Goal: Task Accomplishment & Management: Manage account settings

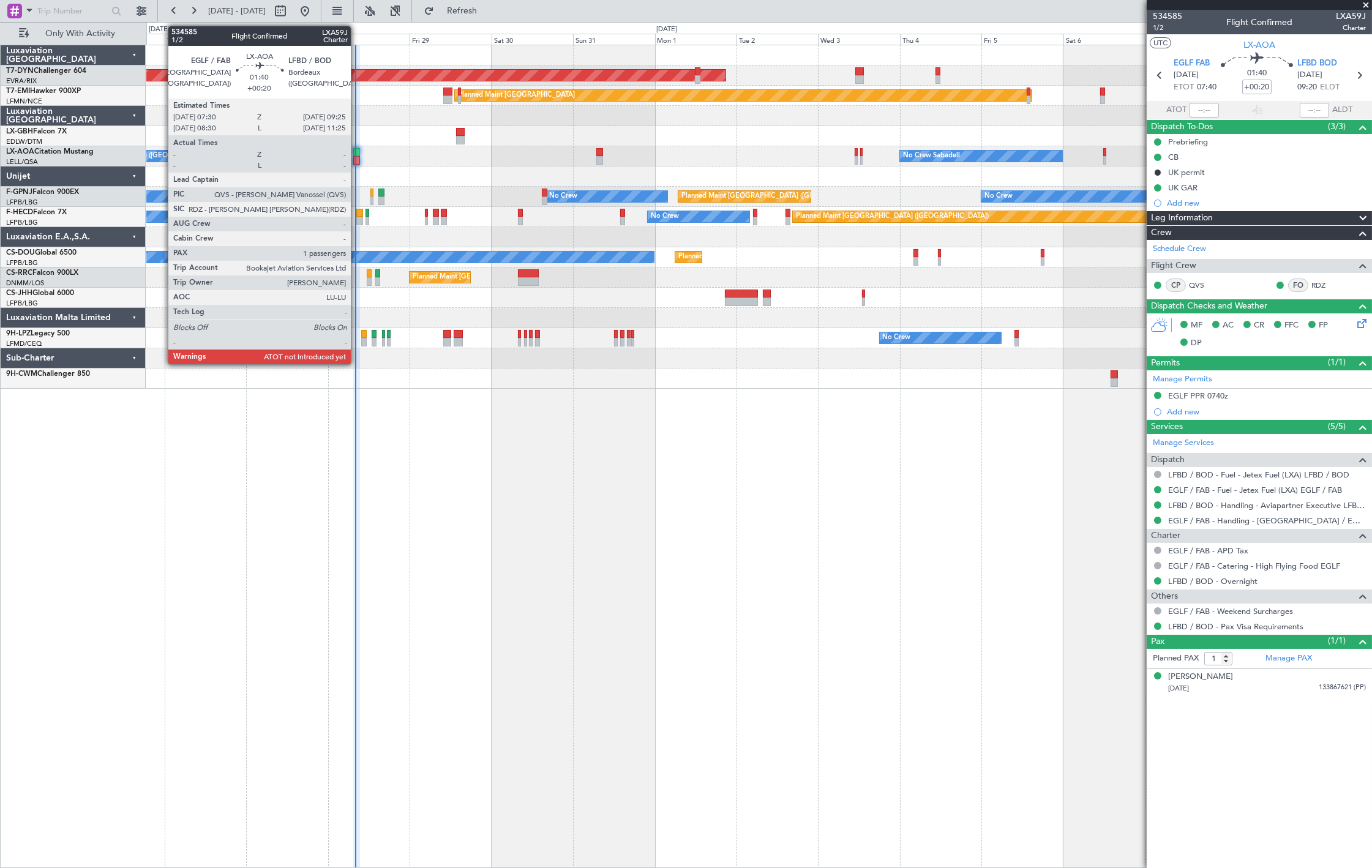
click at [357, 159] on div at bounding box center [357, 160] width 7 height 8
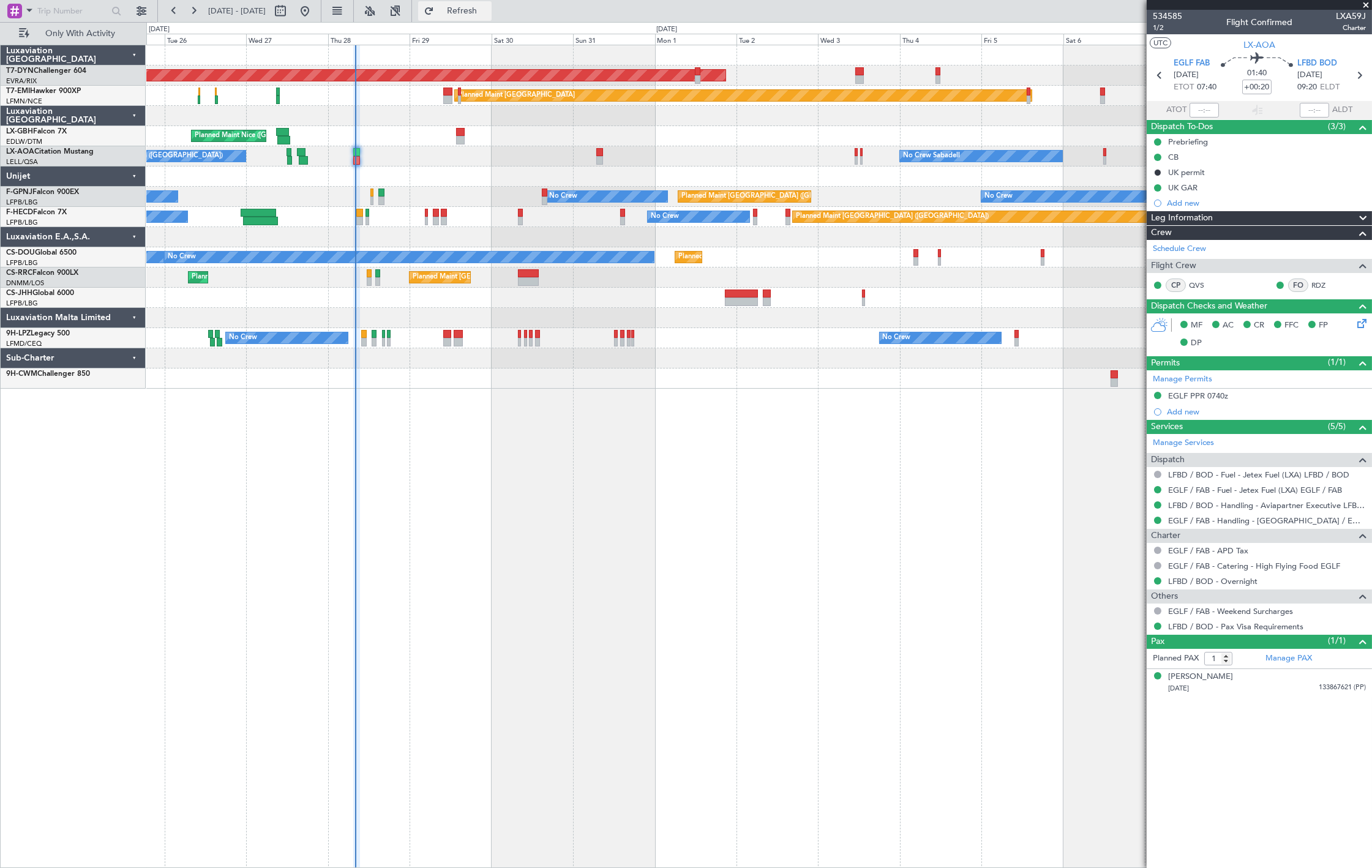
click at [473, 13] on button "Refresh" at bounding box center [455, 11] width 73 height 20
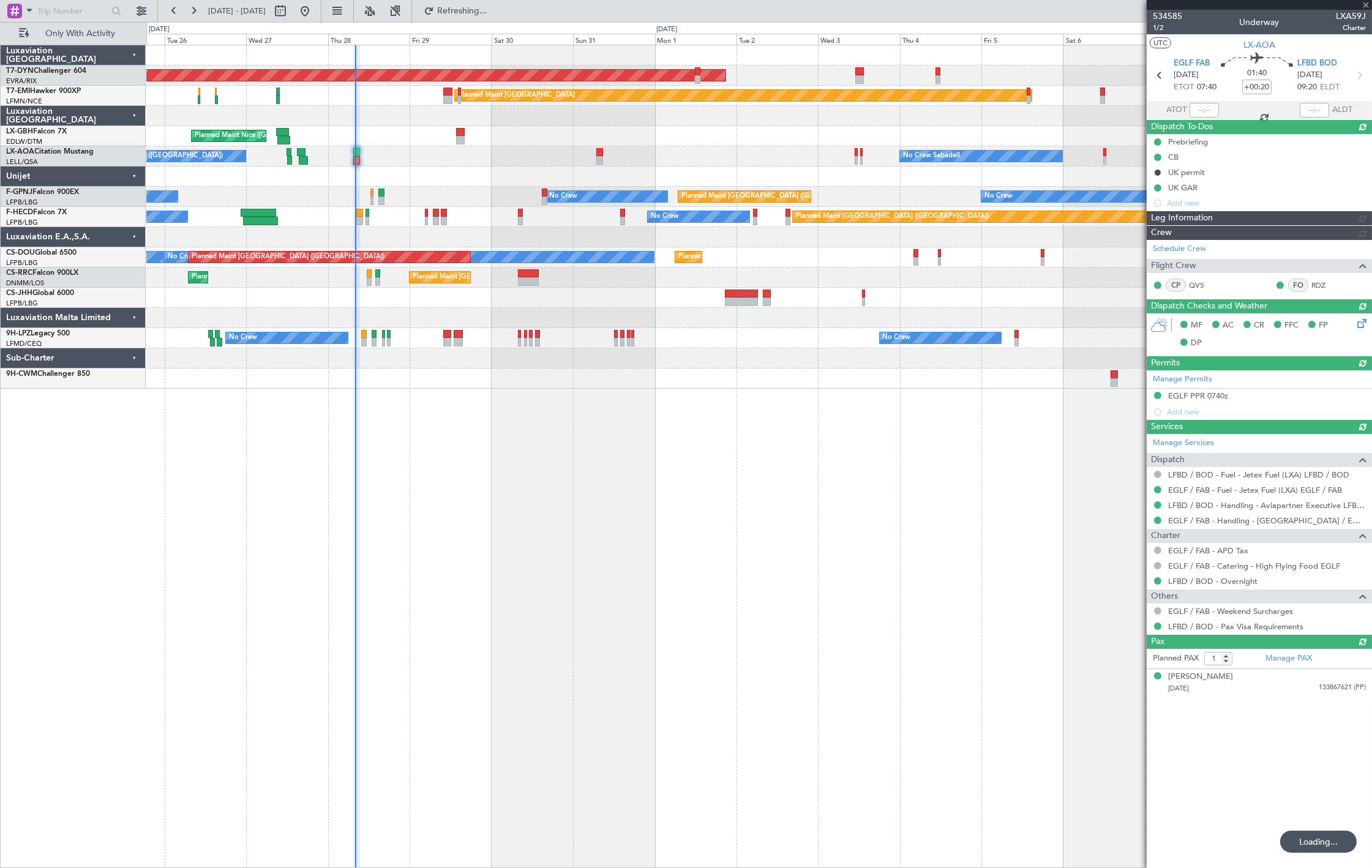
type input "07:52"
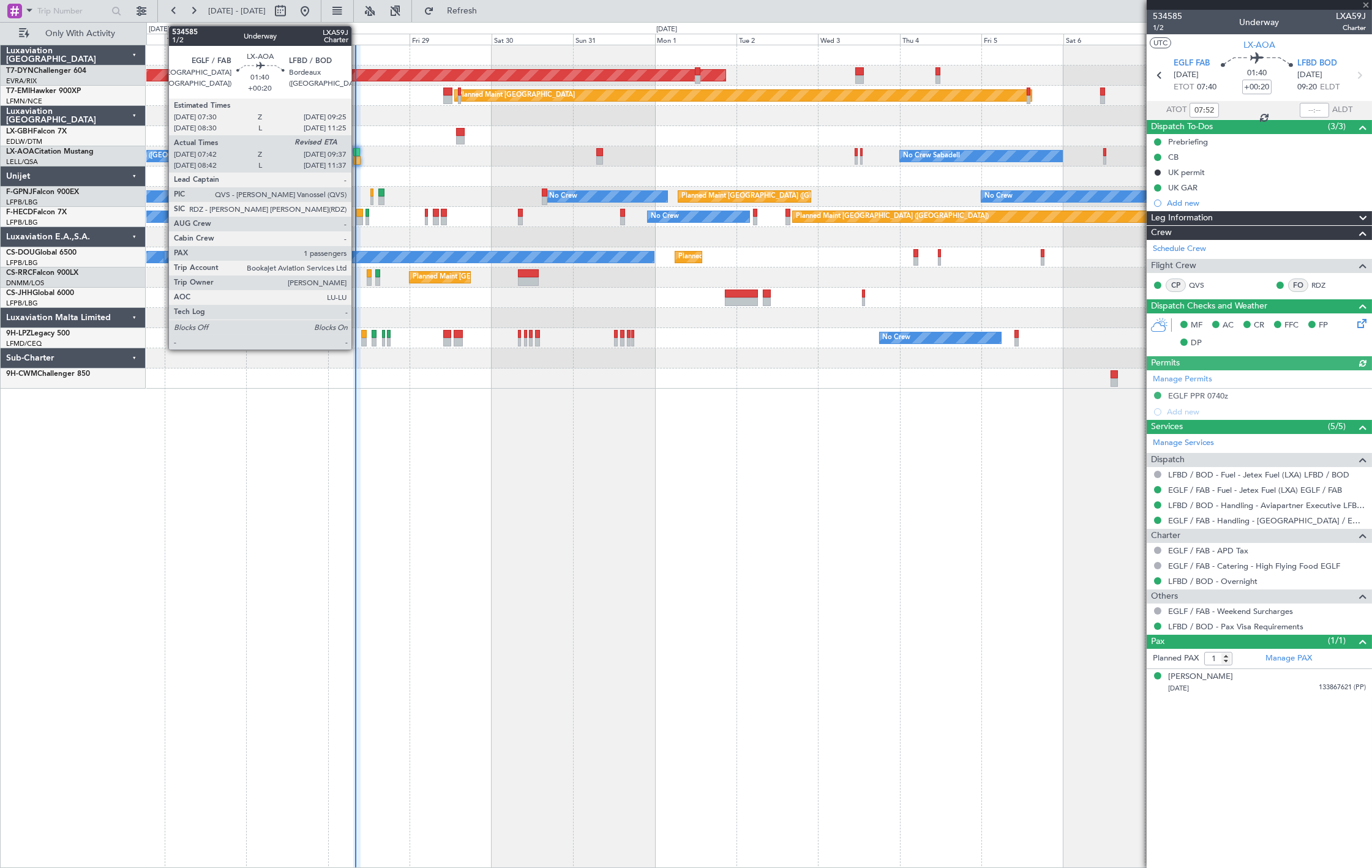
click at [358, 156] on div at bounding box center [357, 160] width 7 height 8
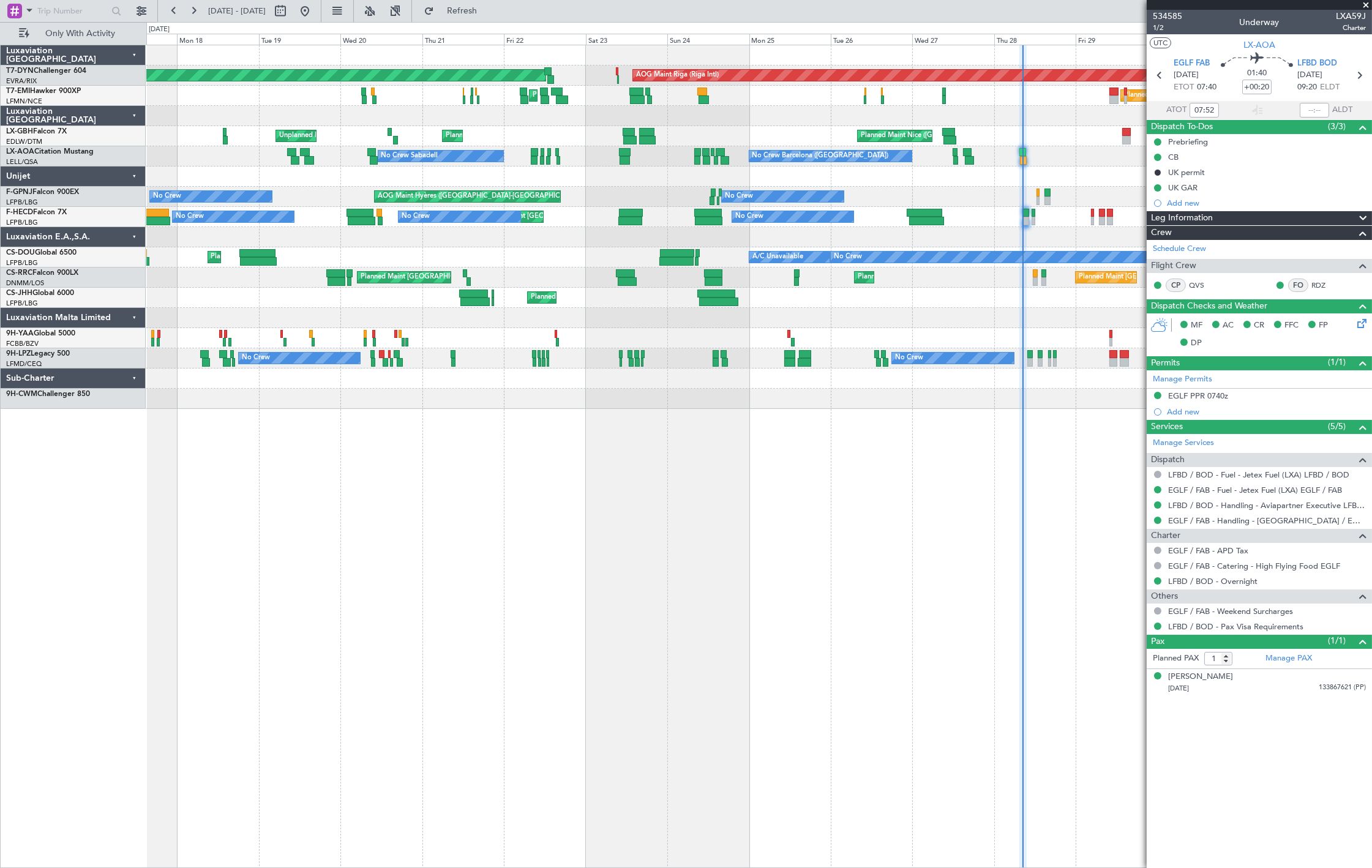
click at [1166, 279] on fb-app "25 Aug 2025 - 09 Sep 2025 Refresh Quick Links Only With Activity AOG Maint Riga…" at bounding box center [686, 439] width 1372 height 859
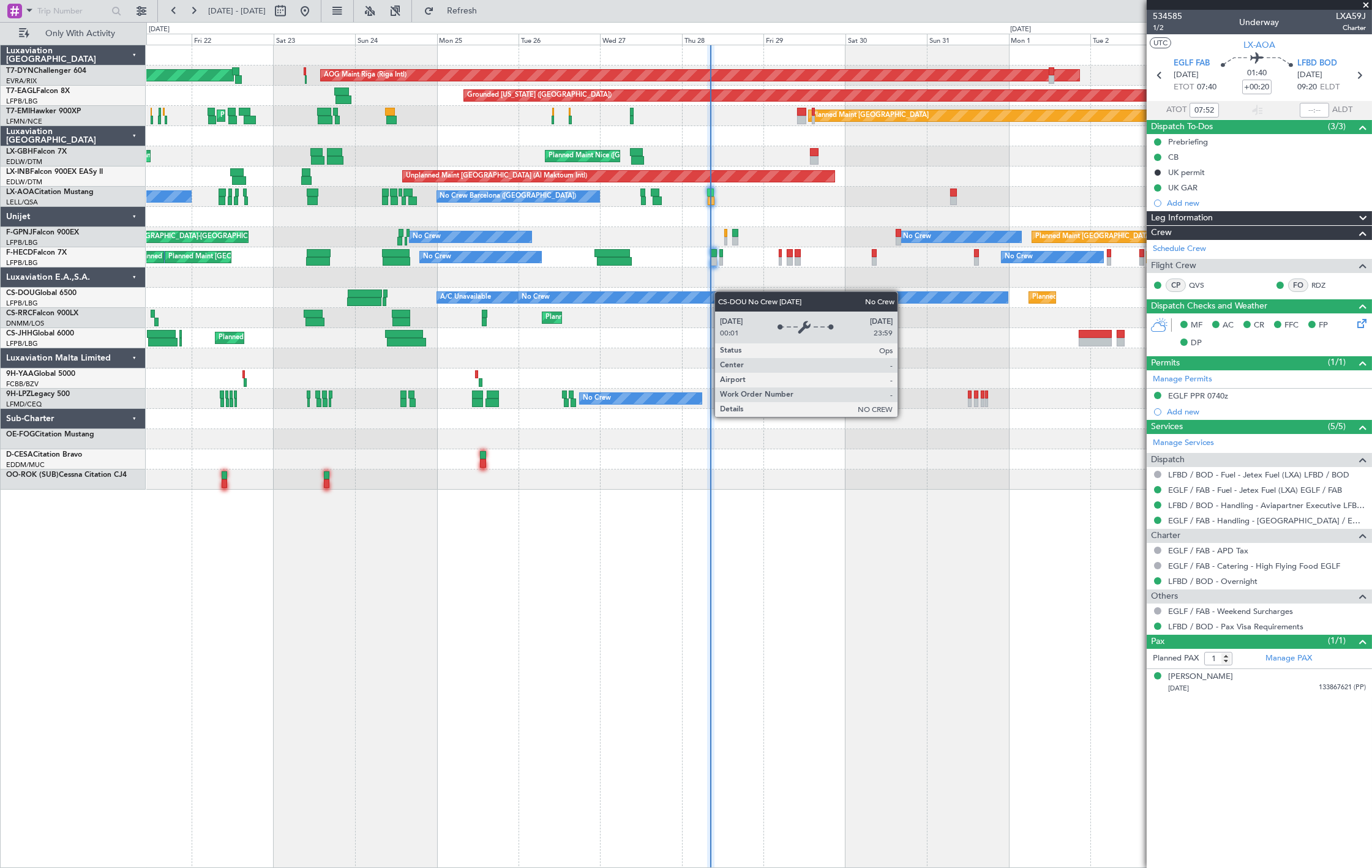
click at [612, 300] on div "Planned Maint Basel-Mulhouse AOG Maint Riga (Riga Intl) Grounded New York (Tete…" at bounding box center [758, 267] width 1225 height 445
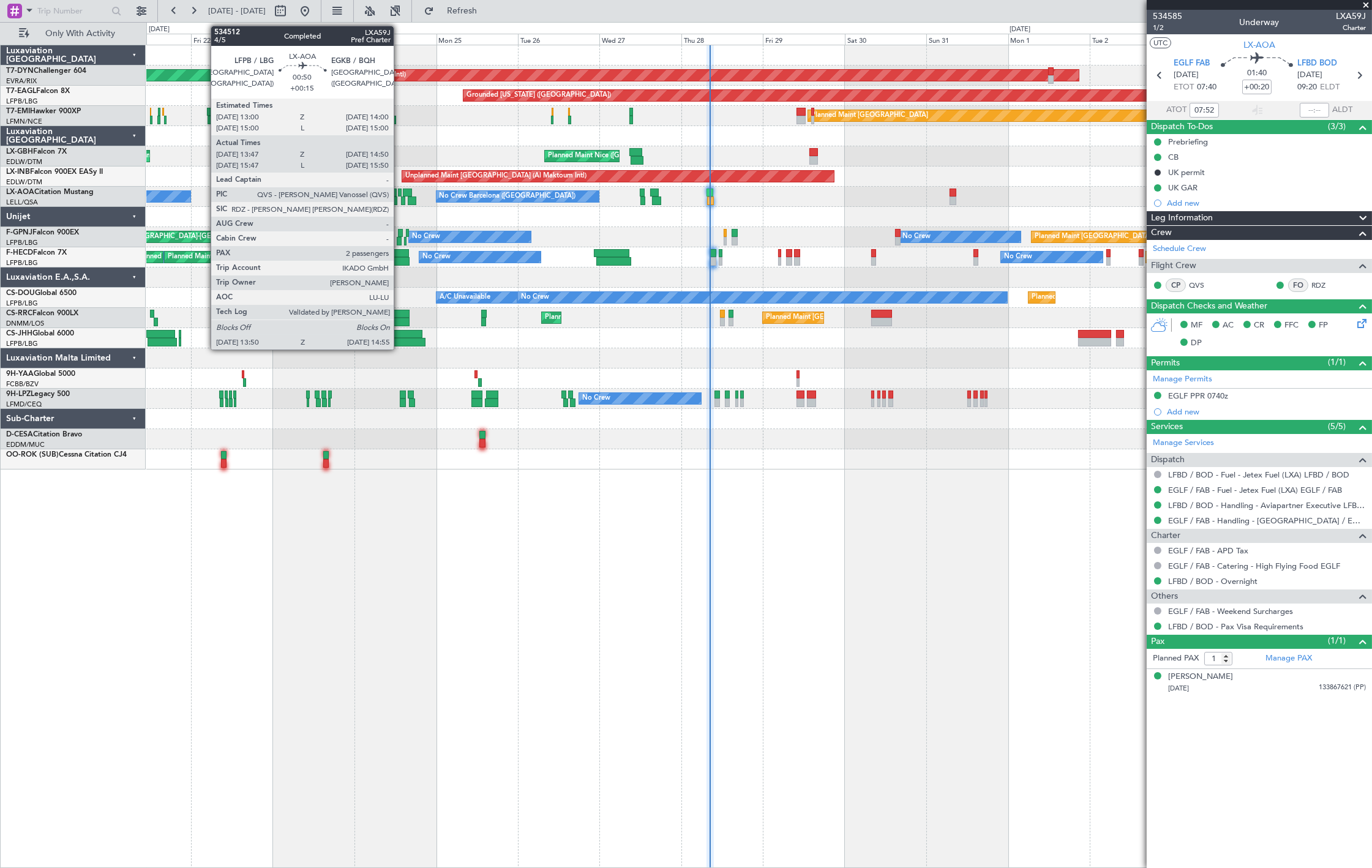
click at [400, 194] on div at bounding box center [400, 192] width 4 height 8
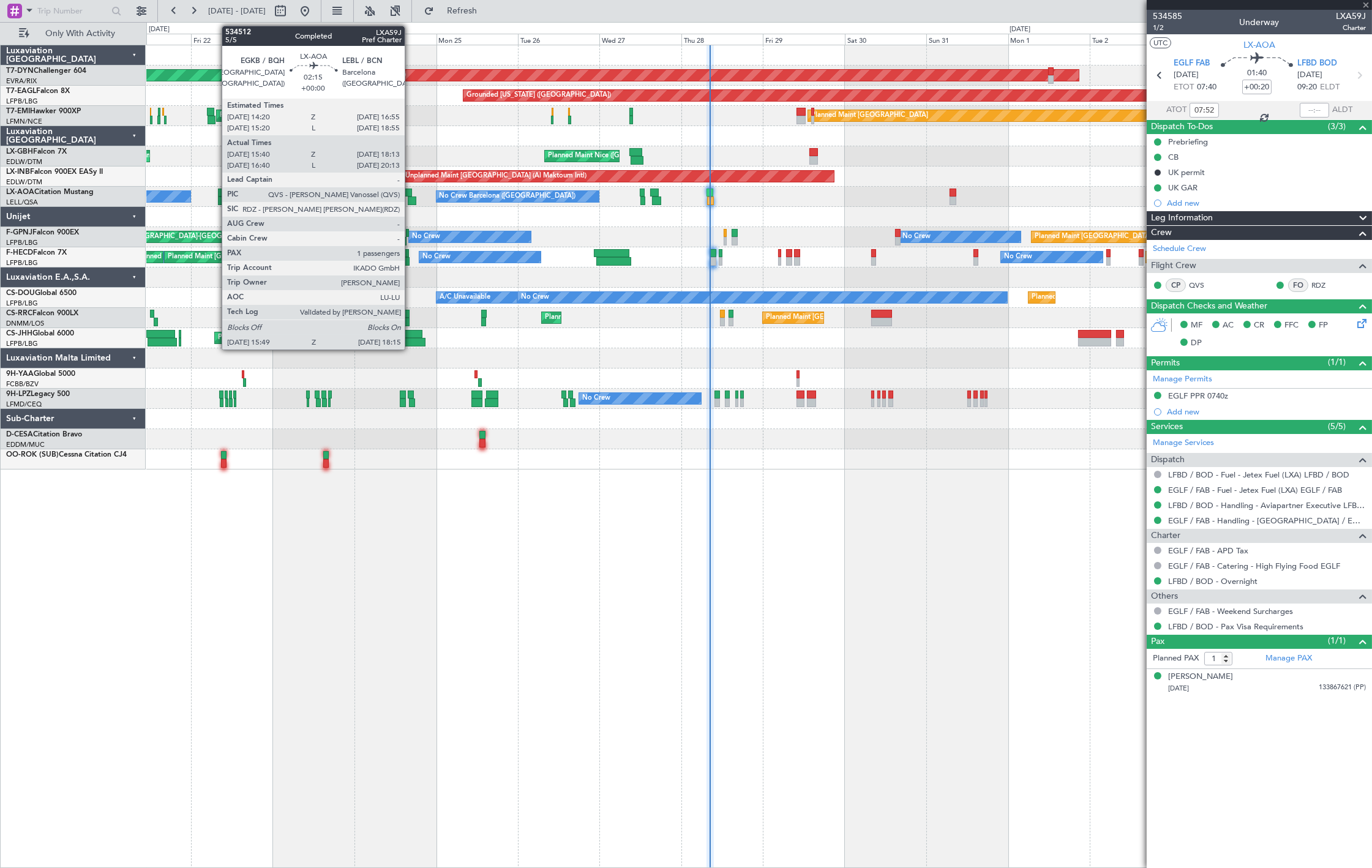
type input "+00:15"
type input "13:57"
type input "14:50"
type input "2"
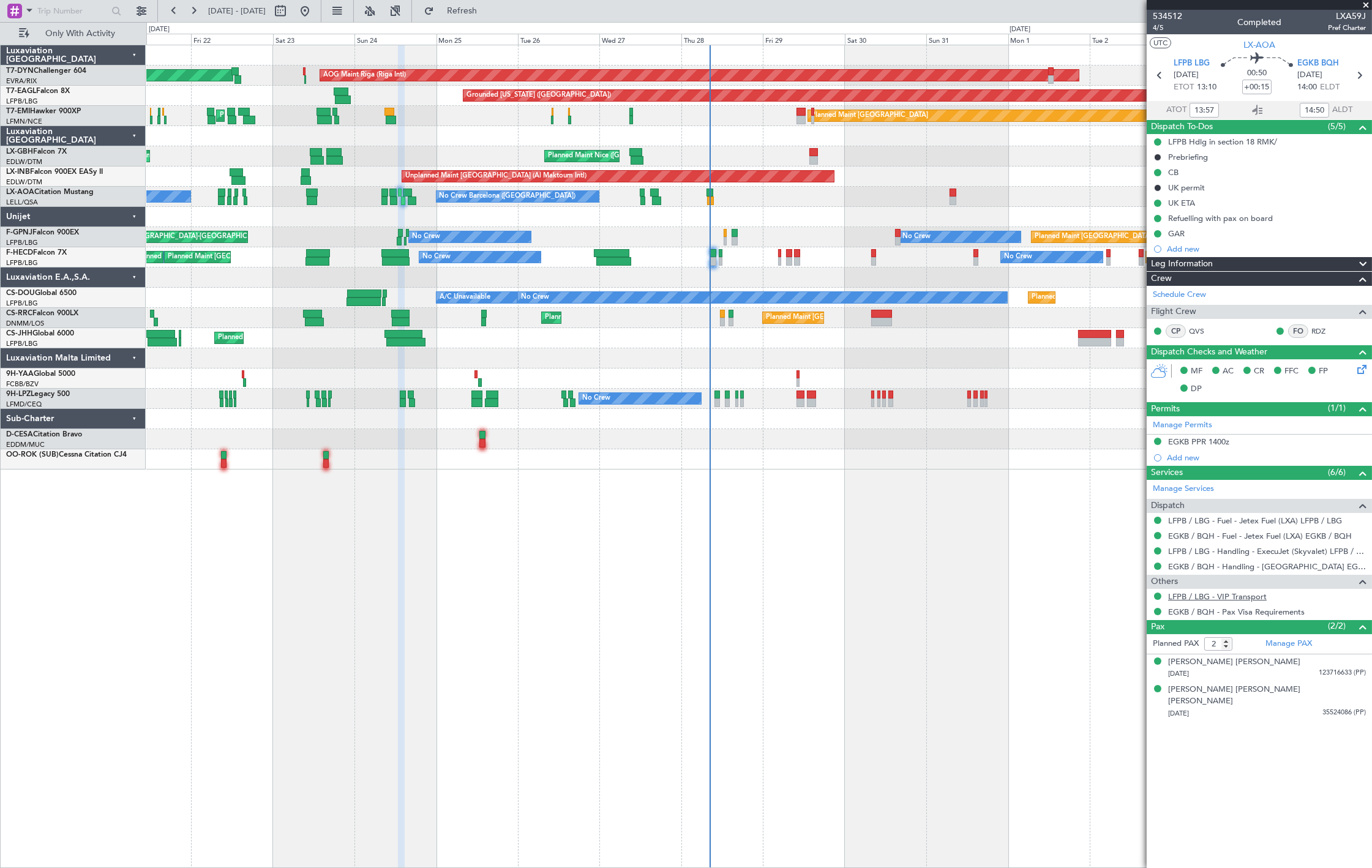
click at [1228, 594] on link "LFPB / LBG - VIP Transport" at bounding box center [1217, 597] width 99 height 11
click at [314, 17] on button at bounding box center [305, 11] width 20 height 20
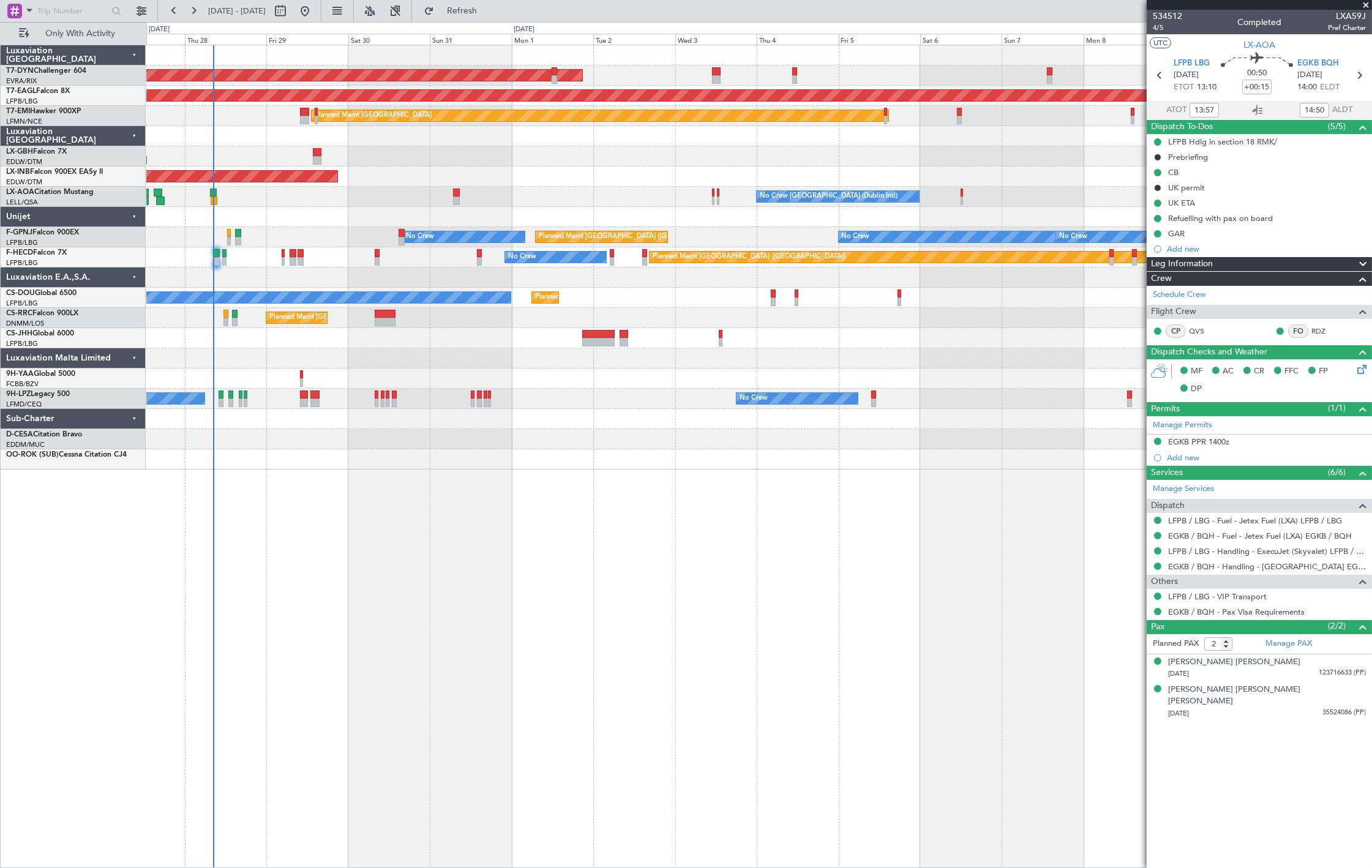
click at [341, 323] on div "AOG Maint Riga (Riga Intl) Grounded New York (Teterboro) Planned Maint Zurich P…" at bounding box center [758, 257] width 1225 height 424
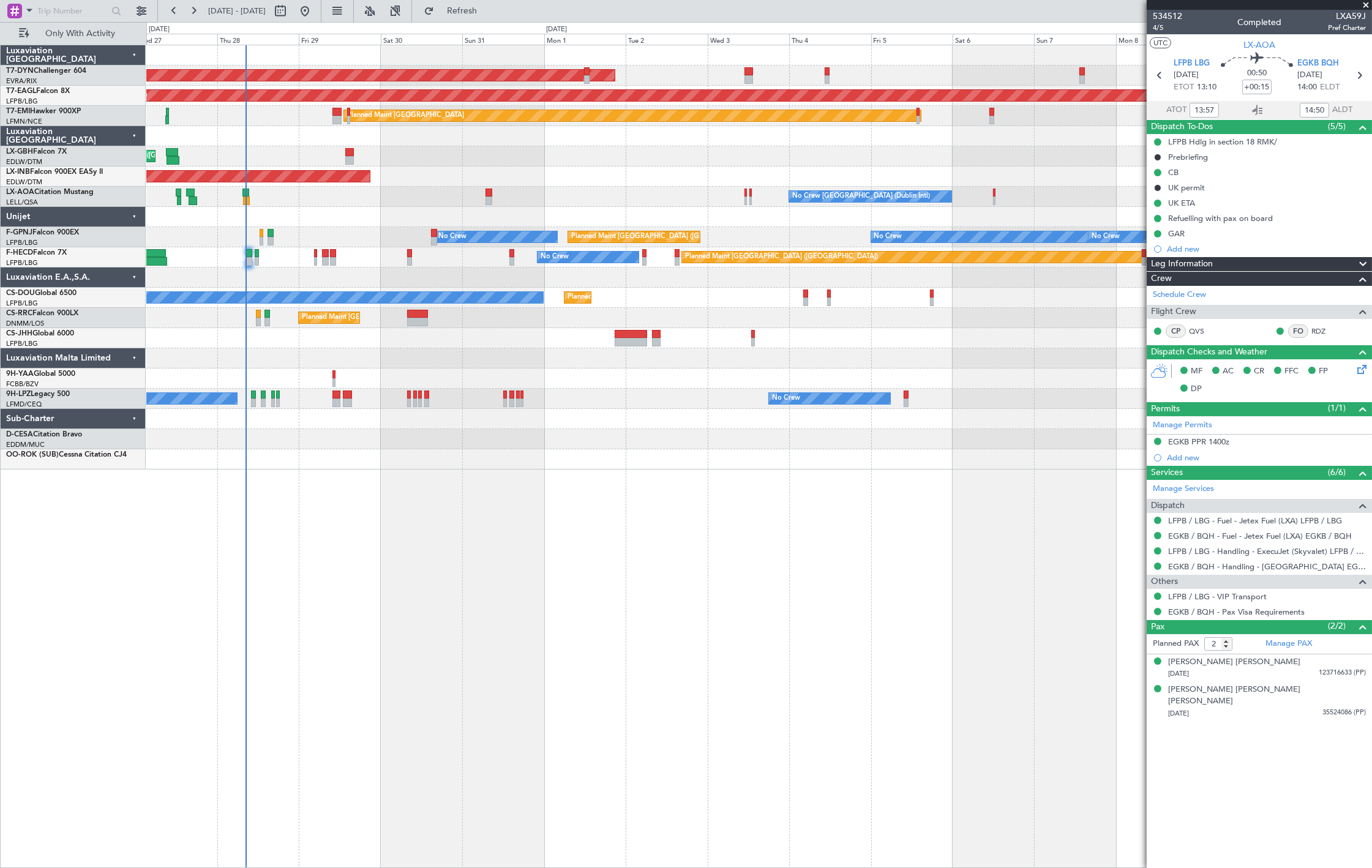
click at [388, 324] on div "Planned Maint Paris (Le Bourget) Planned Maint Paris (Le Bourget)" at bounding box center [758, 318] width 1225 height 20
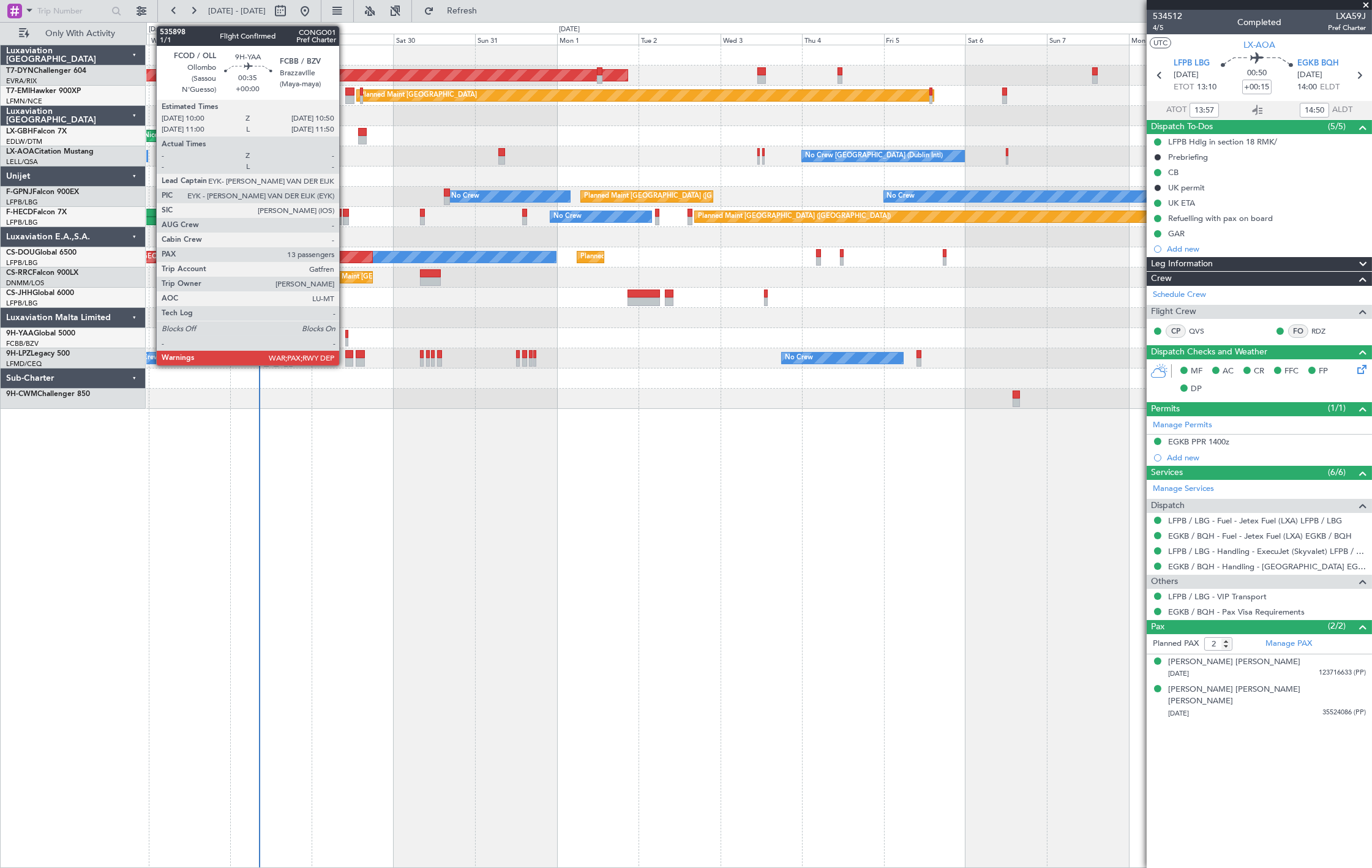
click at [345, 333] on div at bounding box center [347, 334] width 3 height 8
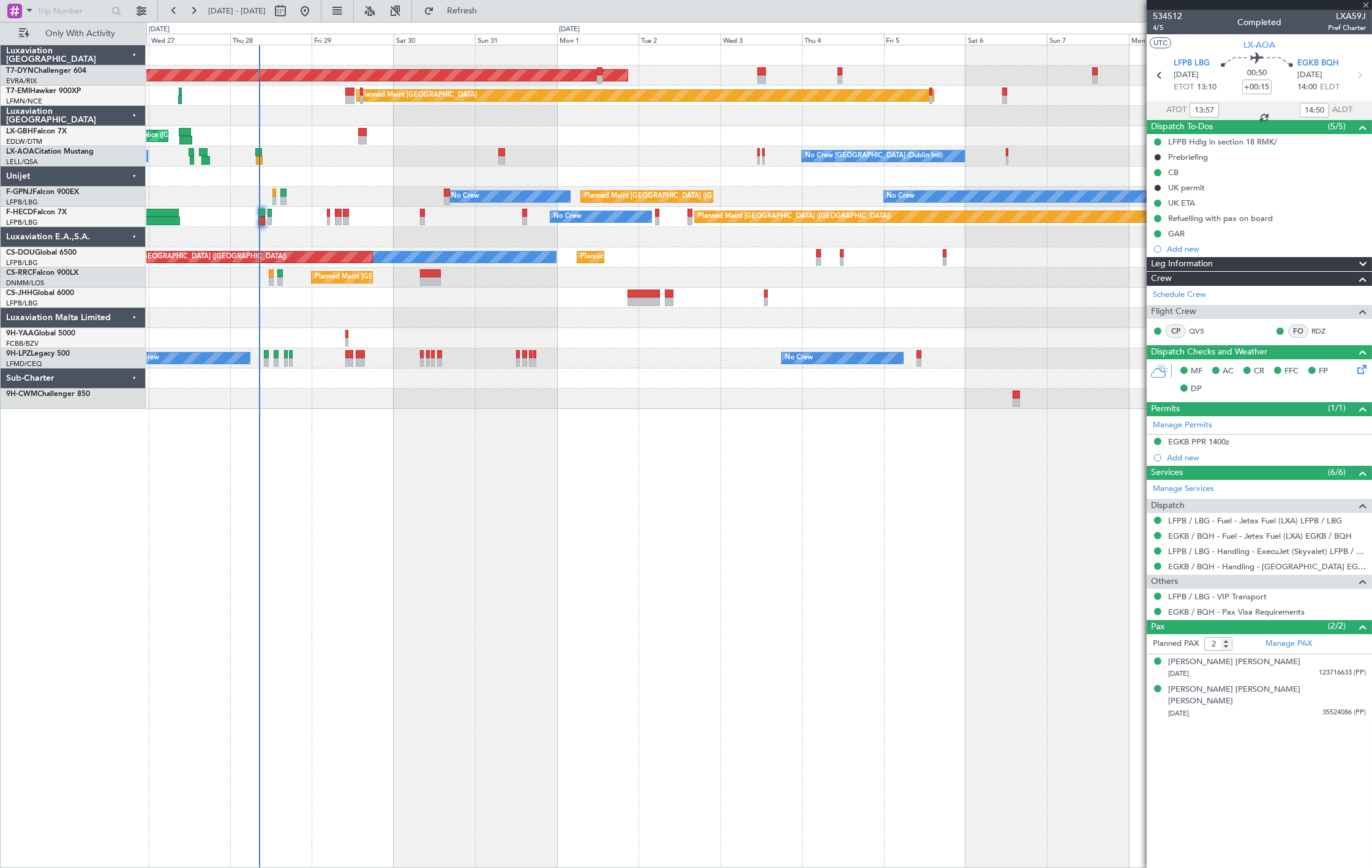
type input "13"
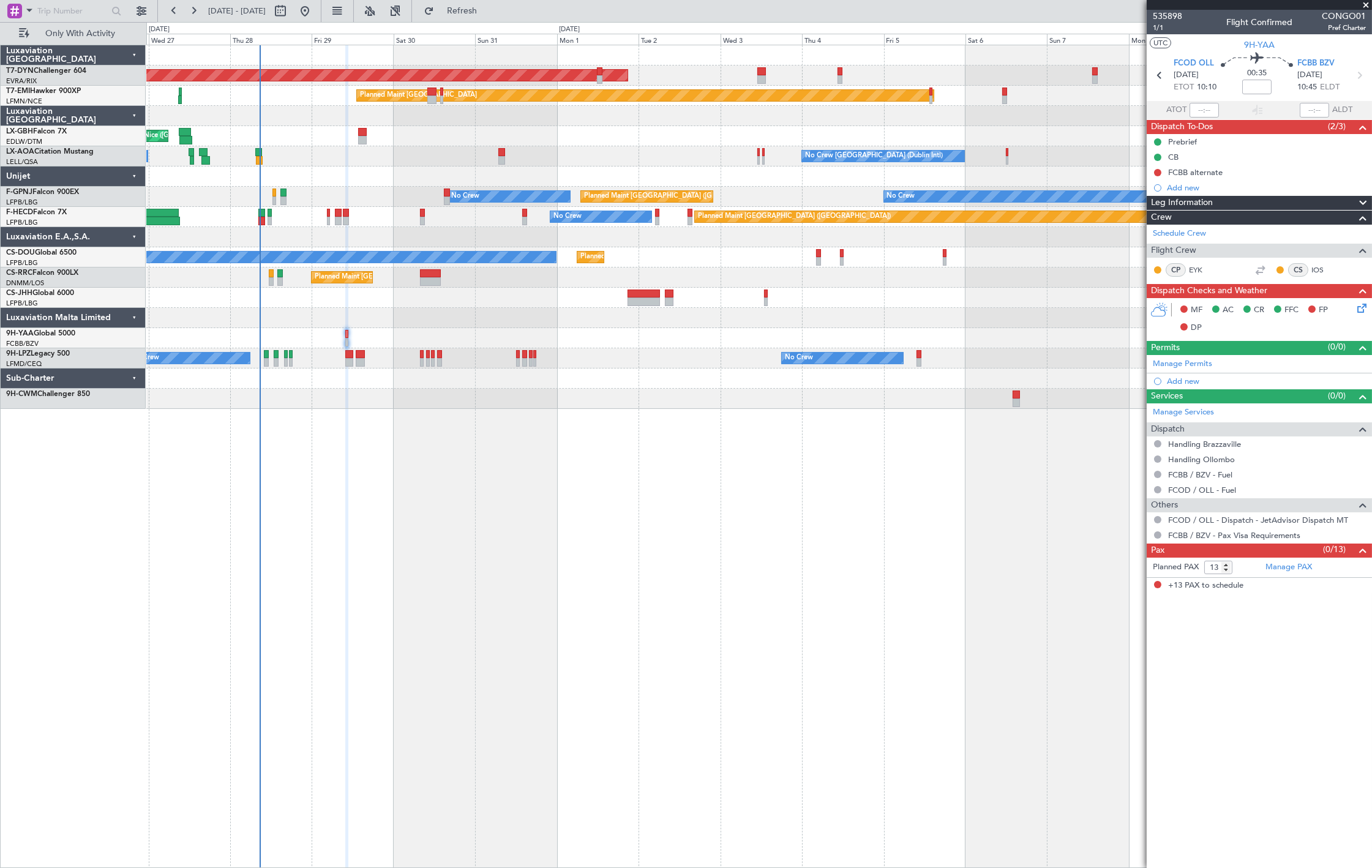
click at [462, 227] on div "AOG Maint Riga (Riga Intl) Planned Maint Zurich Planned Maint Nice (Côte d'Azur…" at bounding box center [758, 227] width 1225 height 363
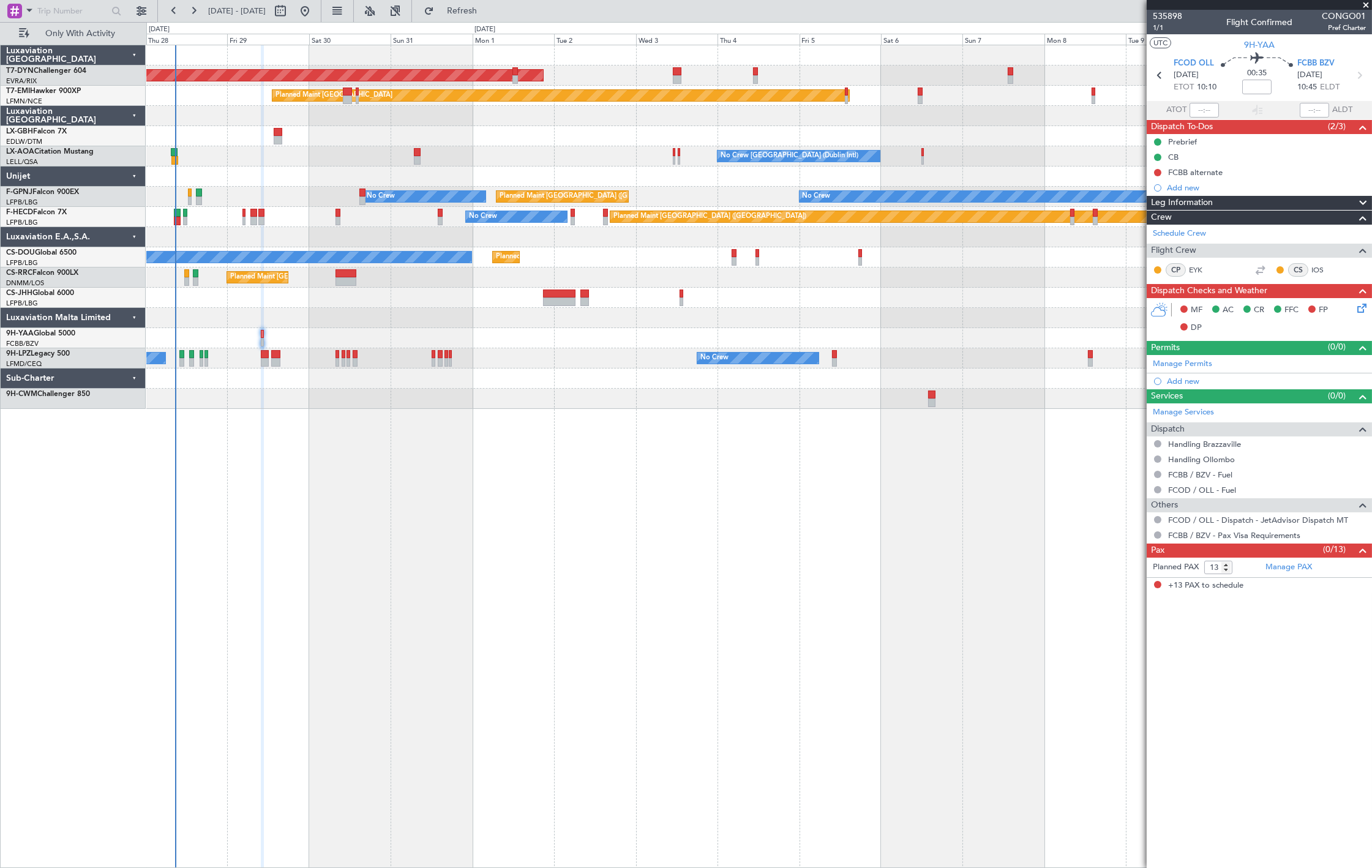
click at [522, 181] on div "AOG Maint Riga (Riga Intl) Planned Maint [GEOGRAPHIC_DATA] [GEOGRAPHIC_DATA] ([…" at bounding box center [758, 227] width 1225 height 363
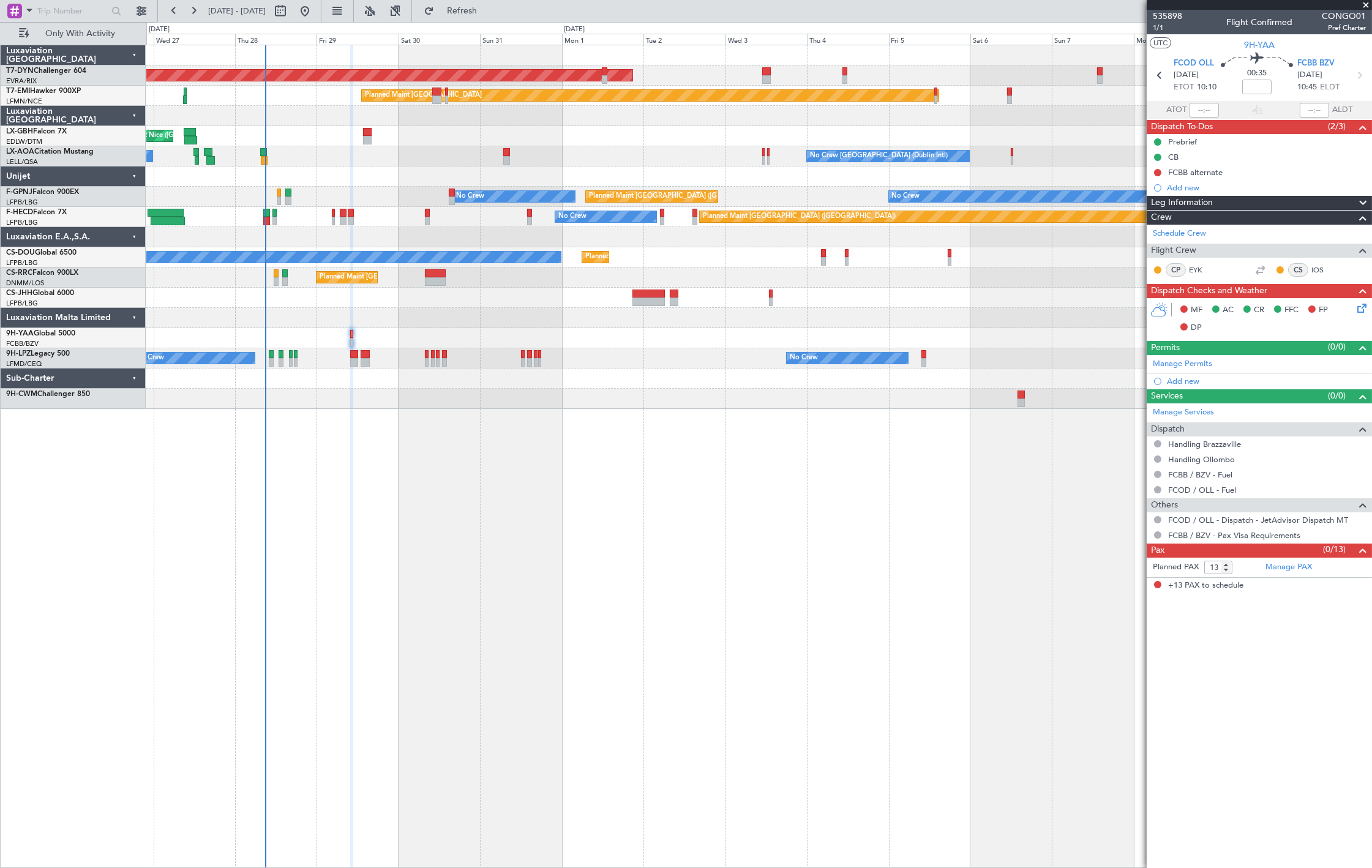
click at [501, 132] on div "AOG Maint Riga (Riga Intl) Planned Maint Zurich Planned Maint Nice (Côte d'Azur…" at bounding box center [758, 227] width 1225 height 363
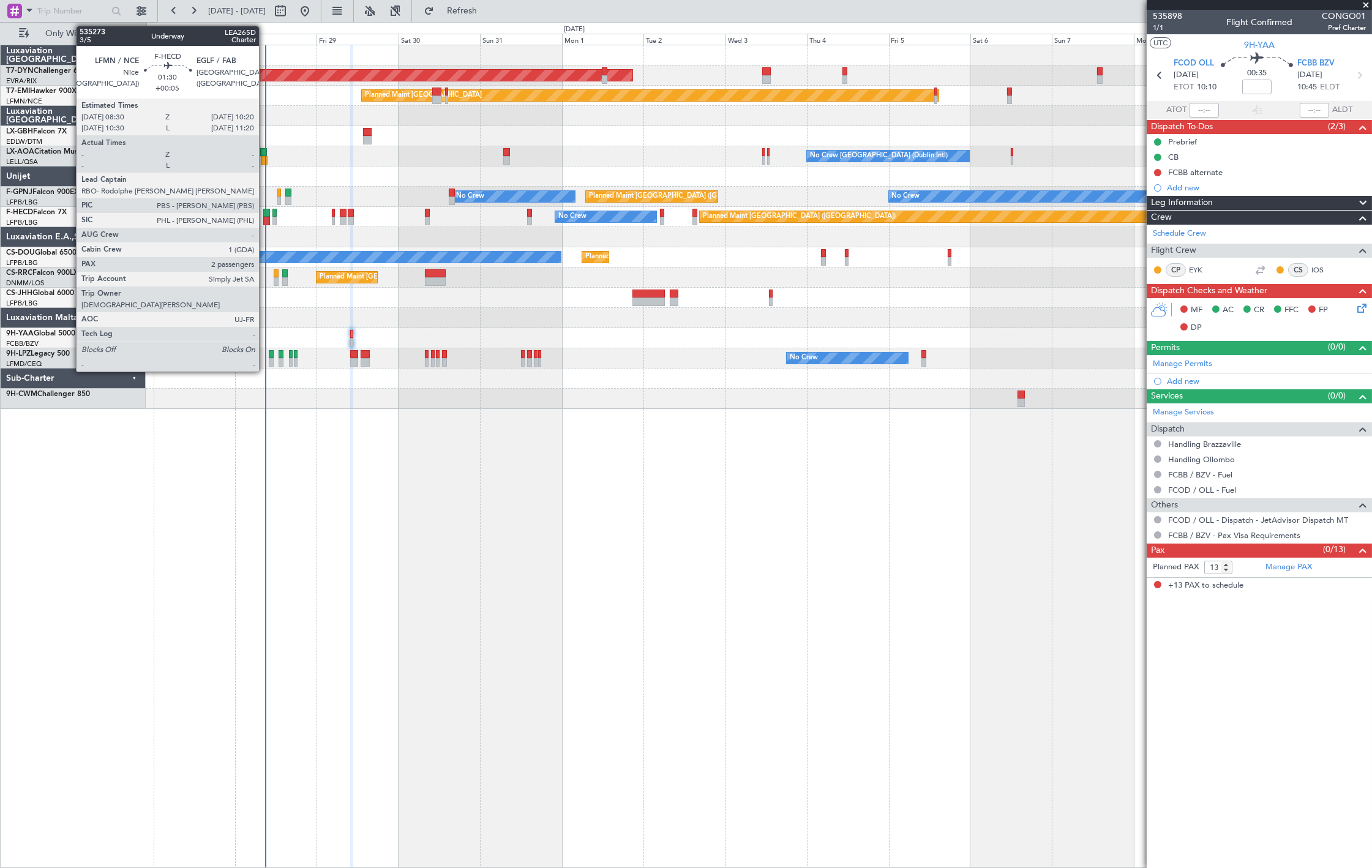
click at [265, 220] on div at bounding box center [266, 221] width 7 height 8
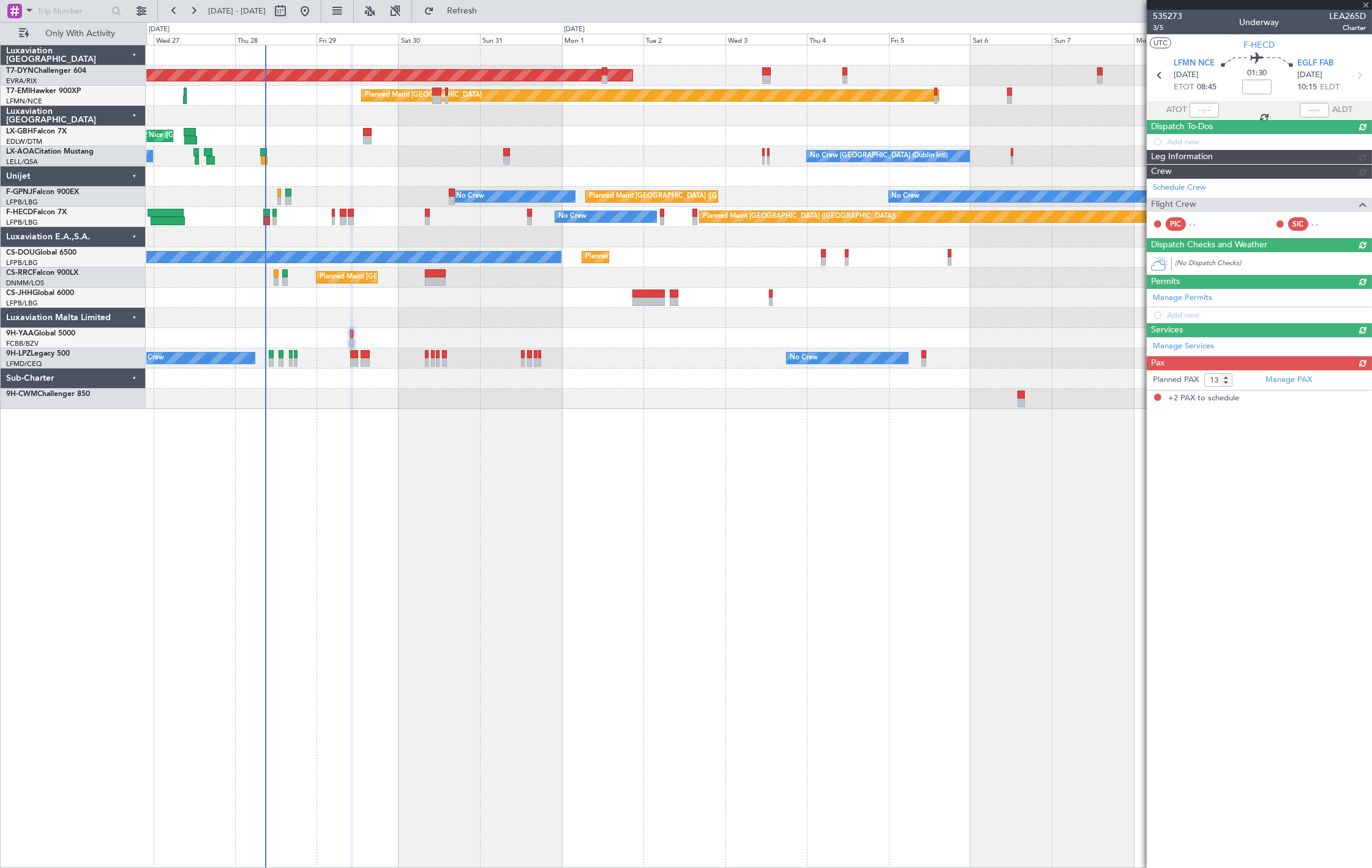
type input "+00:05"
type input "2"
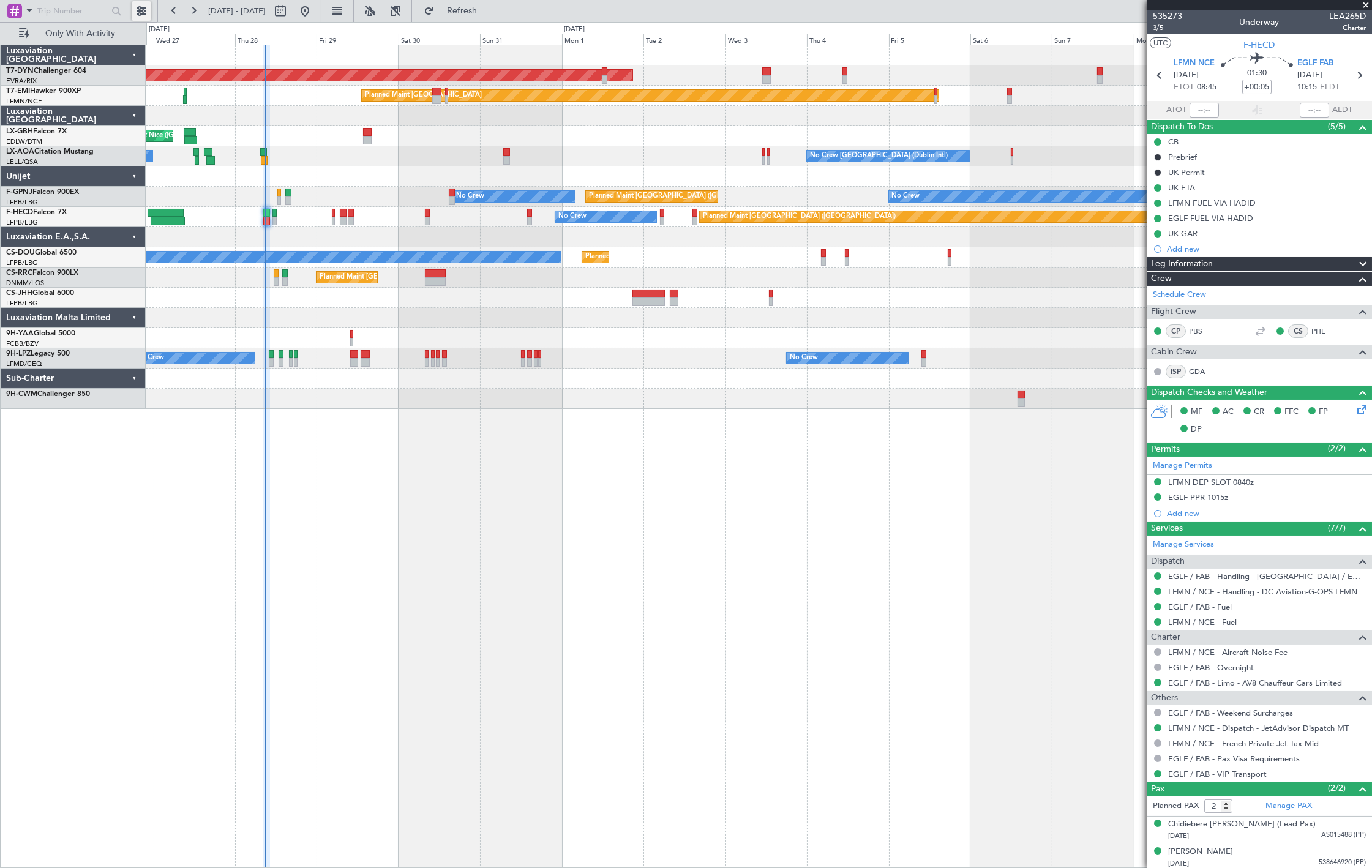
click at [139, 13] on button at bounding box center [142, 11] width 20 height 20
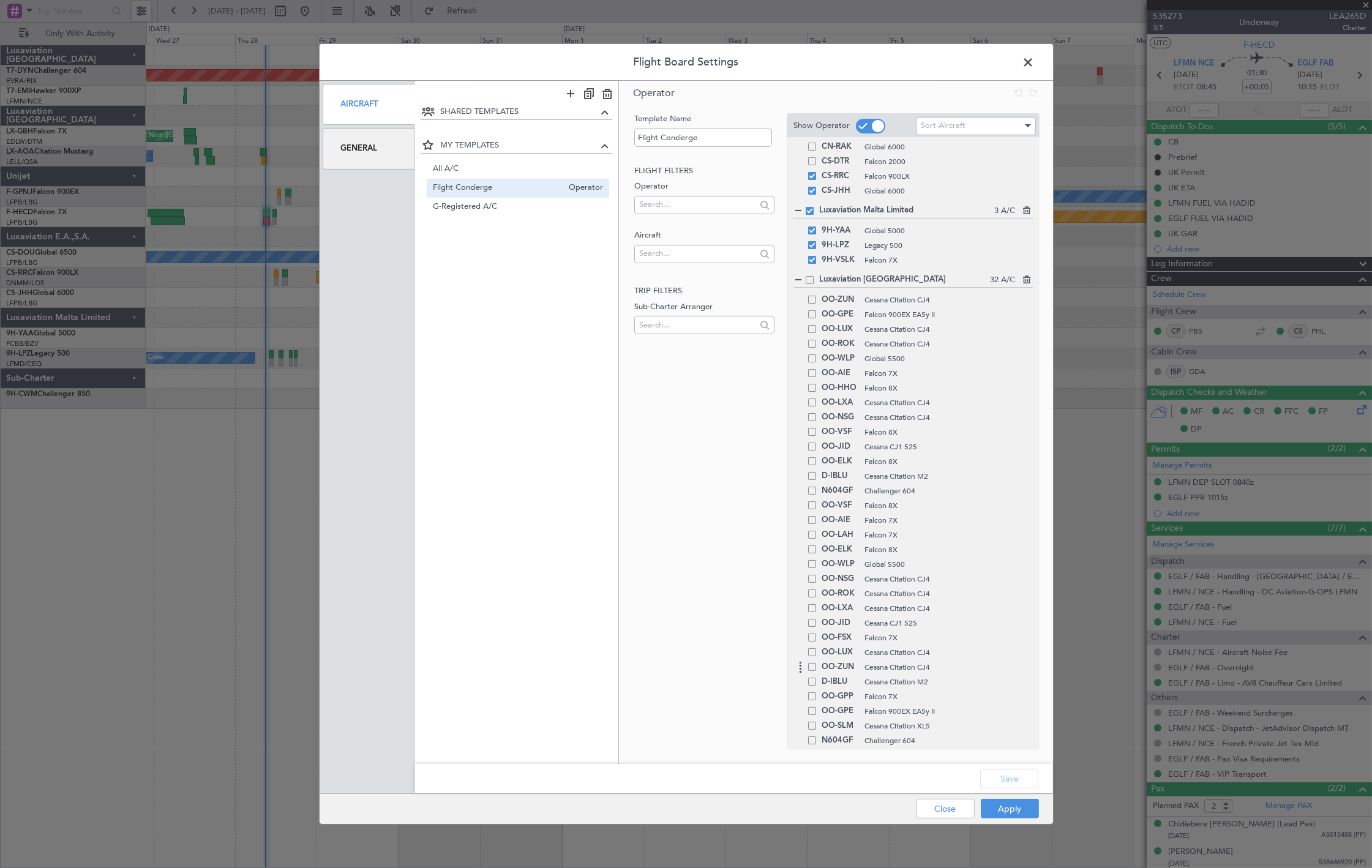
scroll to position [509, 0]
click at [857, 579] on span "OO-ELK" at bounding box center [840, 576] width 37 height 14
click at [813, 576] on span at bounding box center [812, 576] width 8 height 8
click at [817, 572] on input "checkbox" at bounding box center [817, 572] width 0 height 0
click at [812, 579] on span at bounding box center [812, 576] width 8 height 8
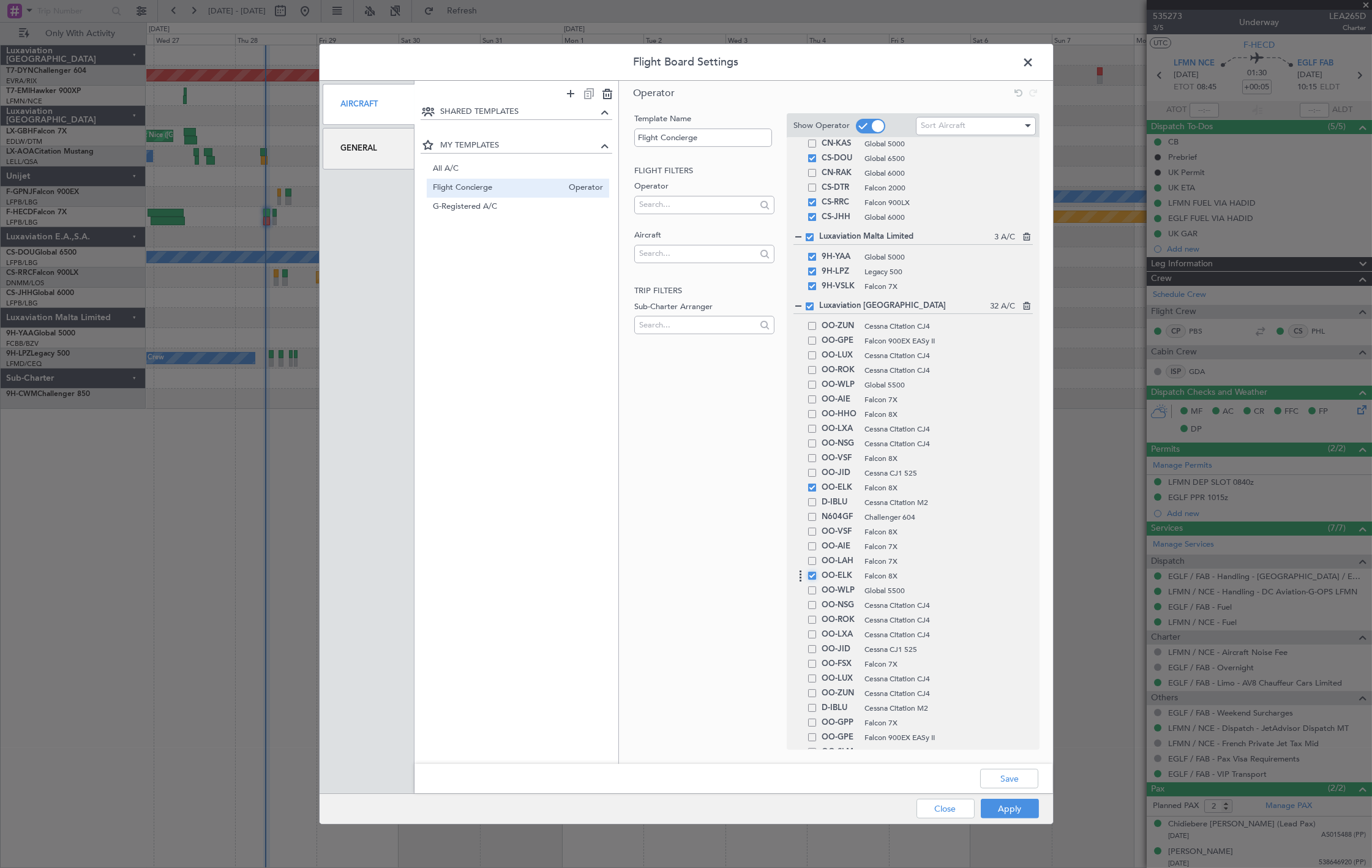
click at [817, 572] on input "checkbox" at bounding box center [817, 572] width 0 height 0
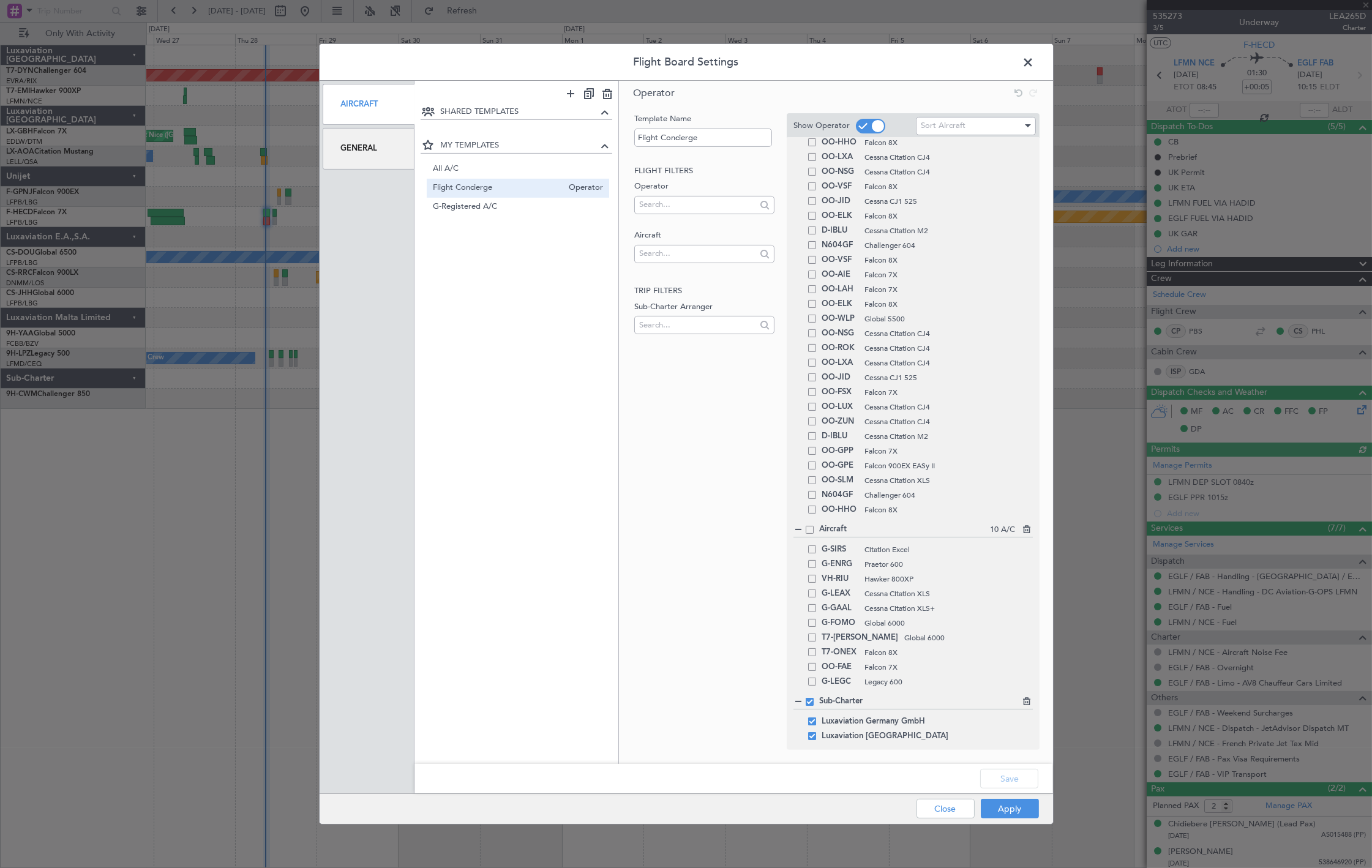
click at [1035, 58] on span at bounding box center [1035, 66] width 0 height 24
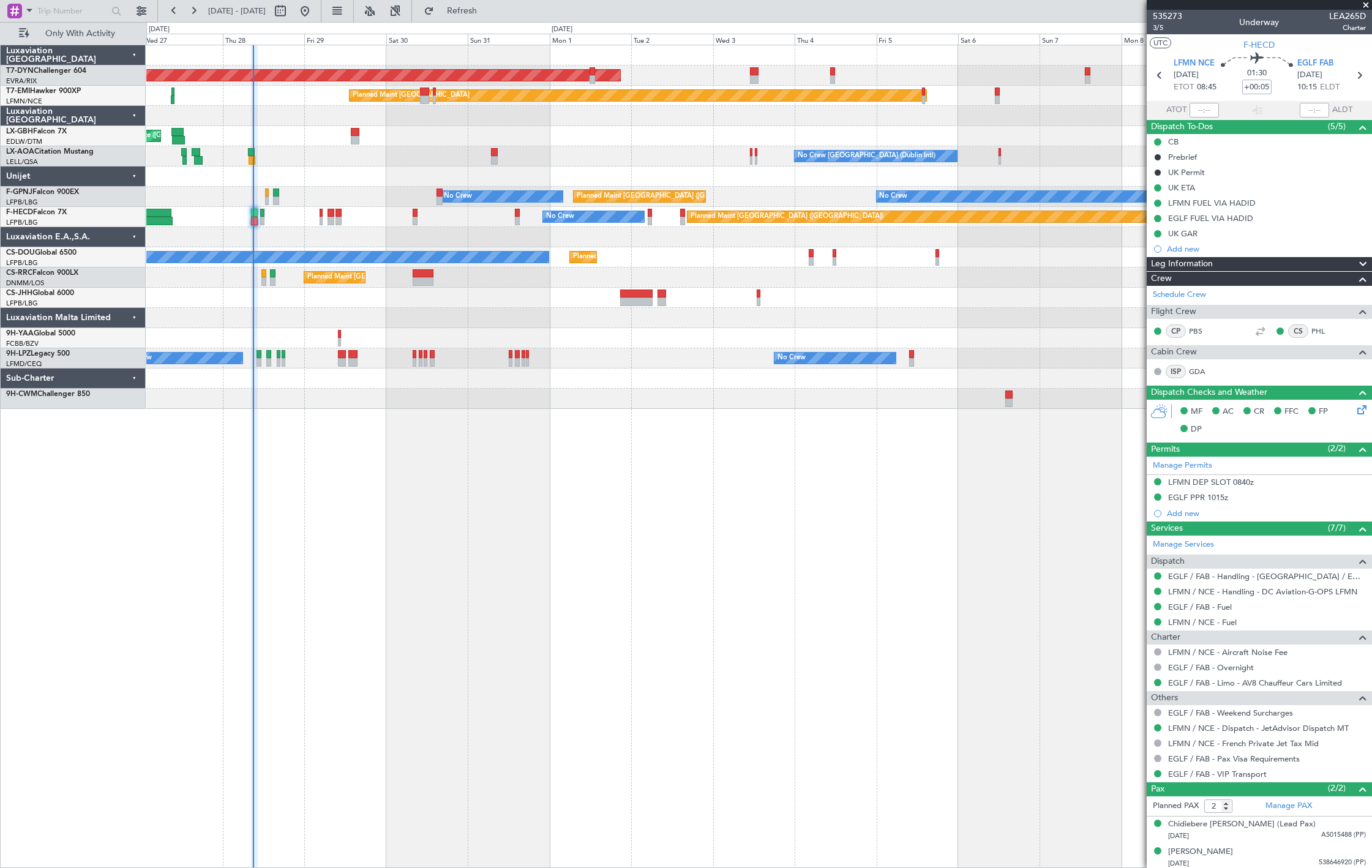
click at [578, 396] on div "AOG Maint Riga (Riga Intl) Planned Maint Zurich Planned Maint Nice (Côte d'Azur…" at bounding box center [758, 227] width 1225 height 363
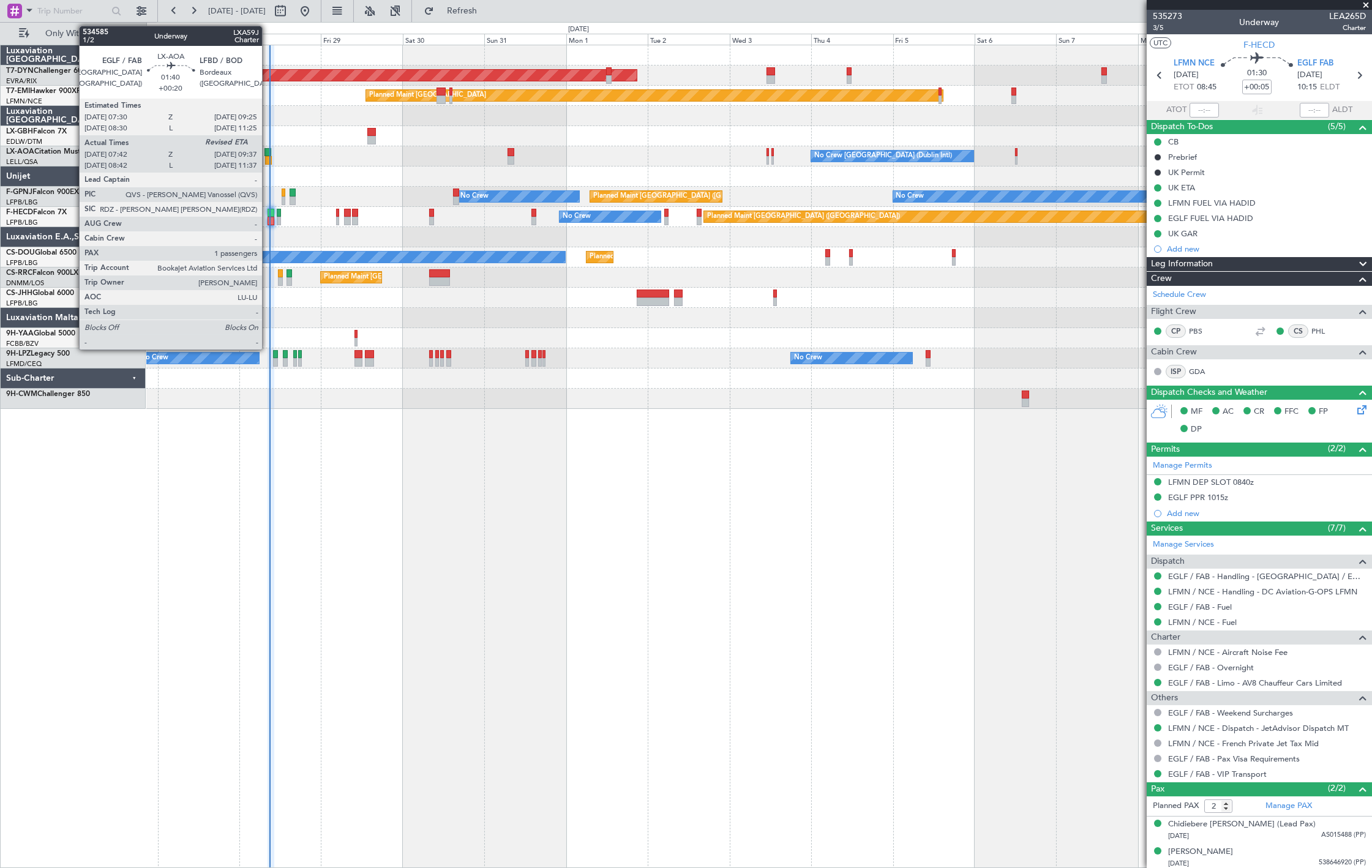
click at [268, 158] on div at bounding box center [268, 160] width 7 height 8
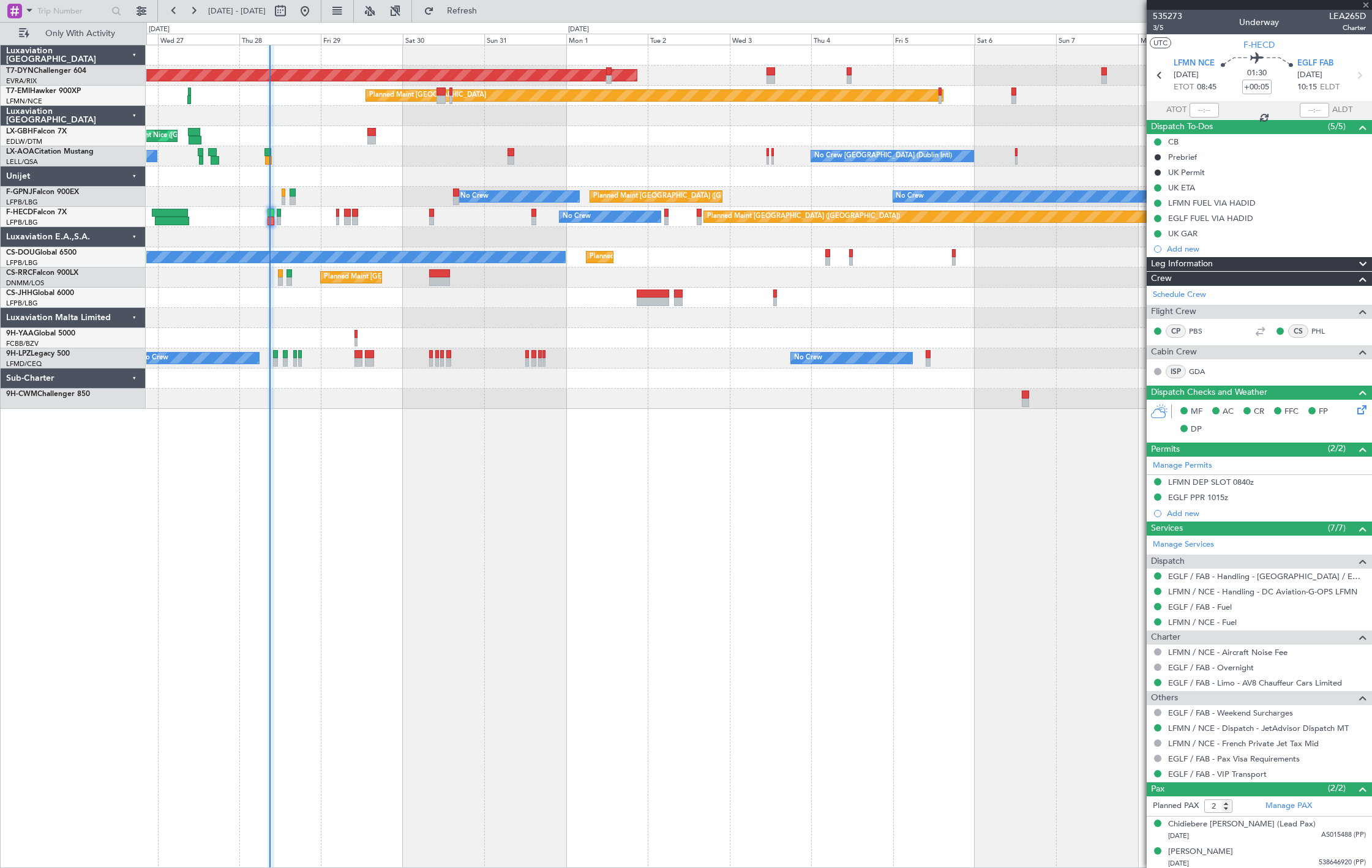
type input "+00:20"
type input "07:52"
type input "1"
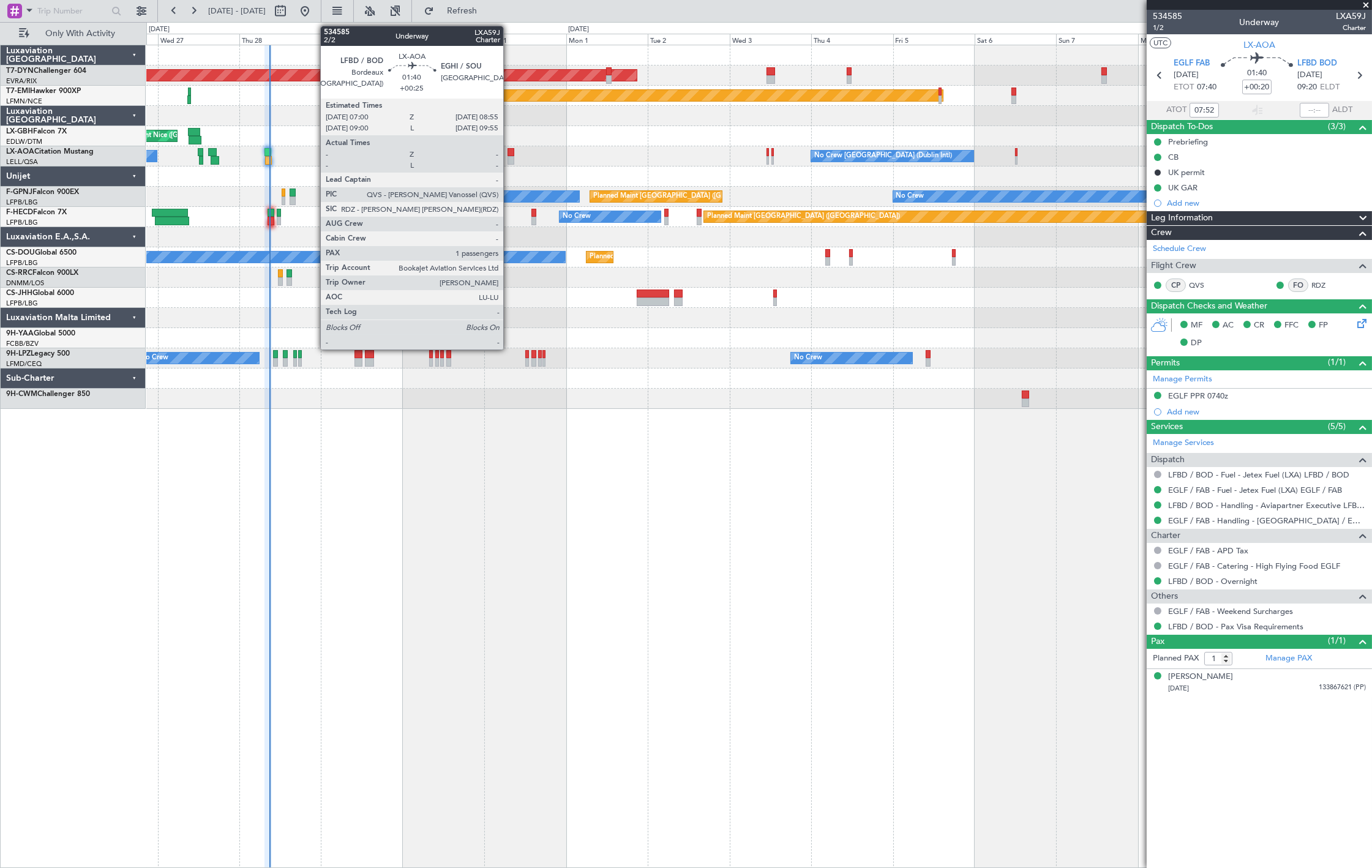
click at [510, 156] on div at bounding box center [510, 160] width 7 height 8
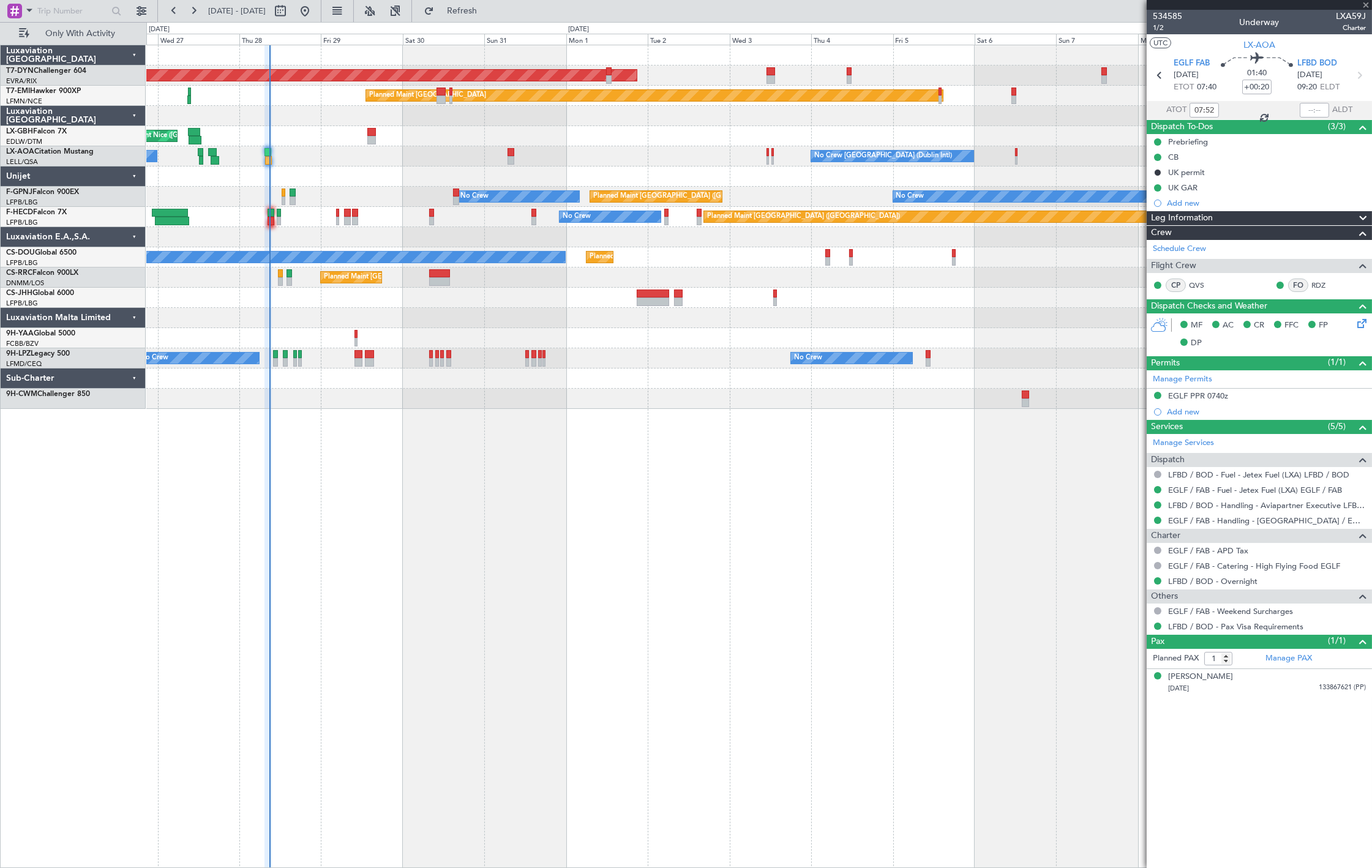
type input "+00:25"
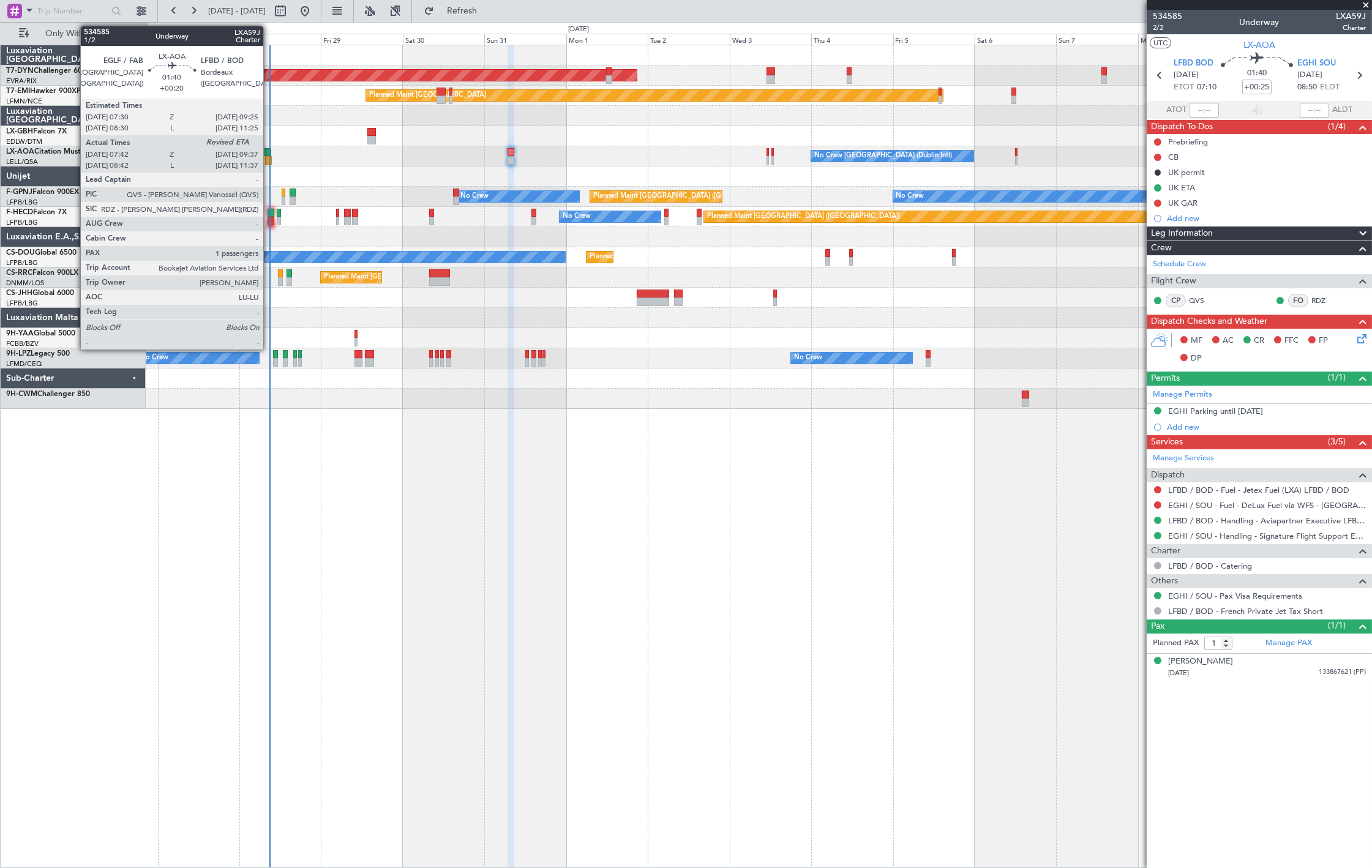
click at [269, 154] on div at bounding box center [268, 152] width 7 height 8
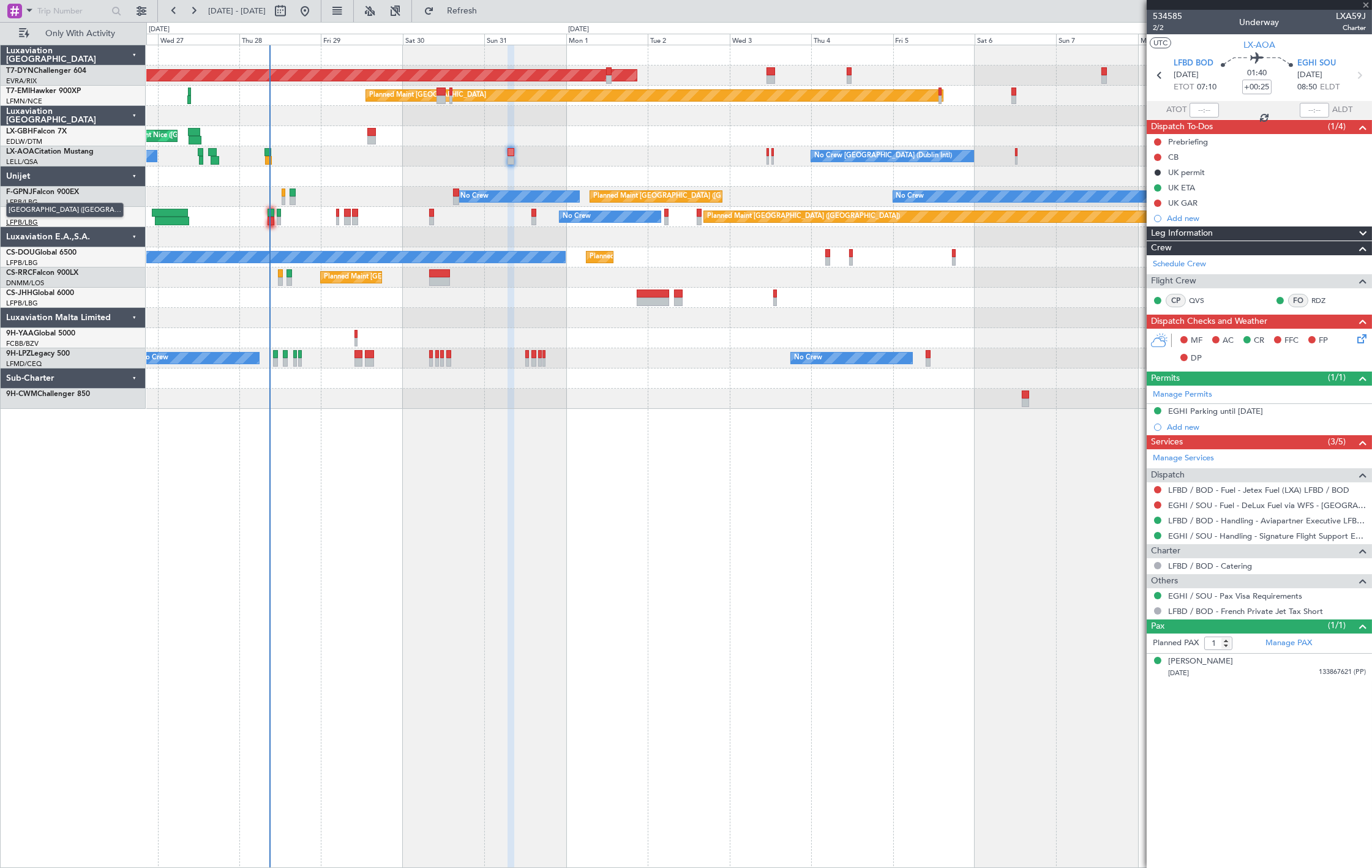
type input "+00:20"
type input "07:52"
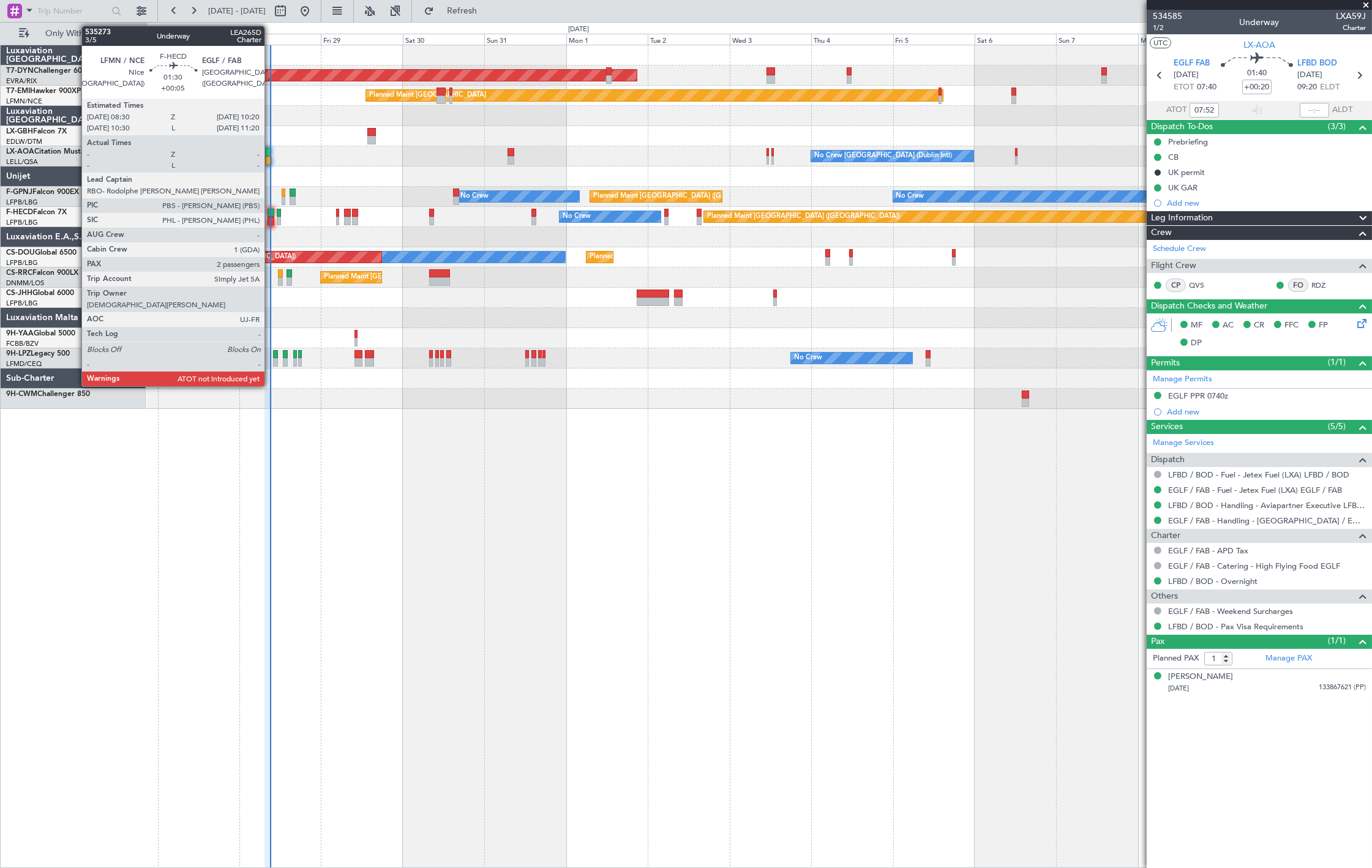
click at [271, 215] on div at bounding box center [271, 212] width 7 height 8
type input "+00:05"
type input "2"
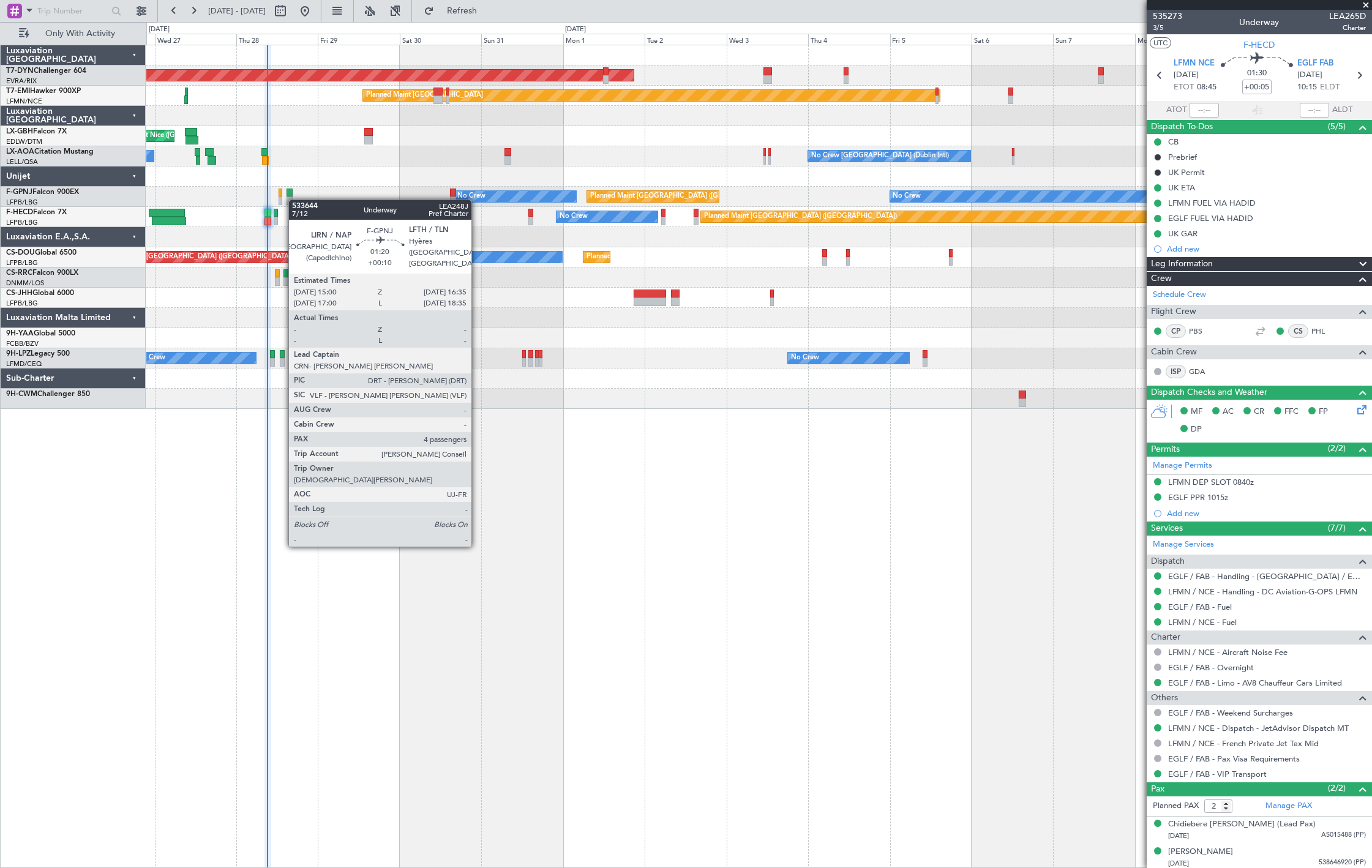
click at [292, 203] on div "Planned Maint Paris (Le Bourget) No Crew No Crew No Crew No Crew No Crew" at bounding box center [758, 197] width 1225 height 20
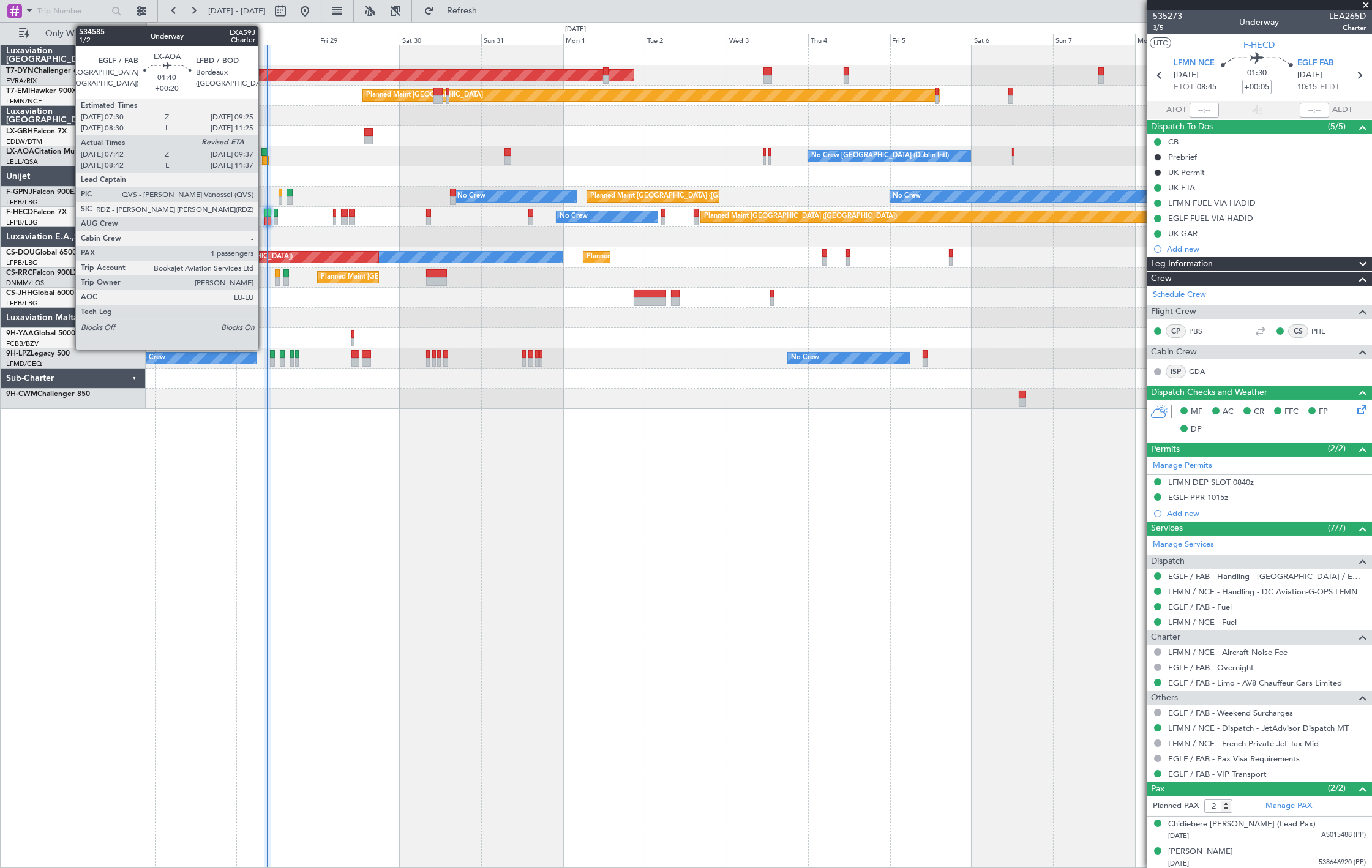
click at [265, 160] on div at bounding box center [265, 160] width 7 height 8
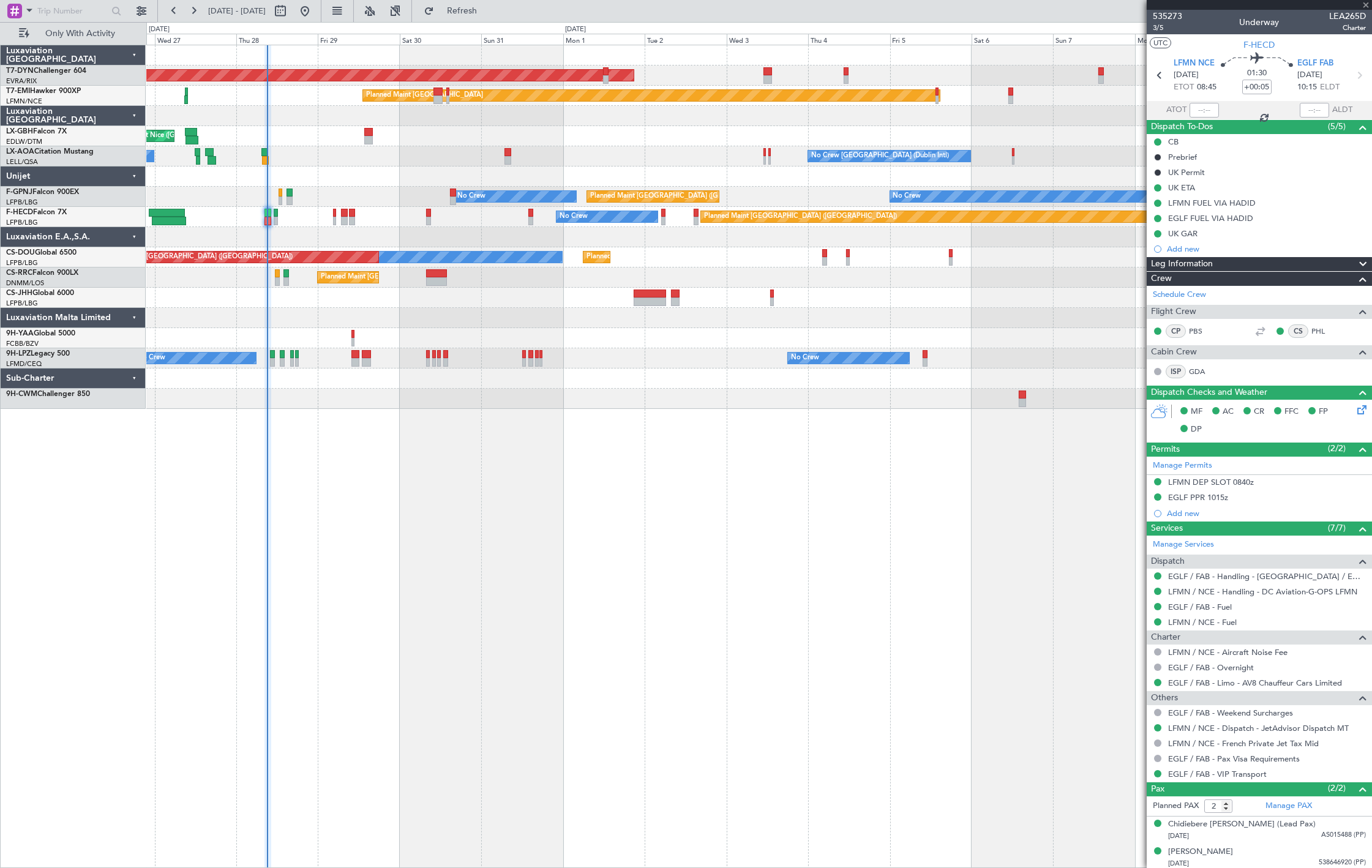
type input "+00:20"
type input "07:52"
type input "1"
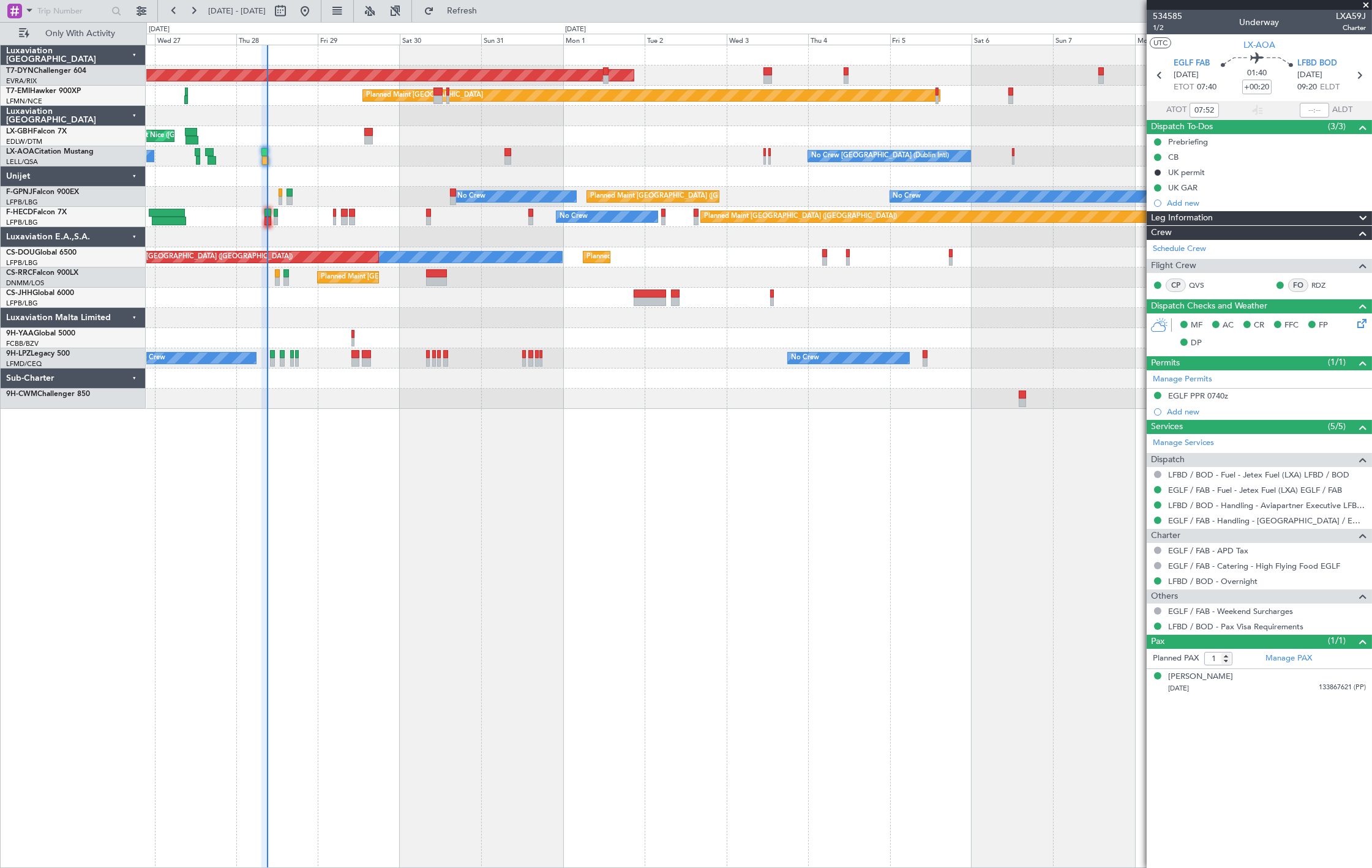
click at [1354, 17] on span "LXA59J" at bounding box center [1351, 16] width 30 height 13
copy span "LXA59J"
type input "07:52"
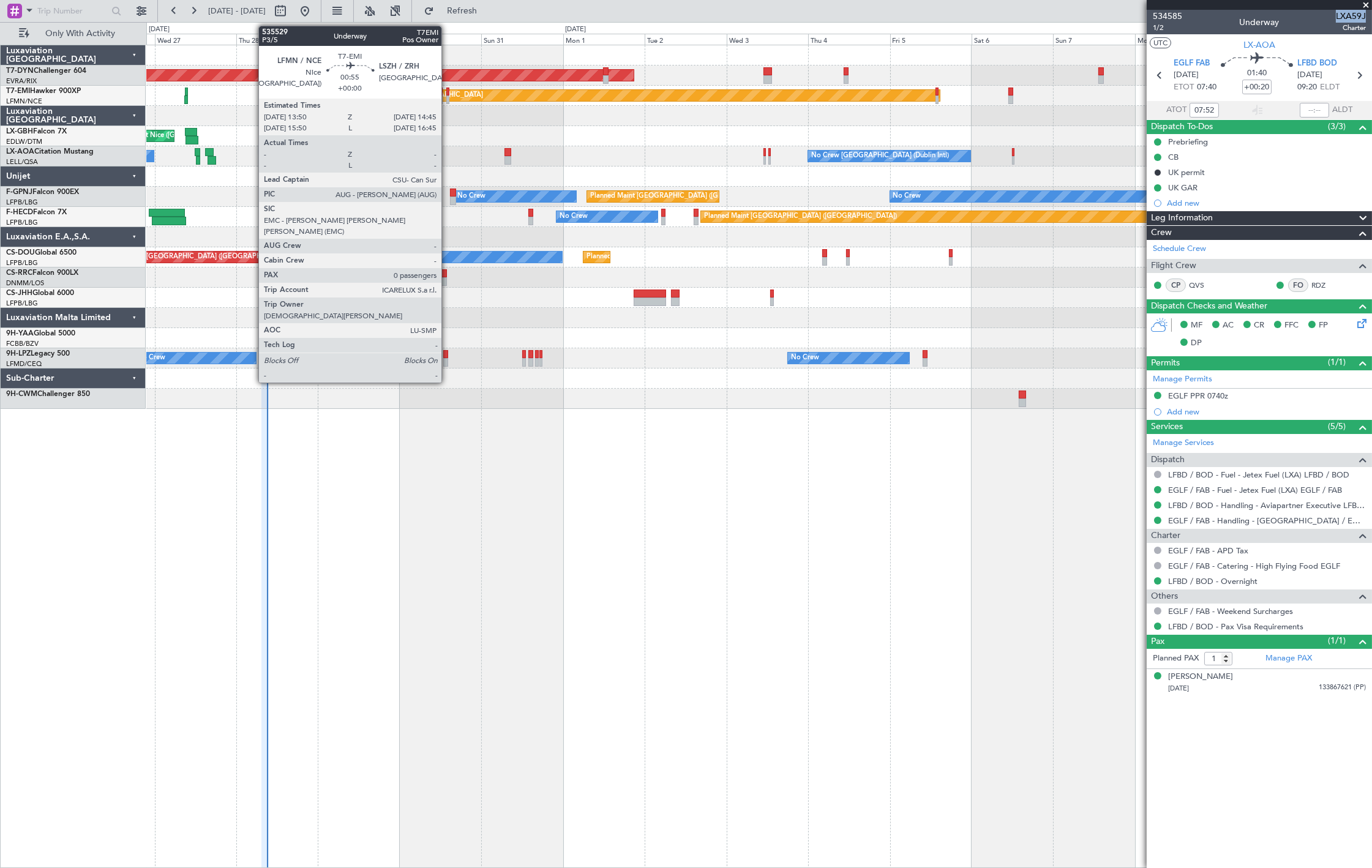
click at [448, 101] on div at bounding box center [448, 99] width 4 height 8
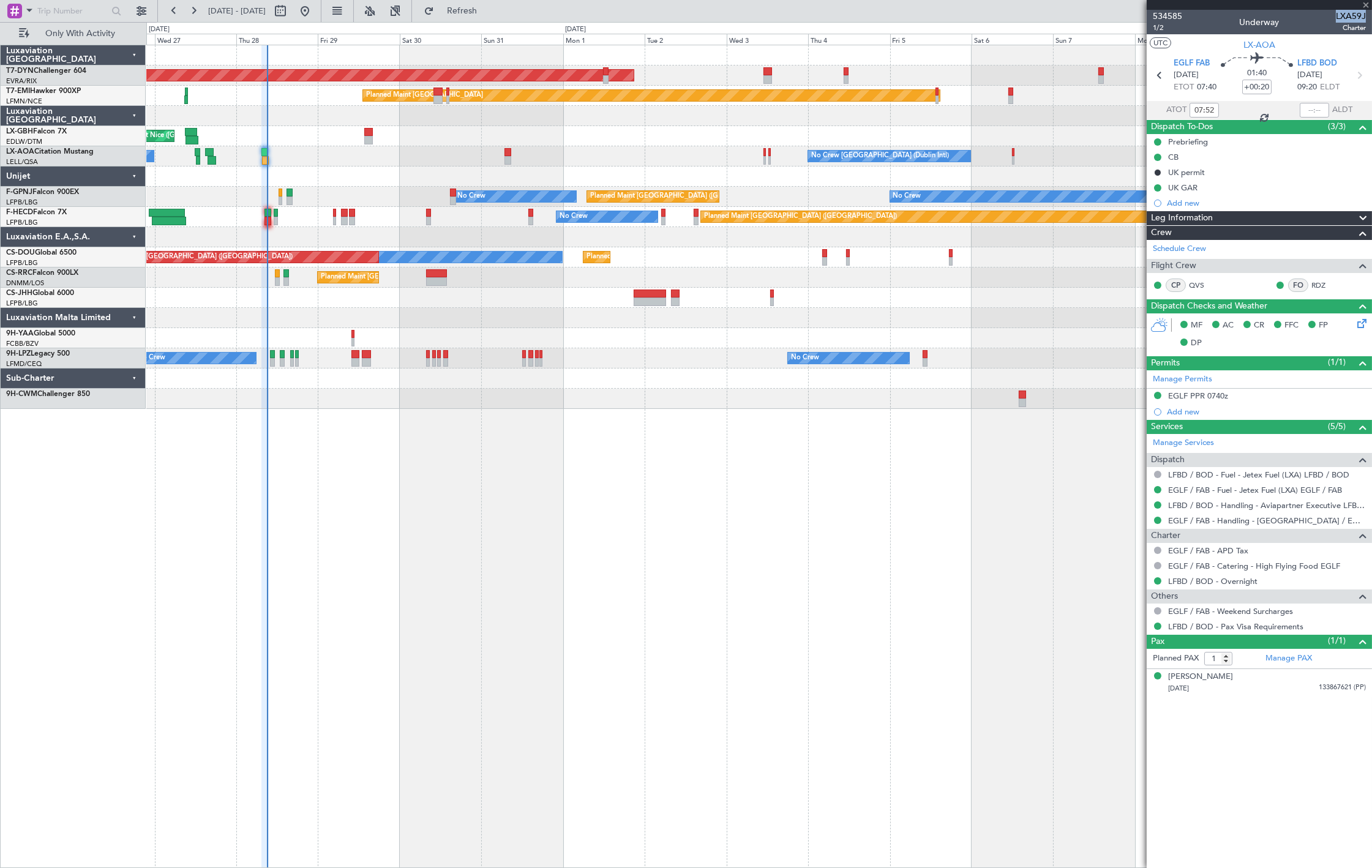
type input "0"
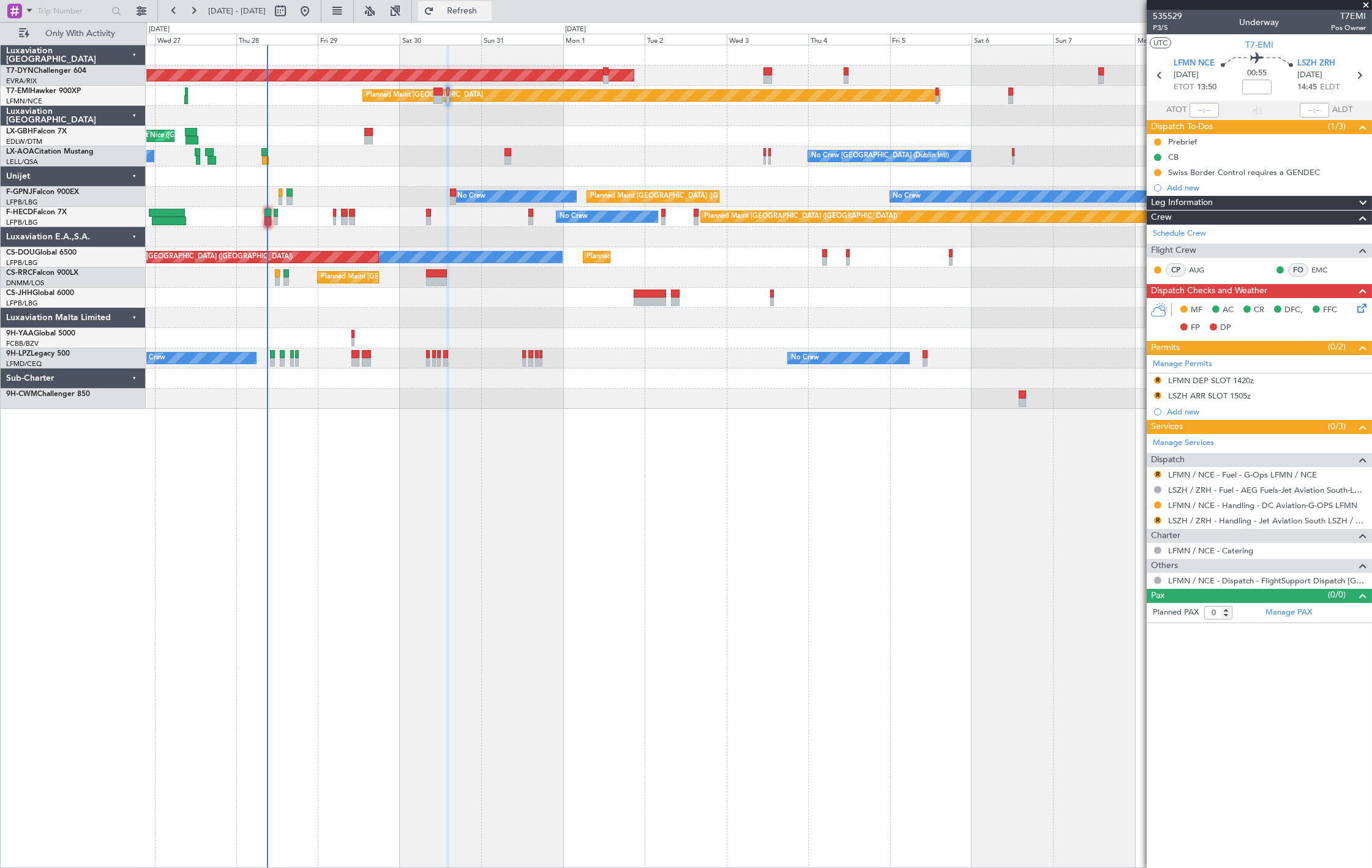
click at [488, 11] on span "Refresh" at bounding box center [462, 11] width 51 height 8
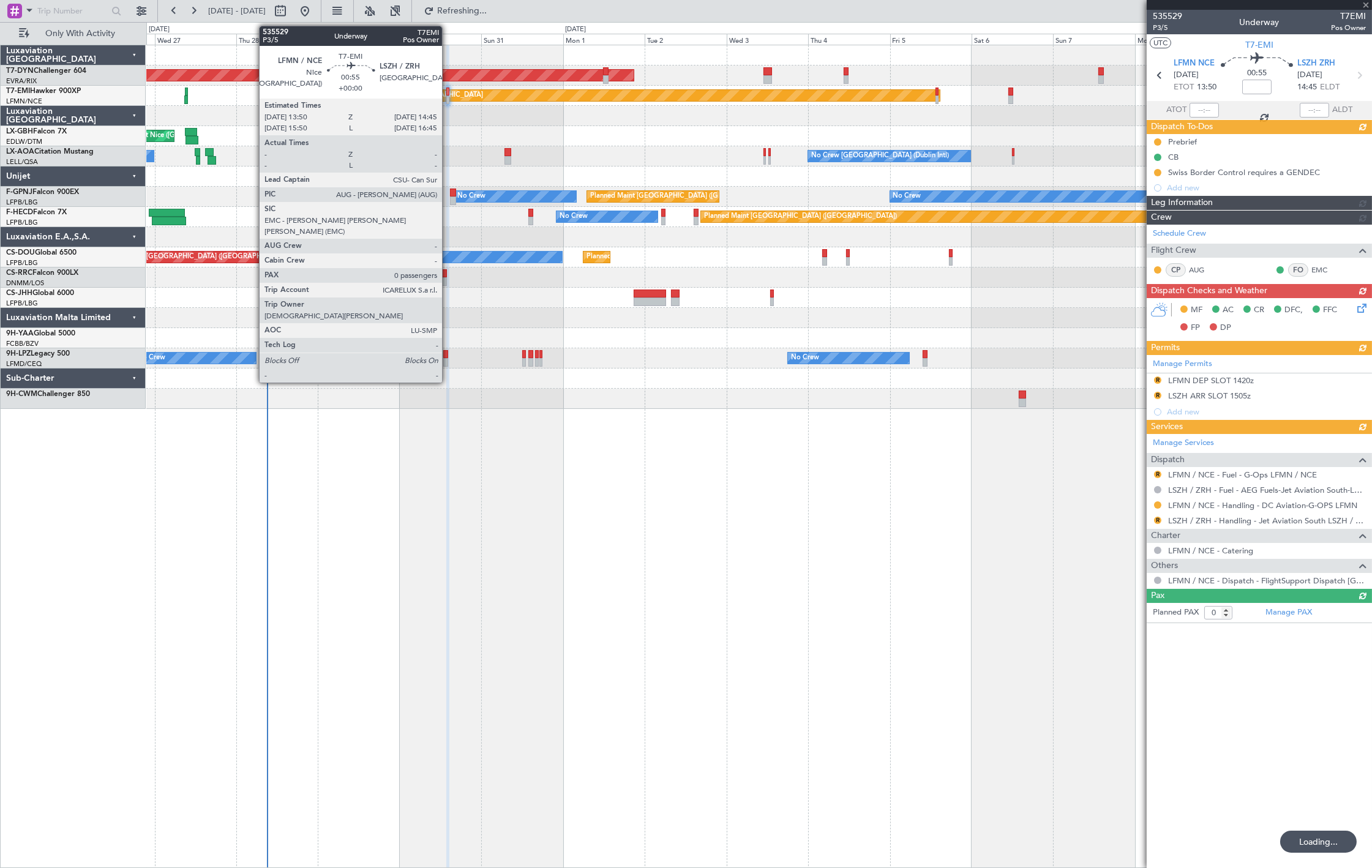
type input "-00:05"
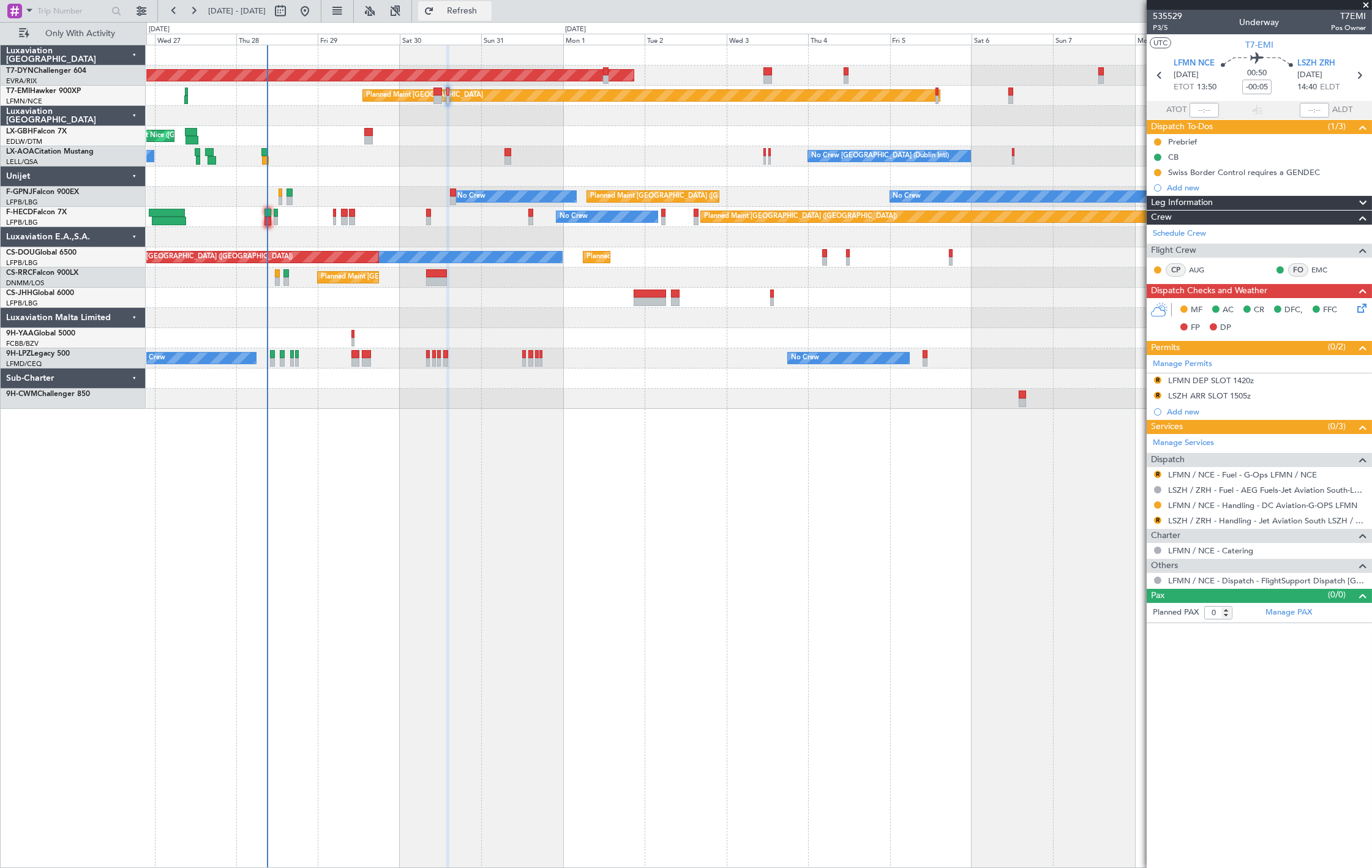
click at [492, 17] on button "Refresh" at bounding box center [455, 11] width 73 height 20
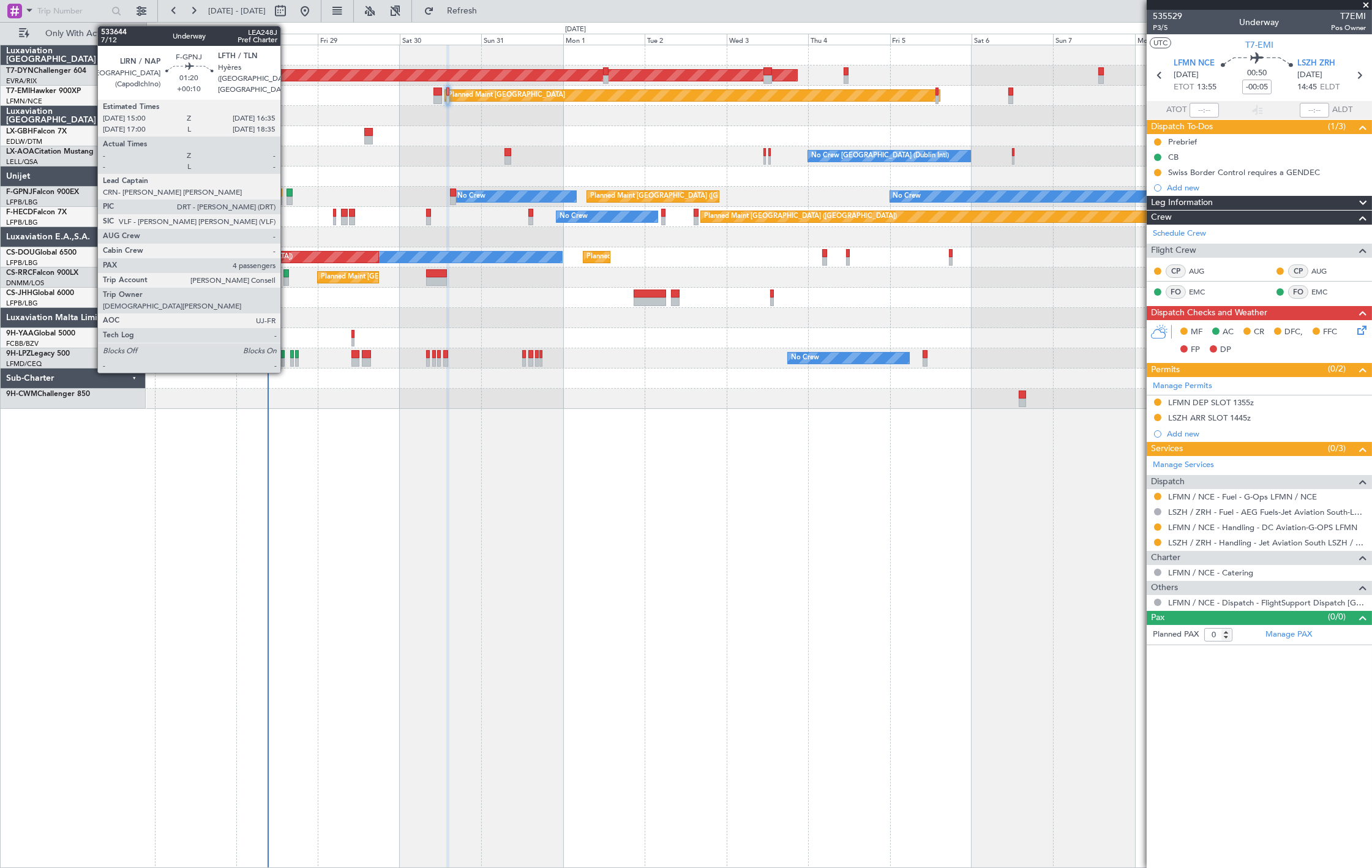
click at [286, 198] on div at bounding box center [289, 200] width 5 height 8
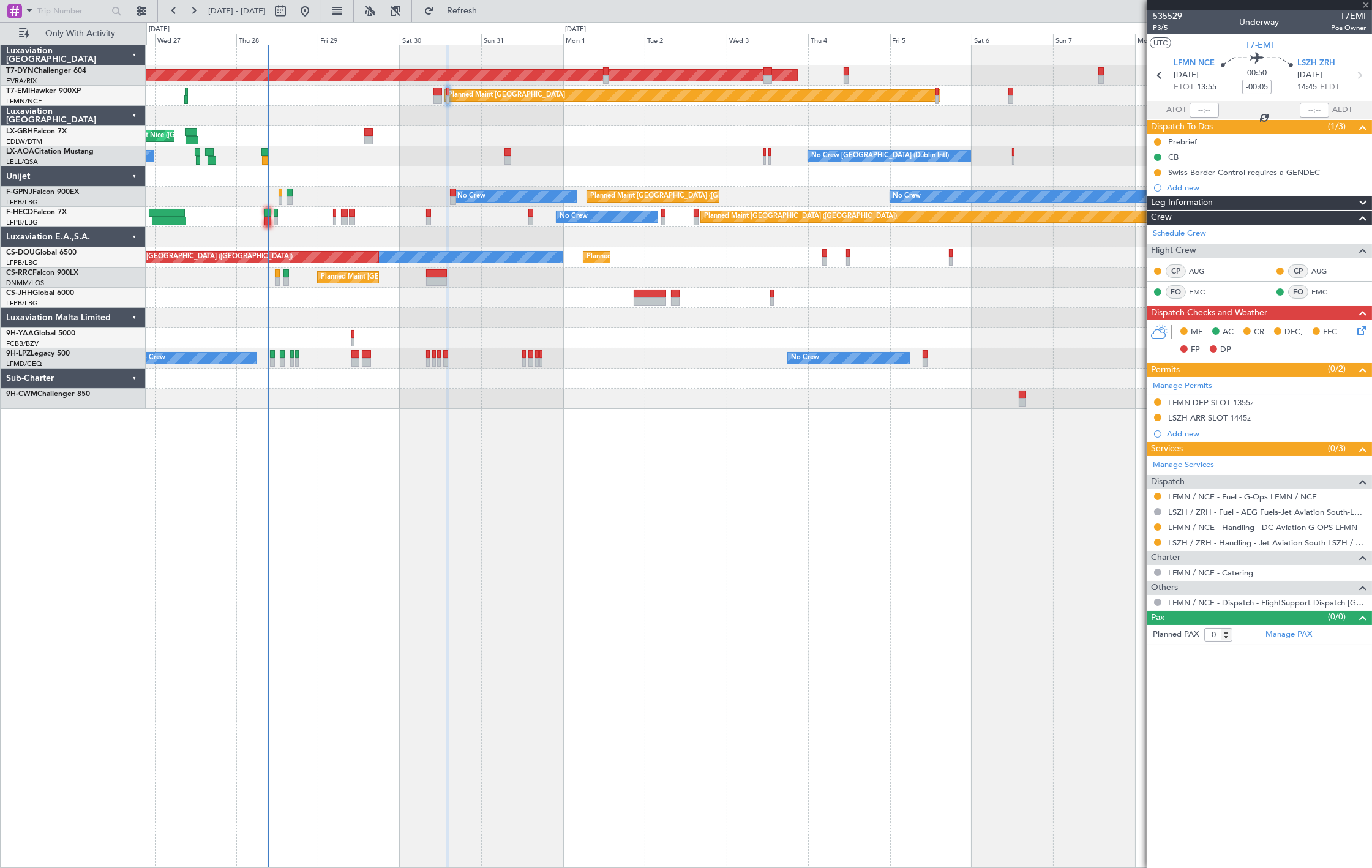
type input "+00:10"
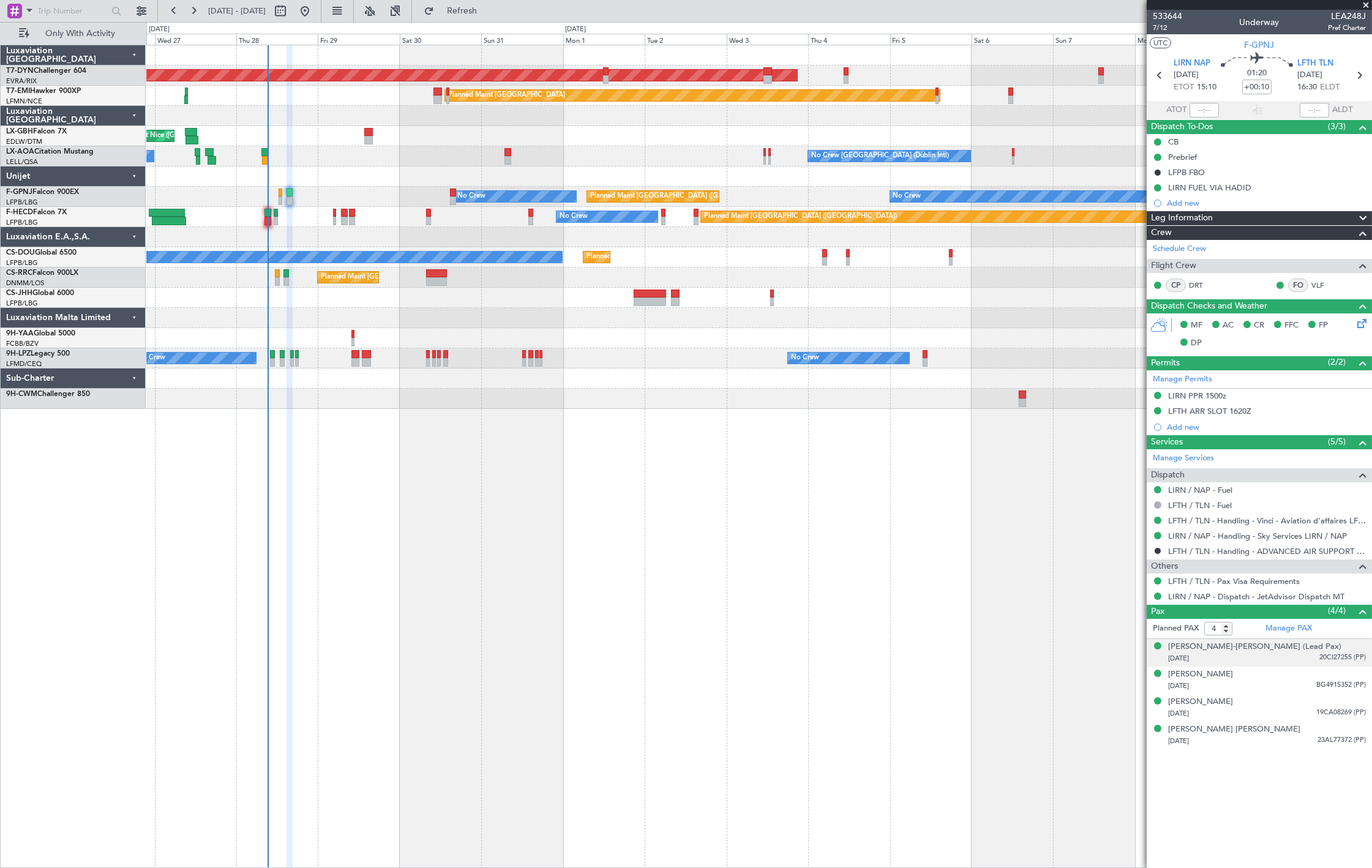
drag, startPoint x: 1326, startPoint y: 659, endPoint x: 1337, endPoint y: 663, distance: 11.7
click at [1328, 659] on span "20CI27255 (PP)" at bounding box center [1343, 658] width 47 height 11
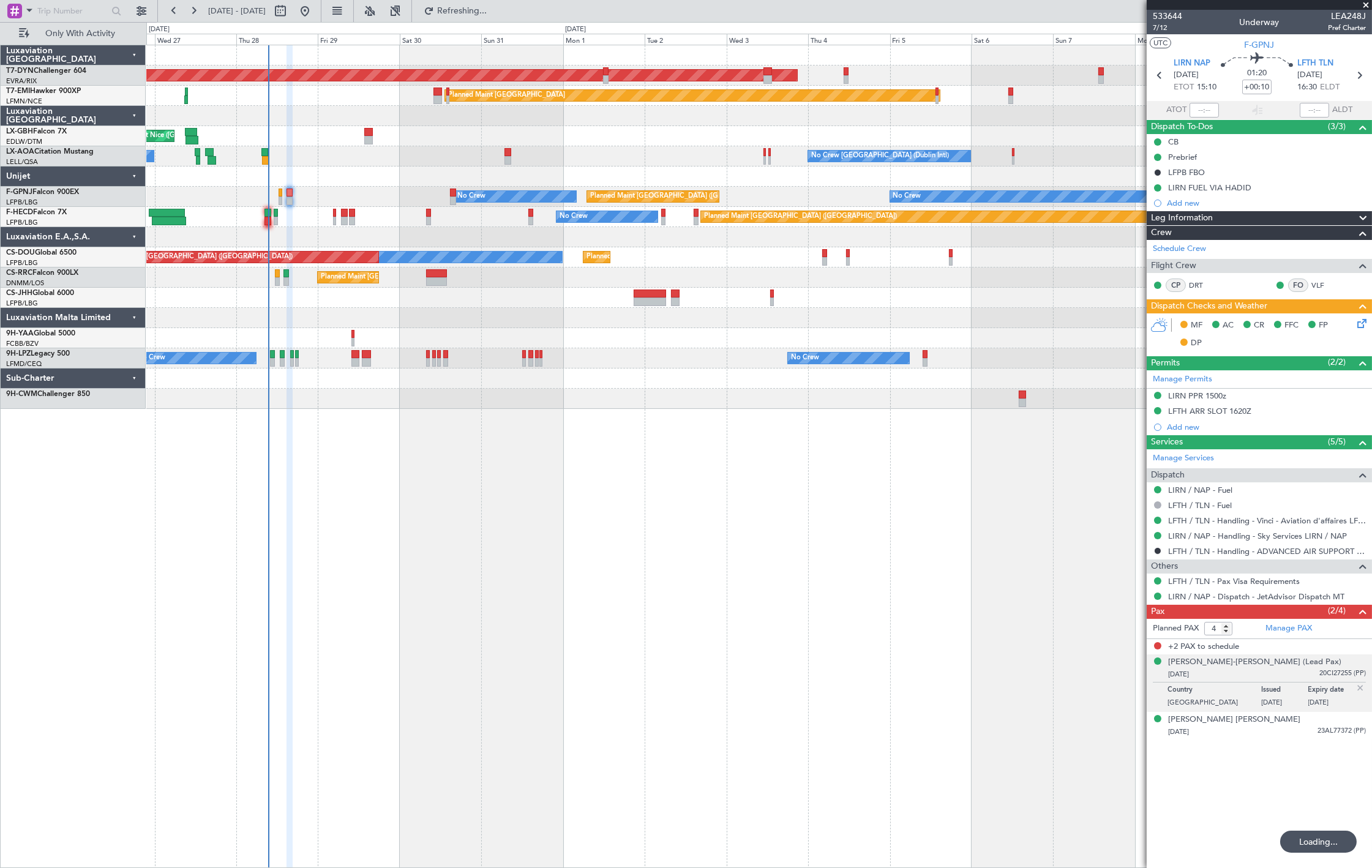
type input "2"
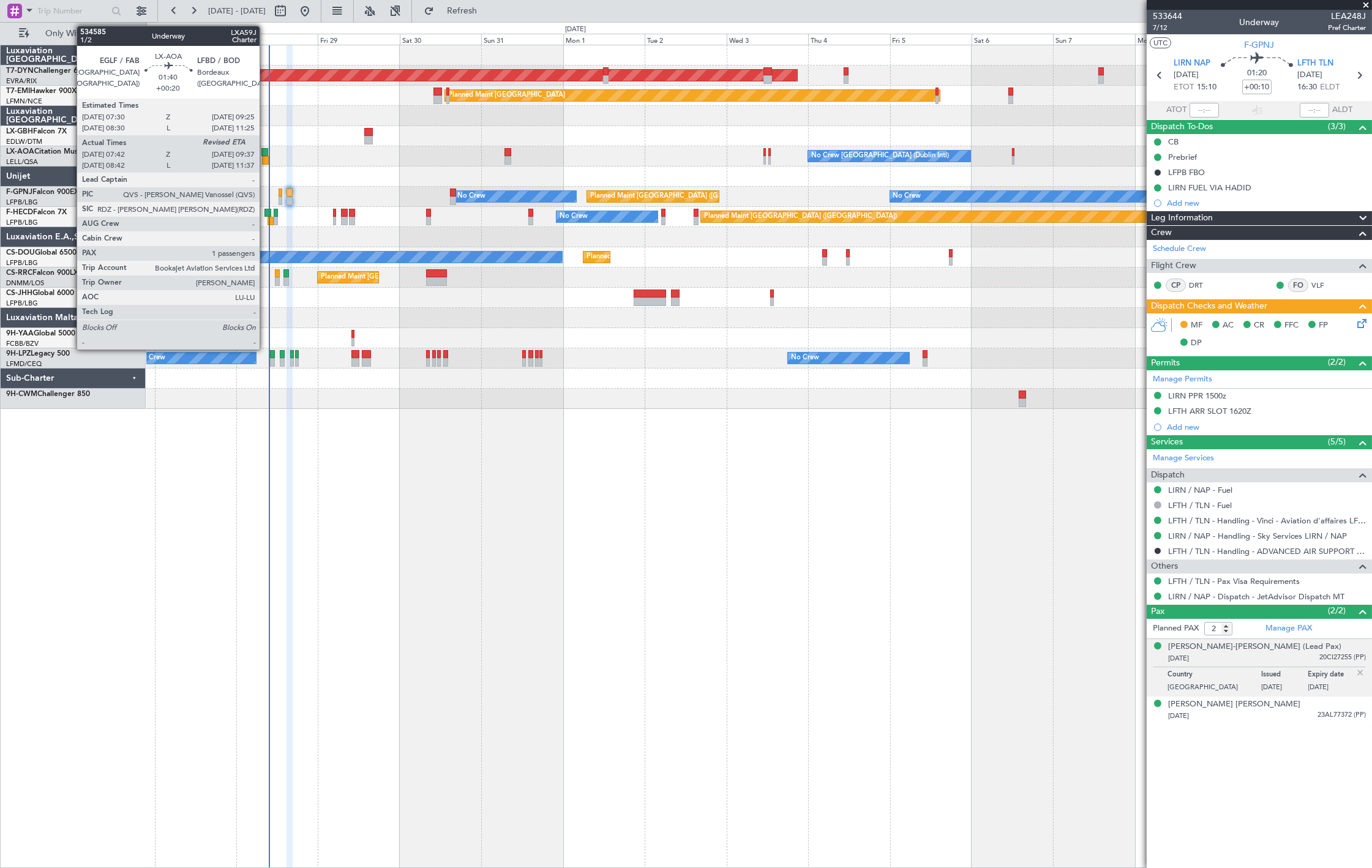
click at [266, 157] on div at bounding box center [265, 160] width 7 height 8
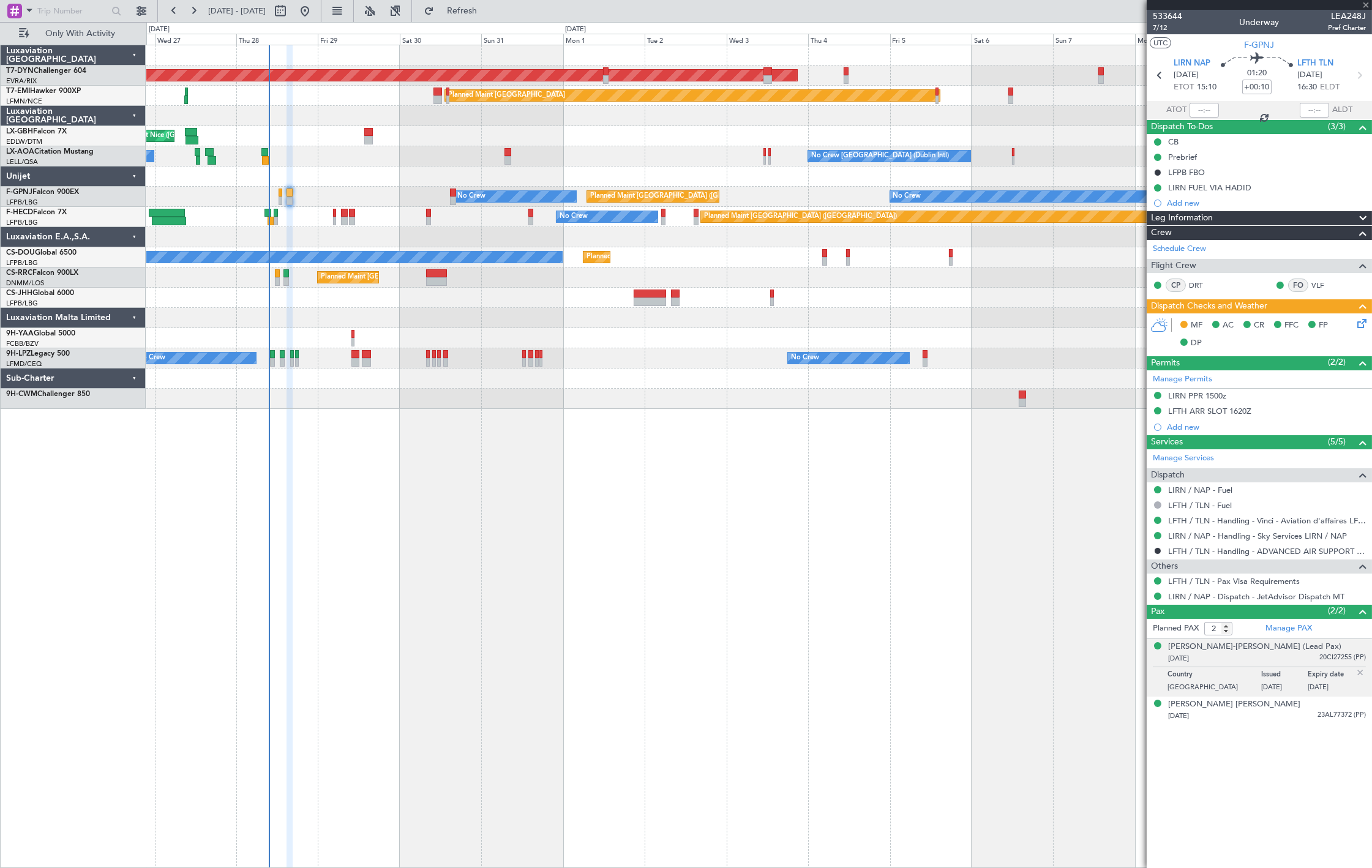
type input "+00:20"
type input "07:52"
type input "1"
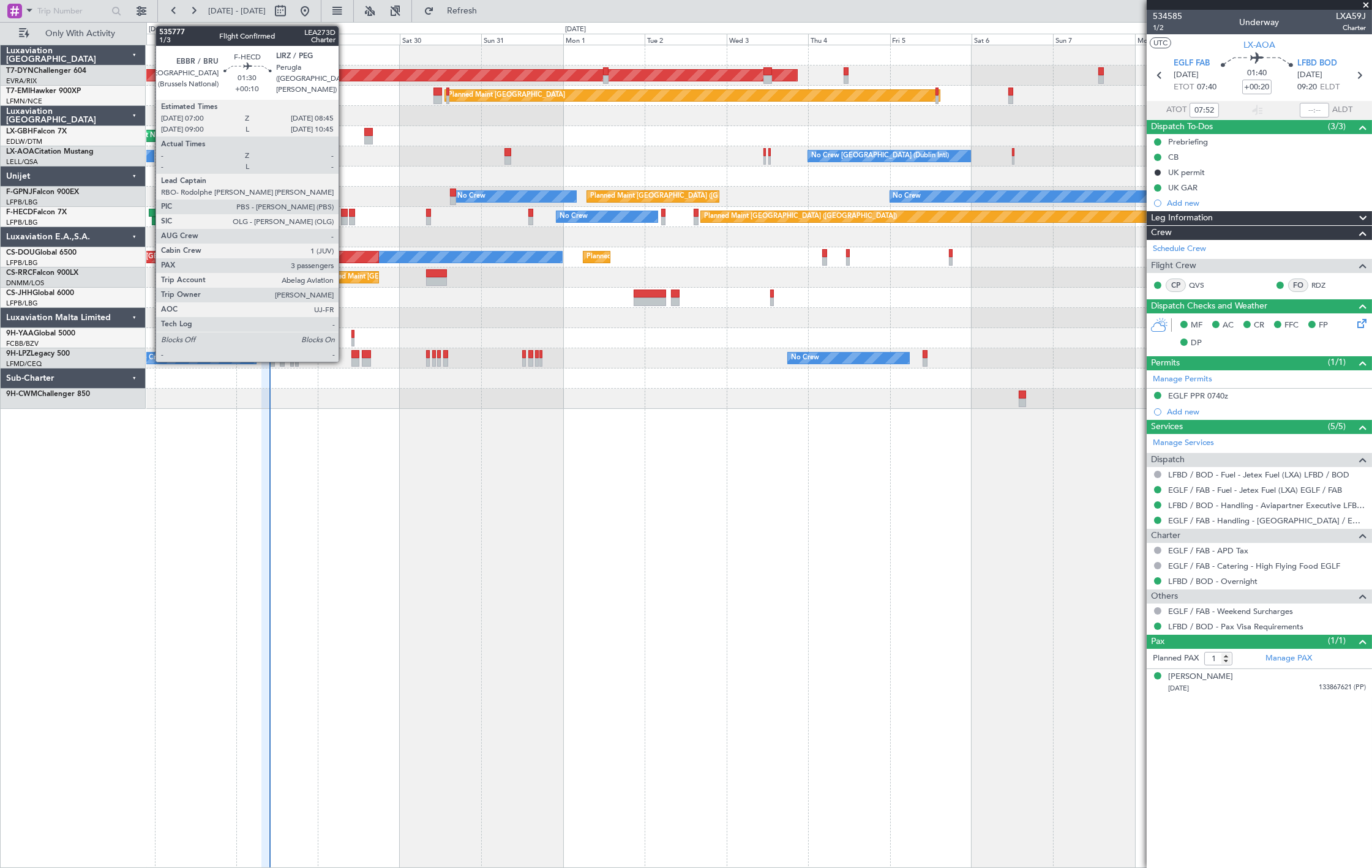
click at [345, 219] on div at bounding box center [344, 221] width 6 height 8
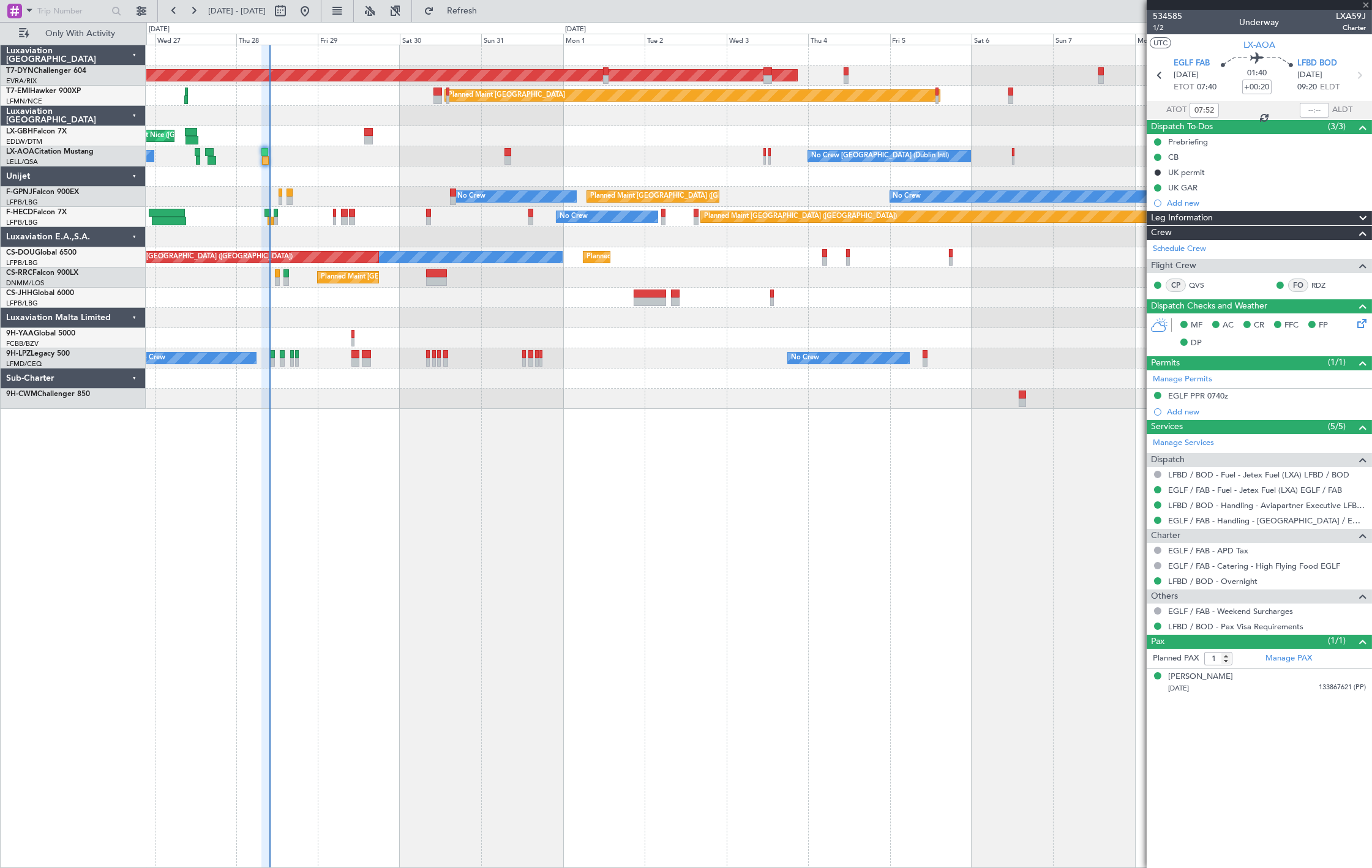
type input "+00:10"
type input "3"
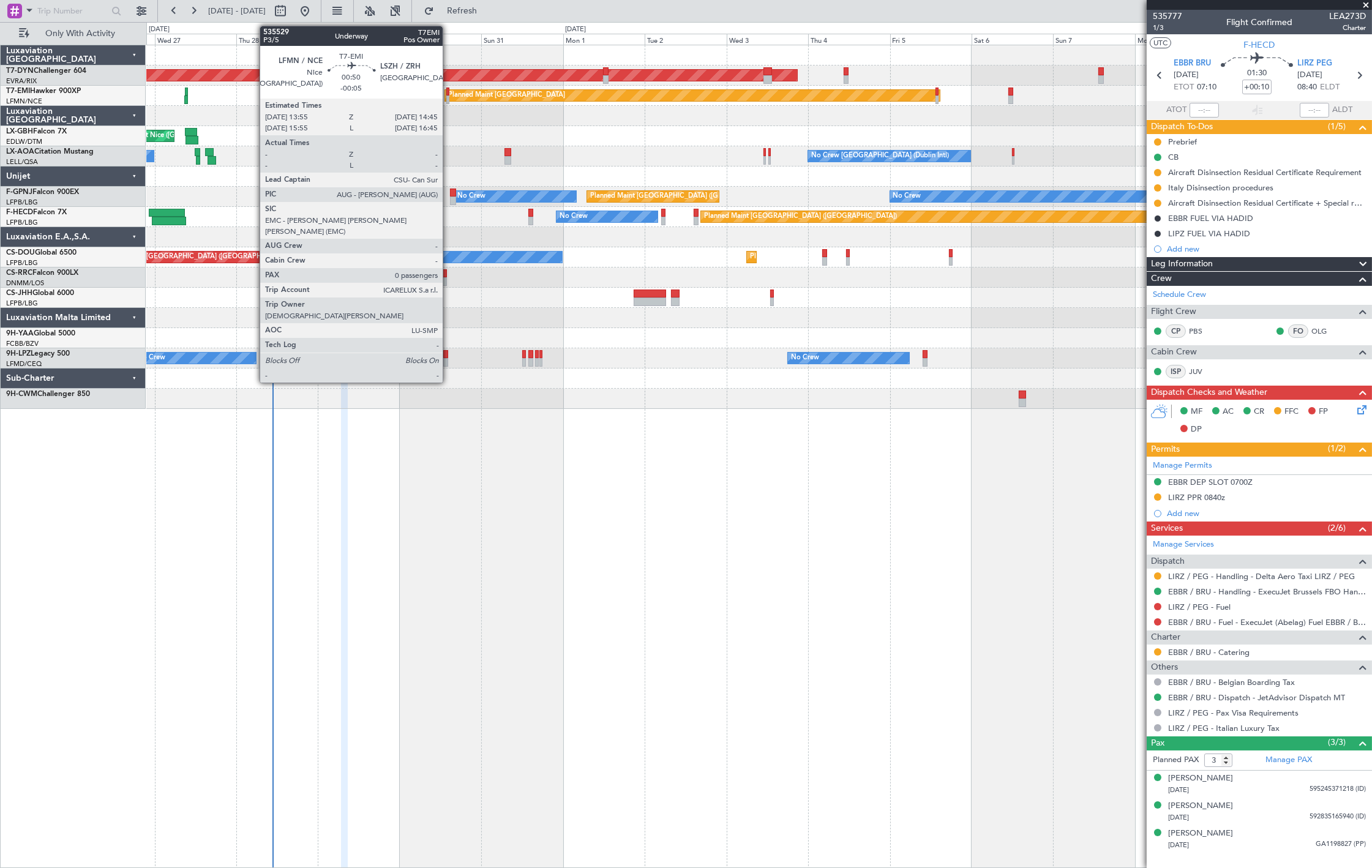
click at [449, 102] on div at bounding box center [448, 99] width 3 height 8
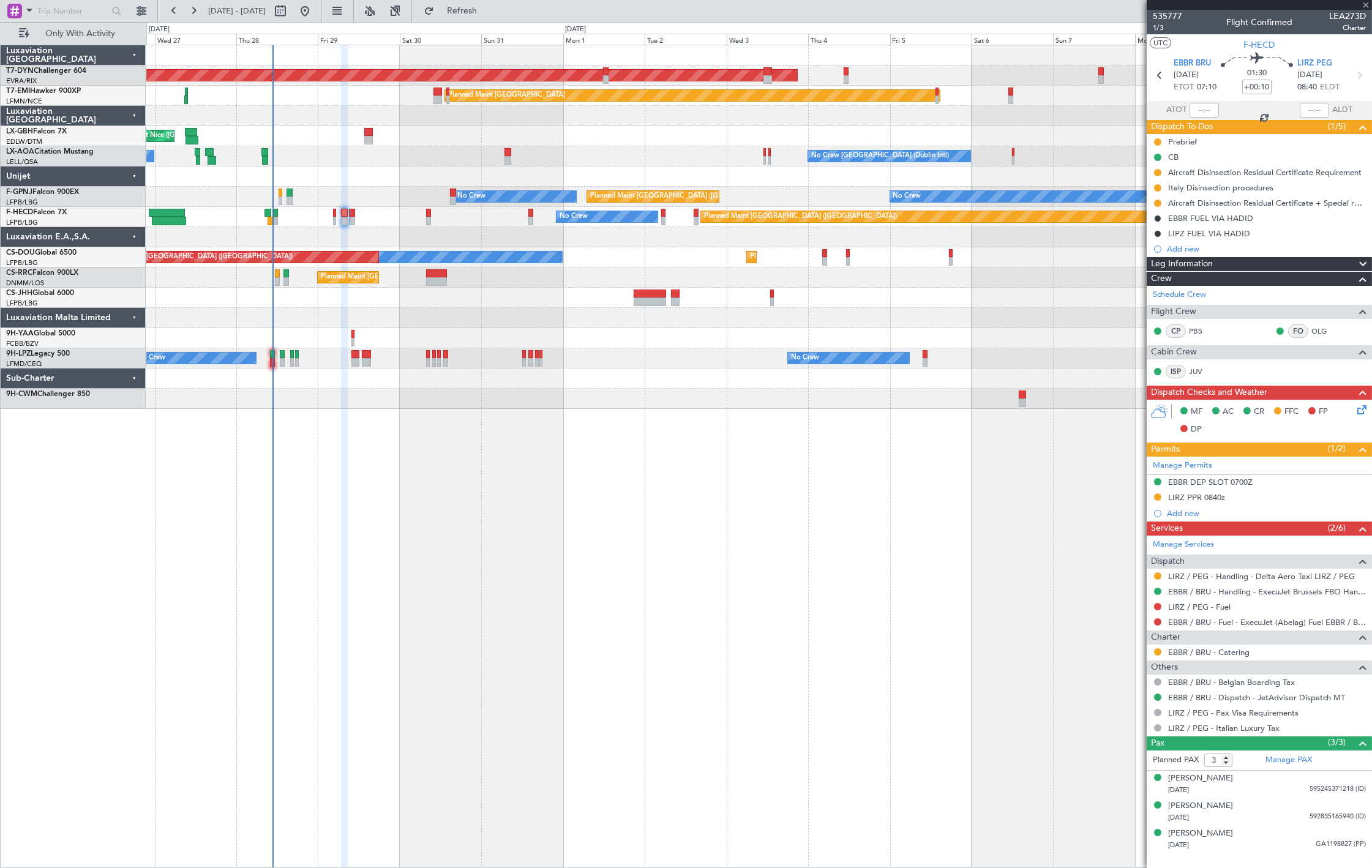
type input "-00:05"
type input "0"
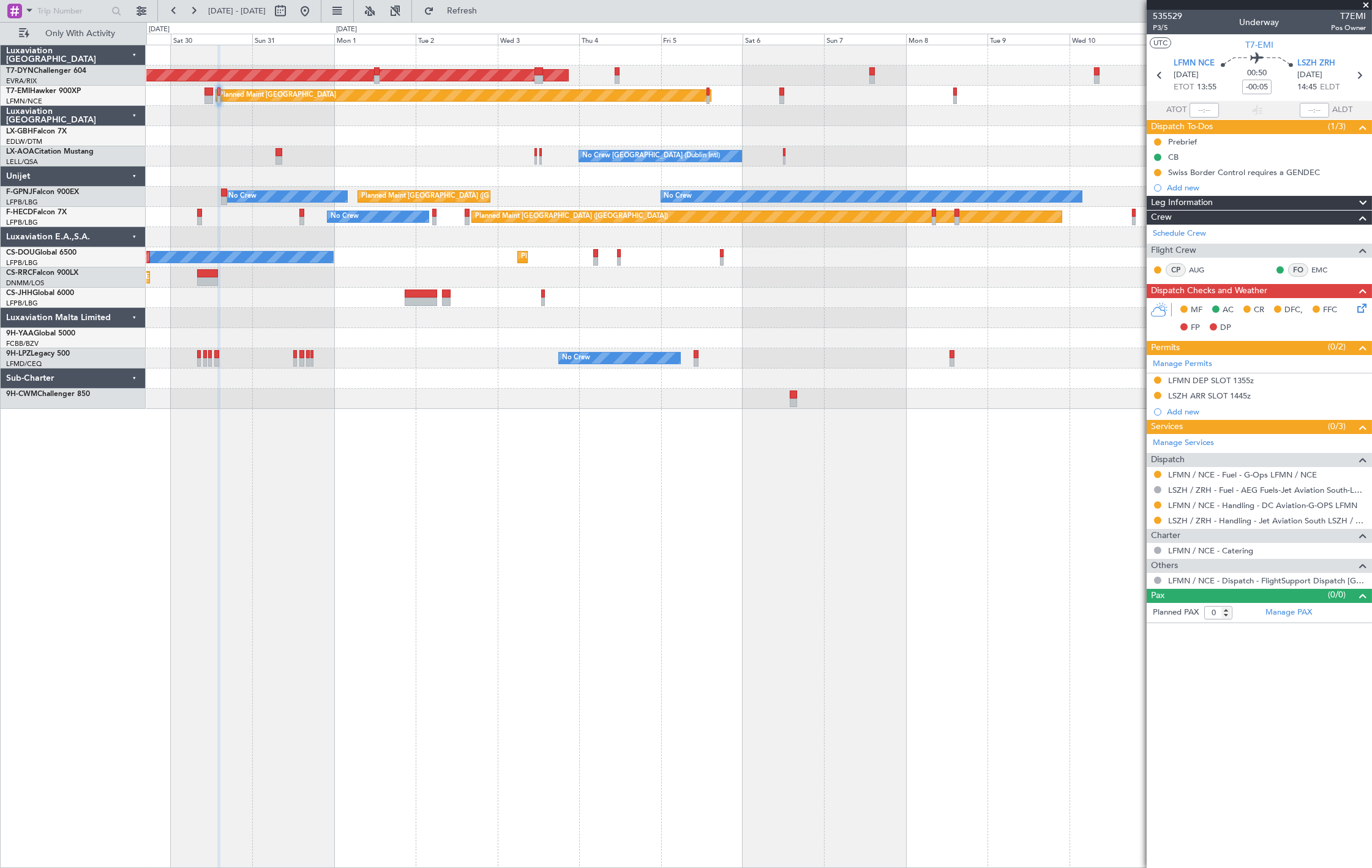
click at [529, 203] on div "AOG Maint Riga (Riga Intl) Planned Maint Zurich Planned Maint Nice (Côte d'Azur…" at bounding box center [758, 227] width 1225 height 363
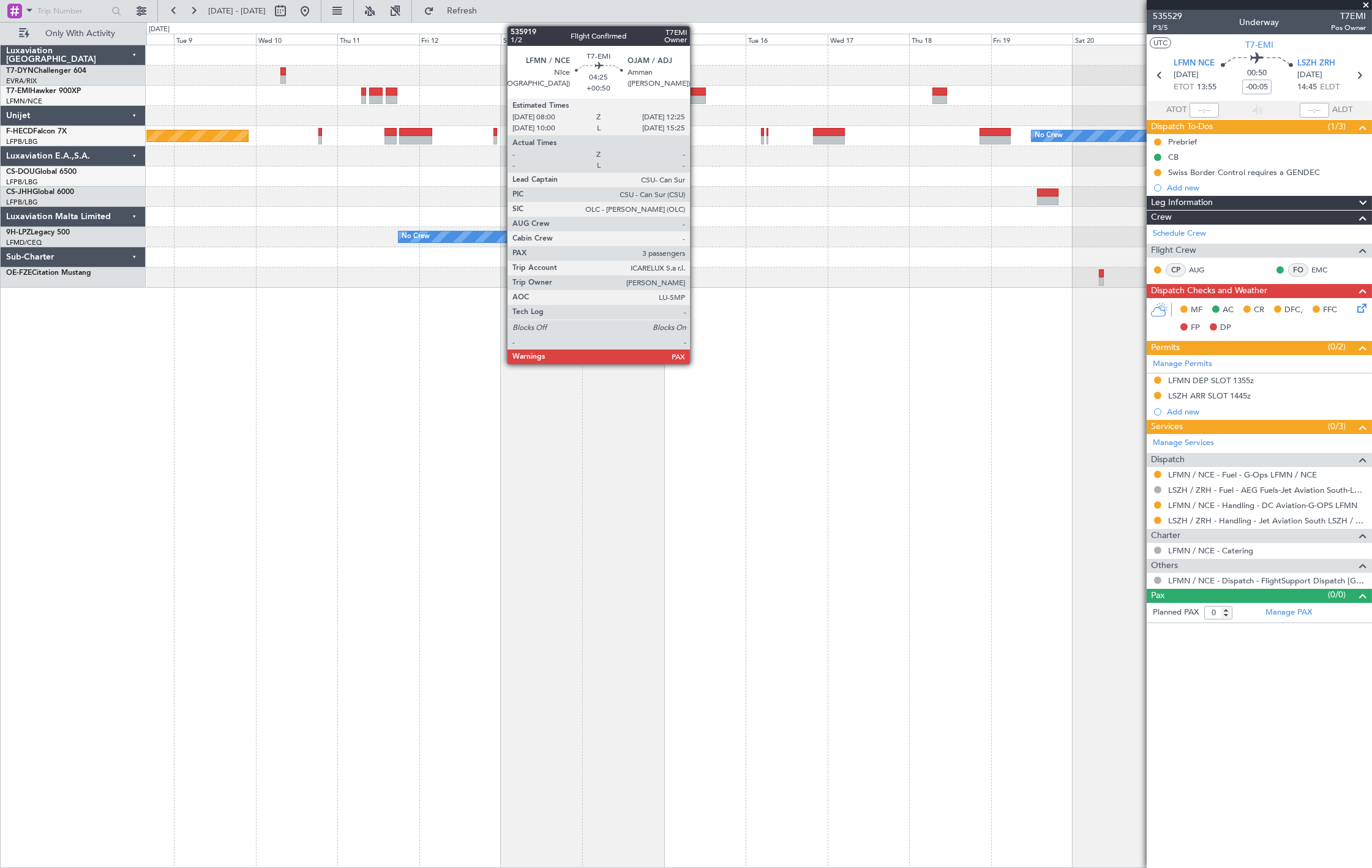
click at [697, 93] on div at bounding box center [698, 91] width 15 height 8
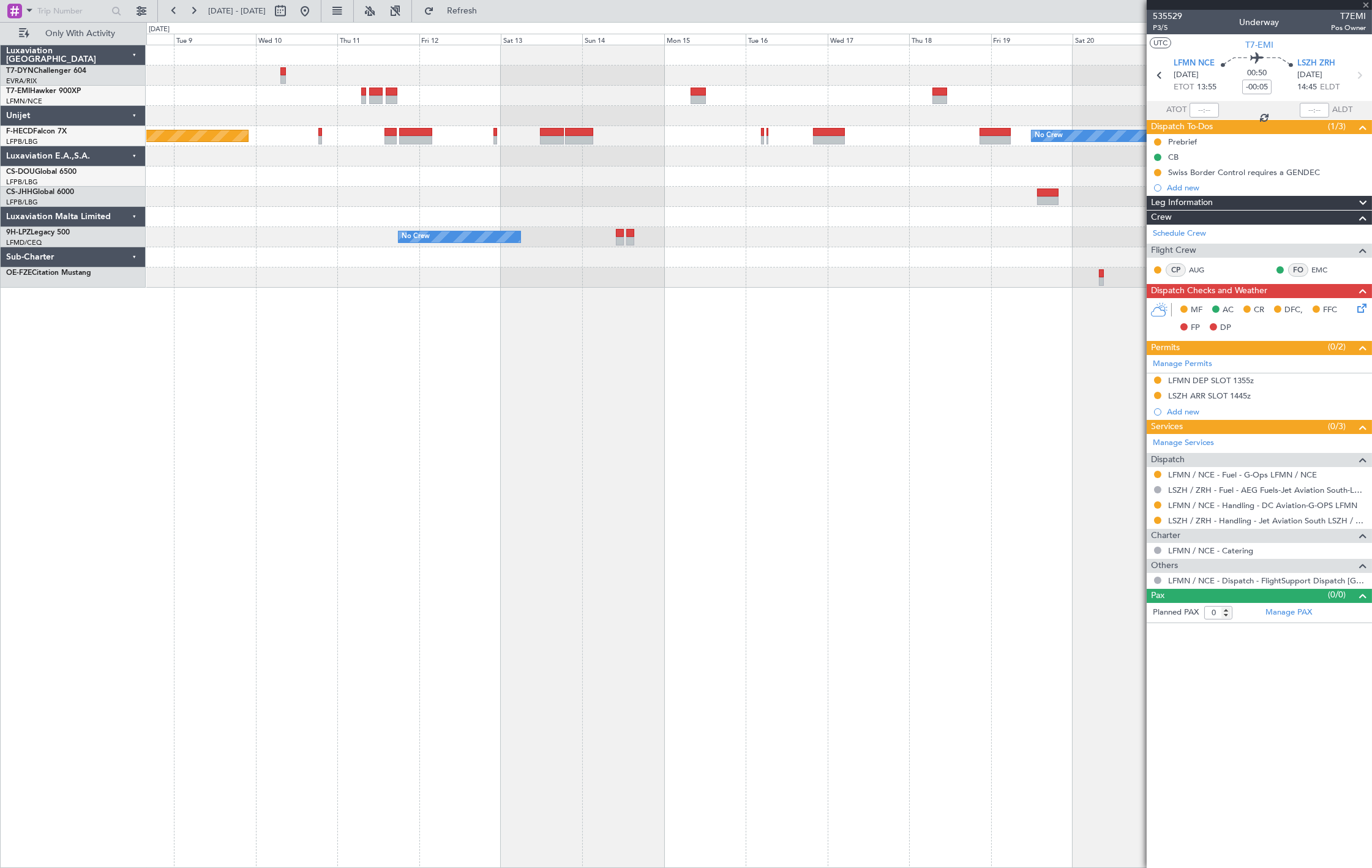
type input "+00:50"
type input "3"
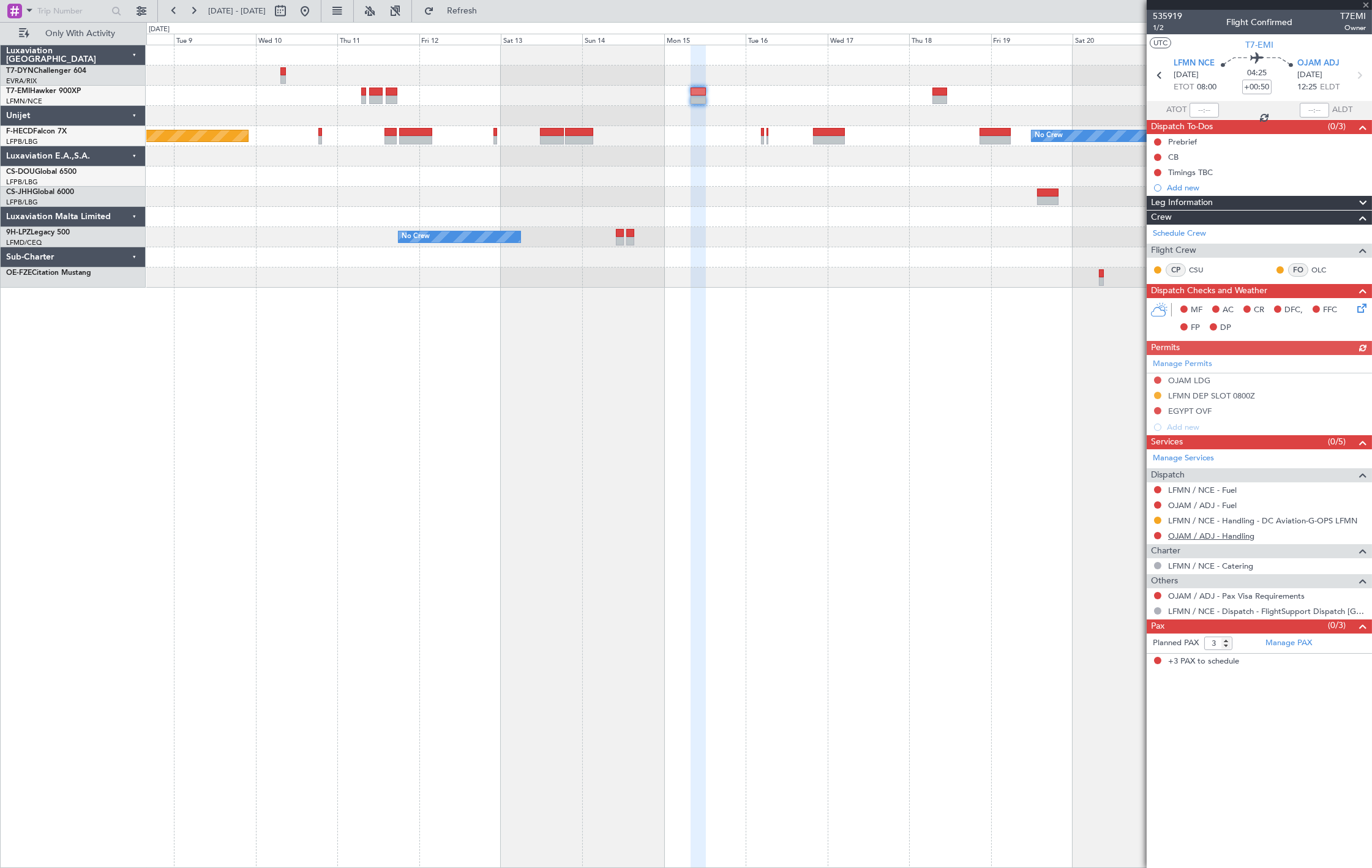
click at [1223, 537] on link "OJAM / ADJ - Handling" at bounding box center [1211, 536] width 87 height 11
click at [478, 14] on span "Refresh" at bounding box center [462, 11] width 51 height 8
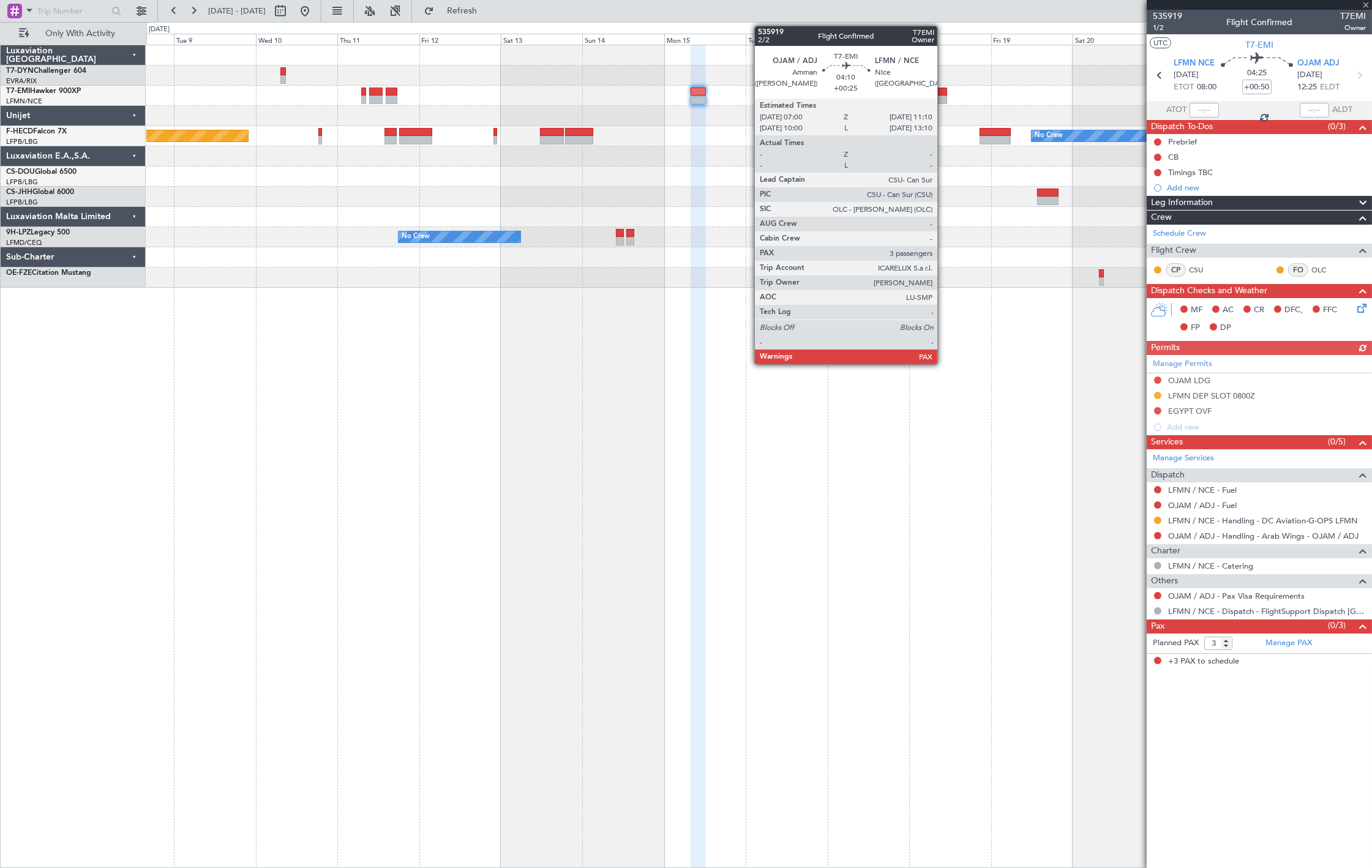
click at [944, 94] on div at bounding box center [939, 91] width 14 height 8
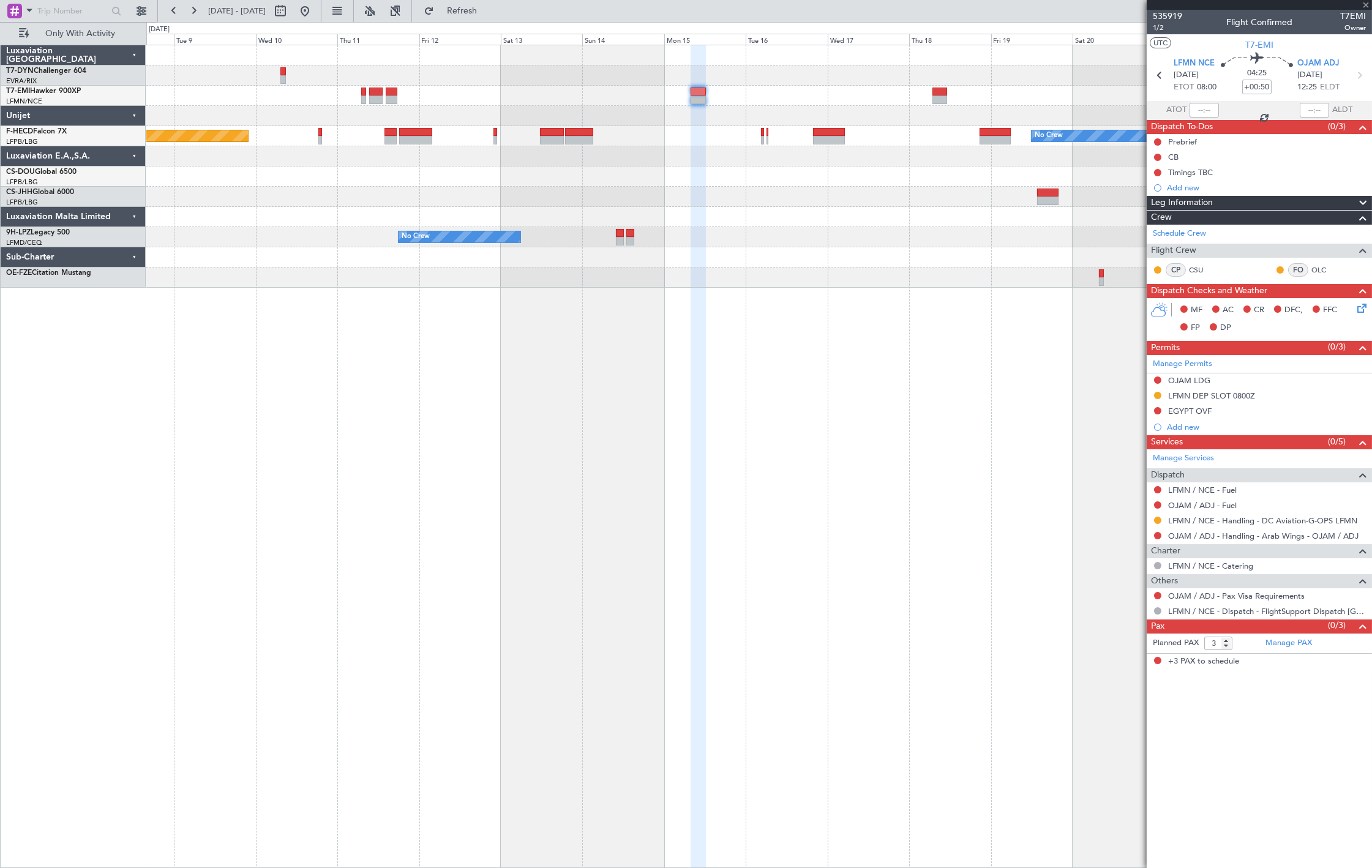
type input "+00:25"
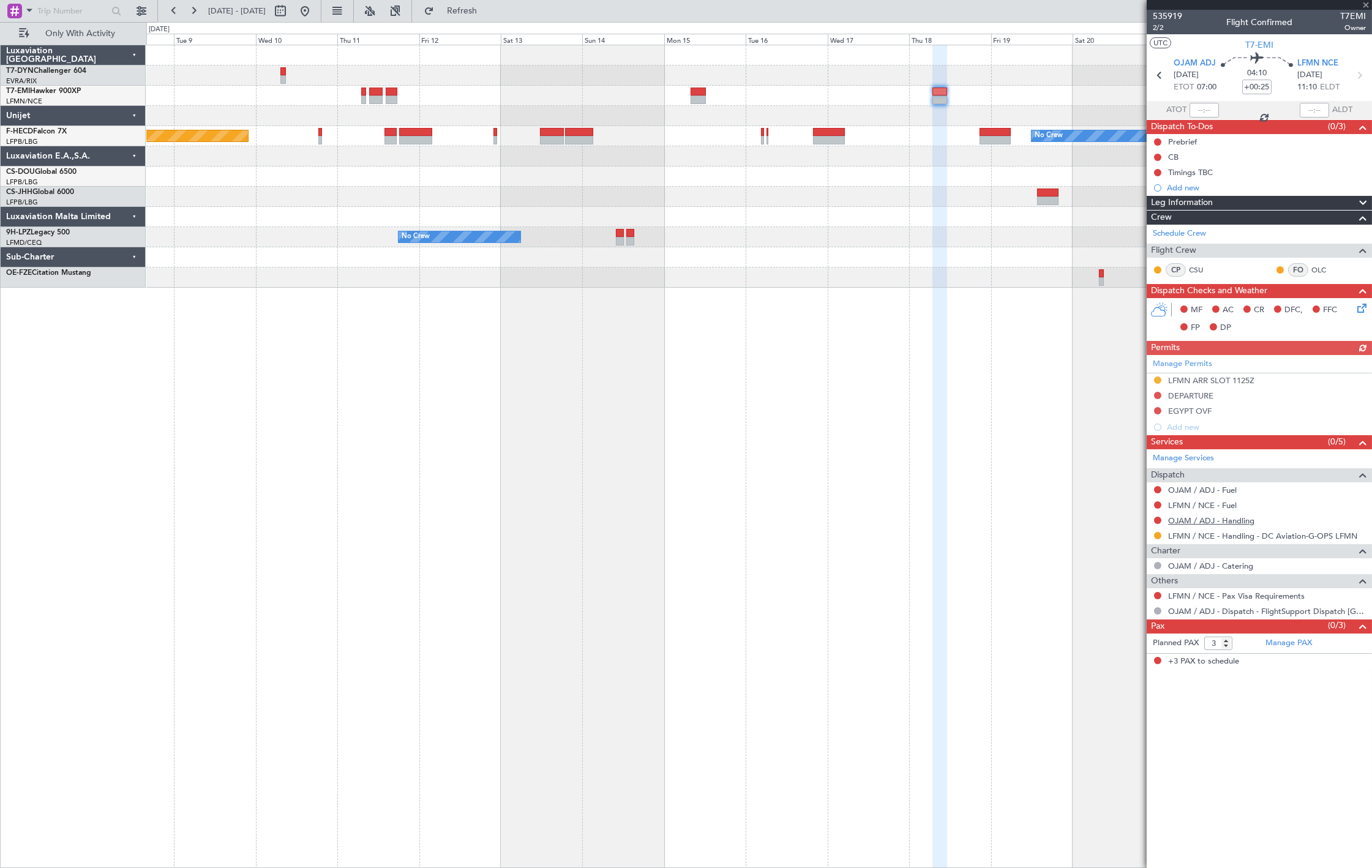
click at [1216, 521] on link "OJAM / ADJ - Handling" at bounding box center [1211, 521] width 87 height 11
click at [488, 11] on span "Refresh" at bounding box center [462, 11] width 51 height 8
click at [1168, 14] on span "535919" at bounding box center [1167, 16] width 29 height 13
click at [488, 9] on span "Refresh" at bounding box center [462, 11] width 51 height 8
click at [314, 15] on button at bounding box center [305, 11] width 20 height 20
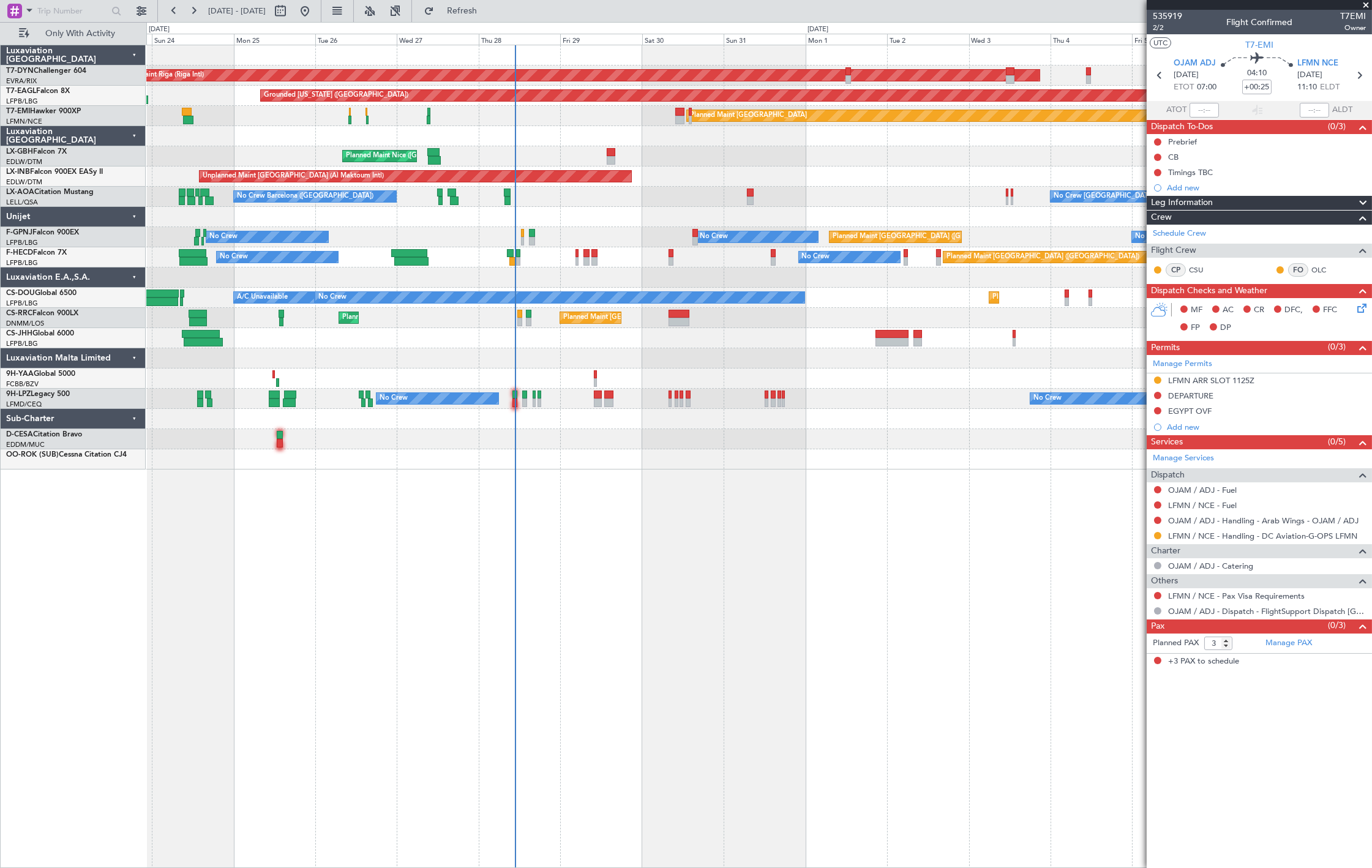
click at [562, 334] on div "AOG Maint Riga (Riga Intl) Planned Maint Basel-Mulhouse Grounded New York (Tete…" at bounding box center [758, 257] width 1225 height 424
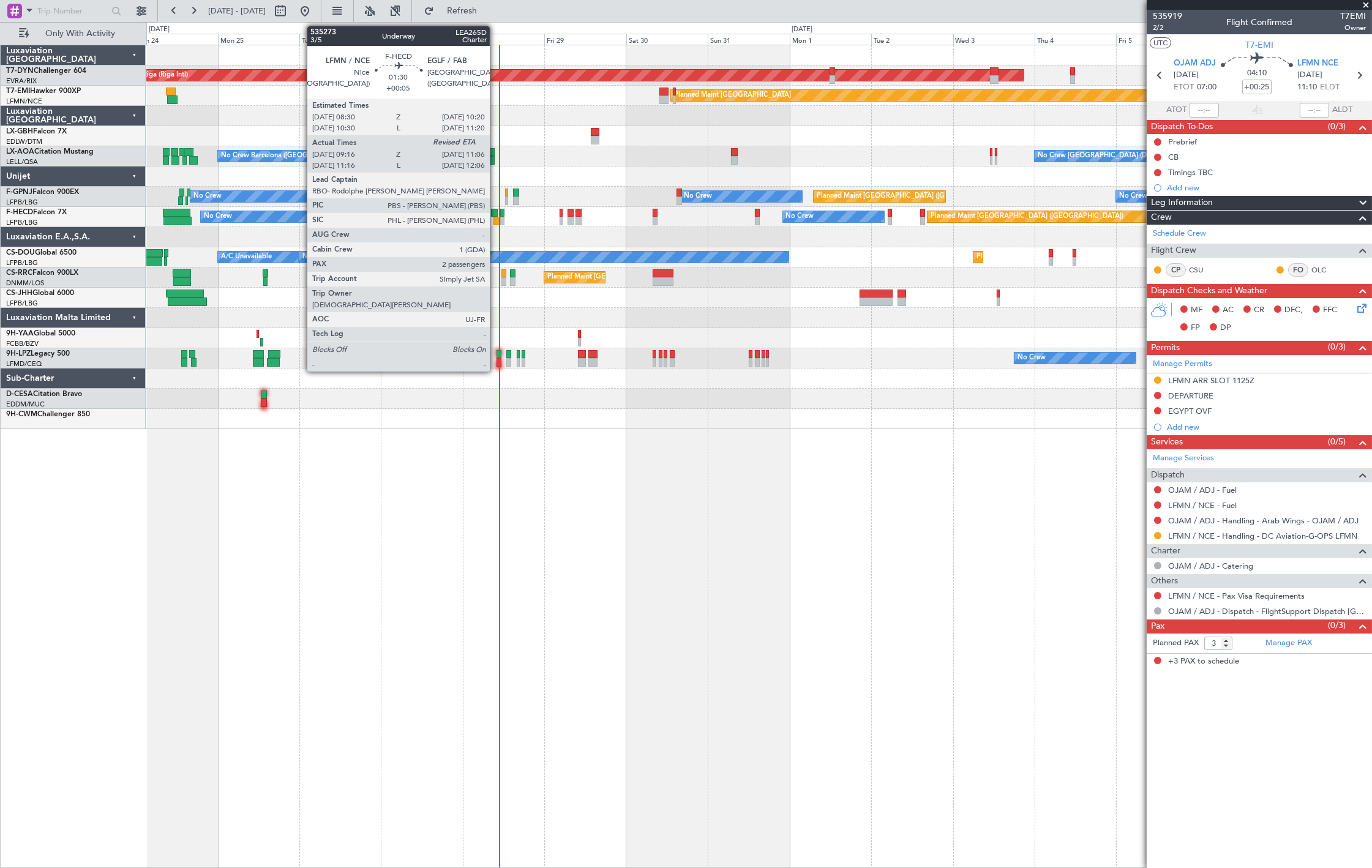
click at [496, 222] on div at bounding box center [497, 221] width 7 height 8
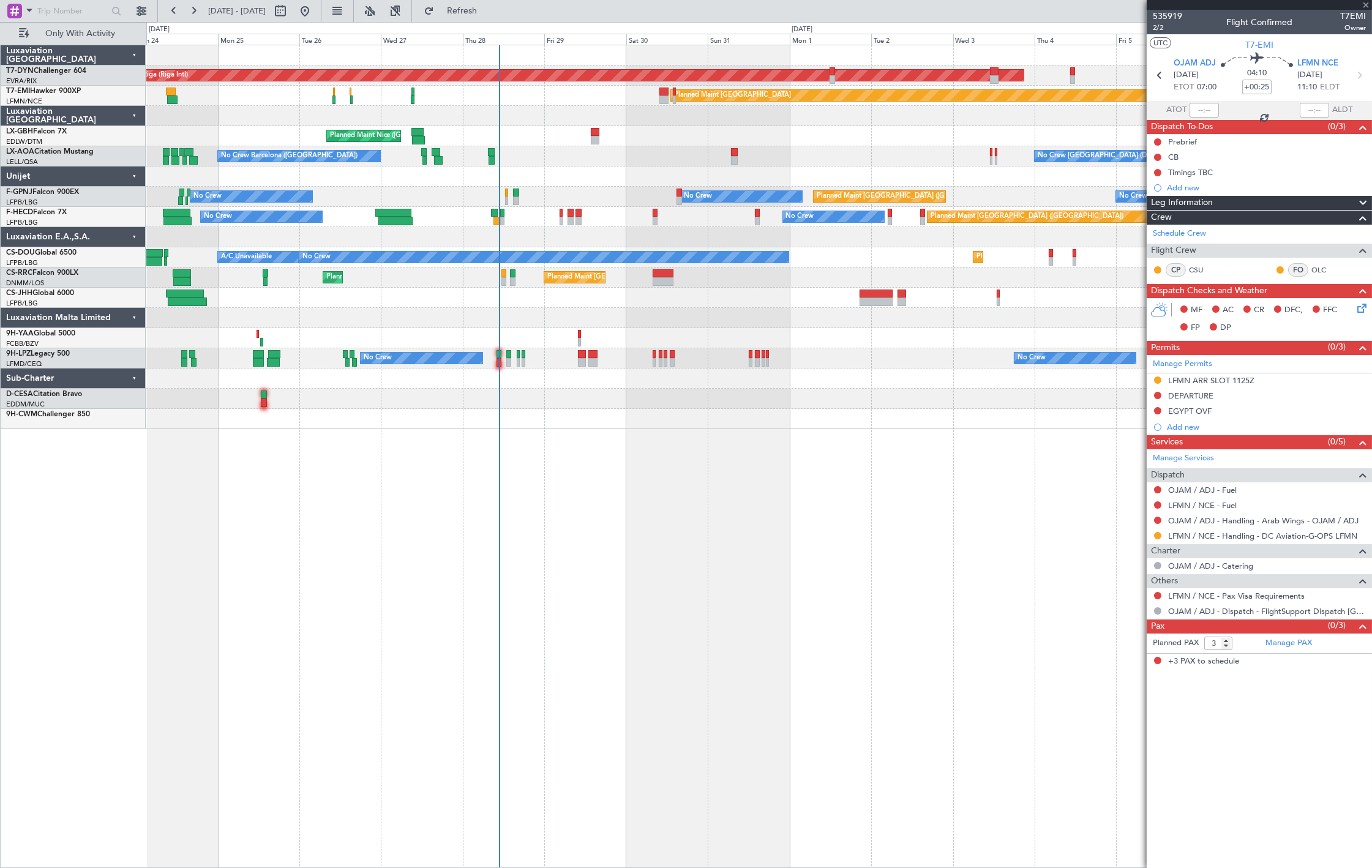
type input "+00:05"
type input "09:31"
type input "2"
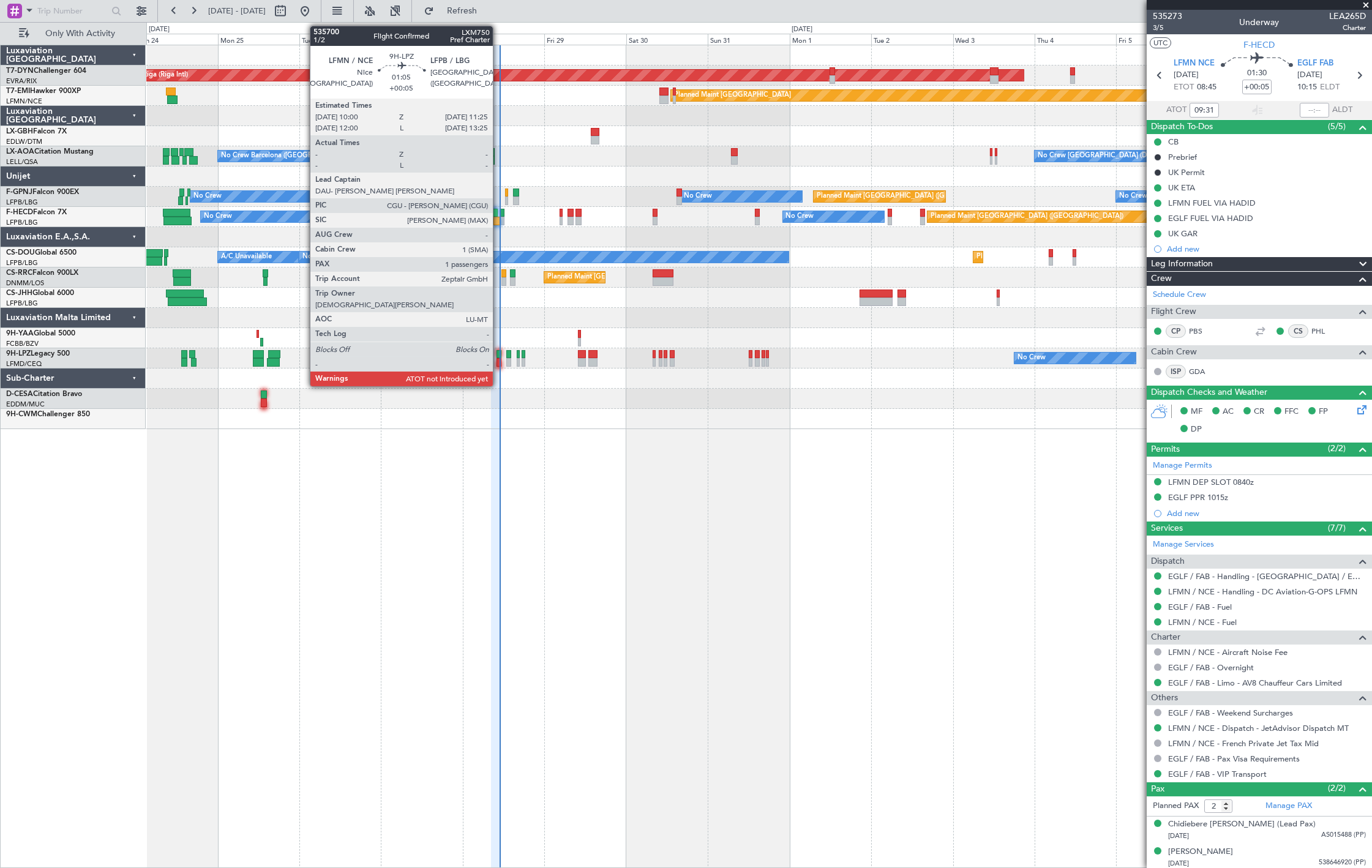
click at [499, 355] on div at bounding box center [499, 354] width 5 height 8
type input "1"
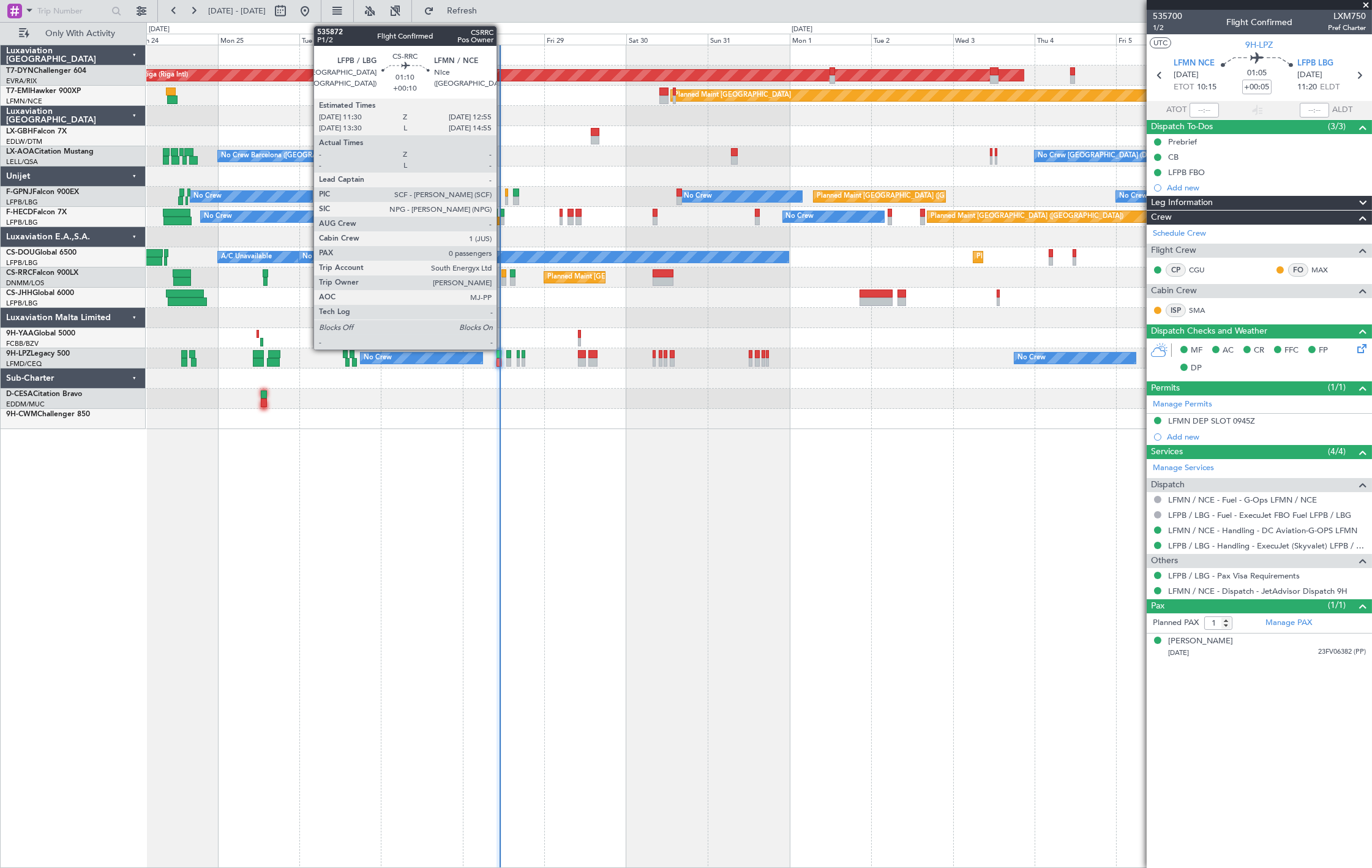
click at [503, 279] on div at bounding box center [504, 281] width 5 height 8
type input "+00:10"
type input "0"
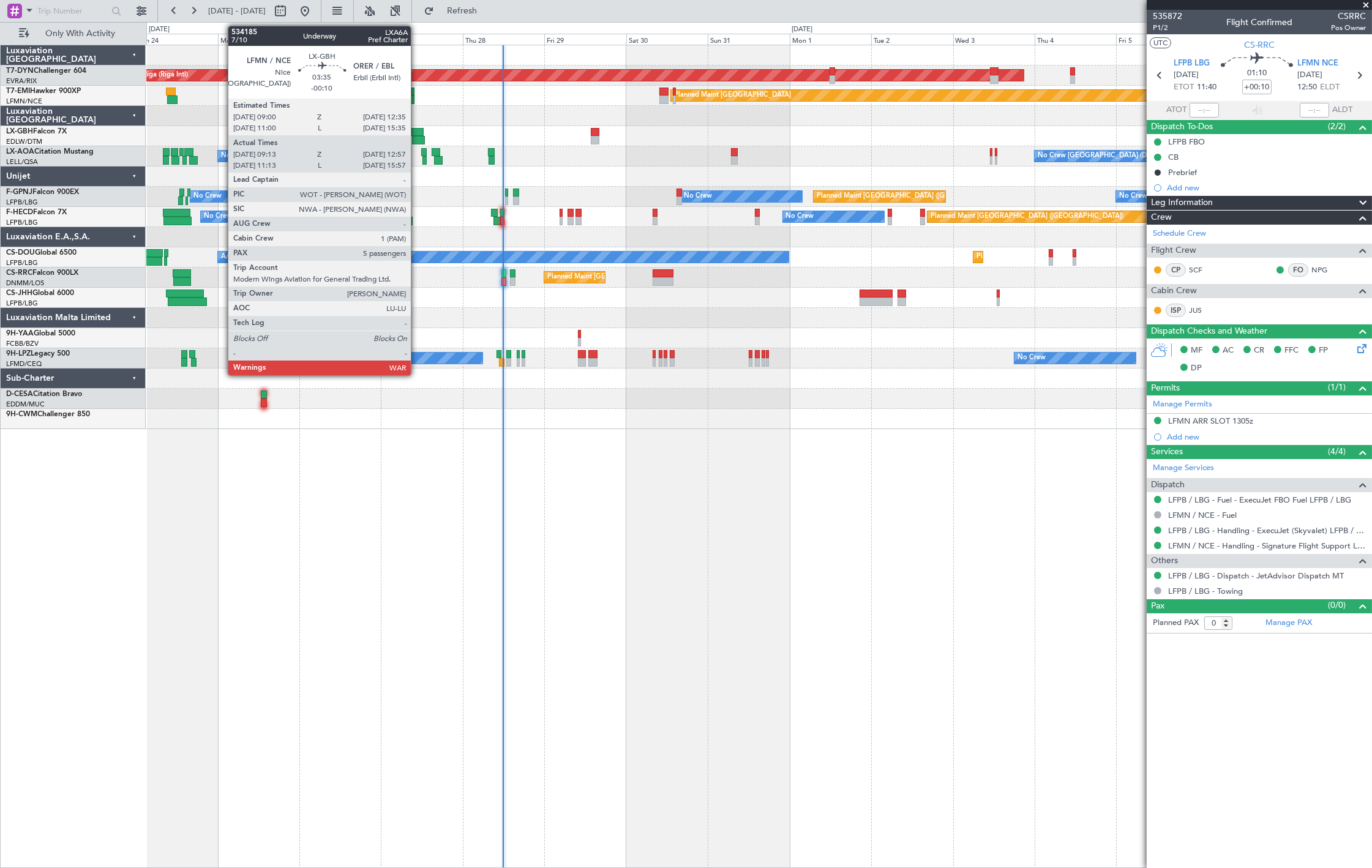
click at [417, 136] on div at bounding box center [418, 139] width 13 height 8
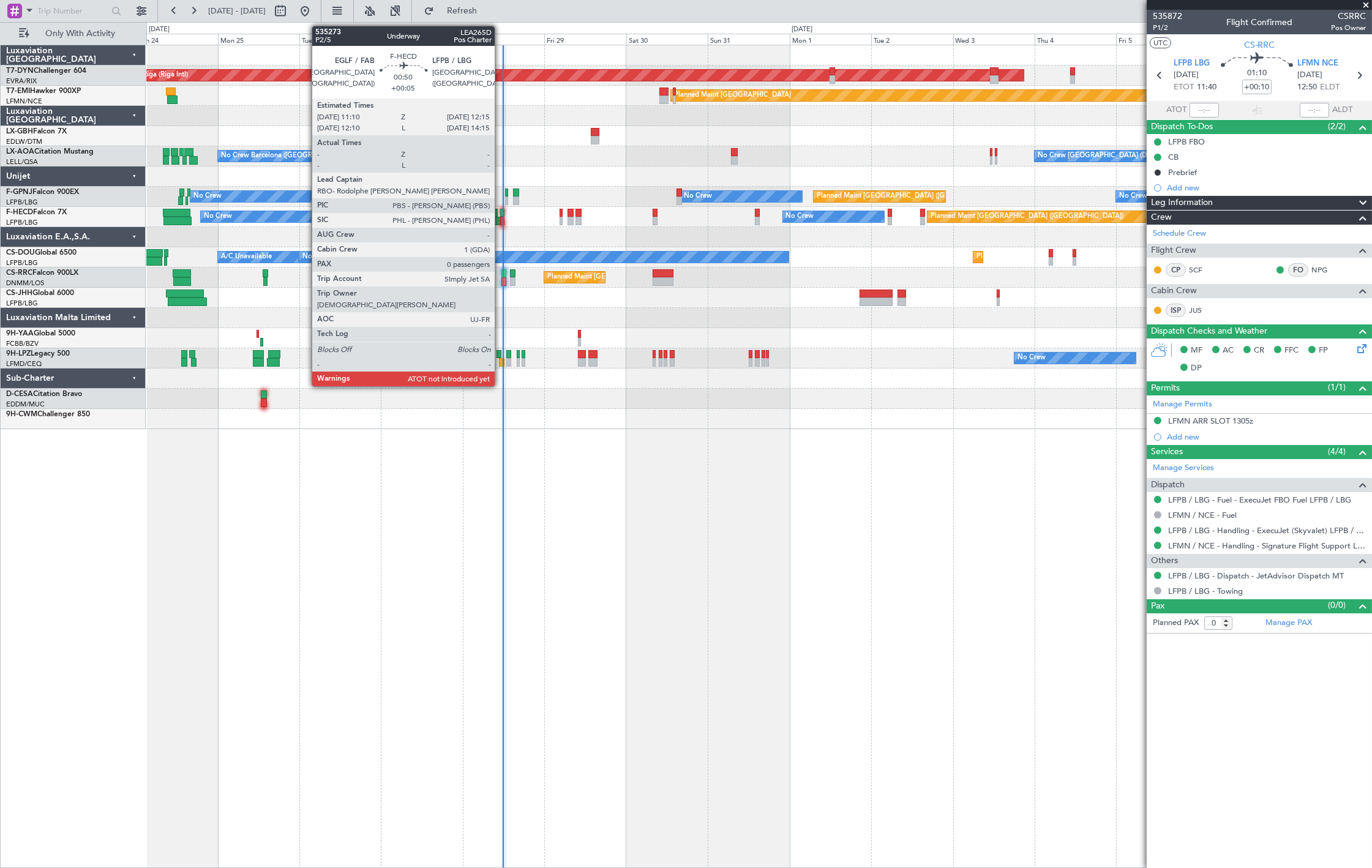
click at [501, 214] on div at bounding box center [503, 212] width 5 height 8
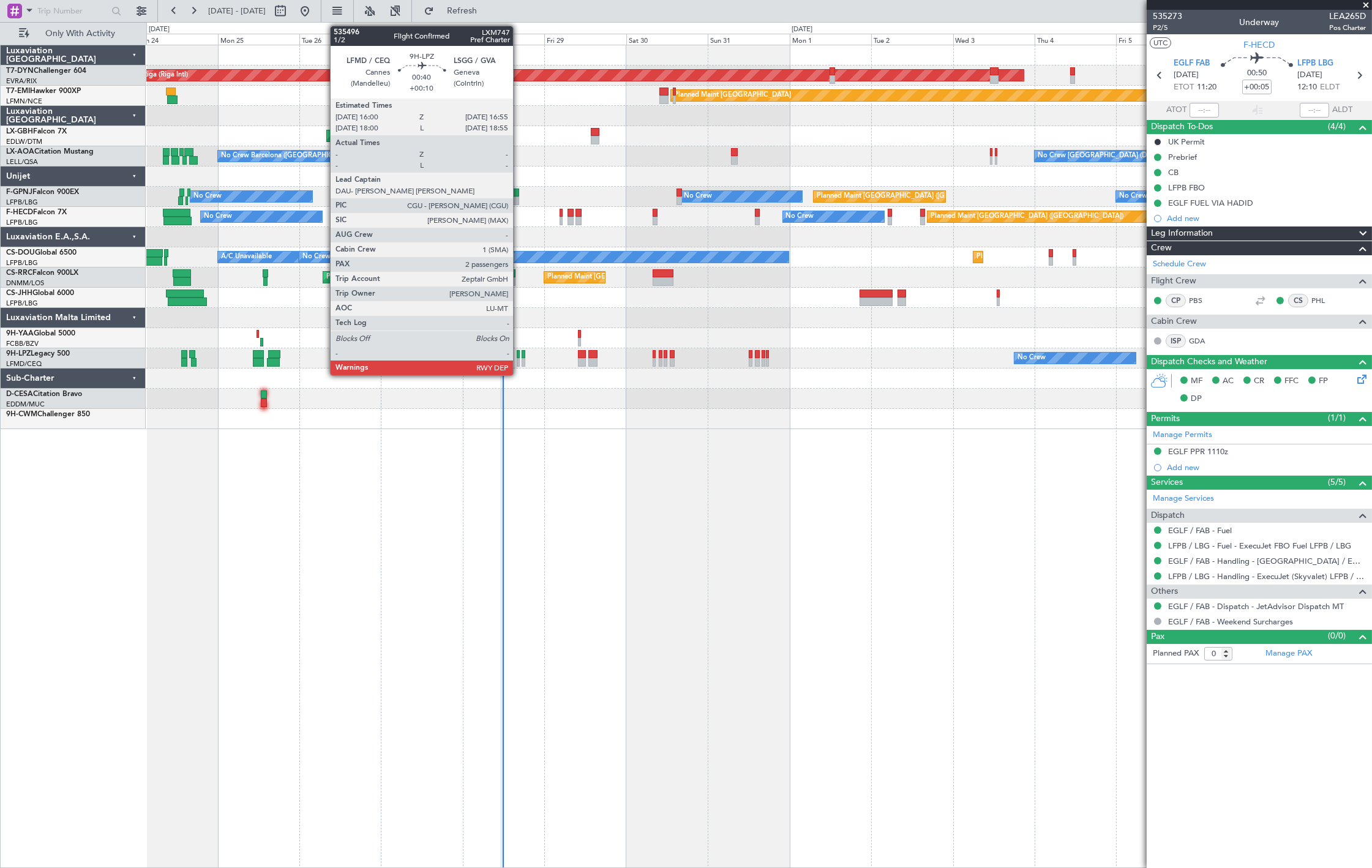
click at [519, 357] on div at bounding box center [519, 354] width 4 height 8
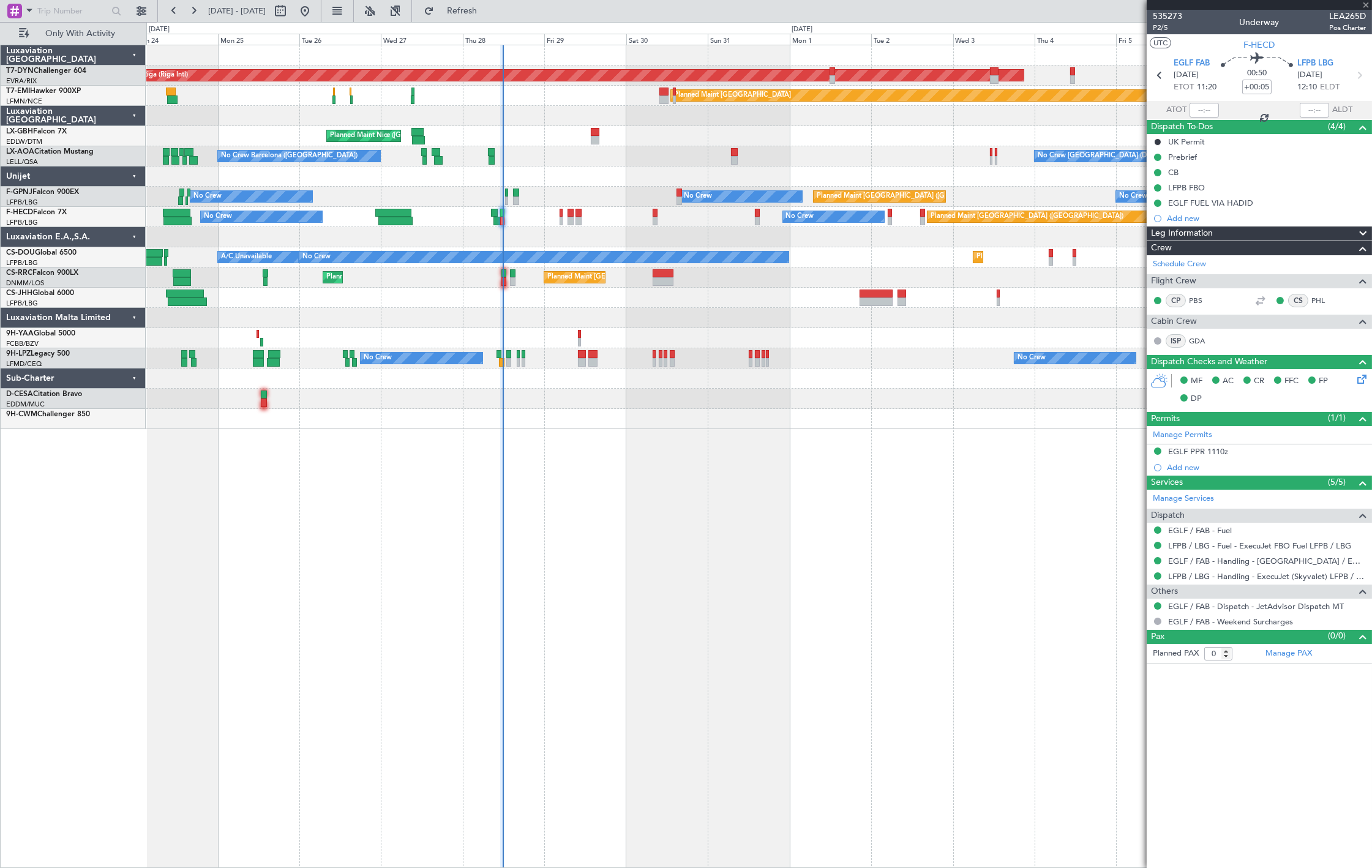
type input "+00:10"
type input "2"
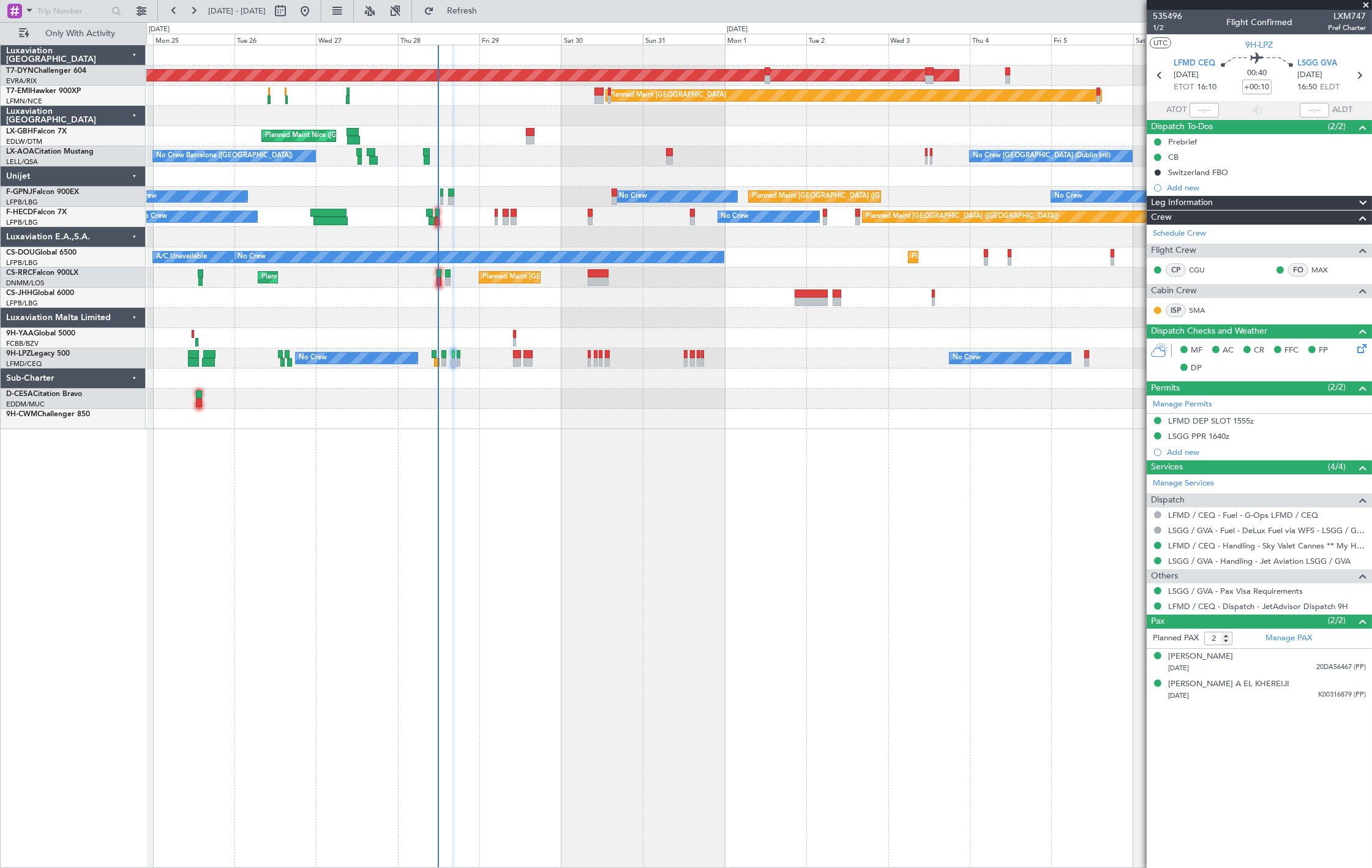
click at [479, 151] on div "AOG Maint Riga (Riga Intl) Planned Maint Basel-Mulhouse Planned Maint Zurich Pl…" at bounding box center [758, 237] width 1225 height 384
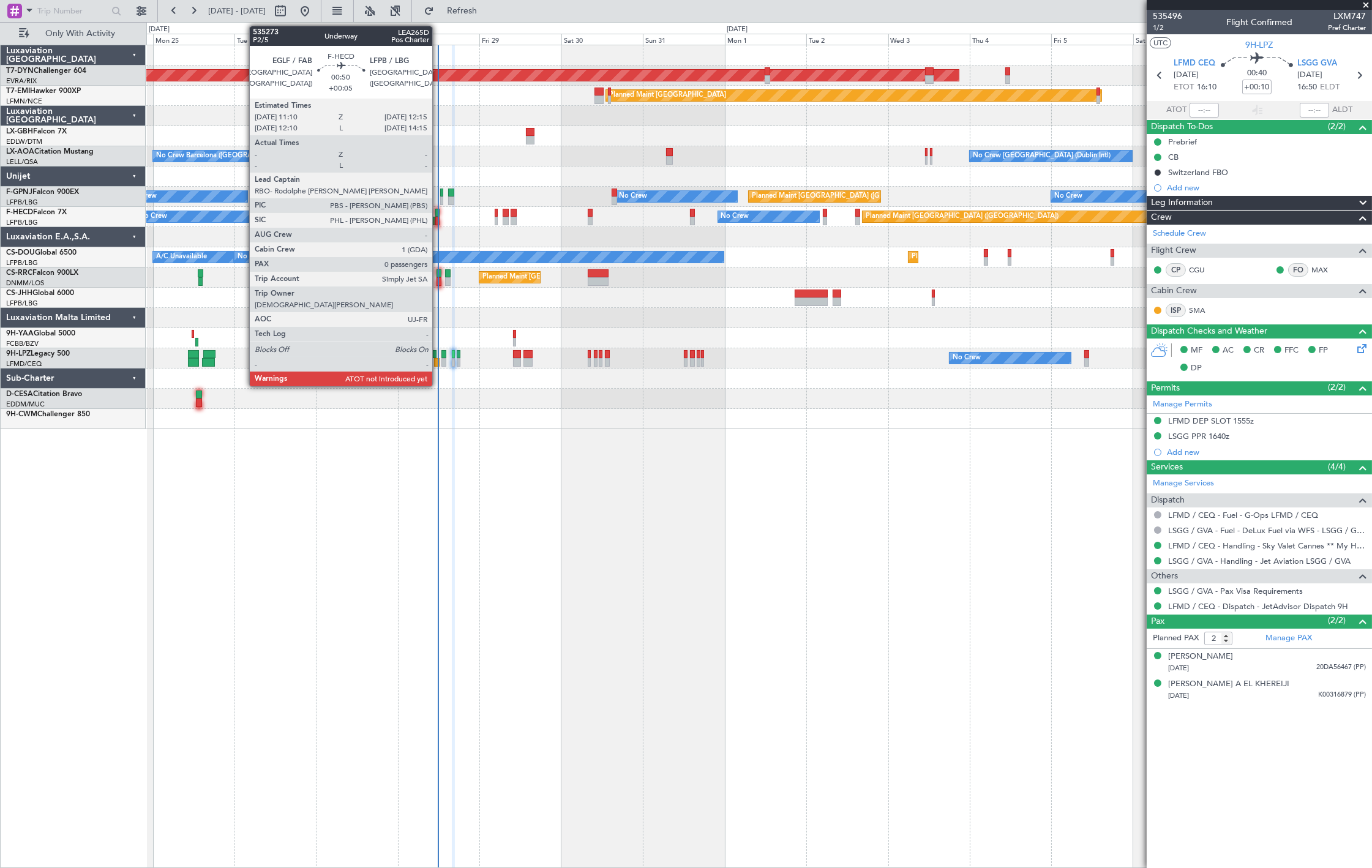
click at [436, 215] on div at bounding box center [438, 212] width 5 height 8
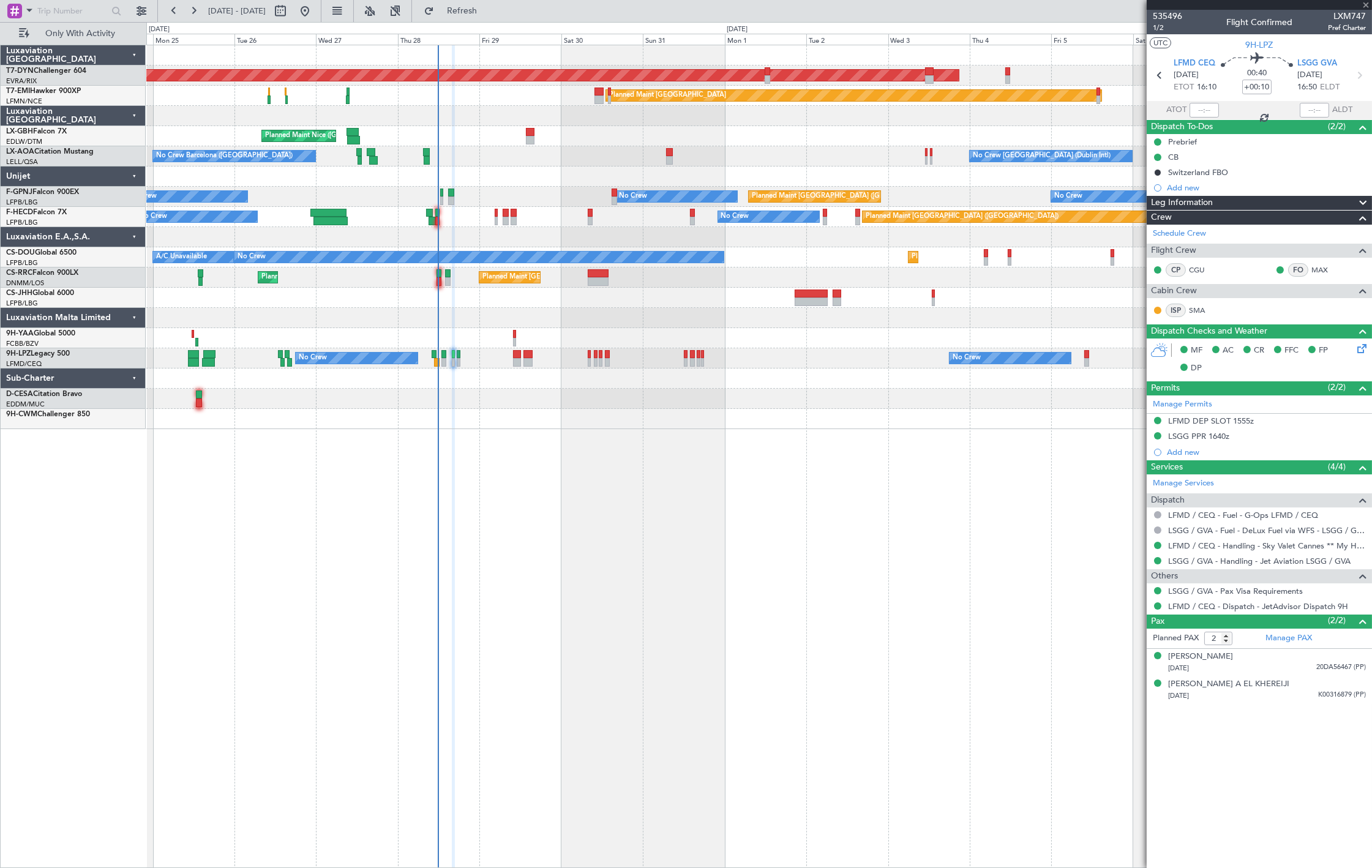
type input "+00:05"
type input "0"
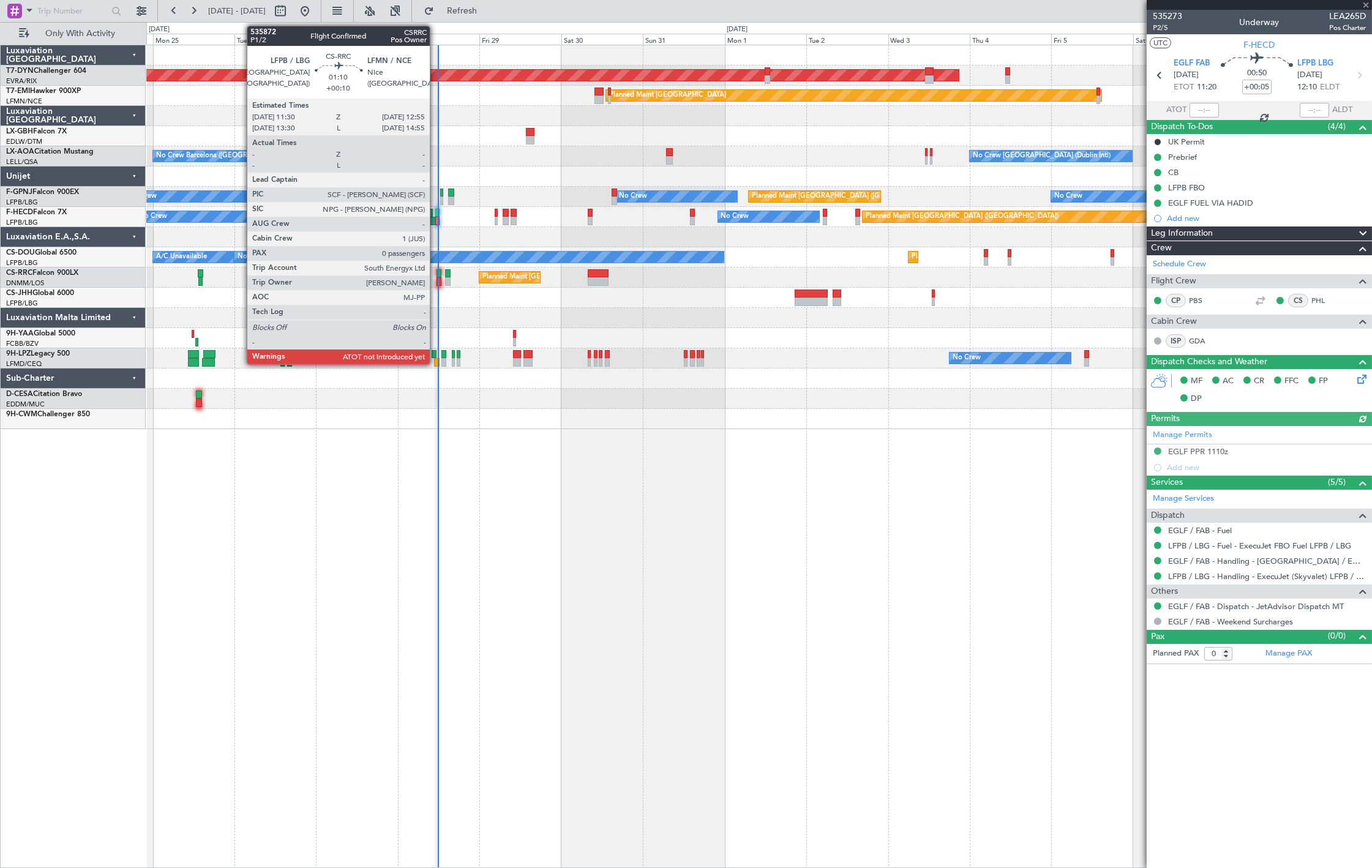
click at [436, 285] on div at bounding box center [439, 281] width 5 height 8
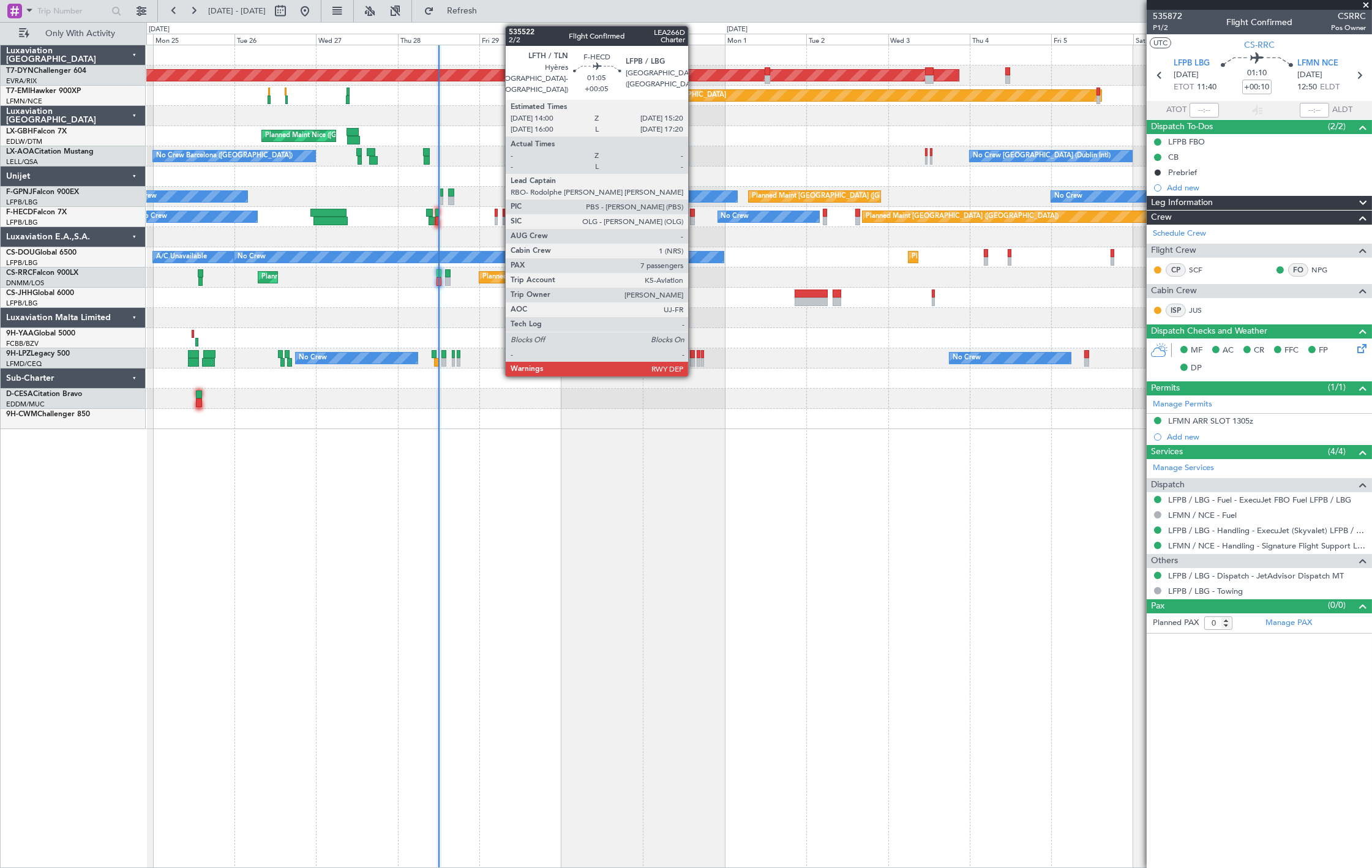
click at [694, 222] on div at bounding box center [692, 221] width 5 height 8
type input "+00:05"
type input "7"
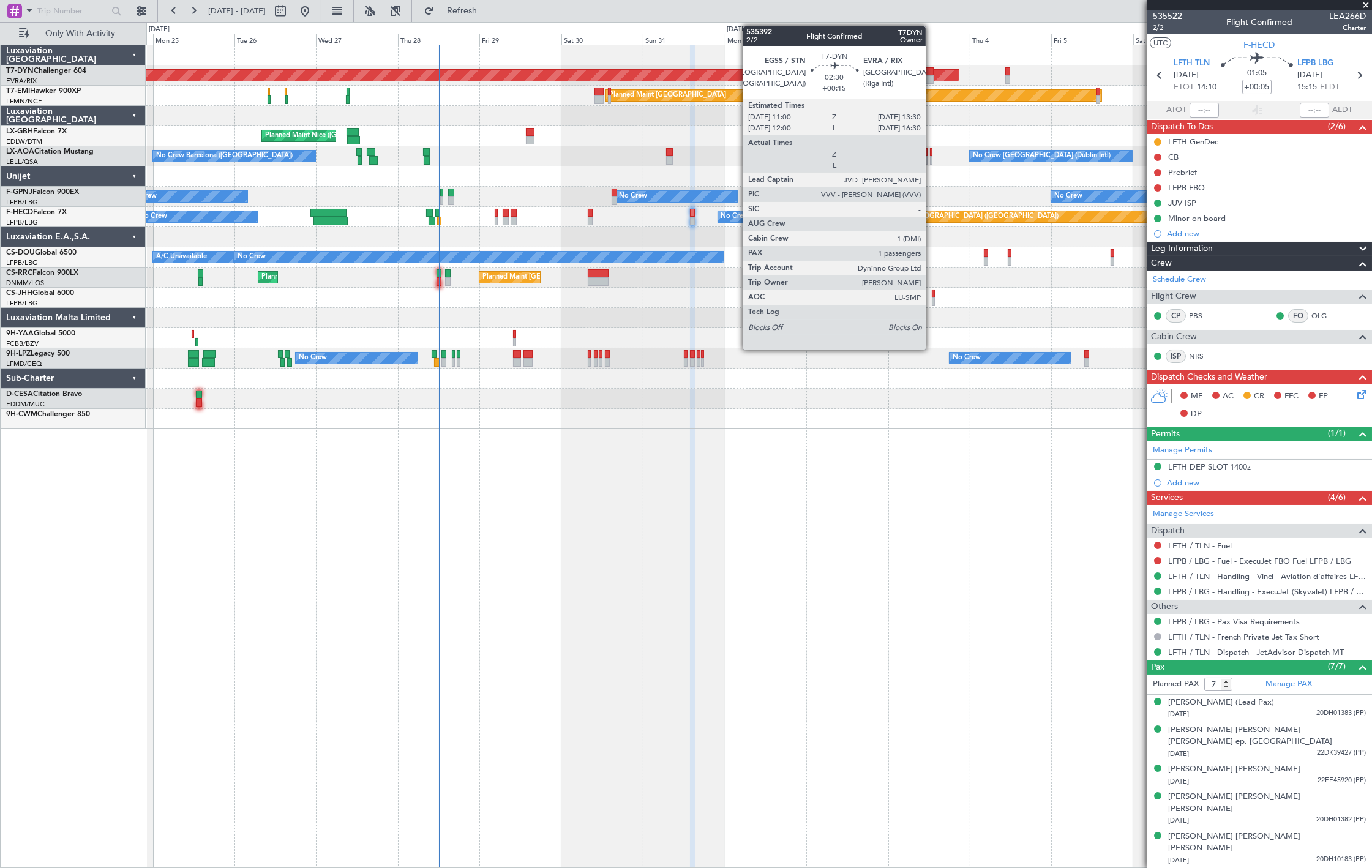
click at [932, 77] on div at bounding box center [929, 79] width 8 height 8
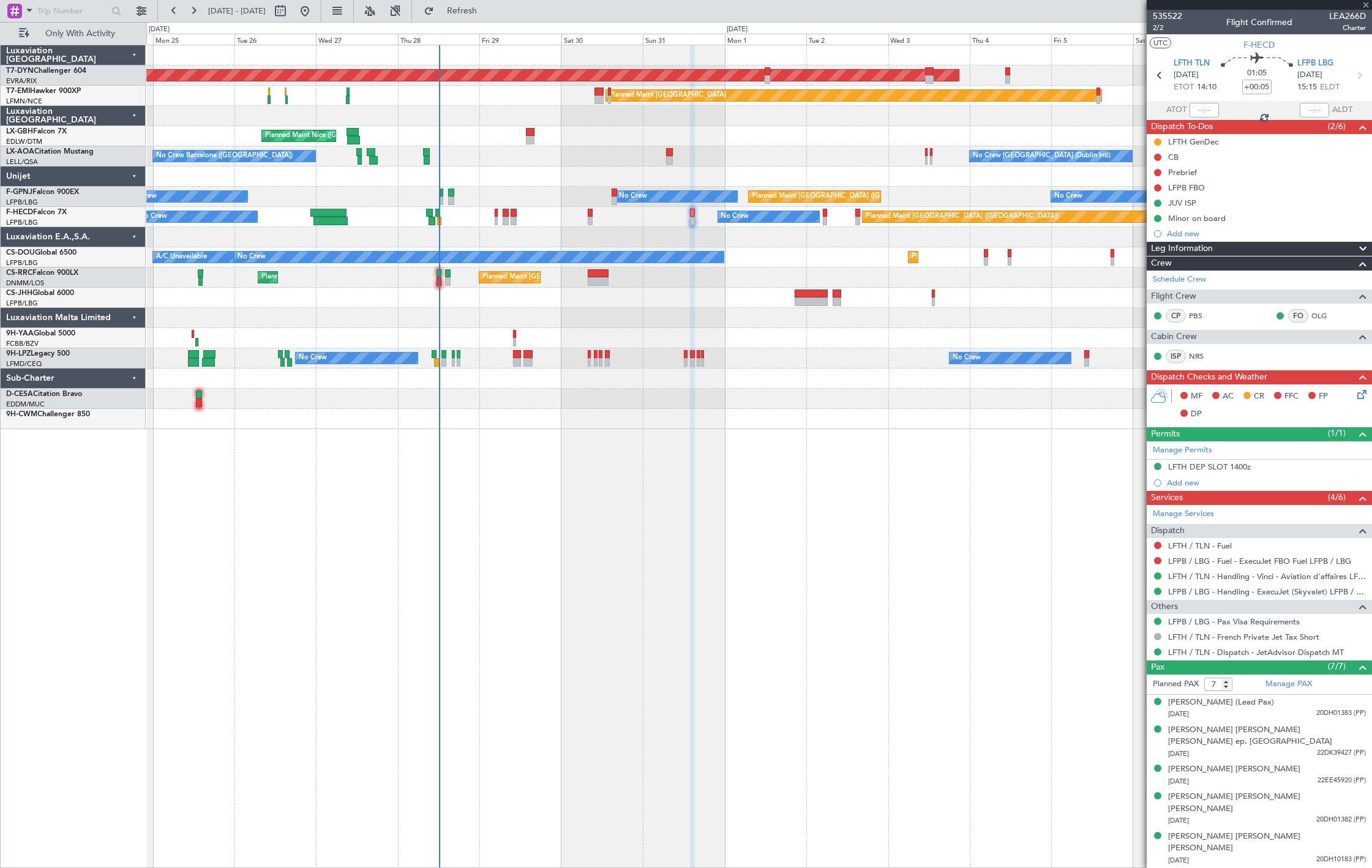
type input "+00:15"
type input "1"
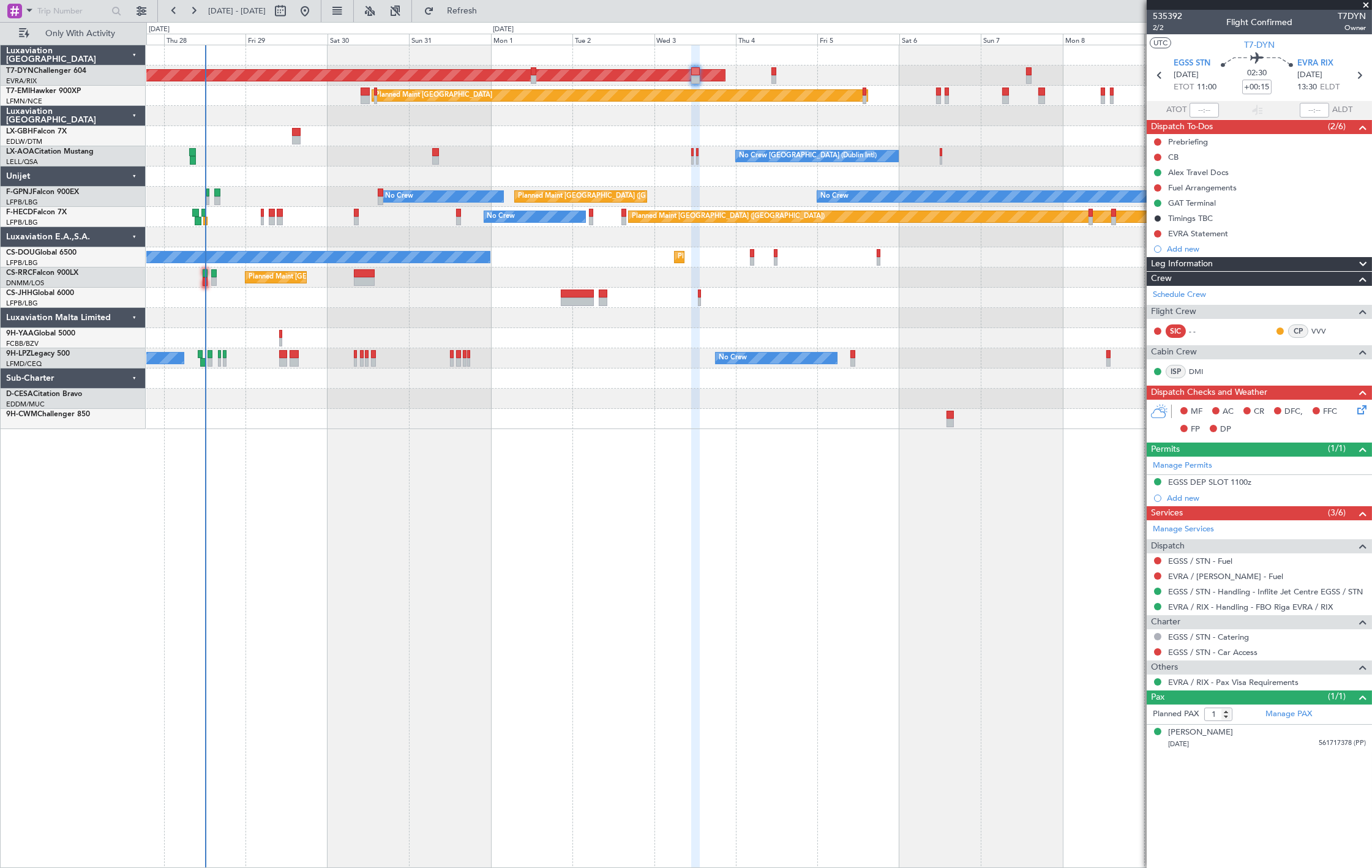
click at [425, 267] on div "AOG Maint Riga (Riga Intl) Planned Maint Zurich Planned Maint Nice (Côte d'Azur…" at bounding box center [758, 237] width 1225 height 384
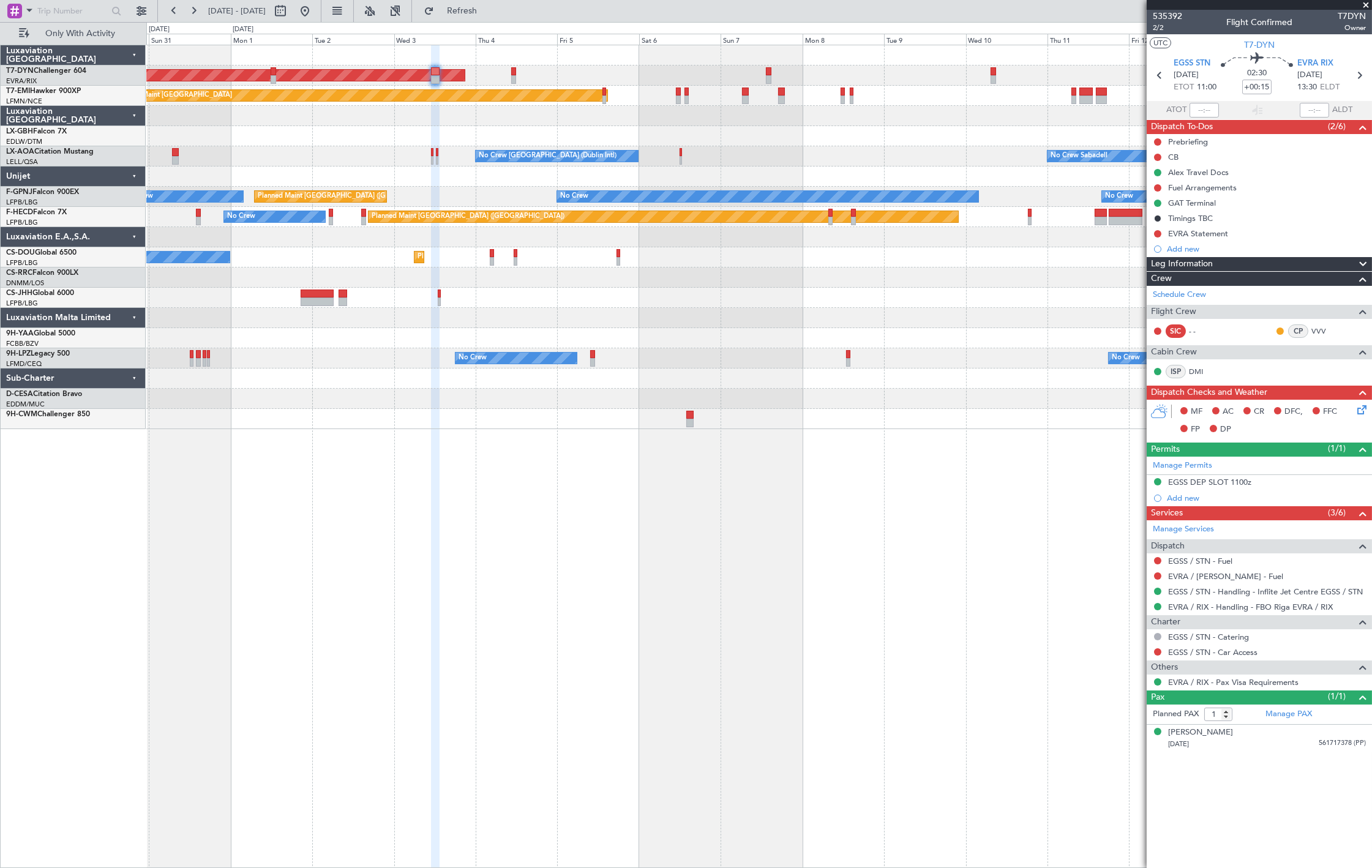
click at [547, 225] on div "AOG Maint Riga (Riga Intl) Planned Maint Zurich Planned Maint Nurnberg Planned …" at bounding box center [758, 237] width 1225 height 384
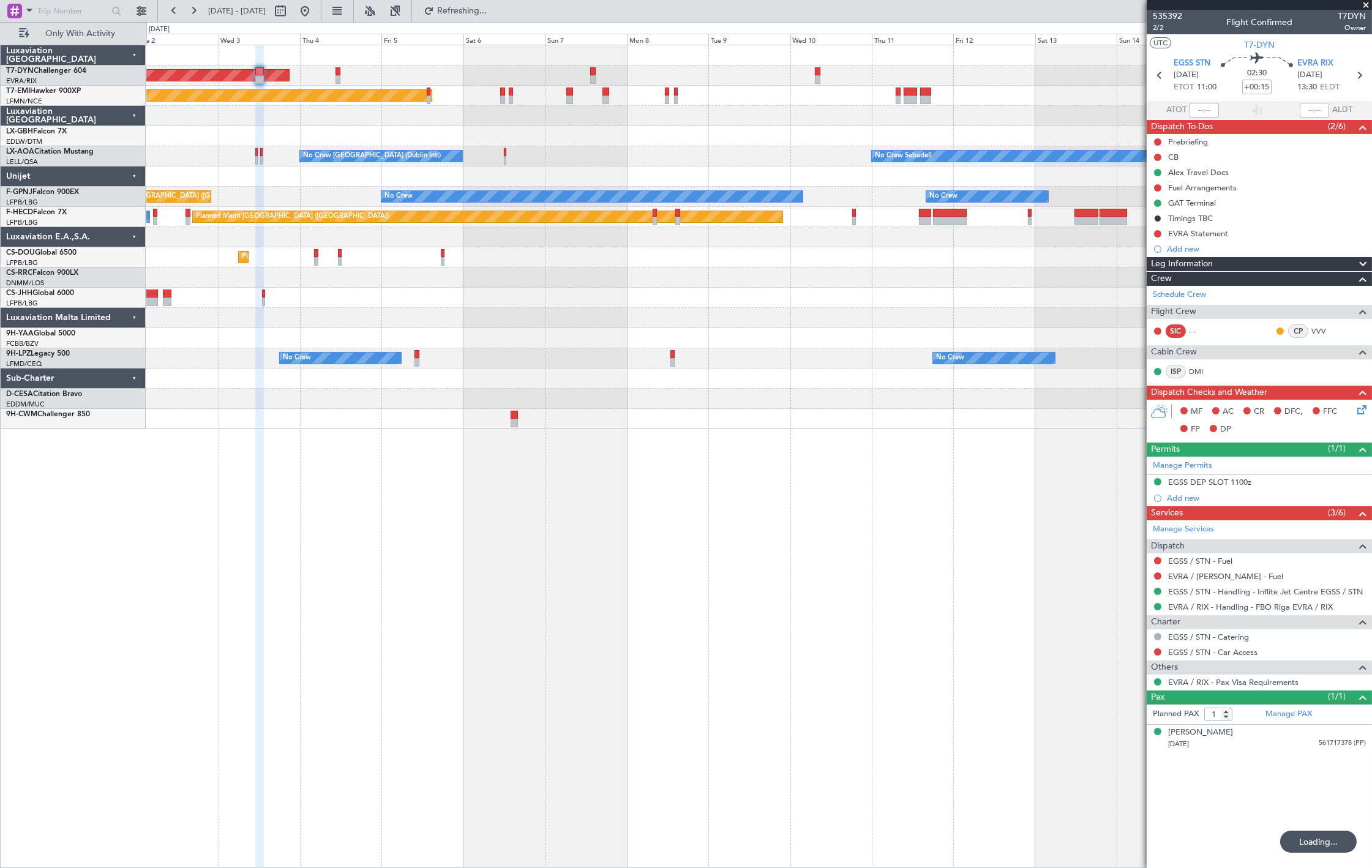
click at [461, 190] on div "AOG Maint Riga (Riga Intl) Planned Maint Zurich Planned Maint Nurnberg No Crew …" at bounding box center [758, 237] width 1225 height 384
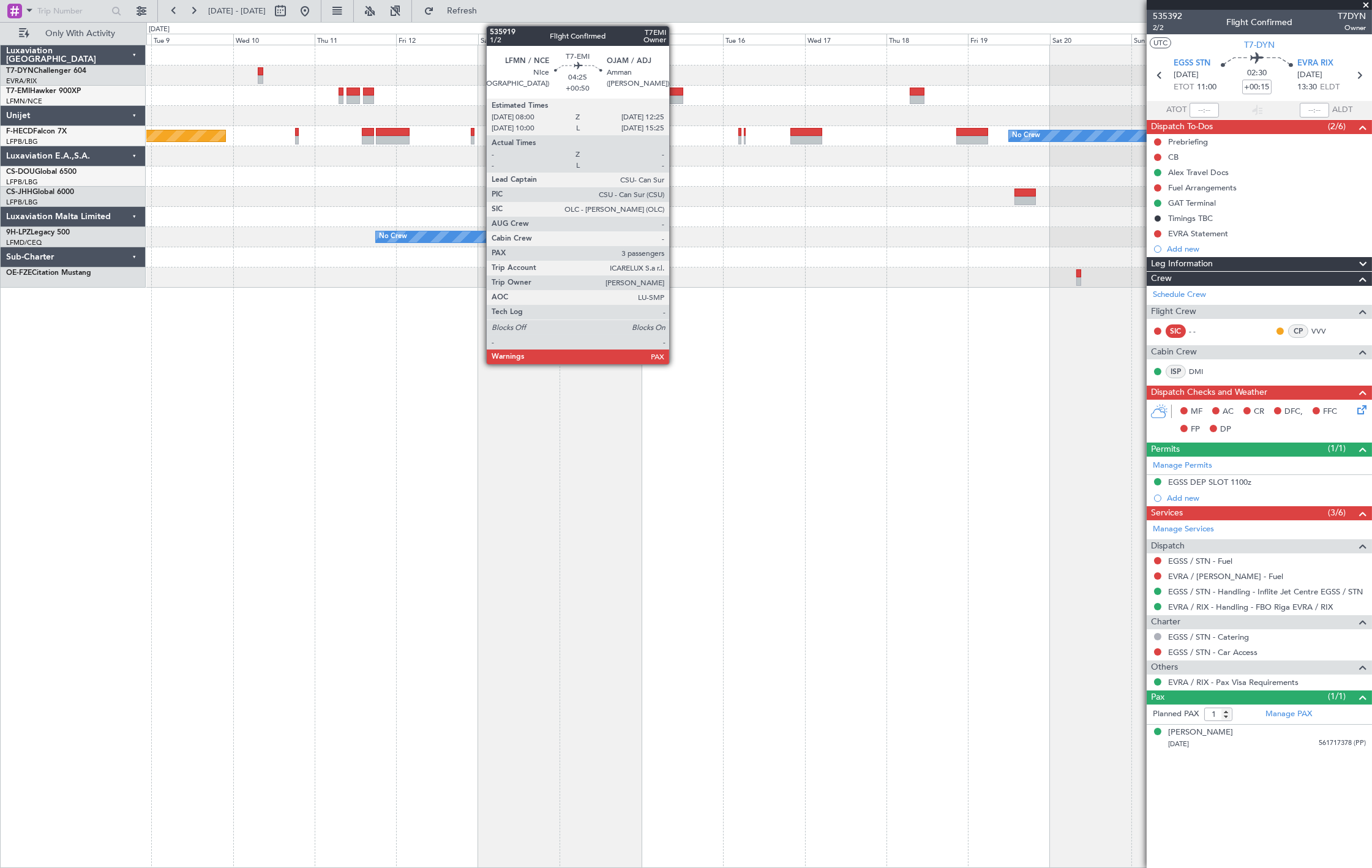
click at [675, 96] on div at bounding box center [675, 99] width 15 height 8
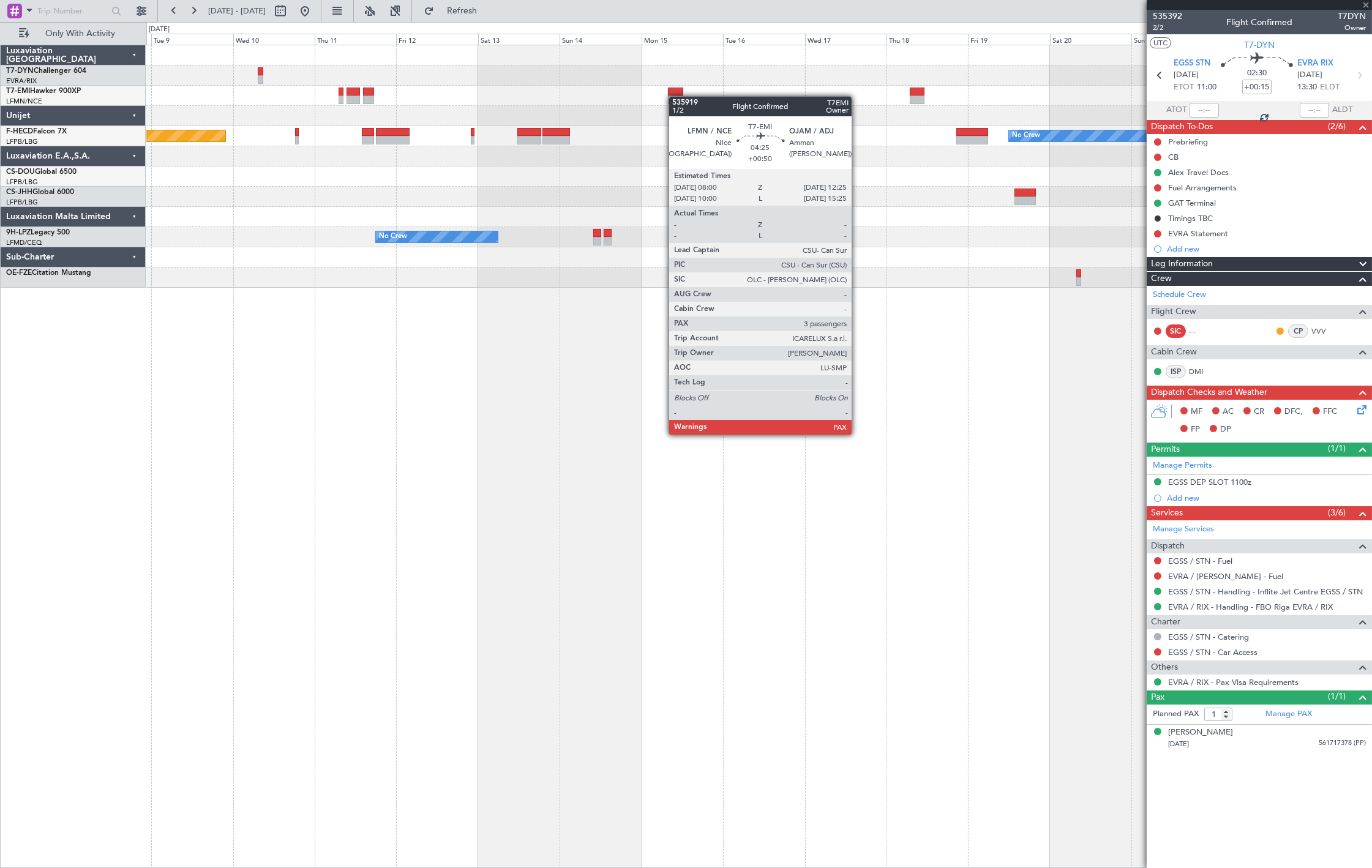
type input "+00:50"
type input "3"
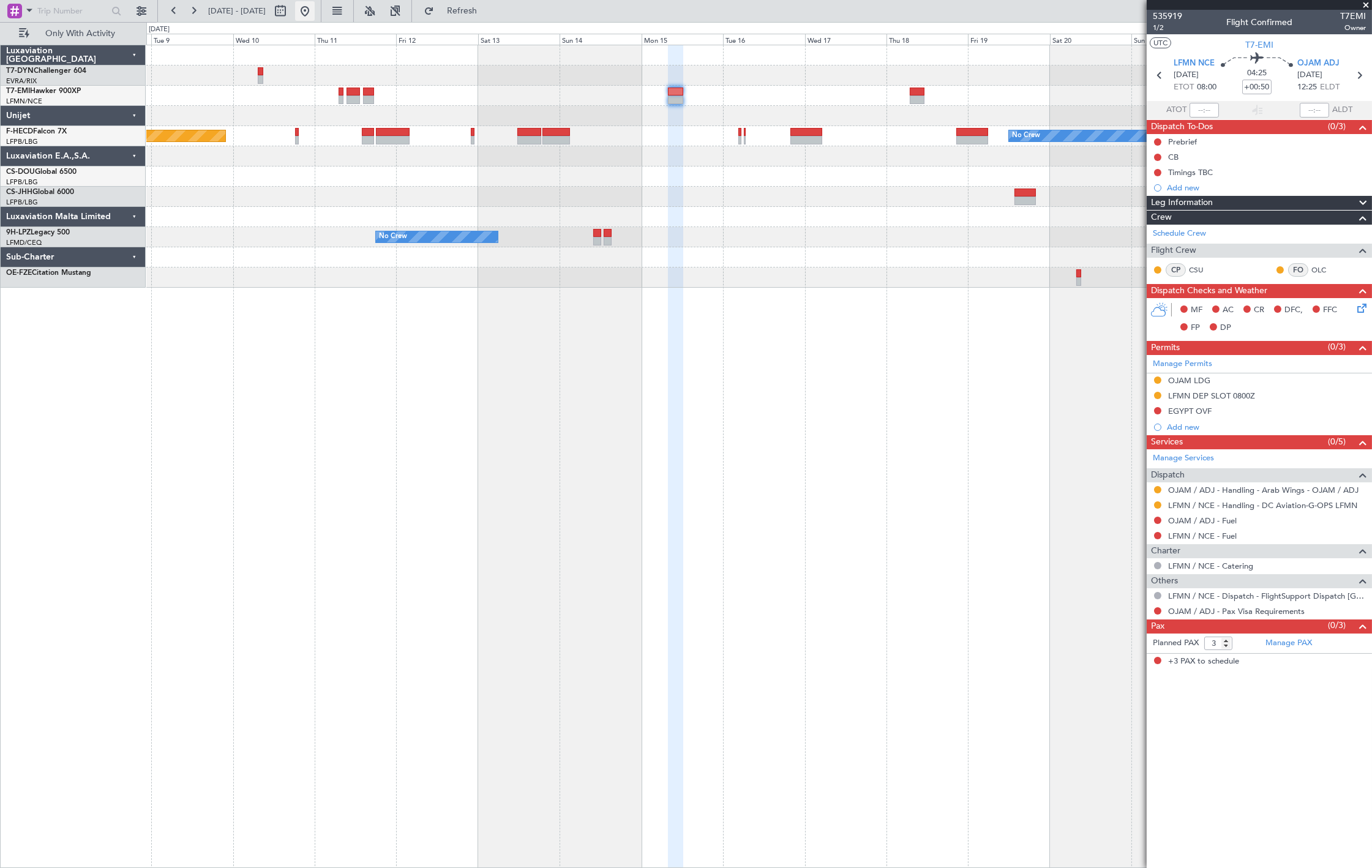
click at [314, 9] on button at bounding box center [305, 11] width 20 height 20
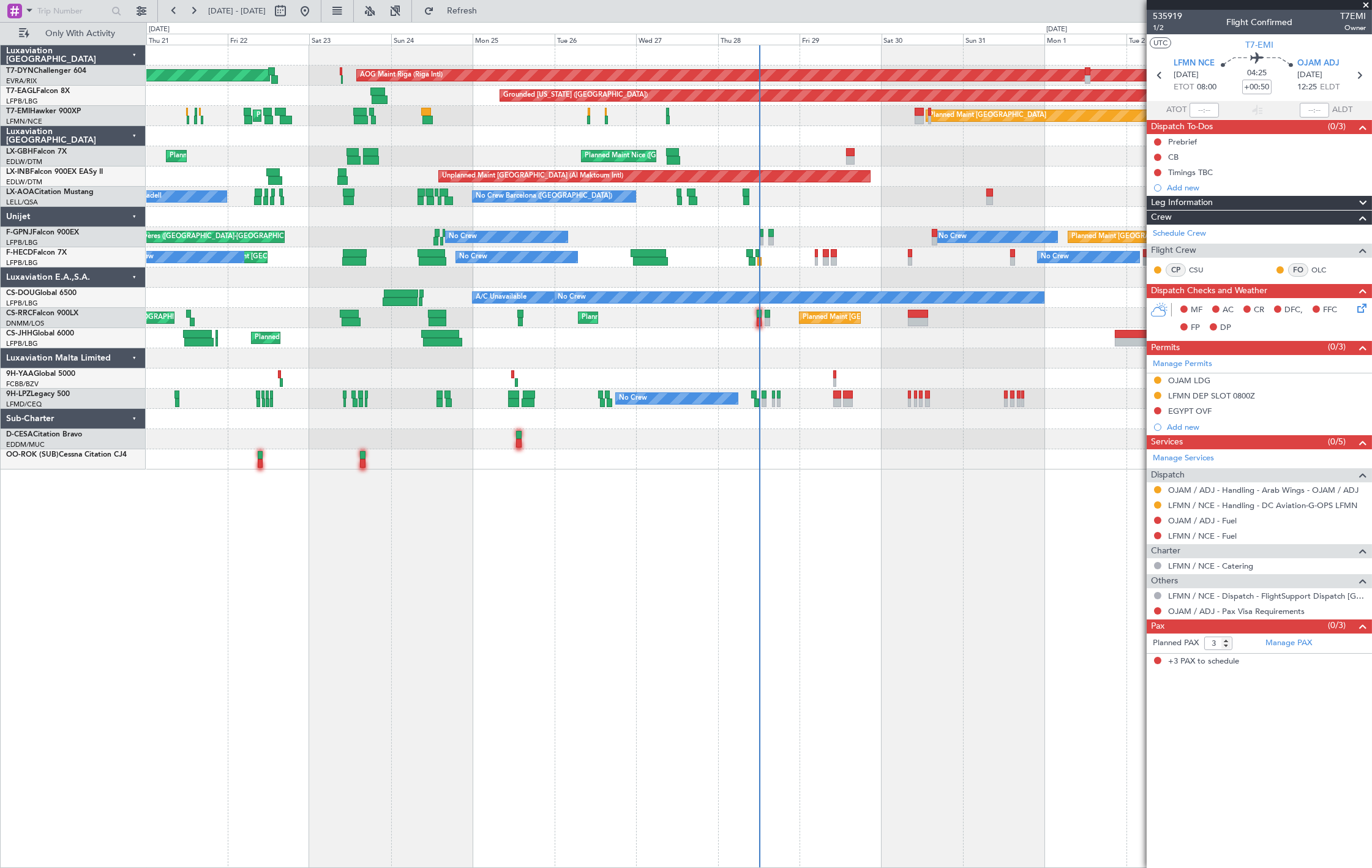
click at [722, 392] on div "AOG Maint Riga (Riga Intl) Planned Maint Basel-Mulhouse Grounded New York (Tete…" at bounding box center [758, 257] width 1225 height 424
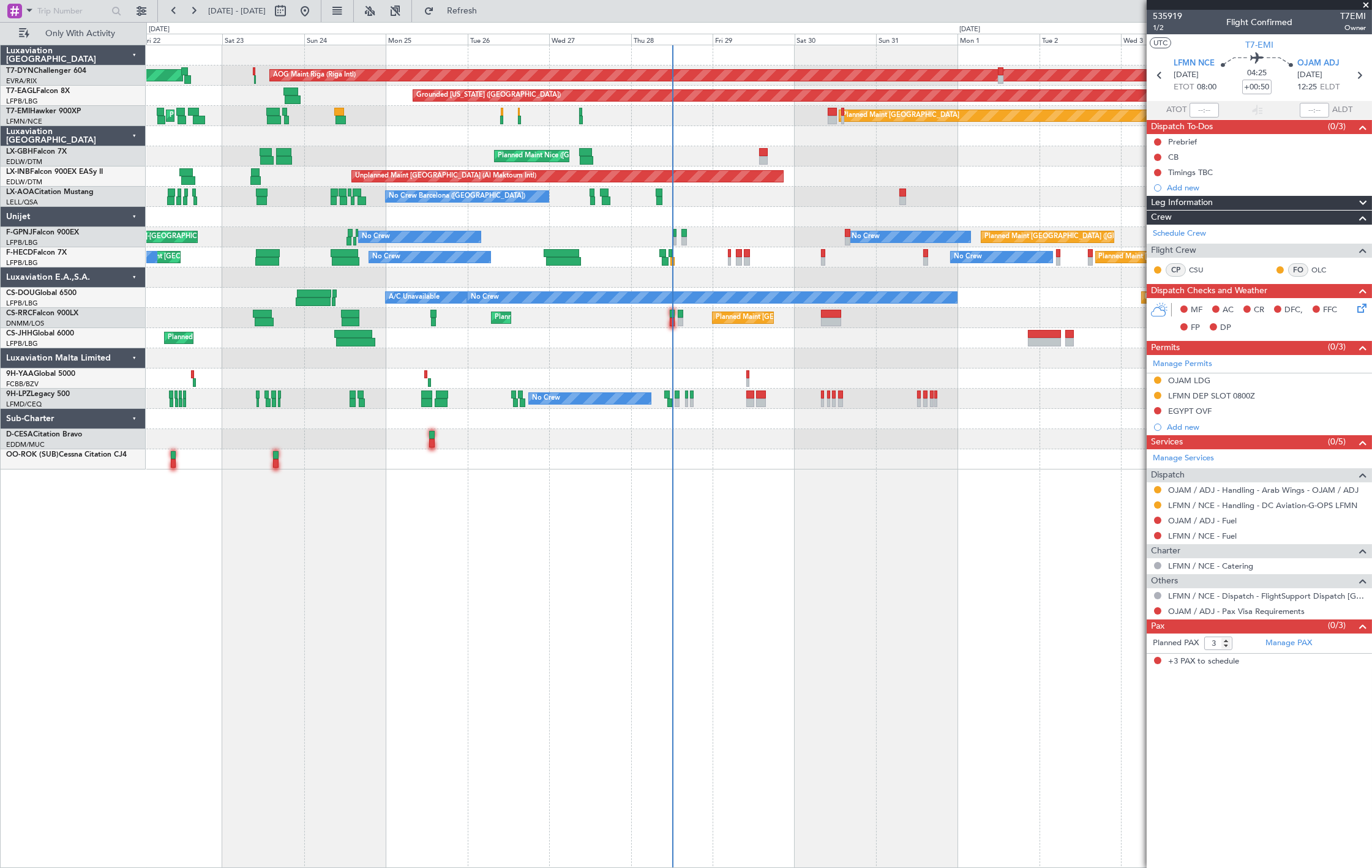
click at [750, 377] on div at bounding box center [758, 378] width 1225 height 20
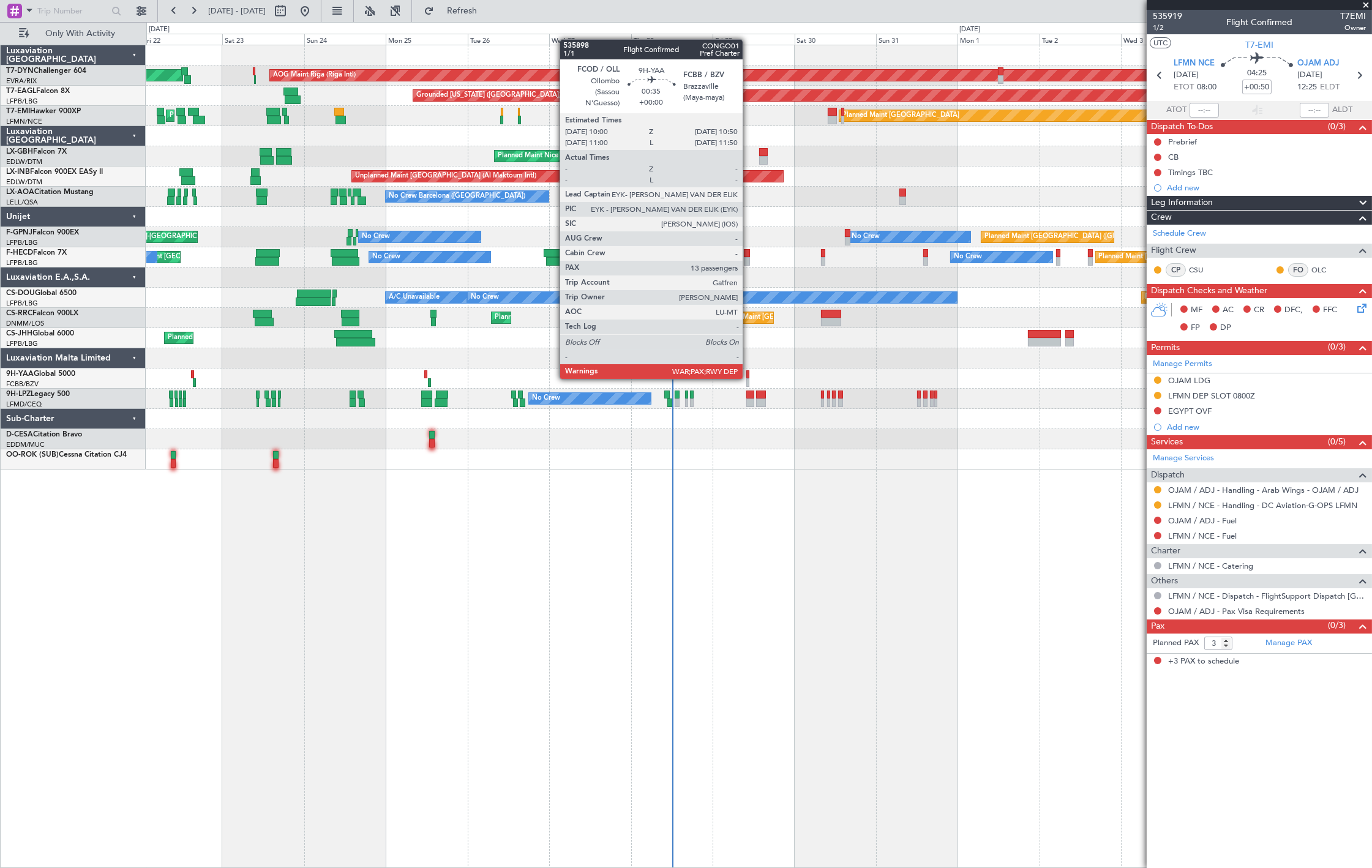
click at [748, 378] on div at bounding box center [748, 382] width 3 height 8
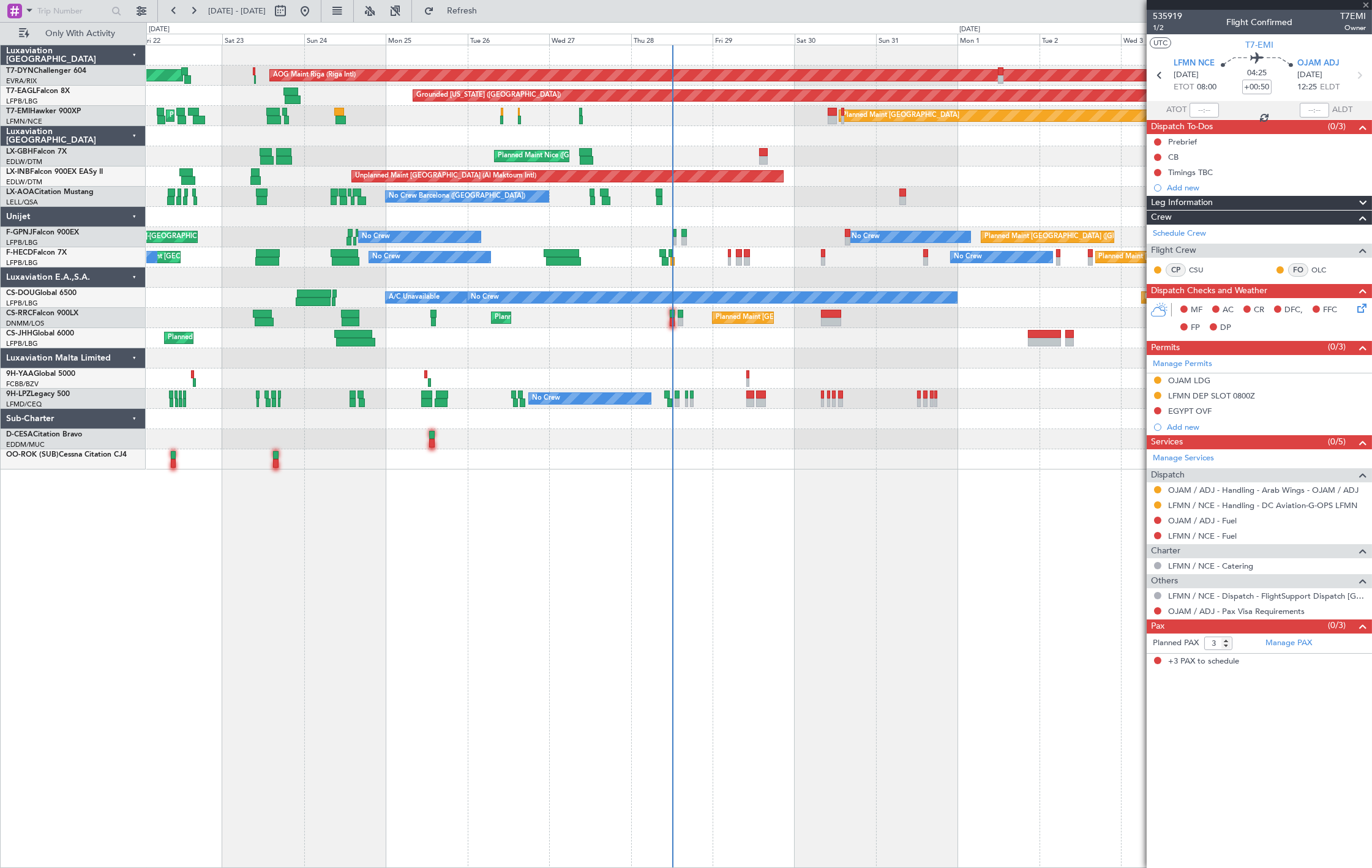
click at [362, 471] on div "AOG Maint Riga (Riga Intl) Planned Maint Basel-Mulhouse Grounded New York (Tete…" at bounding box center [759, 456] width 1226 height 823
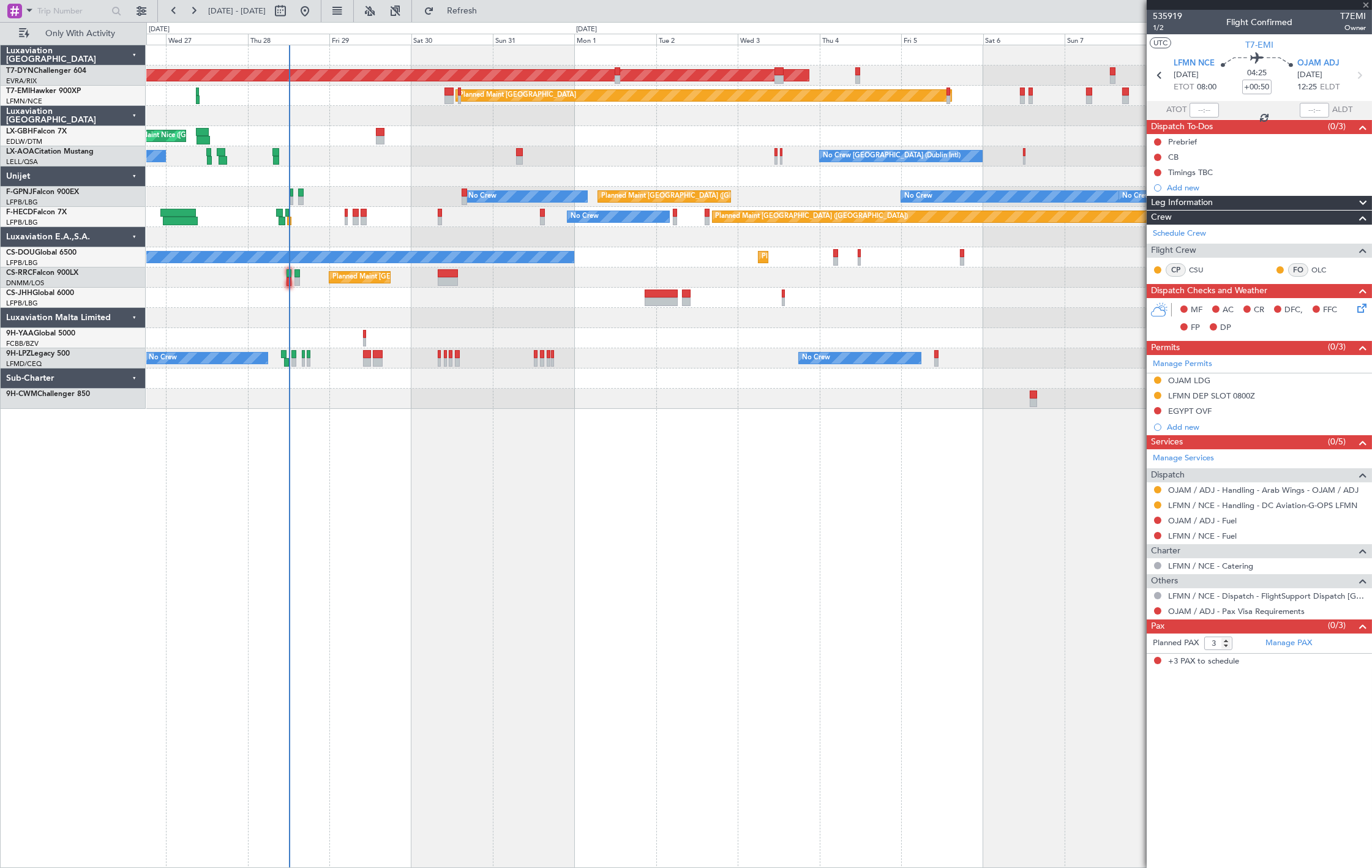
type input "13"
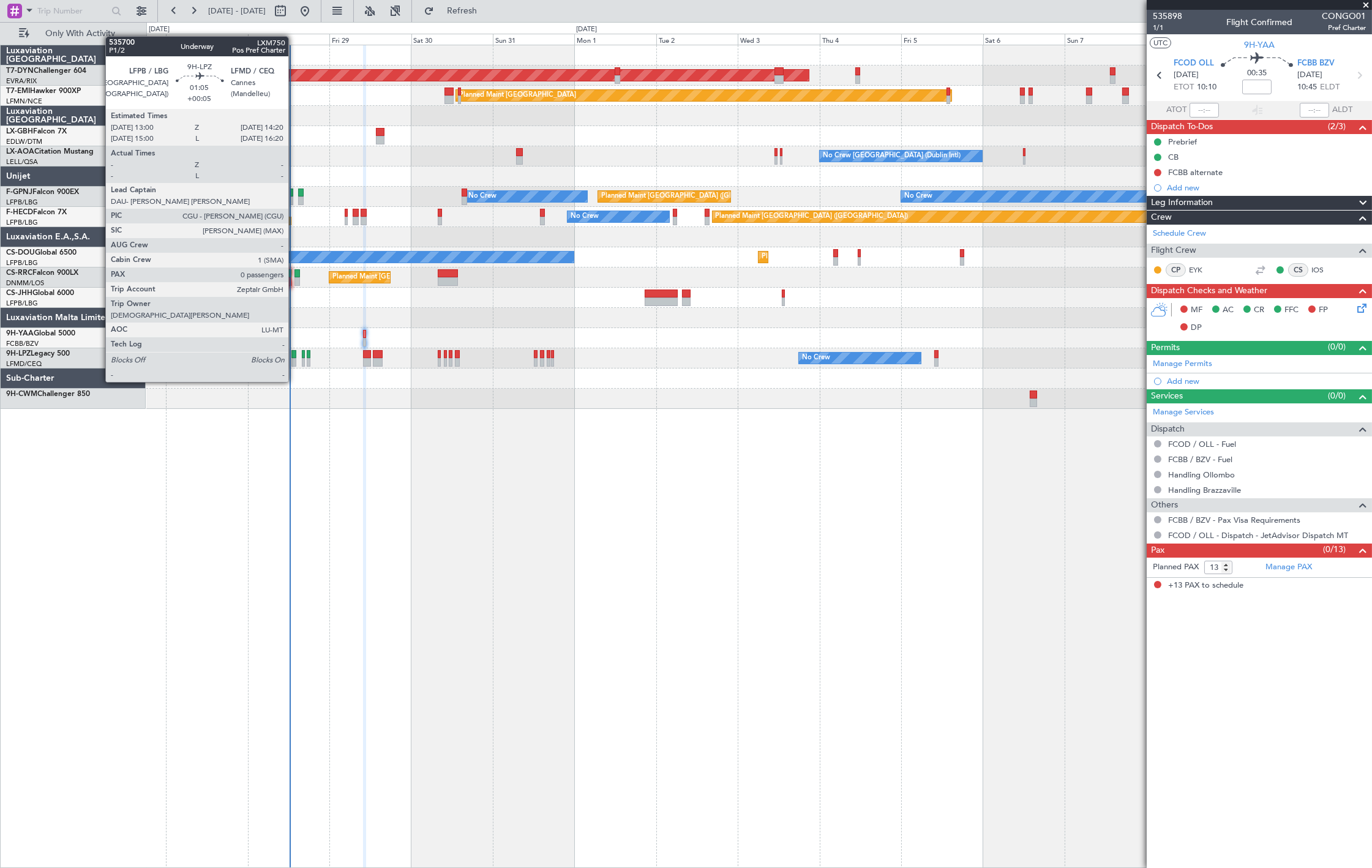
click at [295, 359] on div at bounding box center [294, 362] width 5 height 8
type input "+00:05"
type input "0"
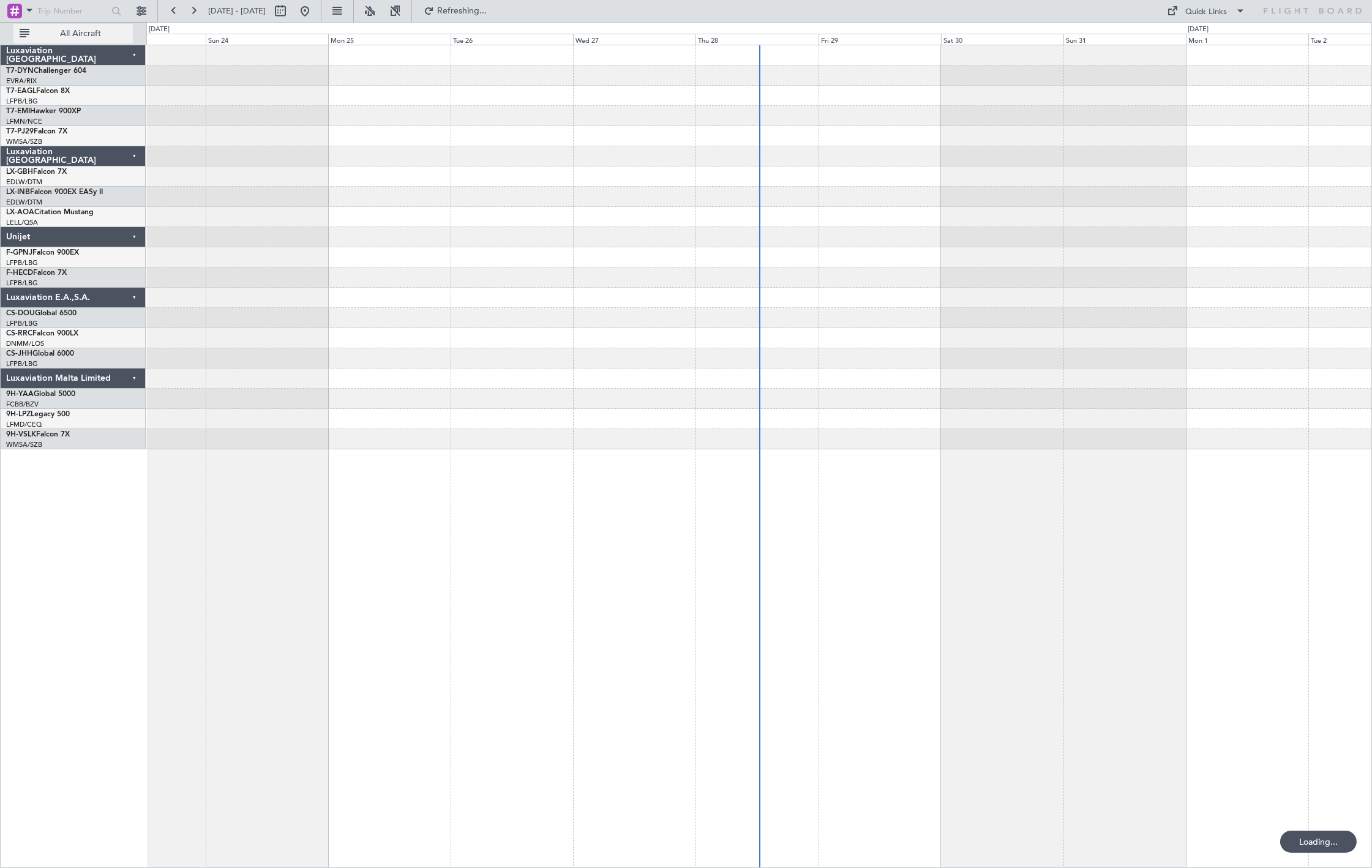
click at [80, 29] on span "All Aircraft" at bounding box center [80, 33] width 97 height 8
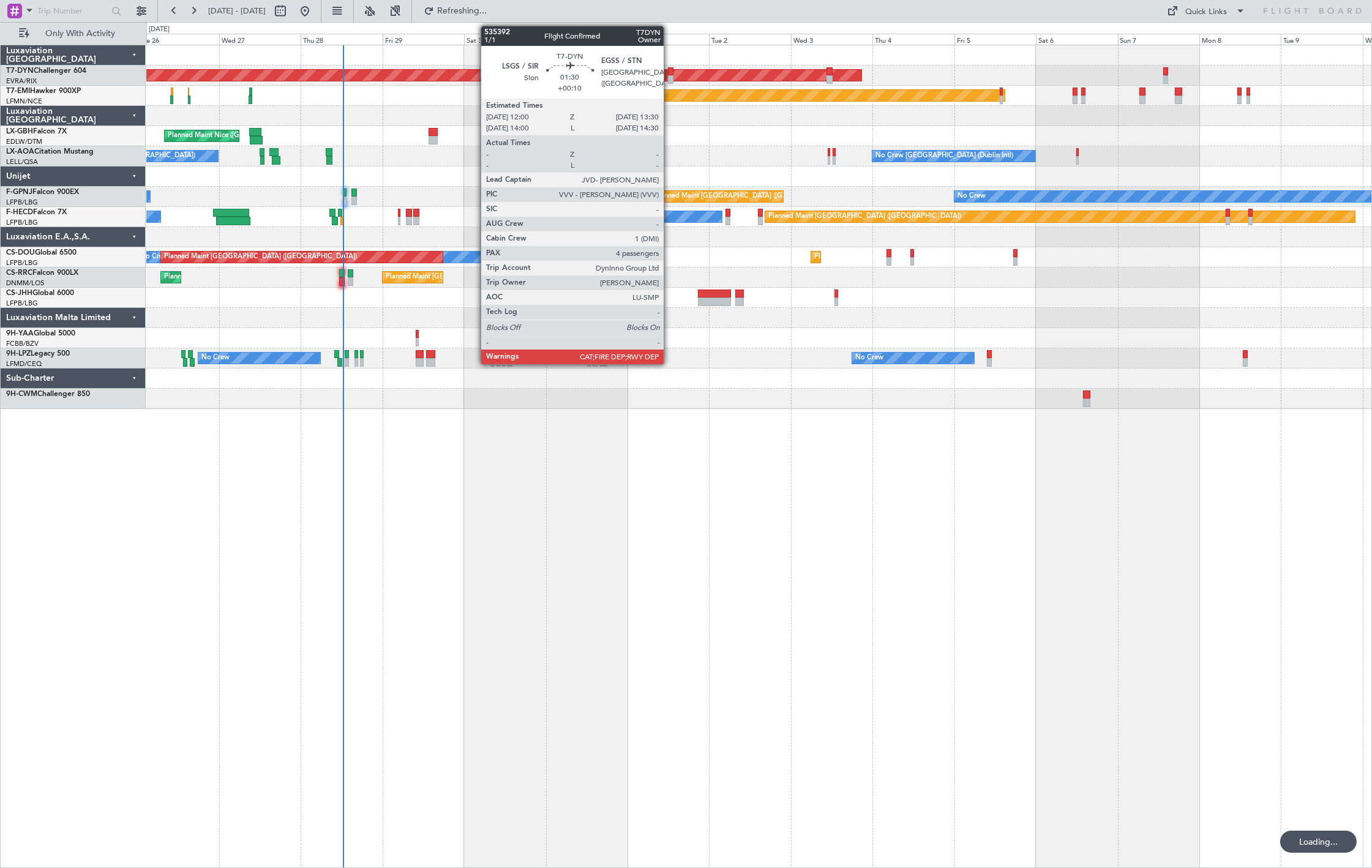
click at [670, 77] on div at bounding box center [670, 79] width 5 height 8
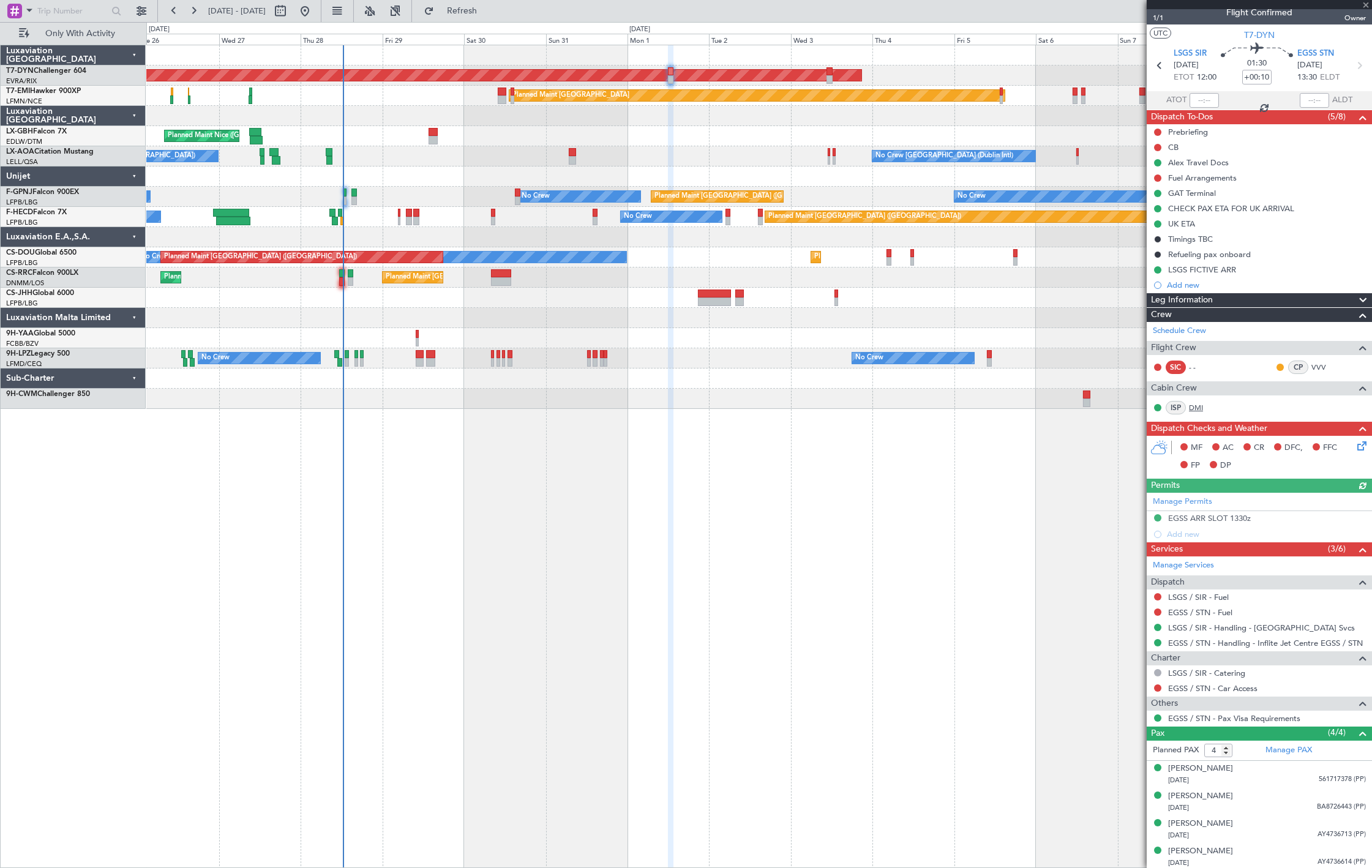
scroll to position [12, 0]
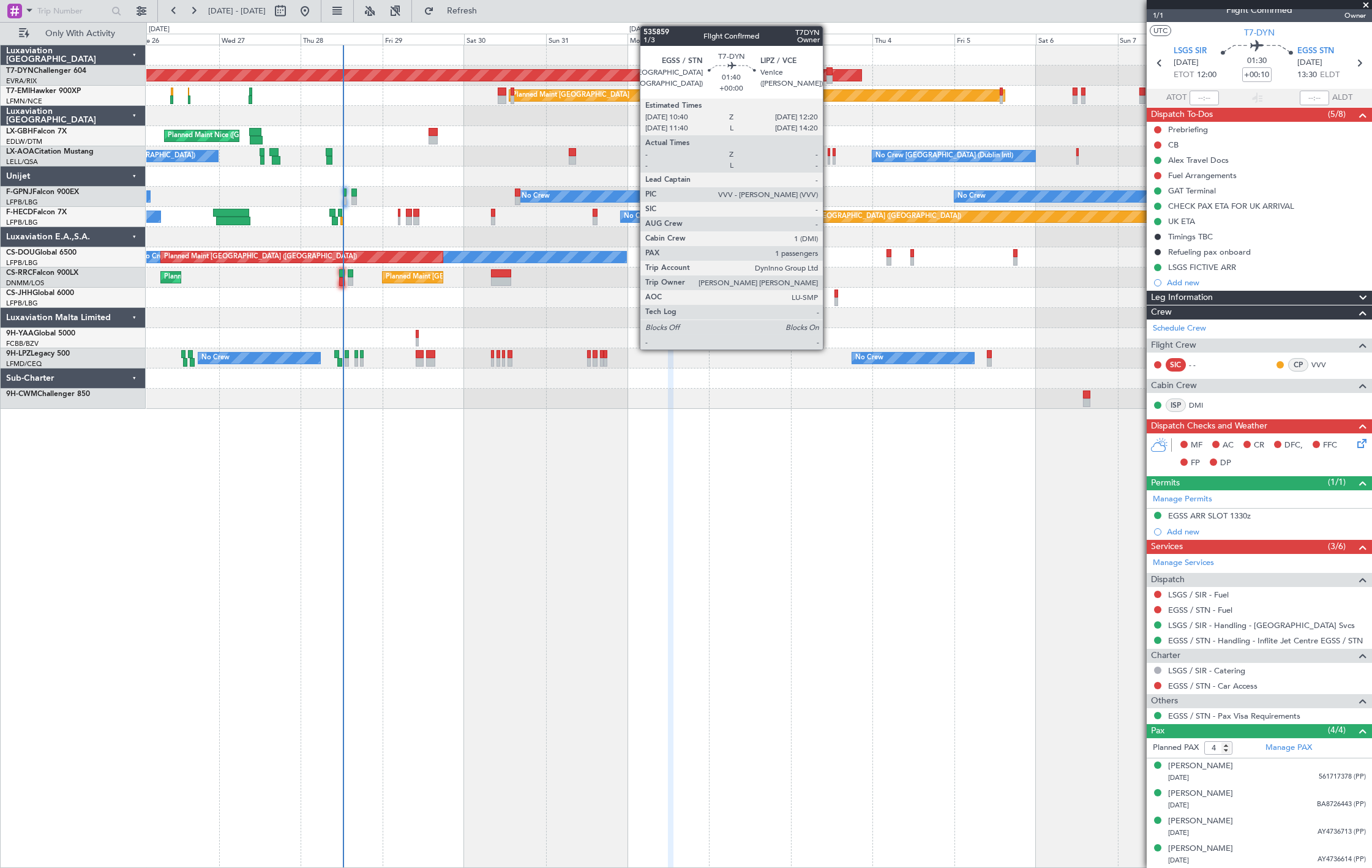
click at [829, 73] on div at bounding box center [830, 71] width 6 height 8
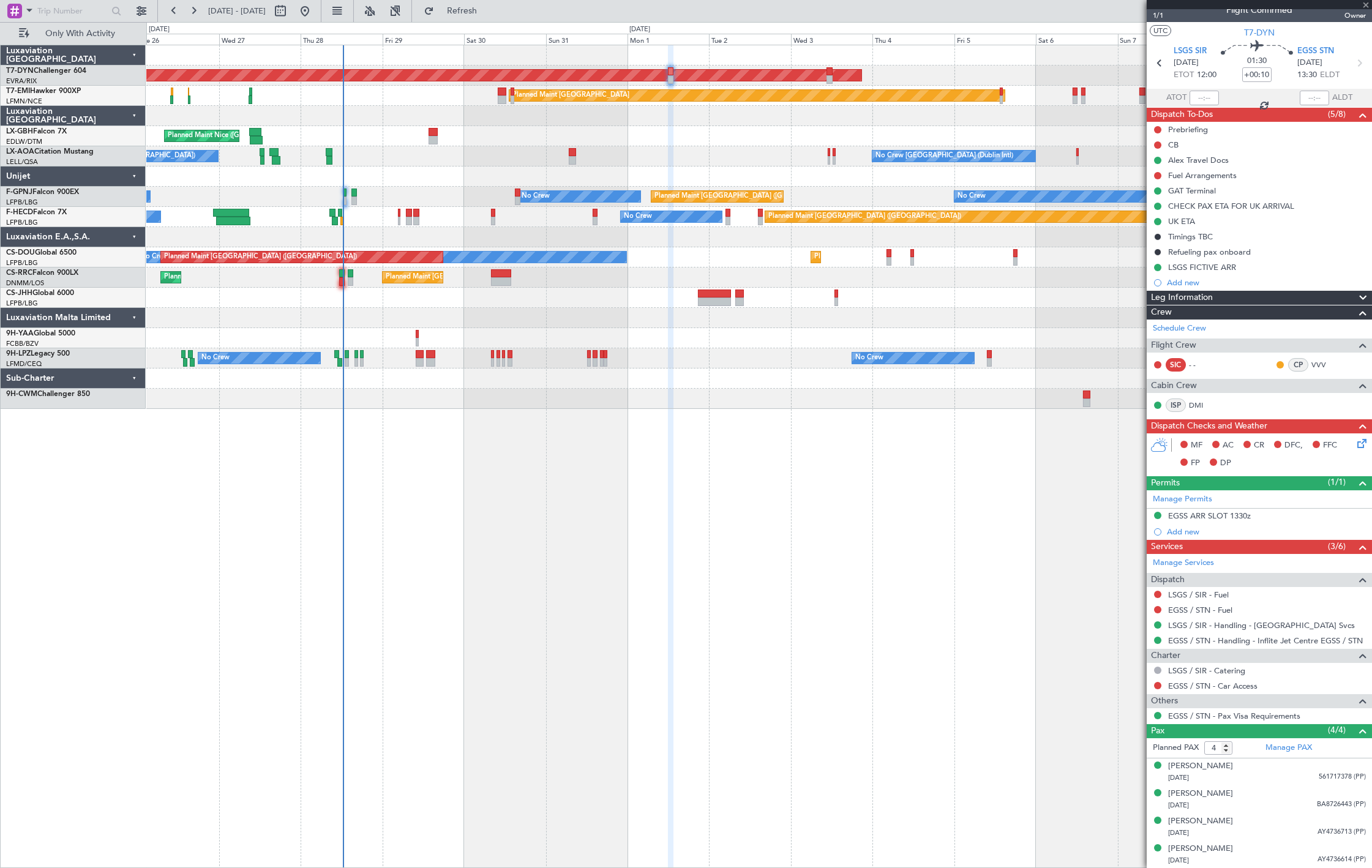
type input "1"
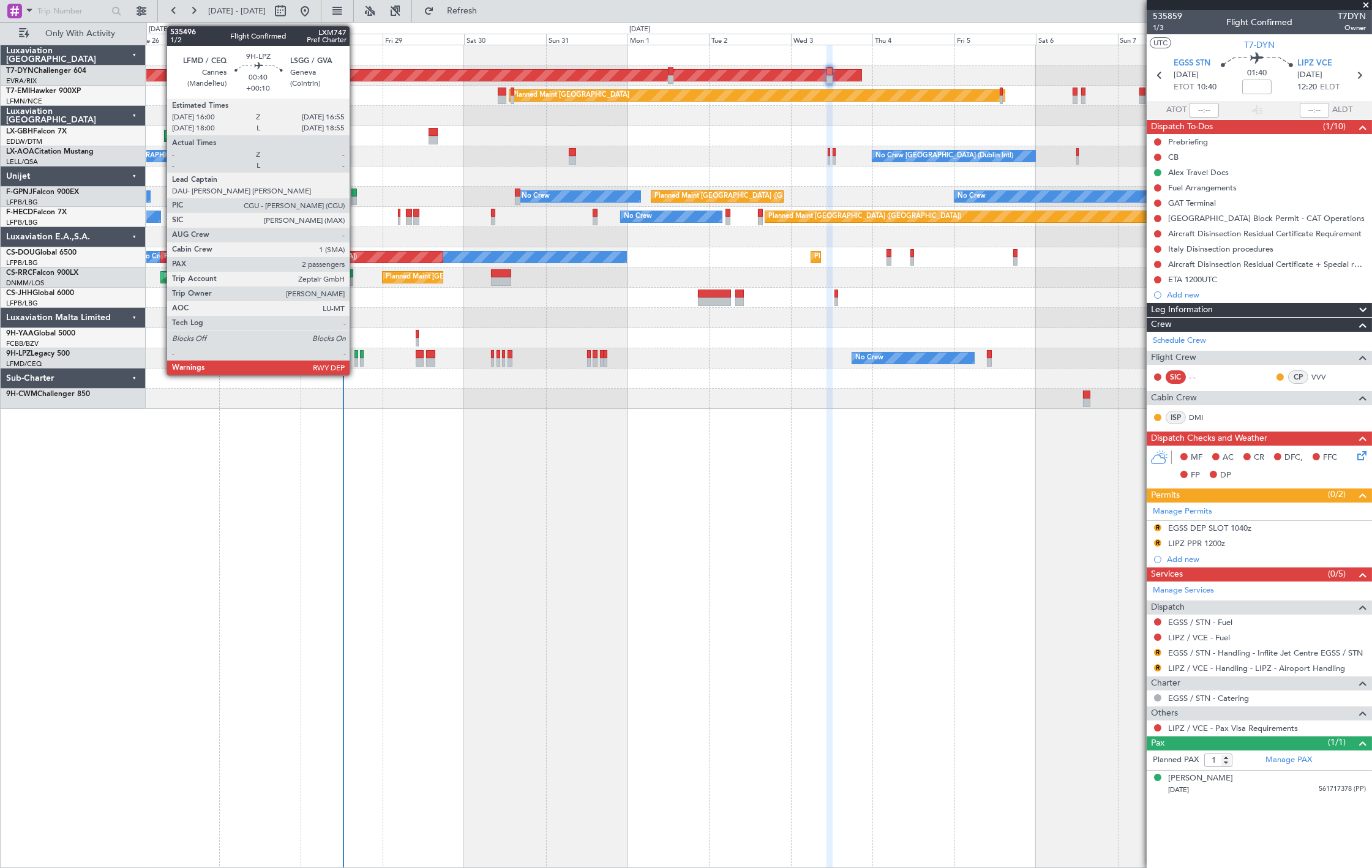
click at [356, 362] on div at bounding box center [356, 362] width 4 height 8
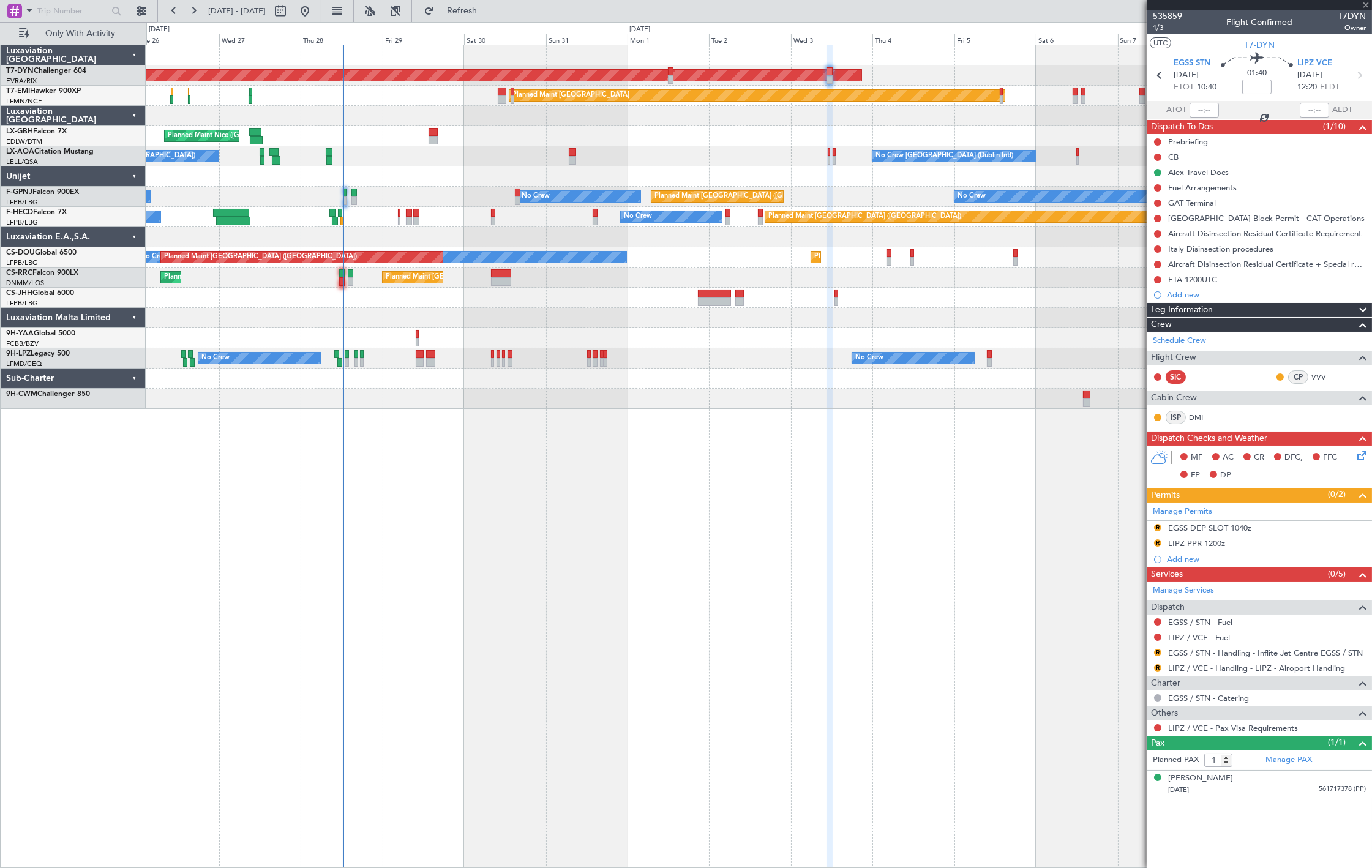
type input "+00:10"
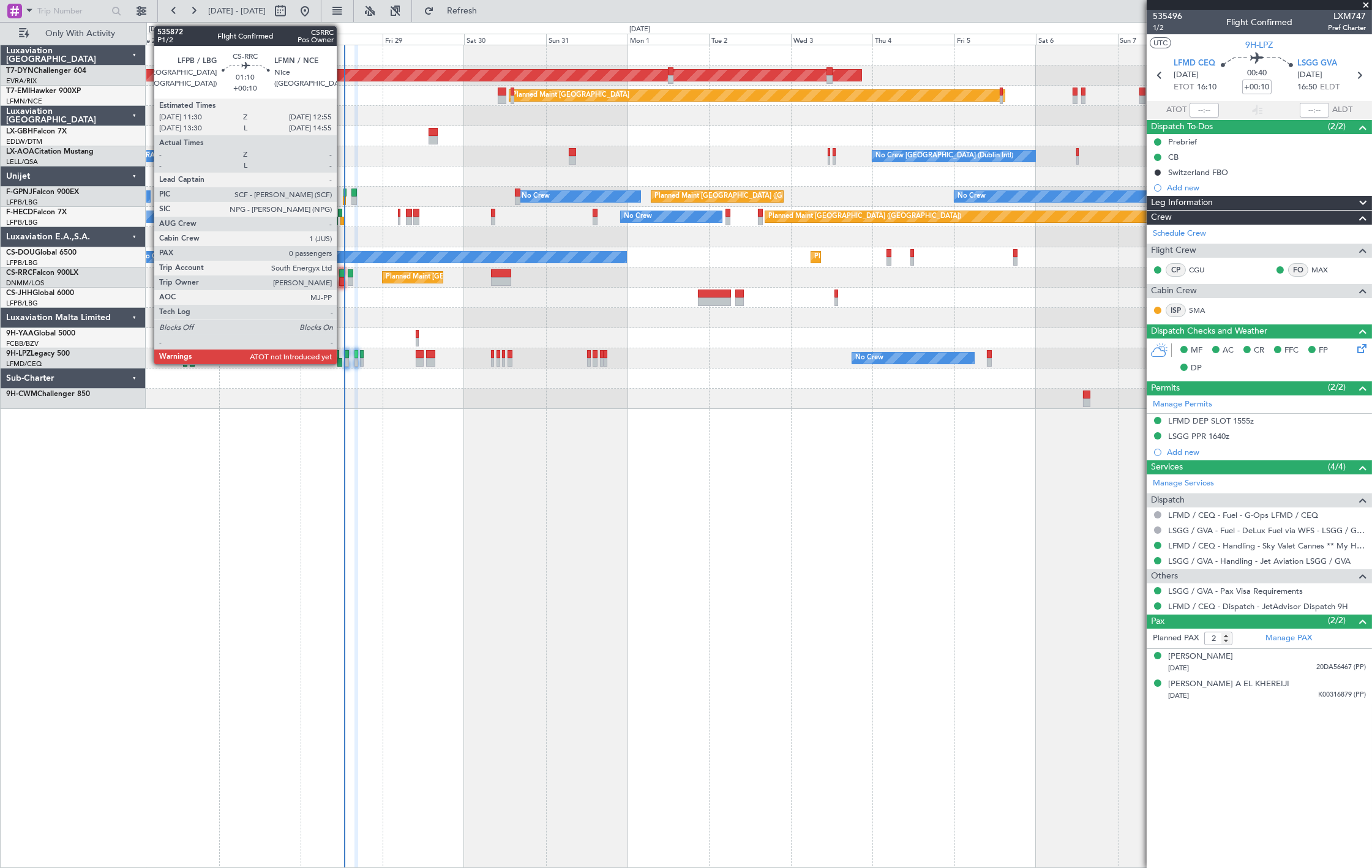
click at [343, 279] on div at bounding box center [341, 281] width 5 height 8
type input "0"
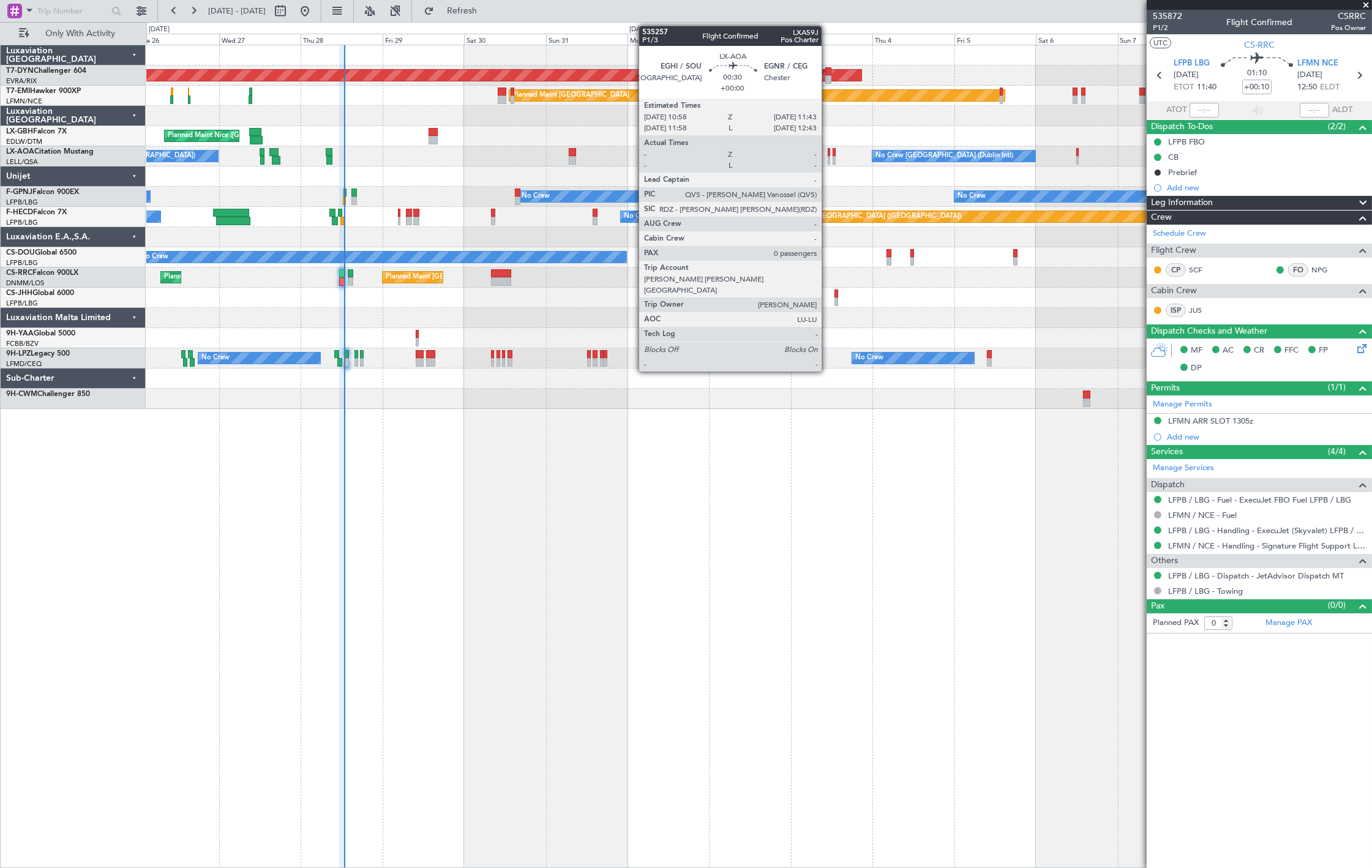
click at [828, 156] on div at bounding box center [829, 160] width 3 height 8
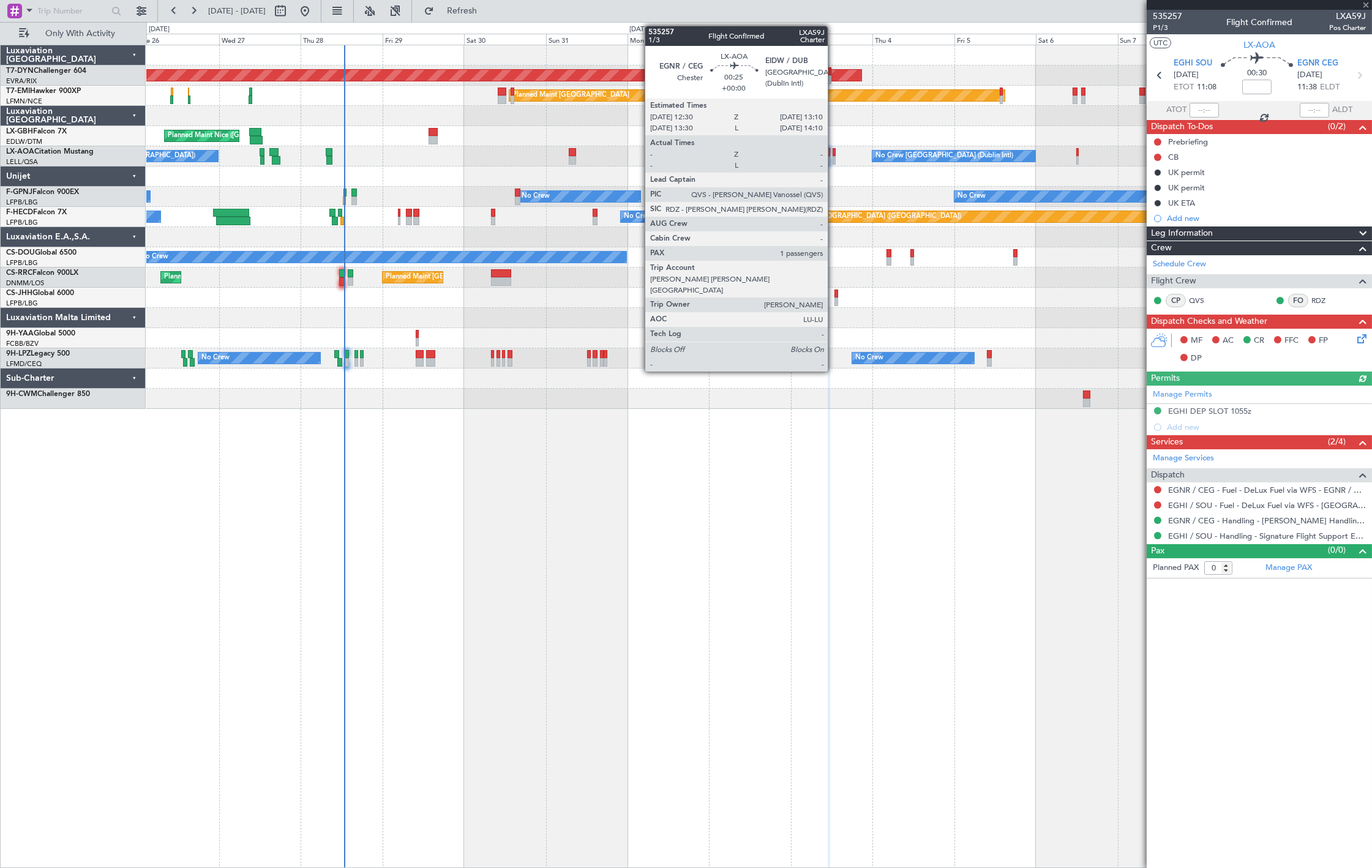
click at [834, 160] on div at bounding box center [834, 160] width 2 height 8
type input "1"
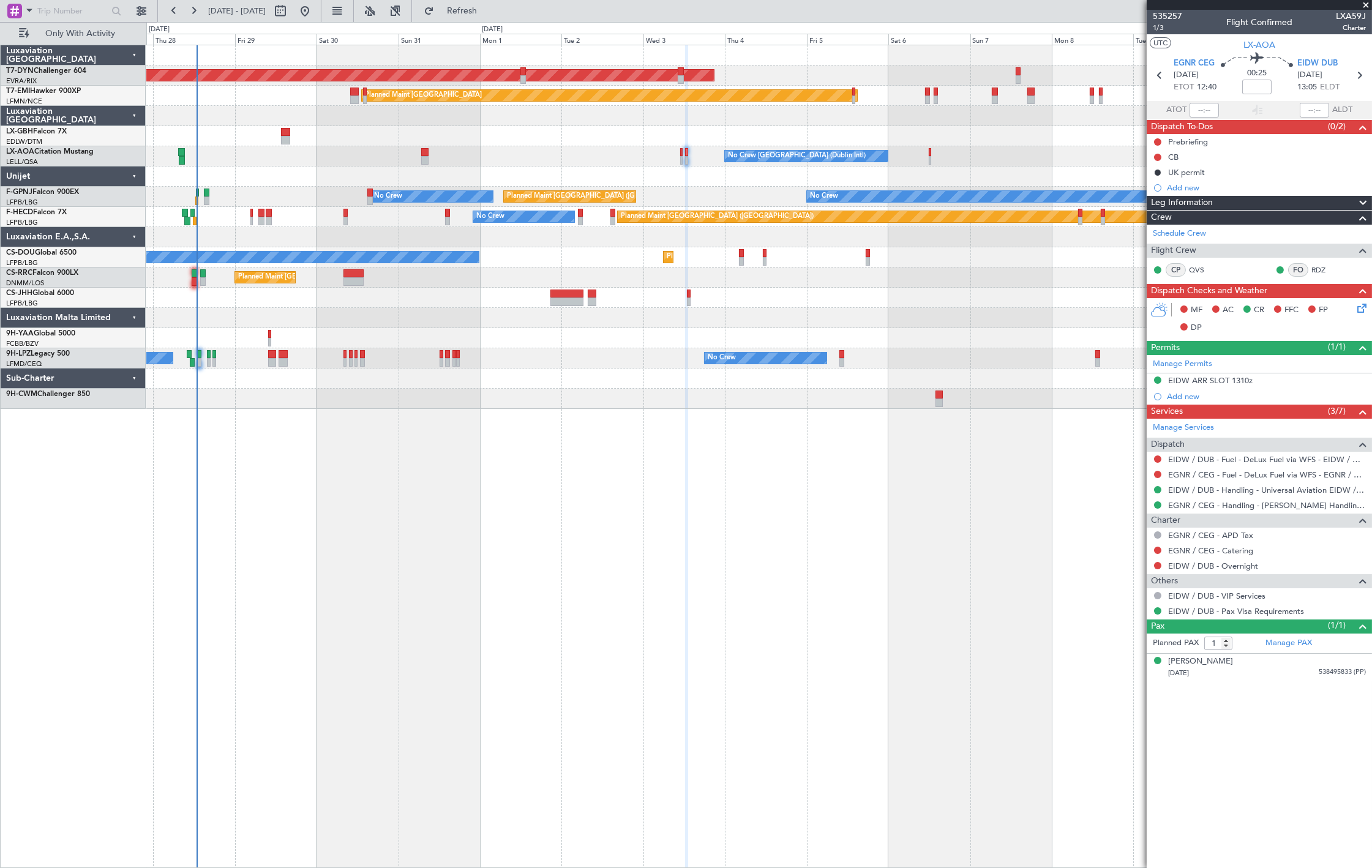
click at [689, 168] on div "AOG Maint Riga (Riga Intl) Planned Maint [GEOGRAPHIC_DATA] [GEOGRAPHIC_DATA] ([…" at bounding box center [758, 227] width 1225 height 363
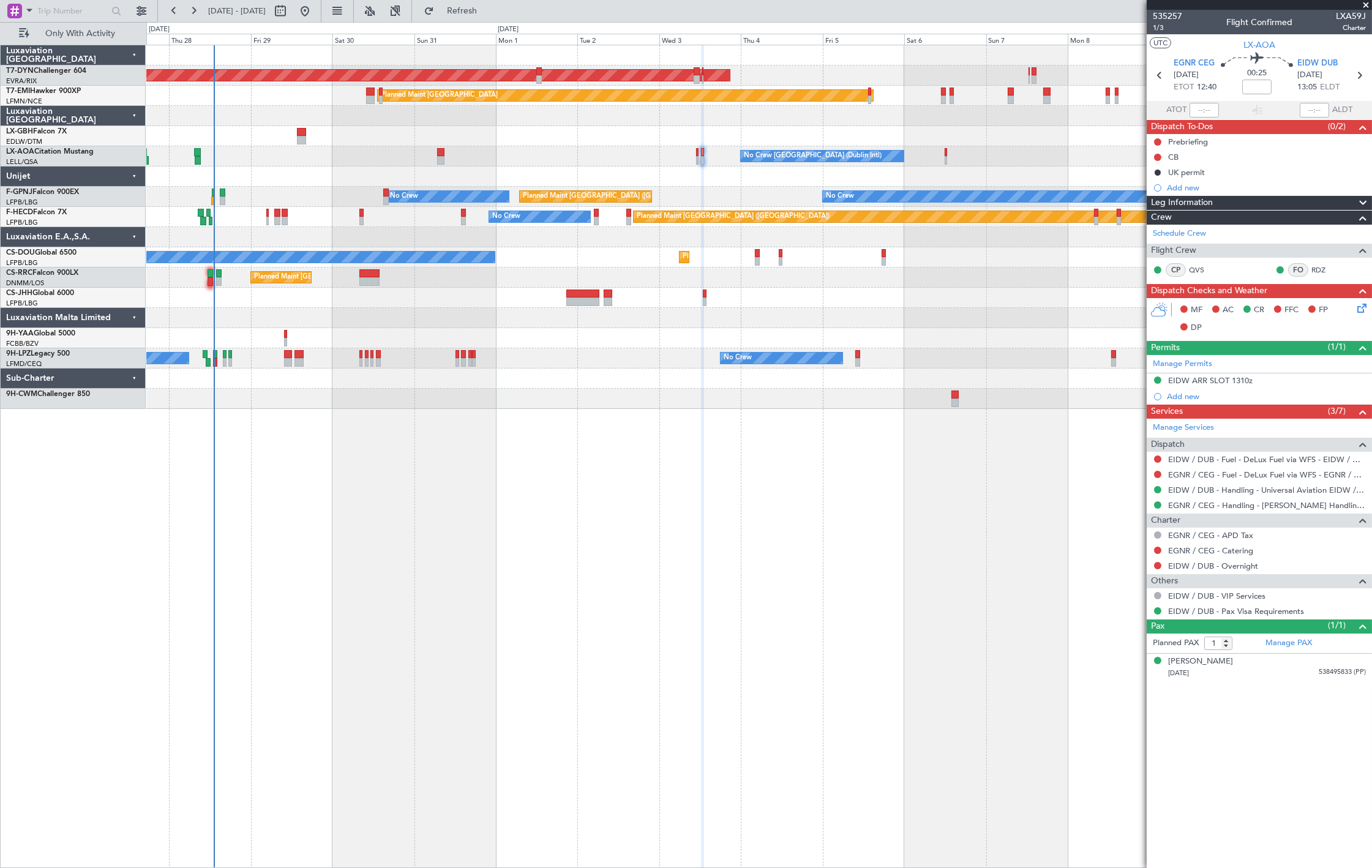
click at [551, 129] on div "AOG Maint Riga (Riga Intl) Planned Maint [GEOGRAPHIC_DATA] [GEOGRAPHIC_DATA] ([…" at bounding box center [758, 227] width 1225 height 363
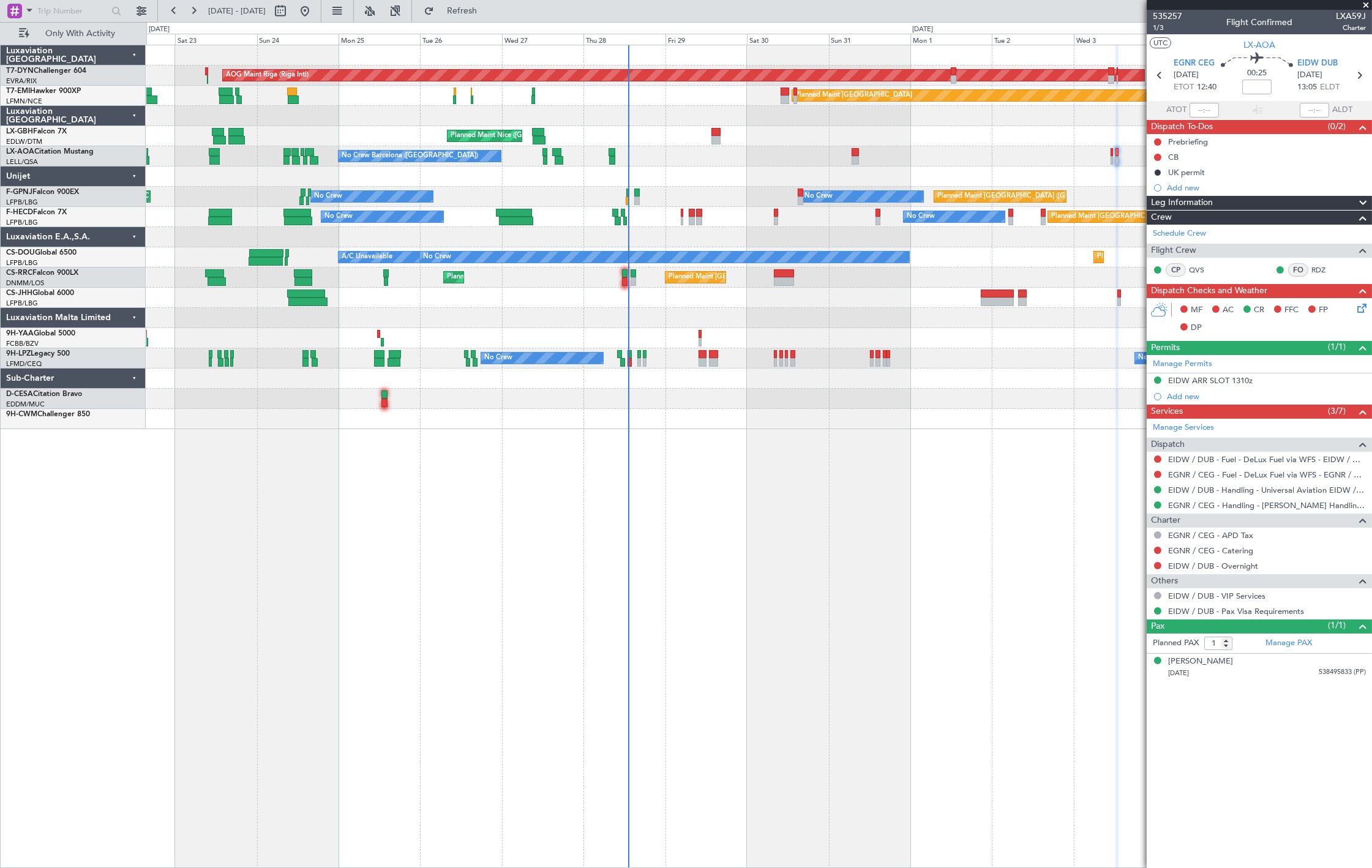
click at [670, 170] on div at bounding box center [758, 176] width 1225 height 20
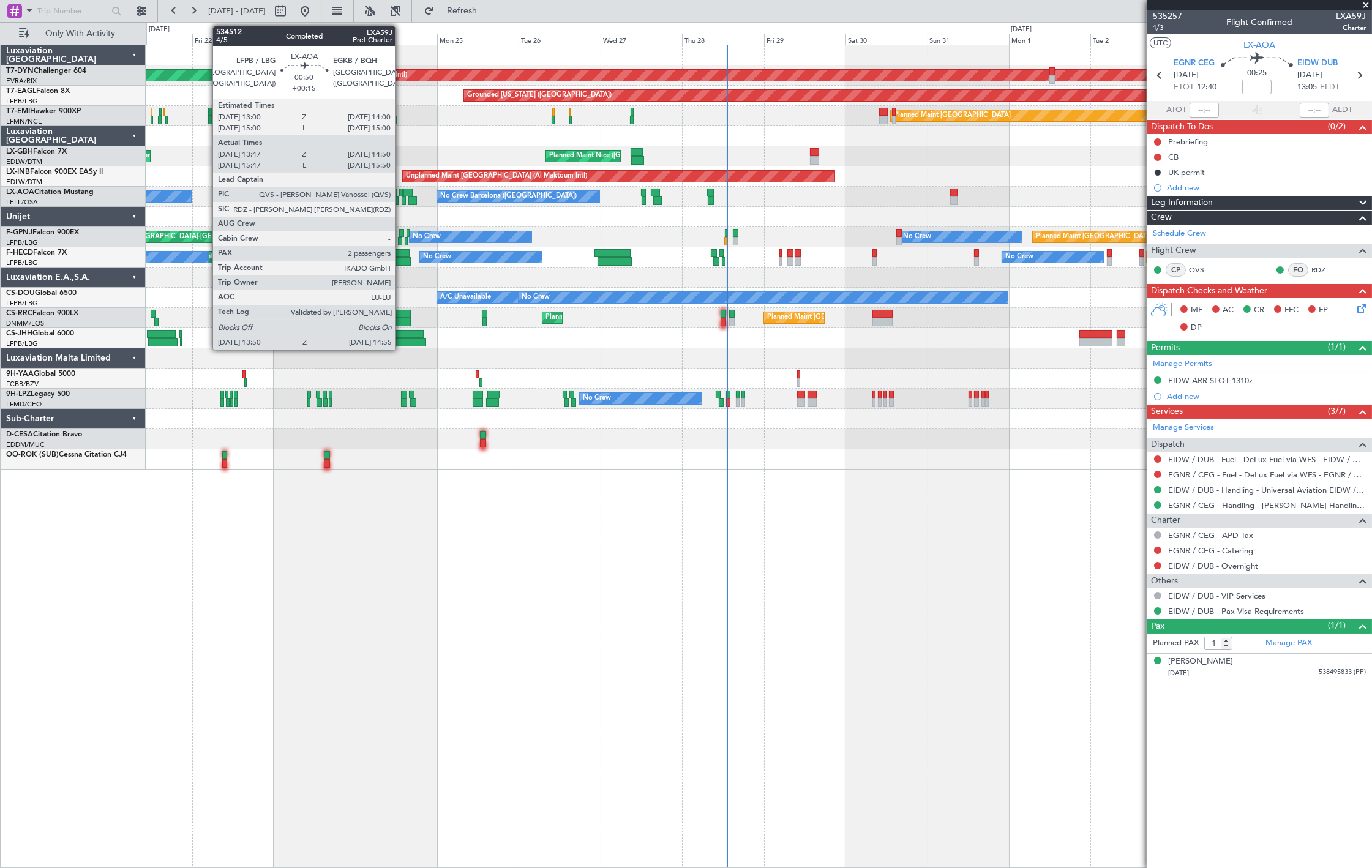
click at [402, 191] on div at bounding box center [401, 192] width 4 height 8
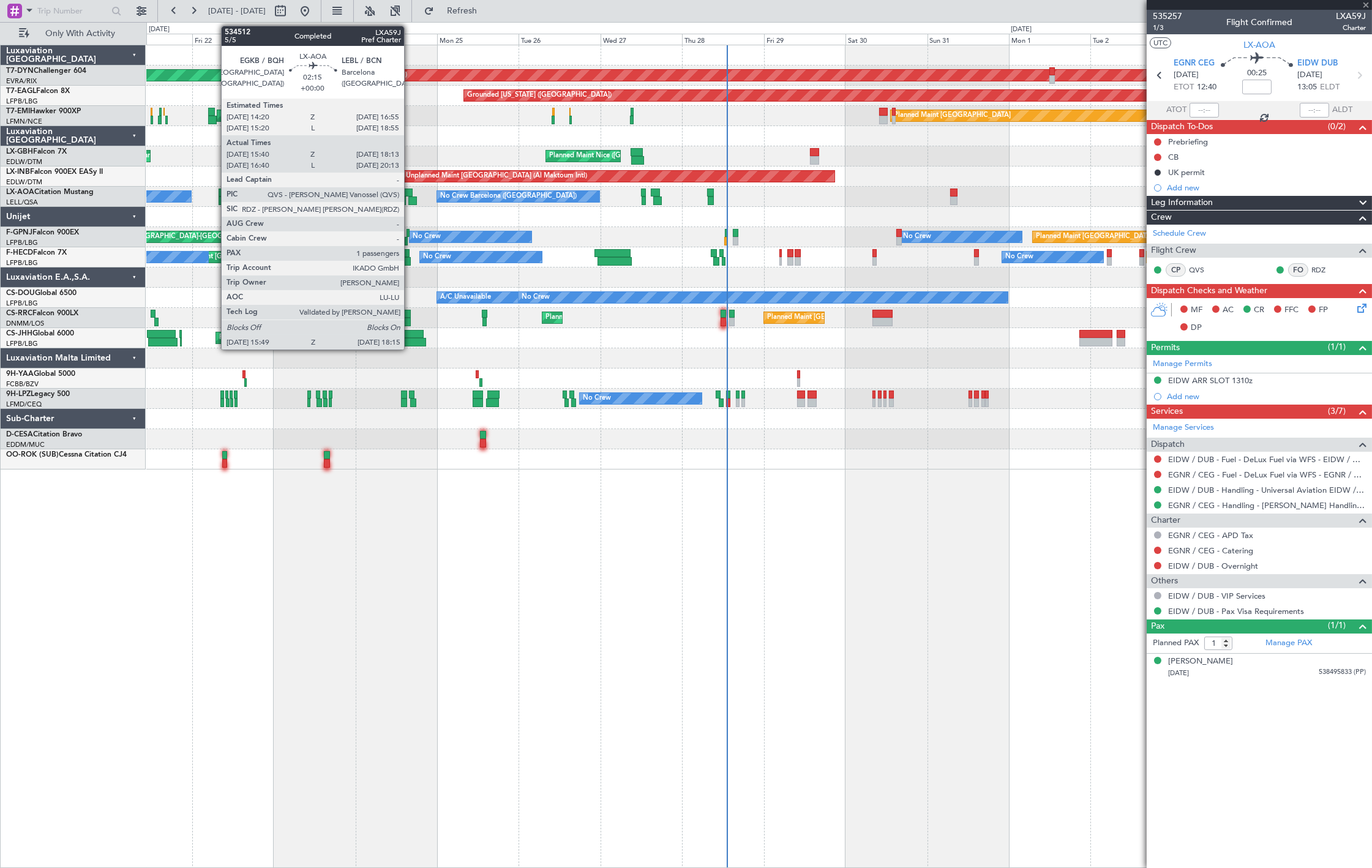
type input "+00:15"
type input "13:57"
type input "14:50"
type input "2"
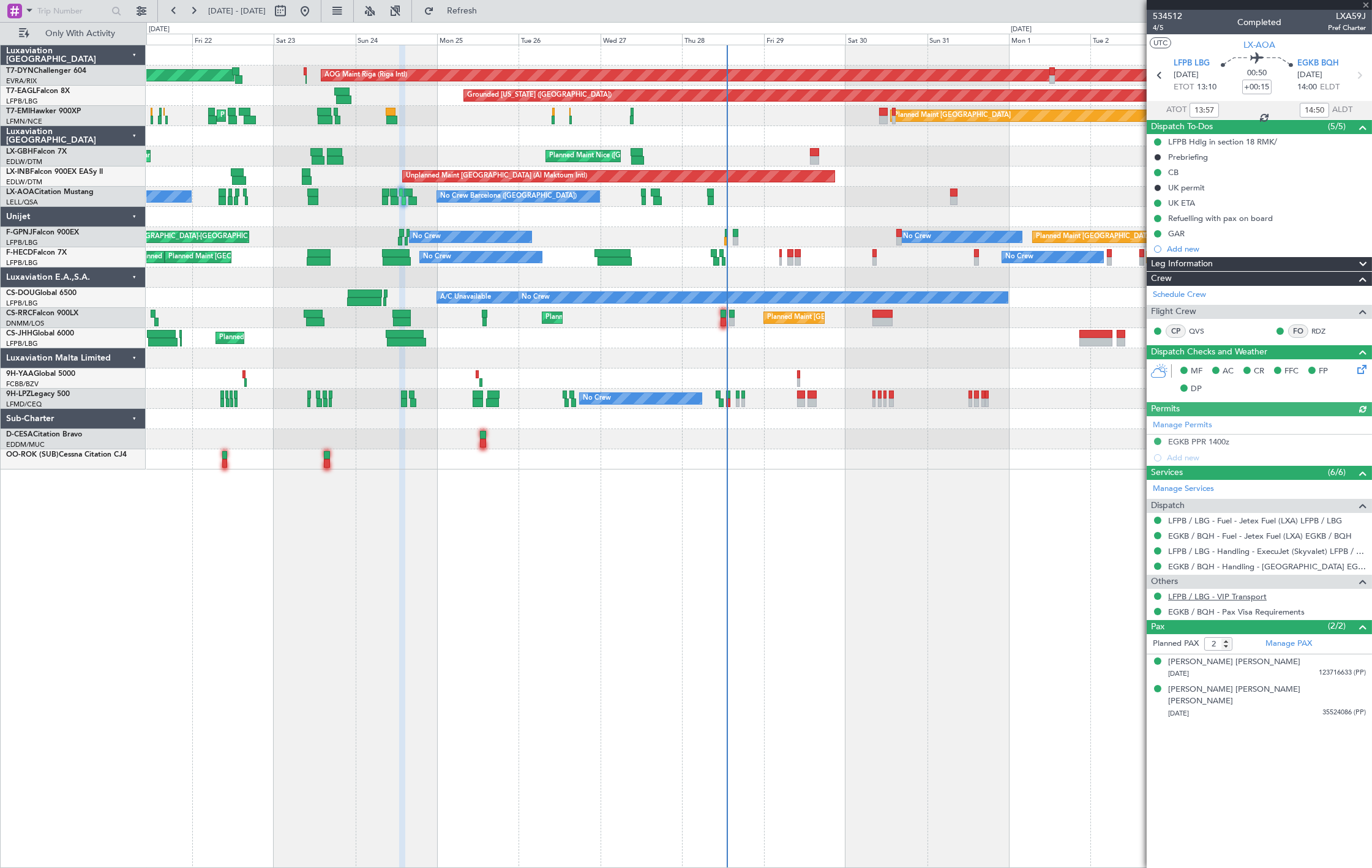
click at [1225, 594] on link "LFPB / LBG - VIP Transport" at bounding box center [1217, 597] width 99 height 11
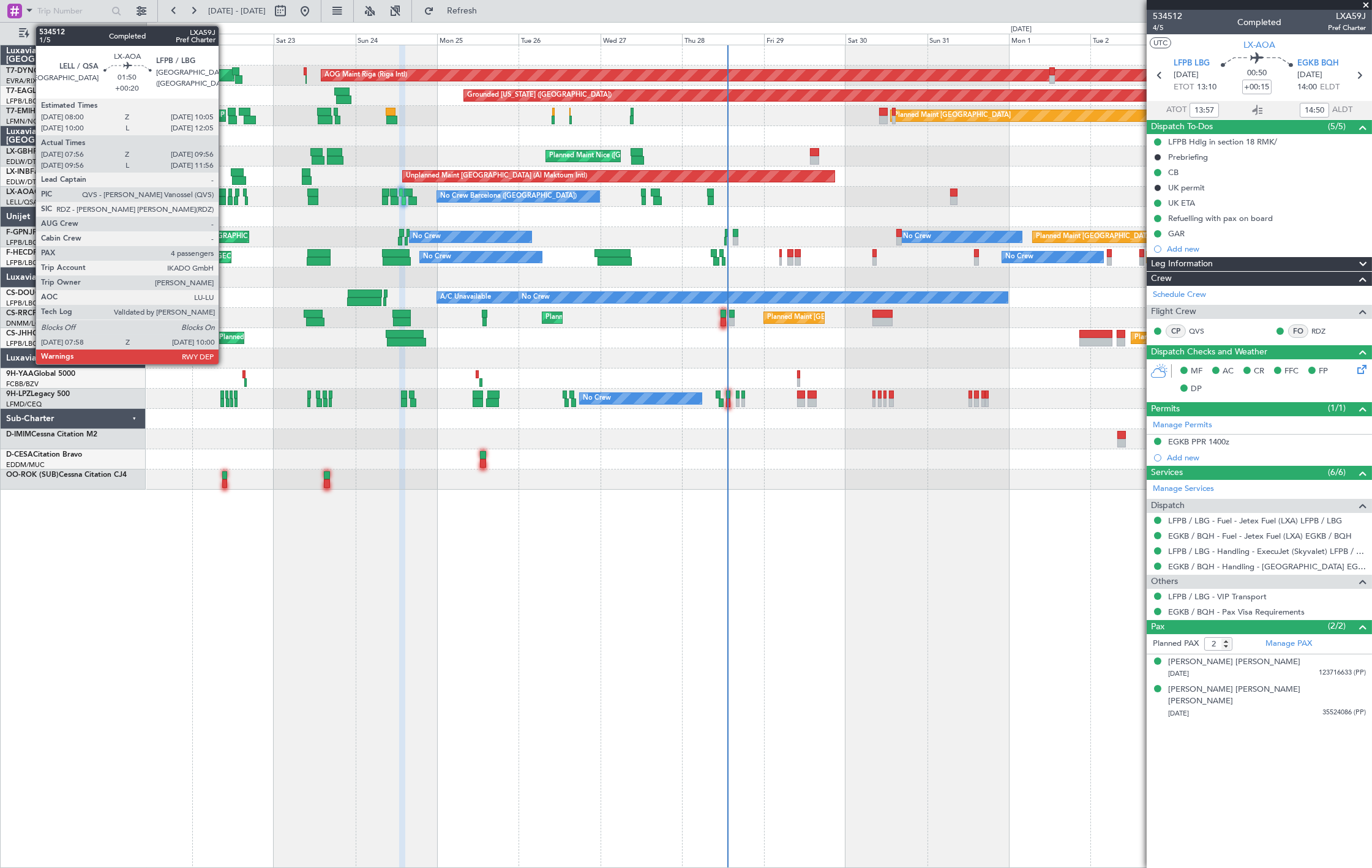
click at [225, 197] on div at bounding box center [222, 200] width 8 height 8
type input "+00:20"
type input "08:06"
type input "09:51"
type input "4"
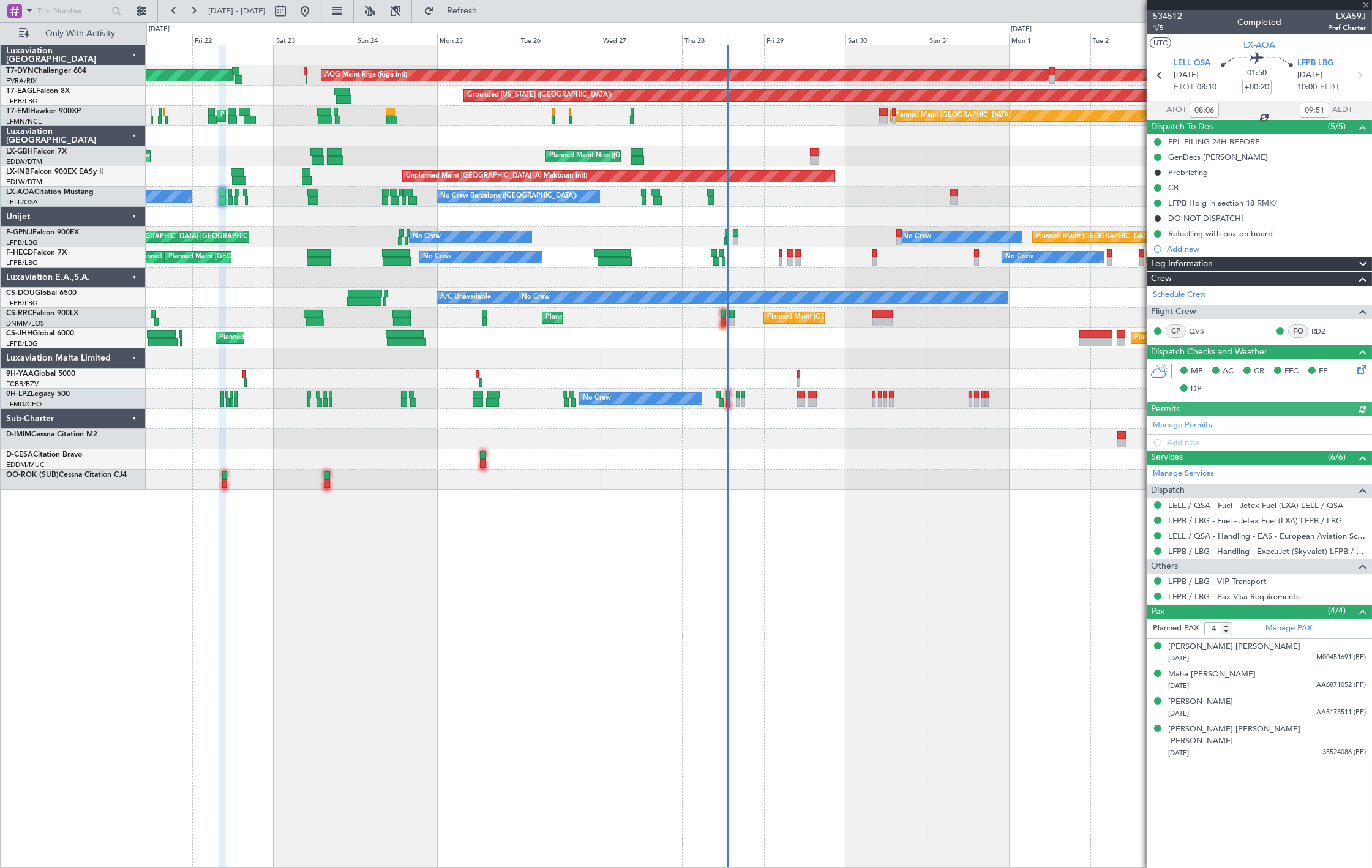
click at [1179, 576] on link "LFPB / LBG - VIP Transport" at bounding box center [1217, 581] width 99 height 11
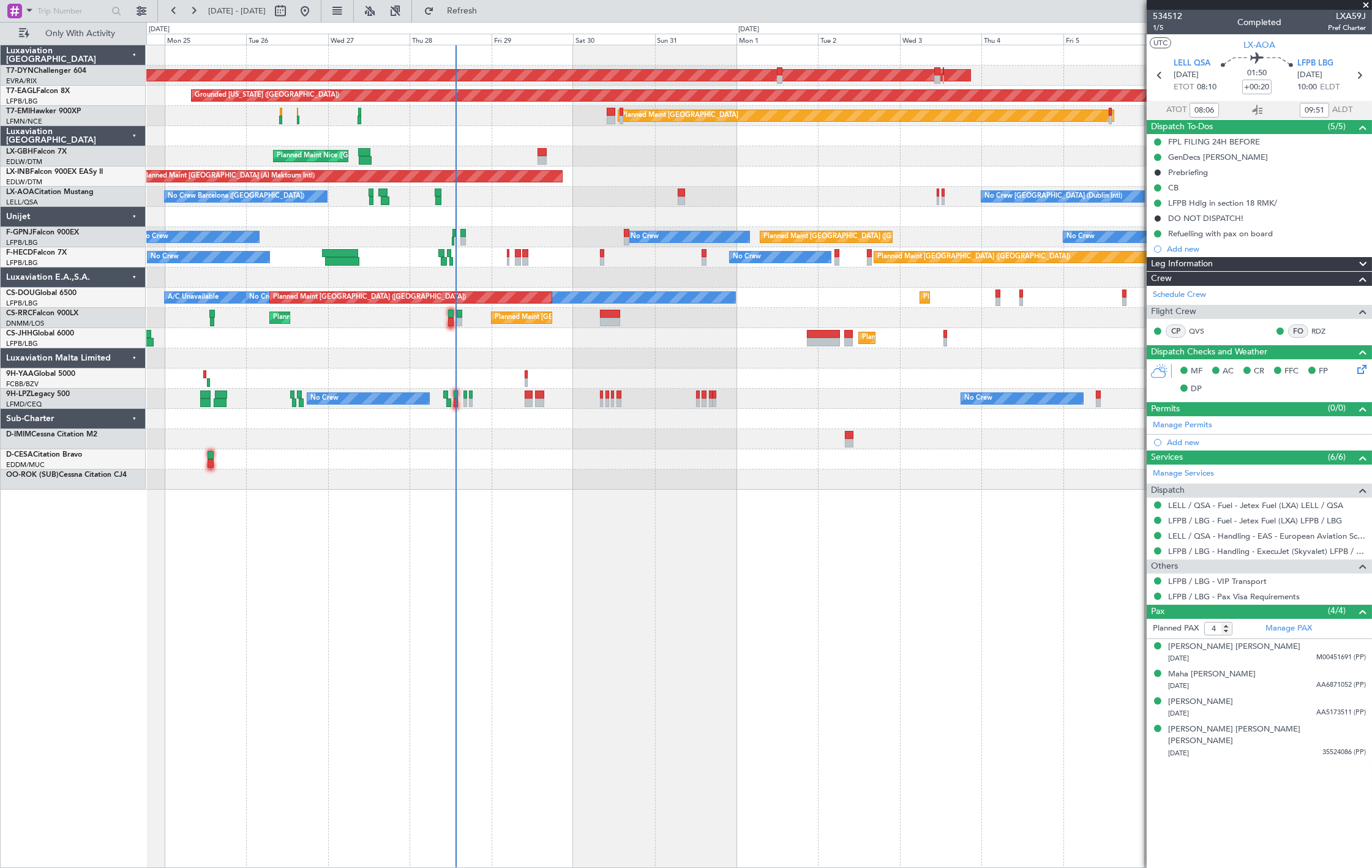
click at [334, 338] on div "AOG Maint Riga (Riga Intl) Planned Maint [GEOGRAPHIC_DATA]-[GEOGRAPHIC_DATA] Gr…" at bounding box center [758, 267] width 1225 height 445
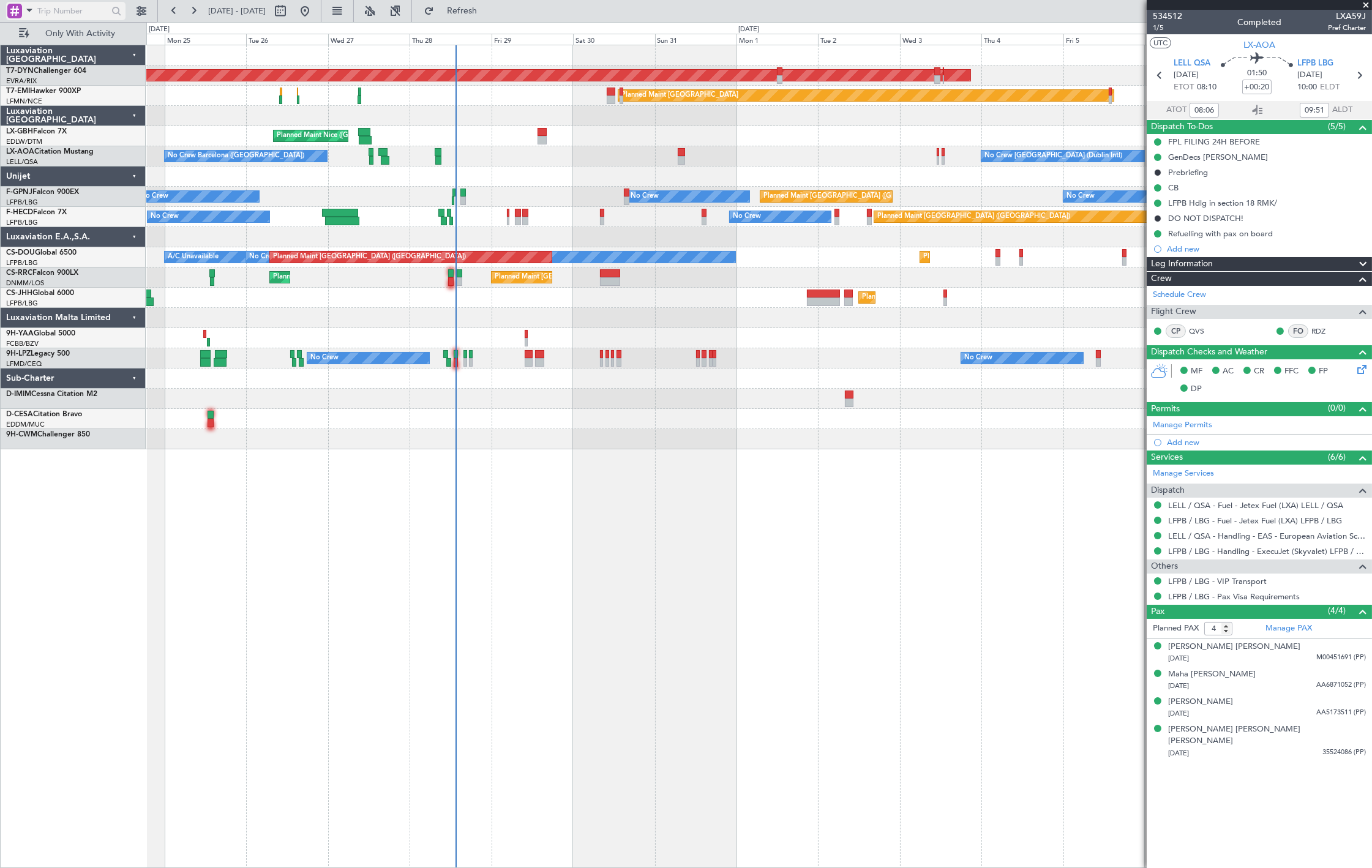
click at [75, 8] on input "text" at bounding box center [72, 11] width 70 height 18
paste input "535928"
type input "535928"
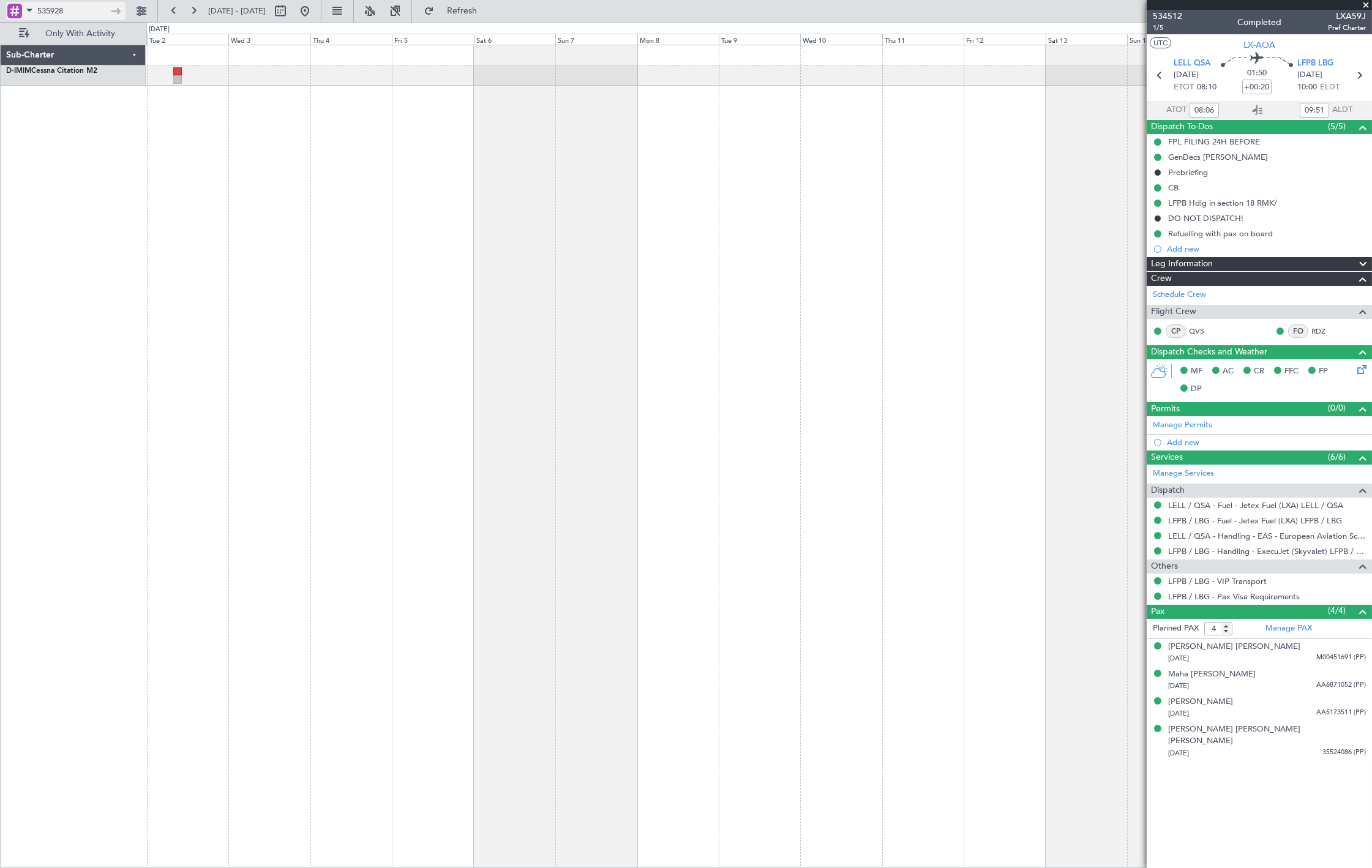
click at [55, 7] on input "535928" at bounding box center [72, 11] width 70 height 18
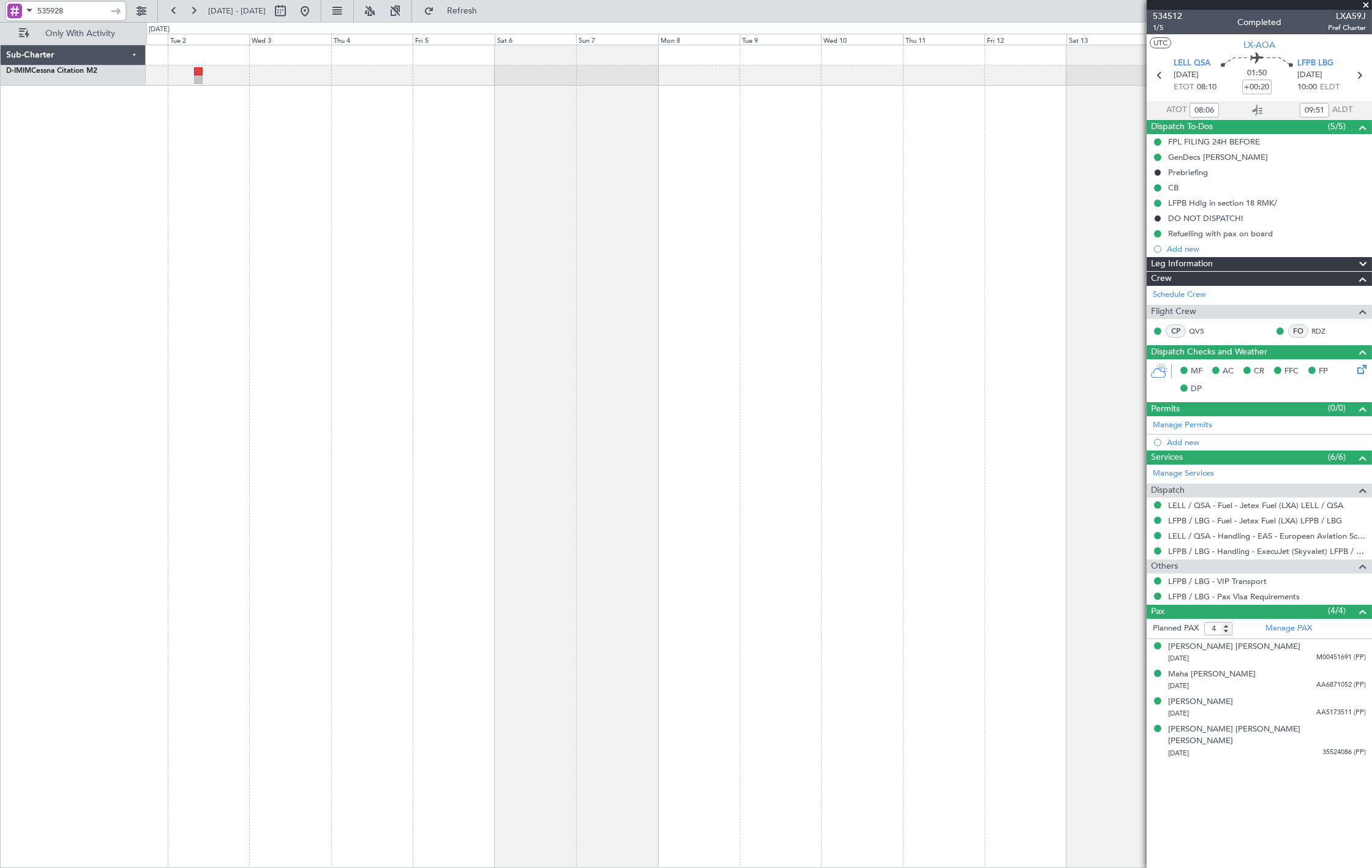
click at [378, 130] on div at bounding box center [759, 456] width 1226 height 823
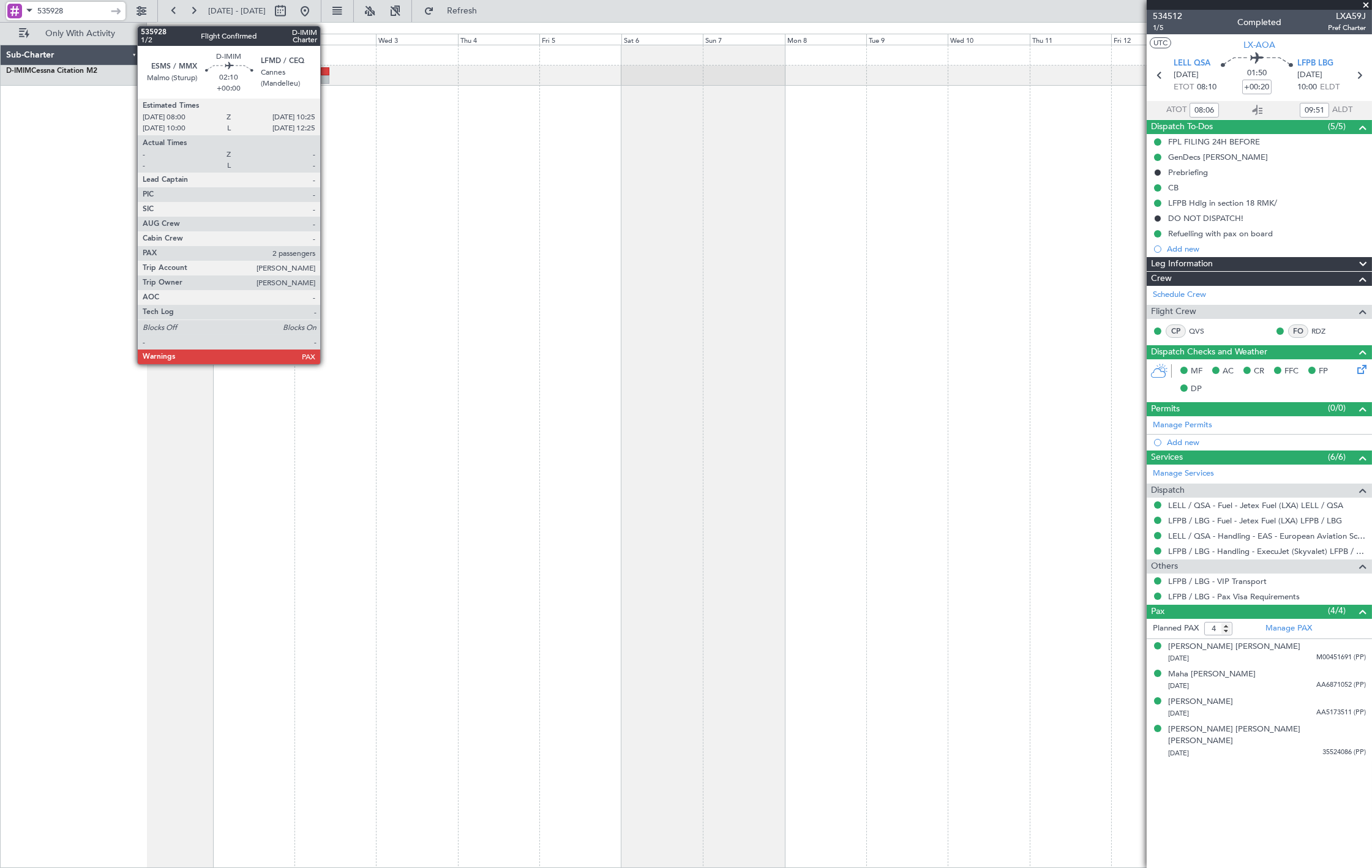
click at [326, 74] on div at bounding box center [325, 71] width 8 height 8
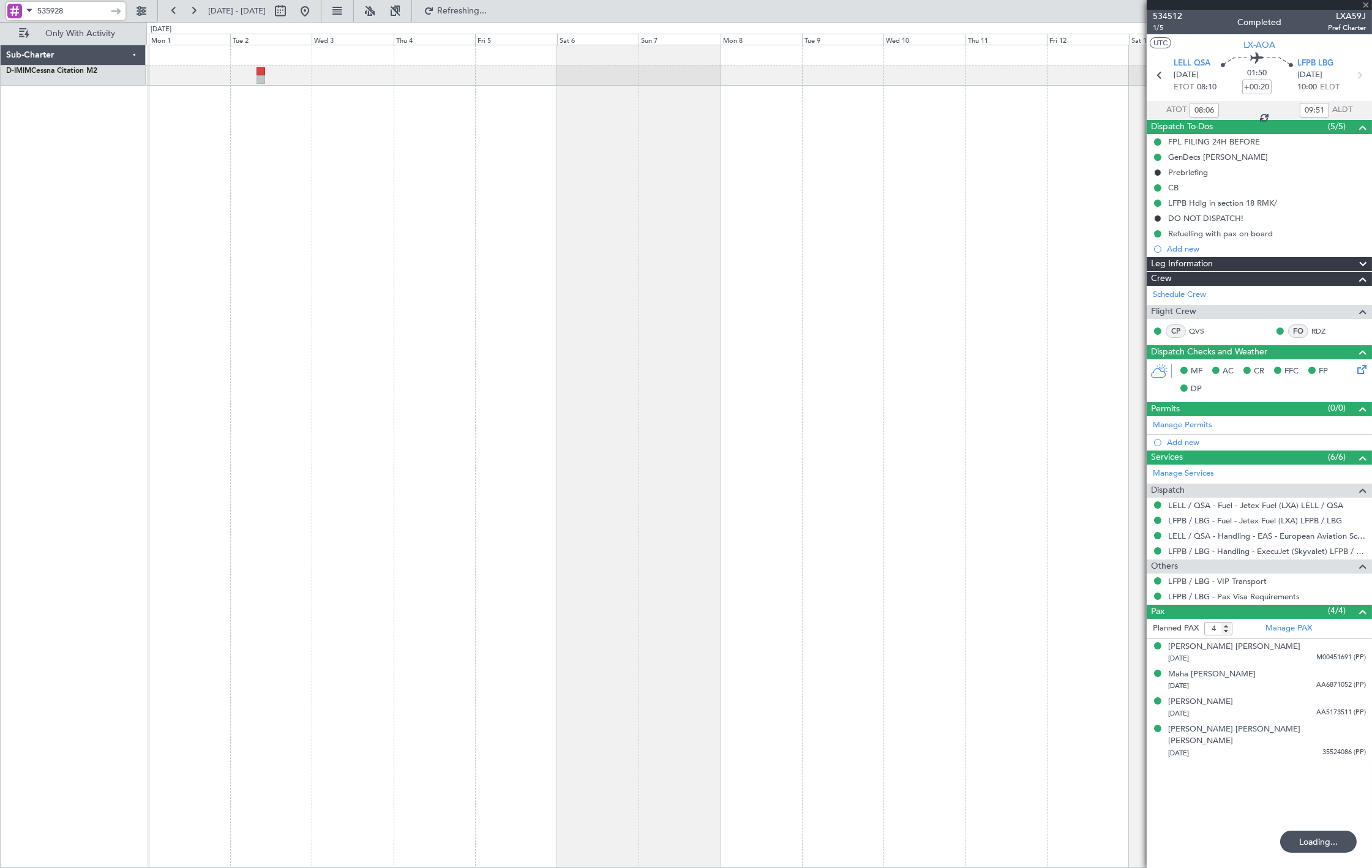
click at [369, 179] on div at bounding box center [759, 456] width 1226 height 823
type input "2"
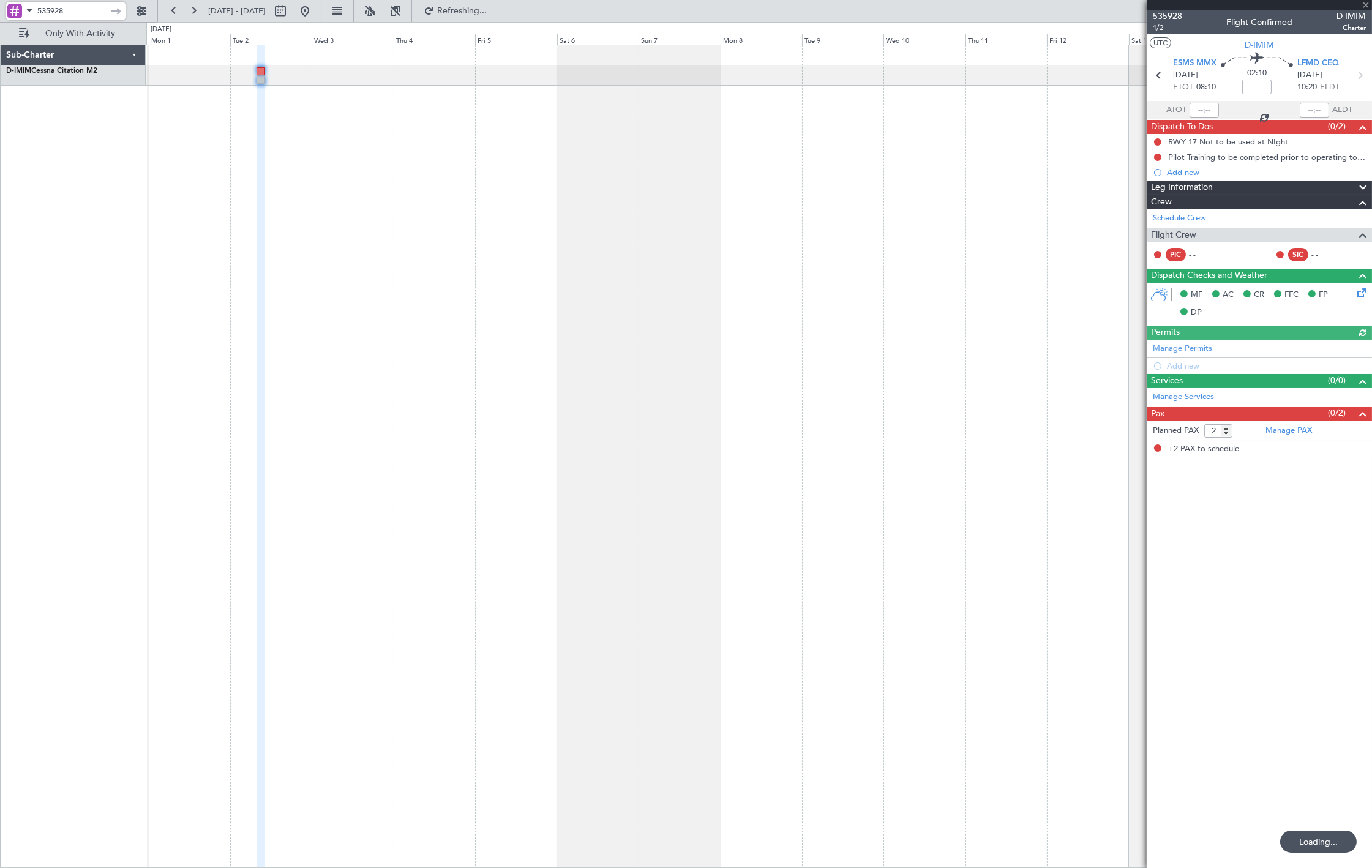
type input "+00:20"
type input "08:06"
type input "09:51"
type input "4"
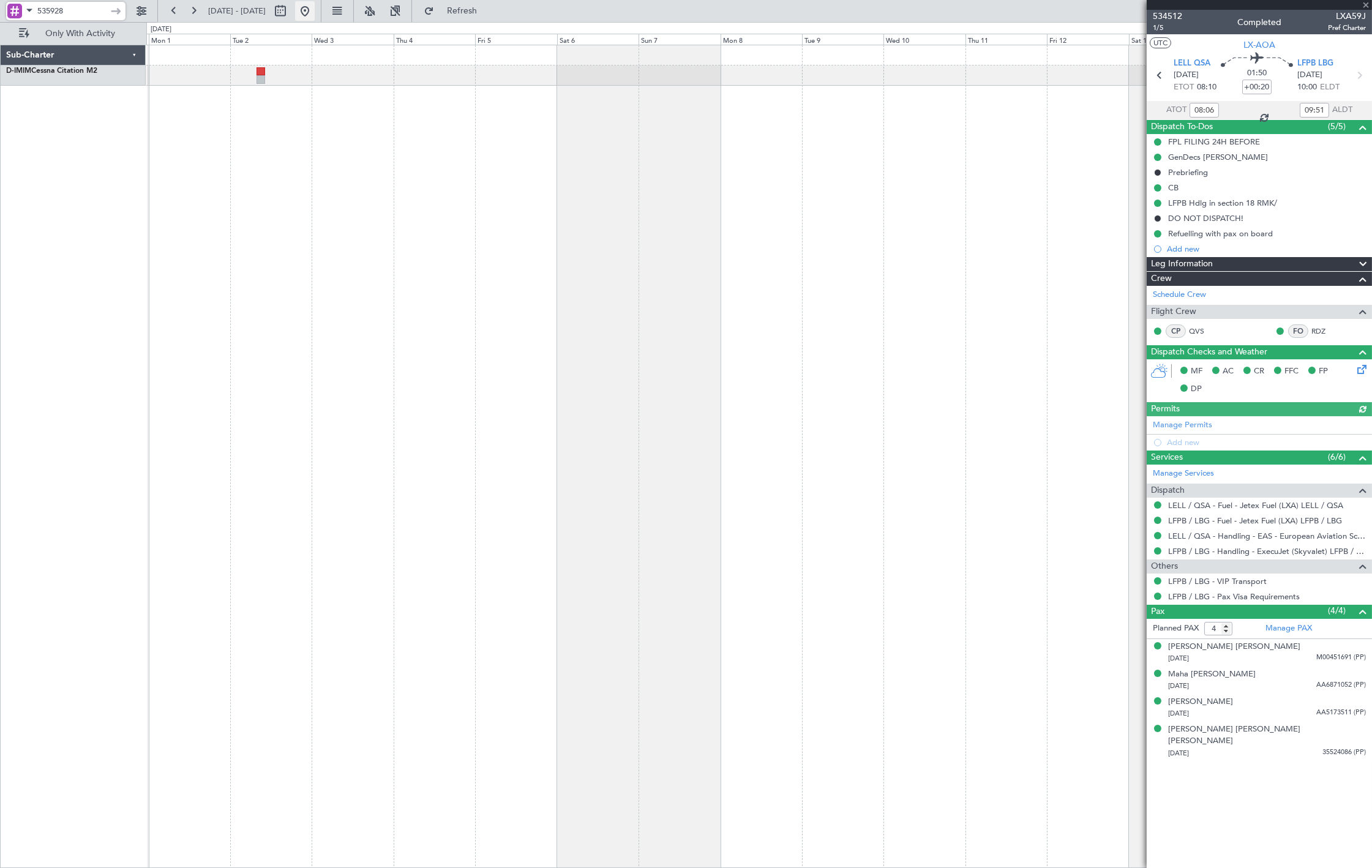
click at [314, 18] on button at bounding box center [305, 11] width 20 height 20
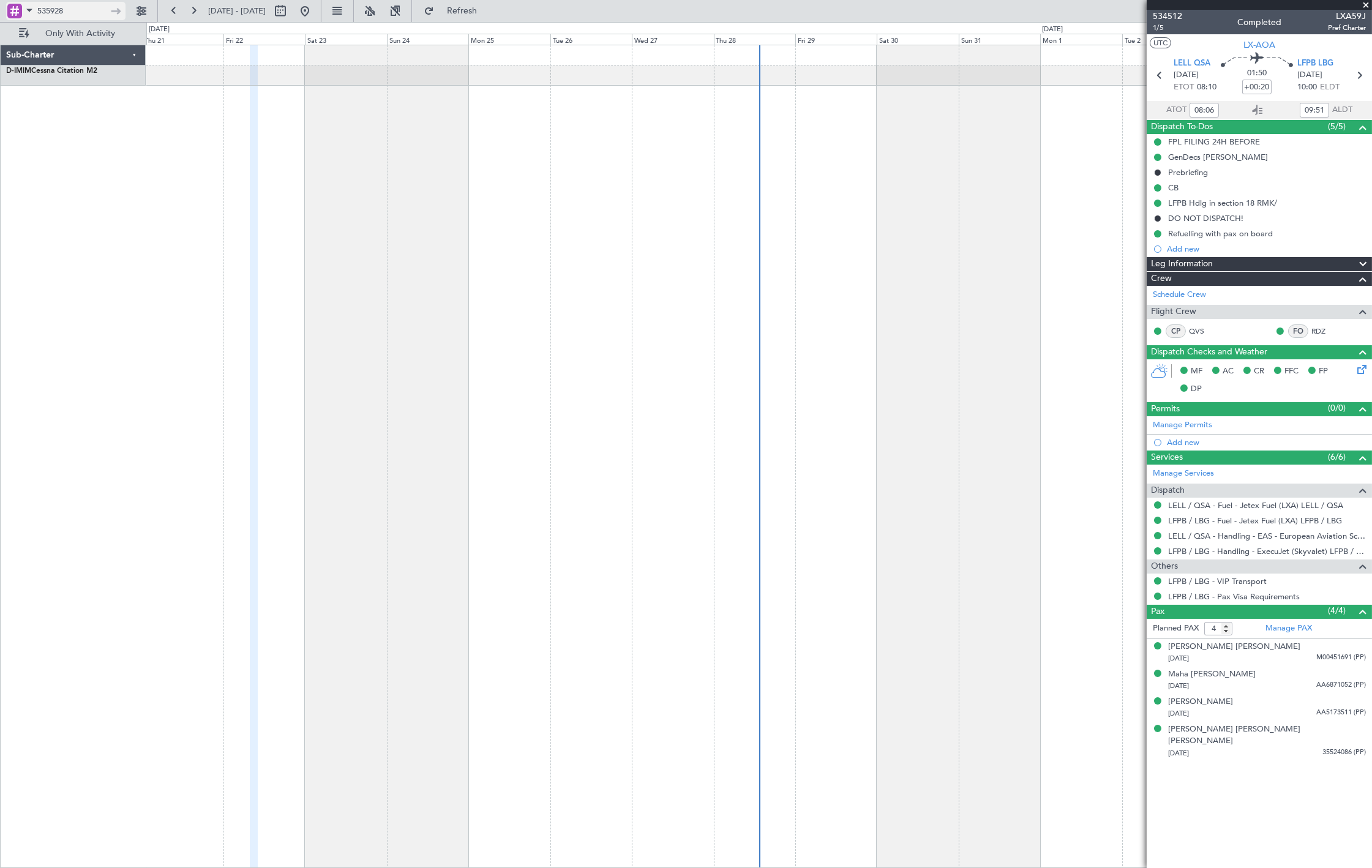
click at [87, 7] on input "535928" at bounding box center [72, 11] width 70 height 18
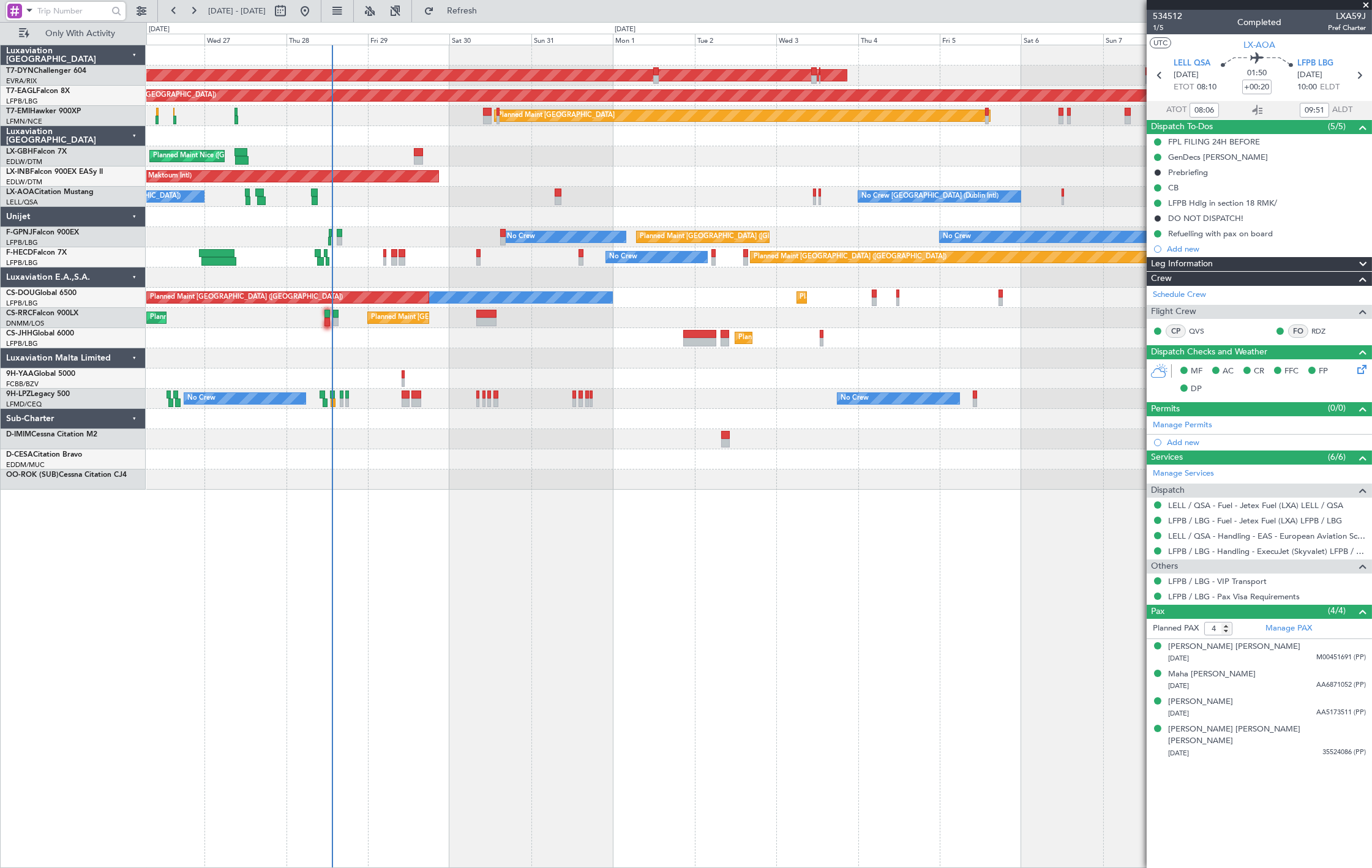
click at [449, 523] on div "AOG Maint Riga (Riga Intl) Grounded [US_STATE] ([GEOGRAPHIC_DATA]) Planned Main…" at bounding box center [759, 456] width 1226 height 823
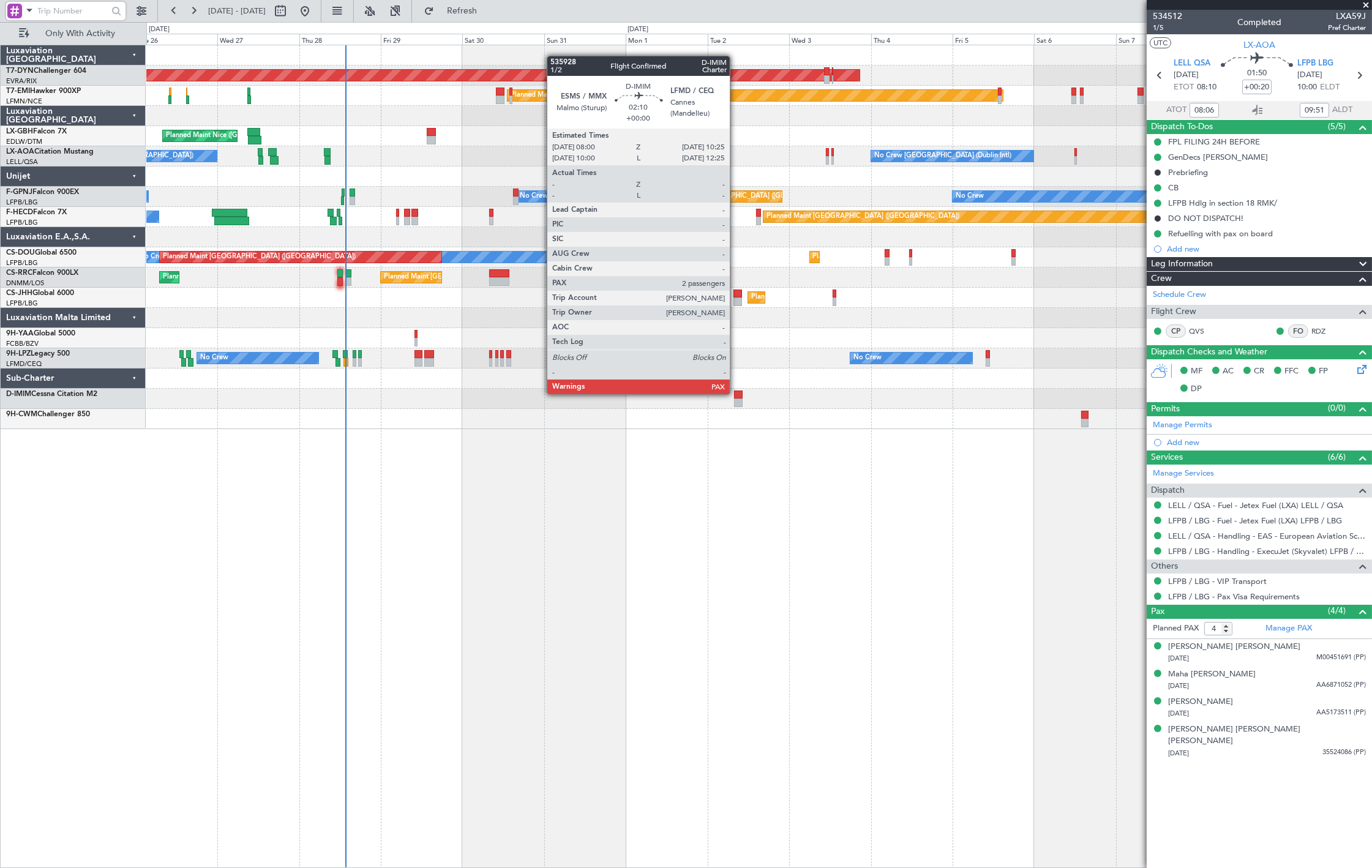
click at [736, 393] on div at bounding box center [738, 394] width 8 height 8
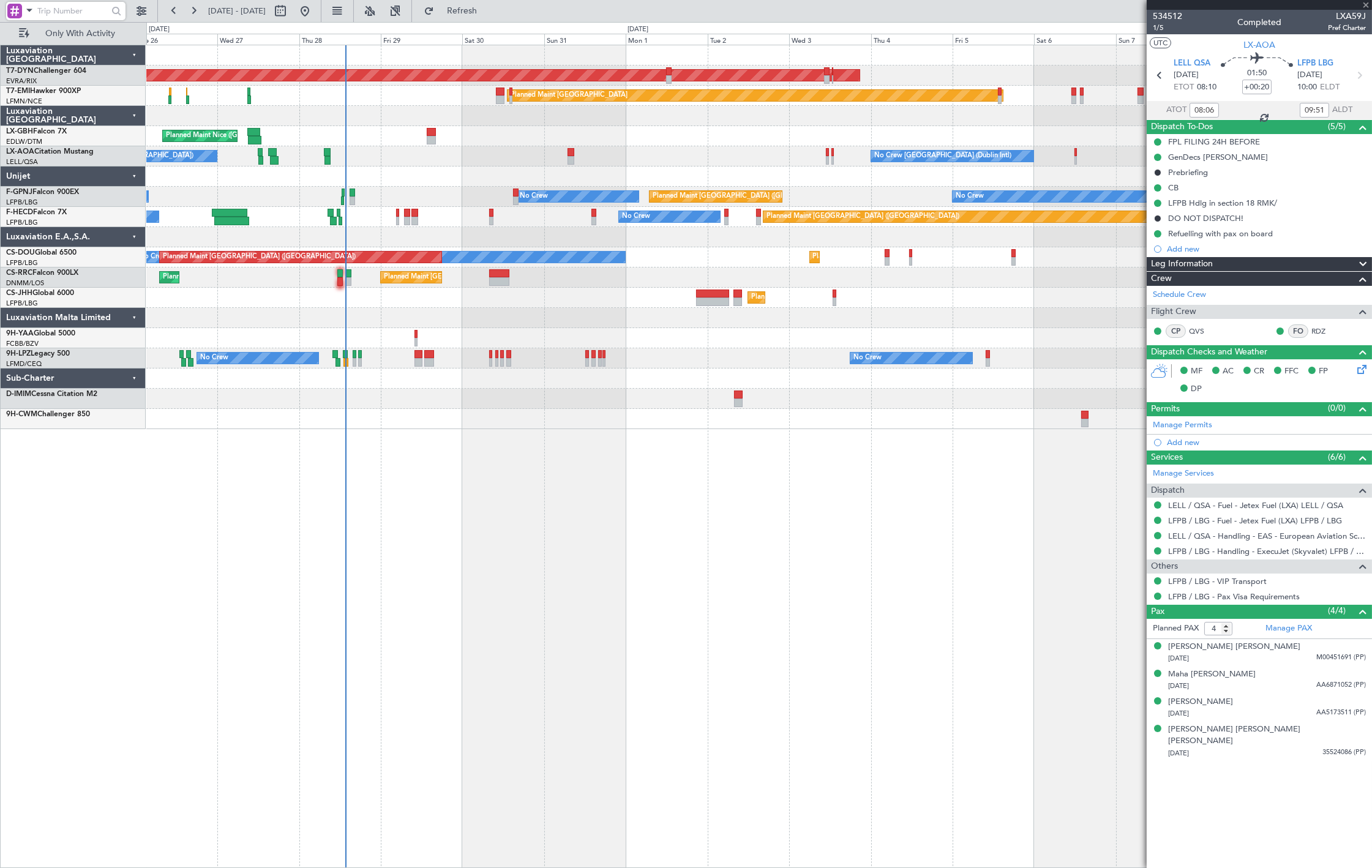
type input "2"
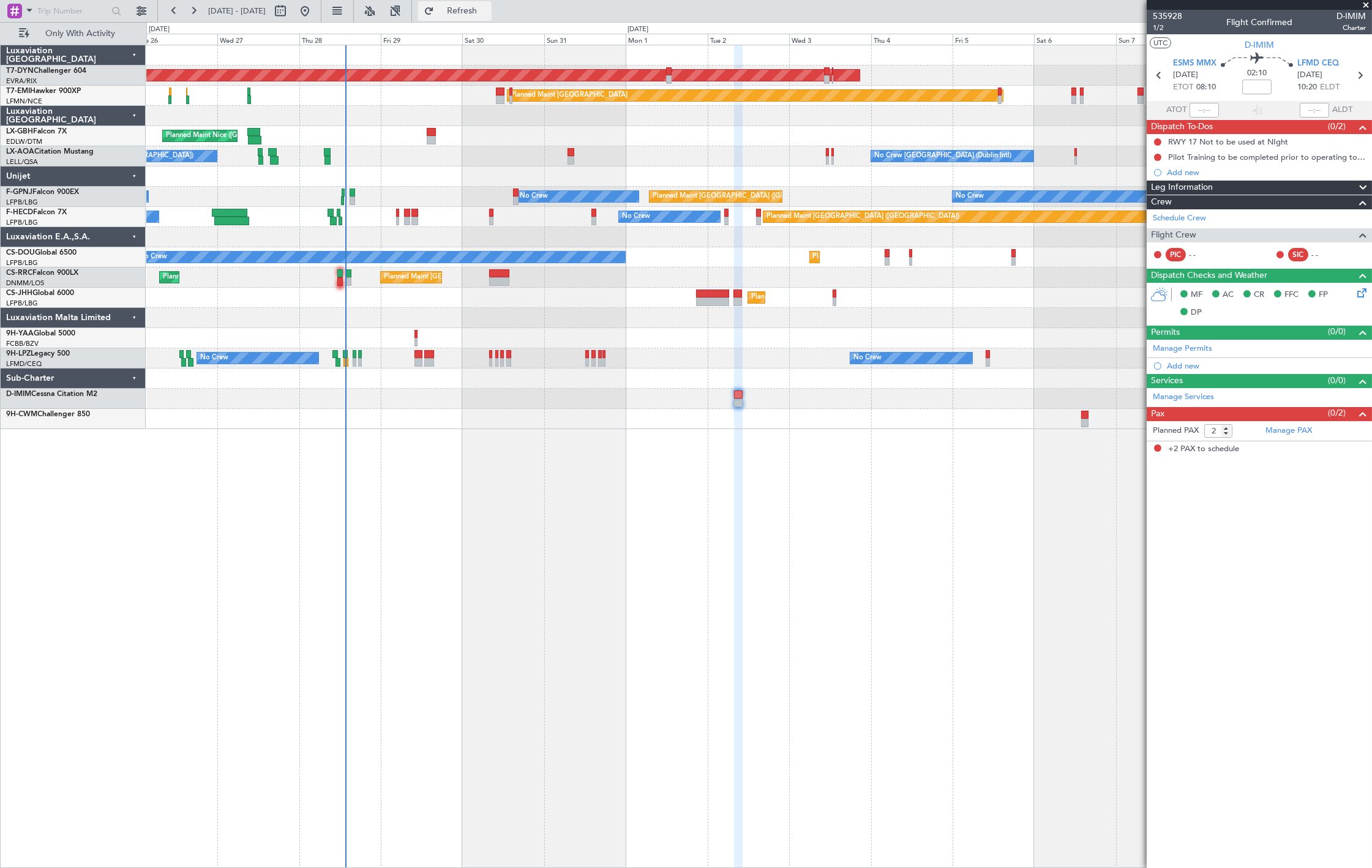
click at [488, 7] on span "Refresh" at bounding box center [462, 11] width 51 height 8
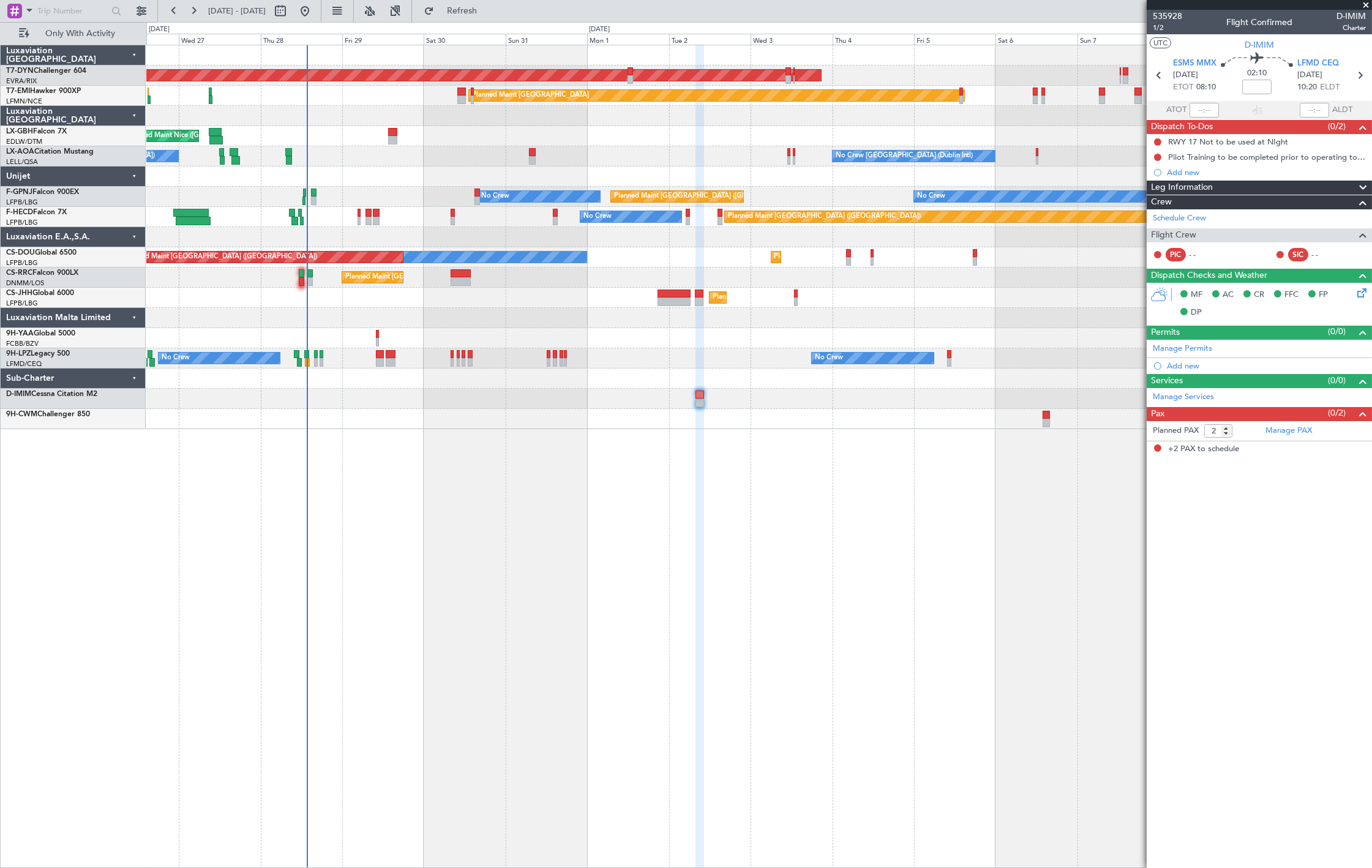
click at [482, 135] on div "Planned Maint Nice ([GEOGRAPHIC_DATA])" at bounding box center [758, 136] width 1225 height 20
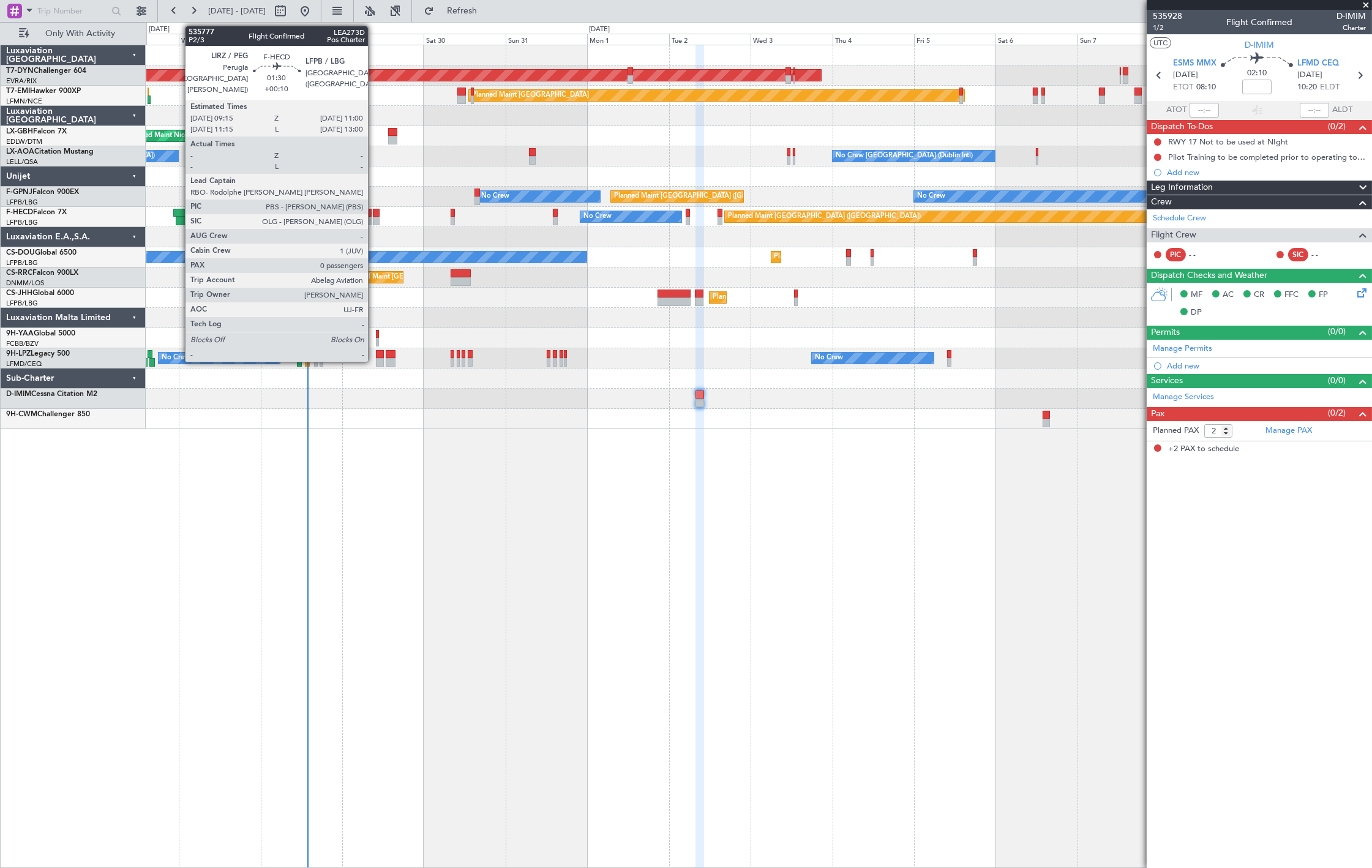
click at [374, 217] on div at bounding box center [376, 221] width 6 height 8
type input "+00:10"
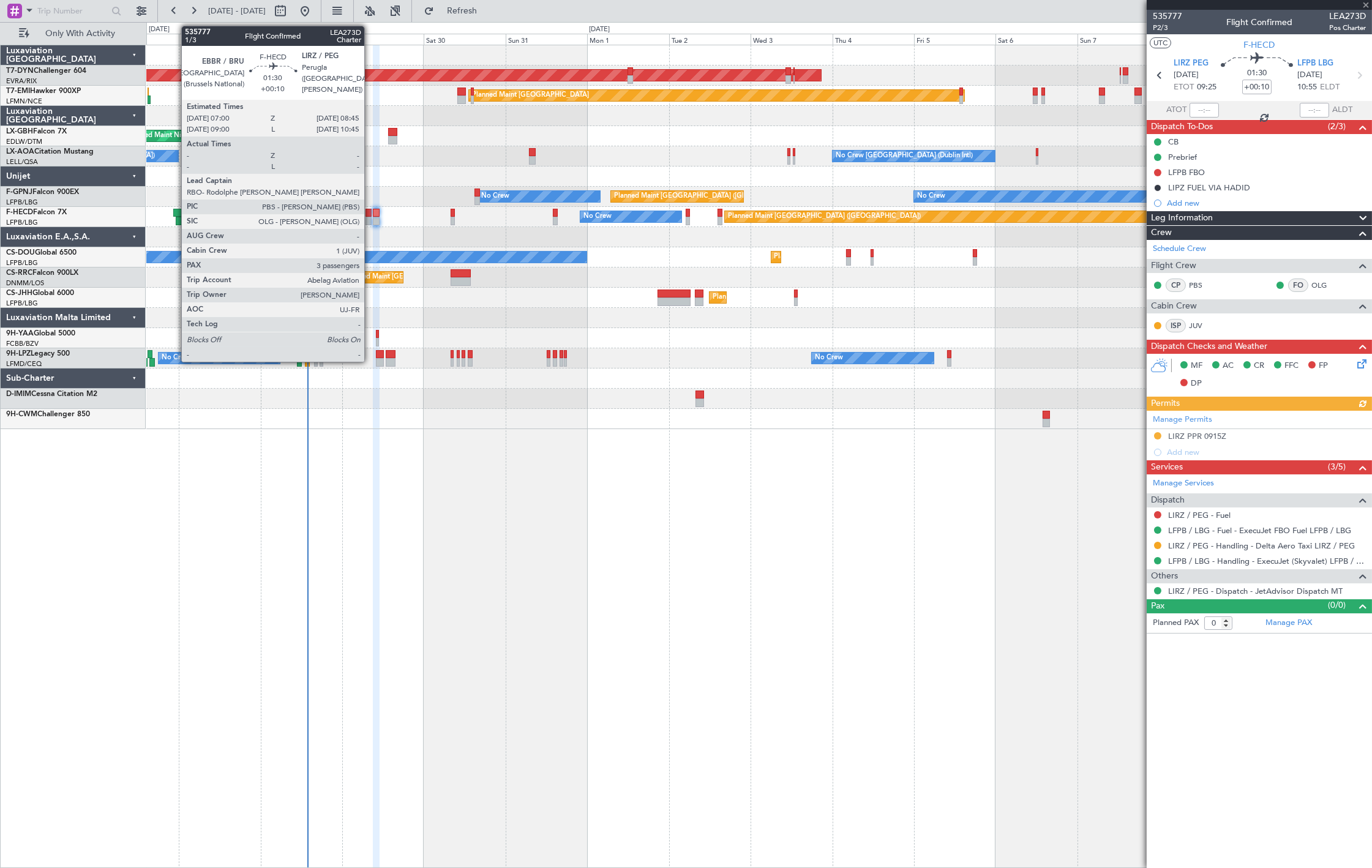
click at [370, 222] on div at bounding box center [369, 221] width 6 height 8
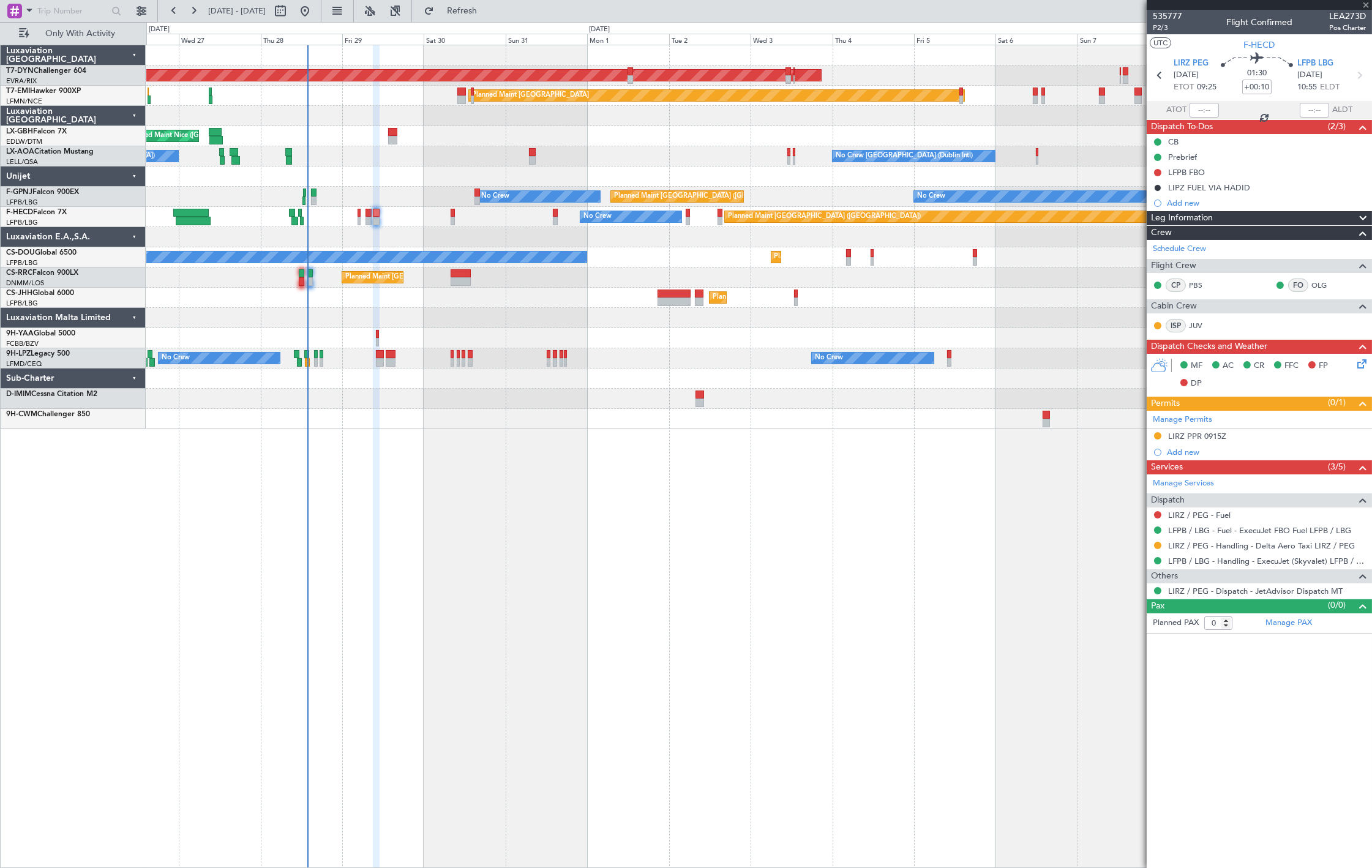
type input "3"
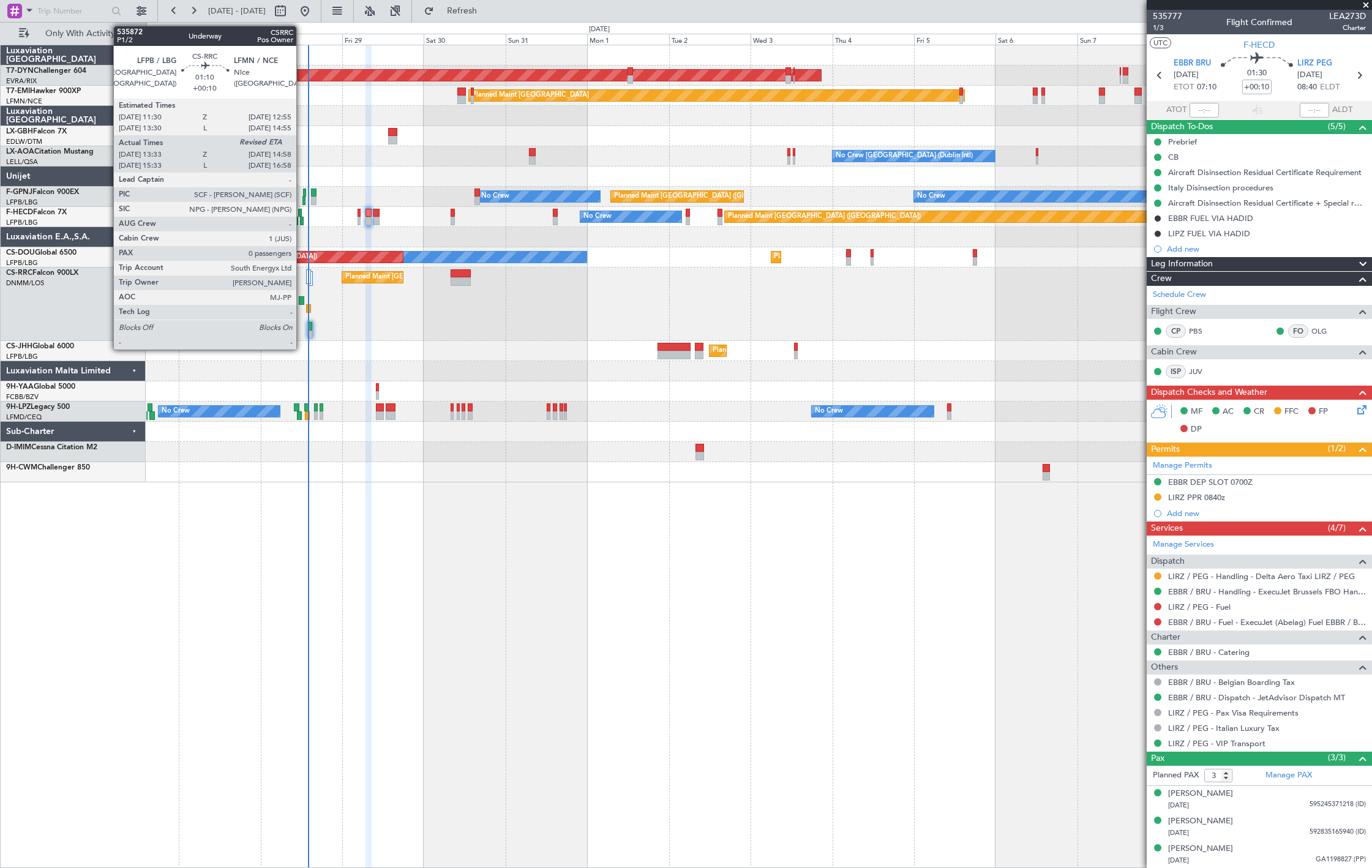
click at [302, 302] on div at bounding box center [301, 300] width 5 height 8
type input "13:43"
type input "0"
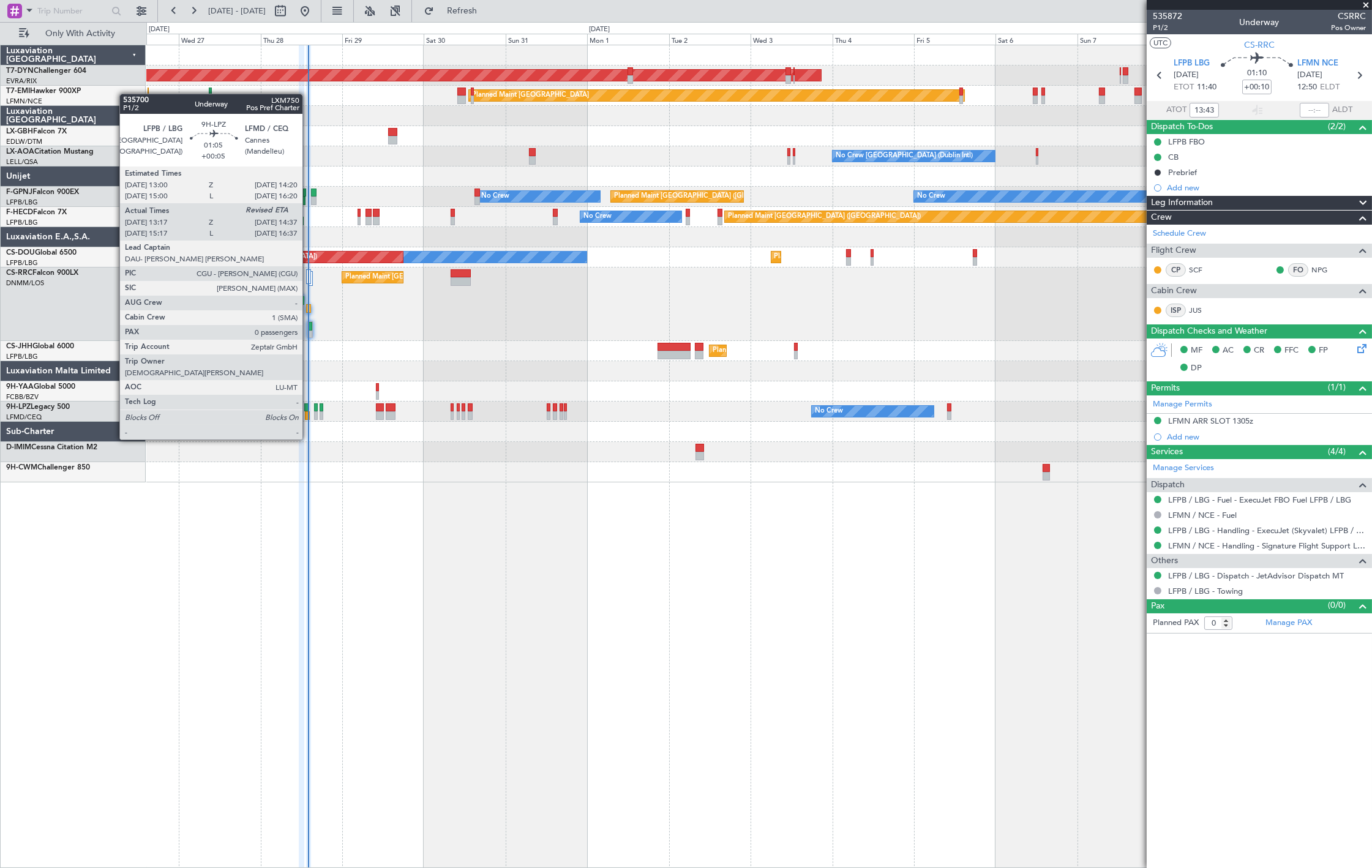
click at [308, 416] on div at bounding box center [307, 415] width 5 height 8
type input "+00:05"
type input "13:27"
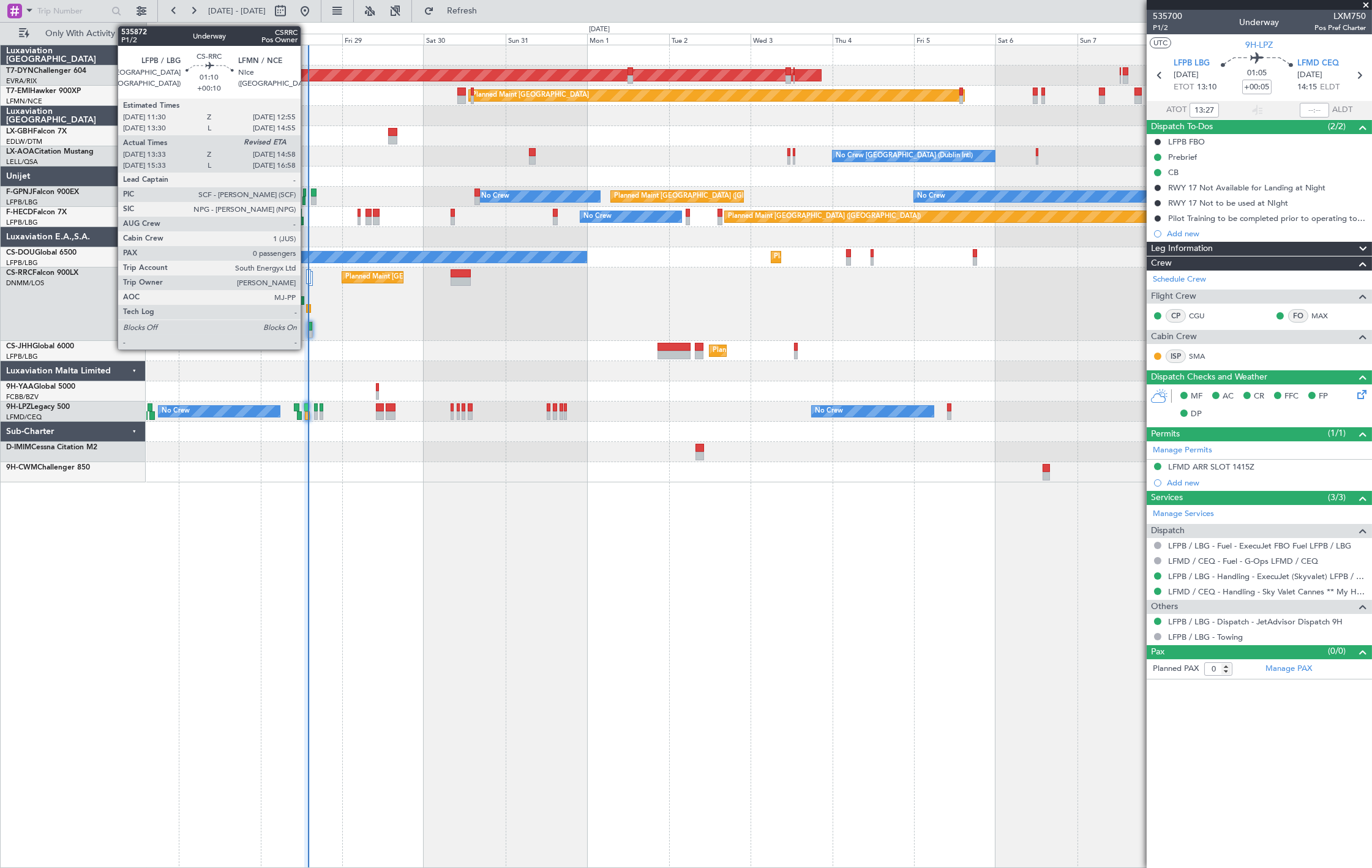
click at [307, 307] on div at bounding box center [308, 308] width 5 height 8
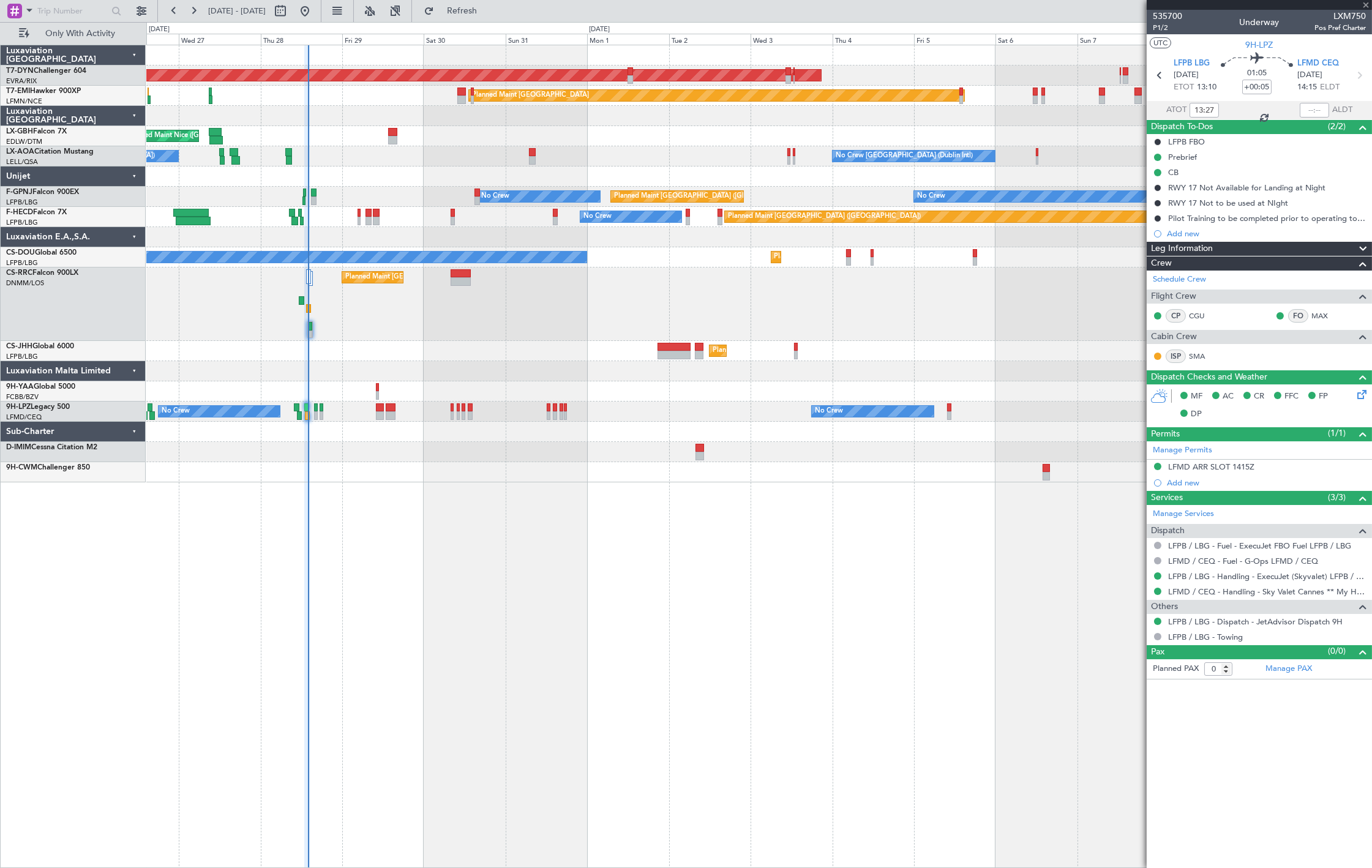
type input "+00:10"
type input "13:43"
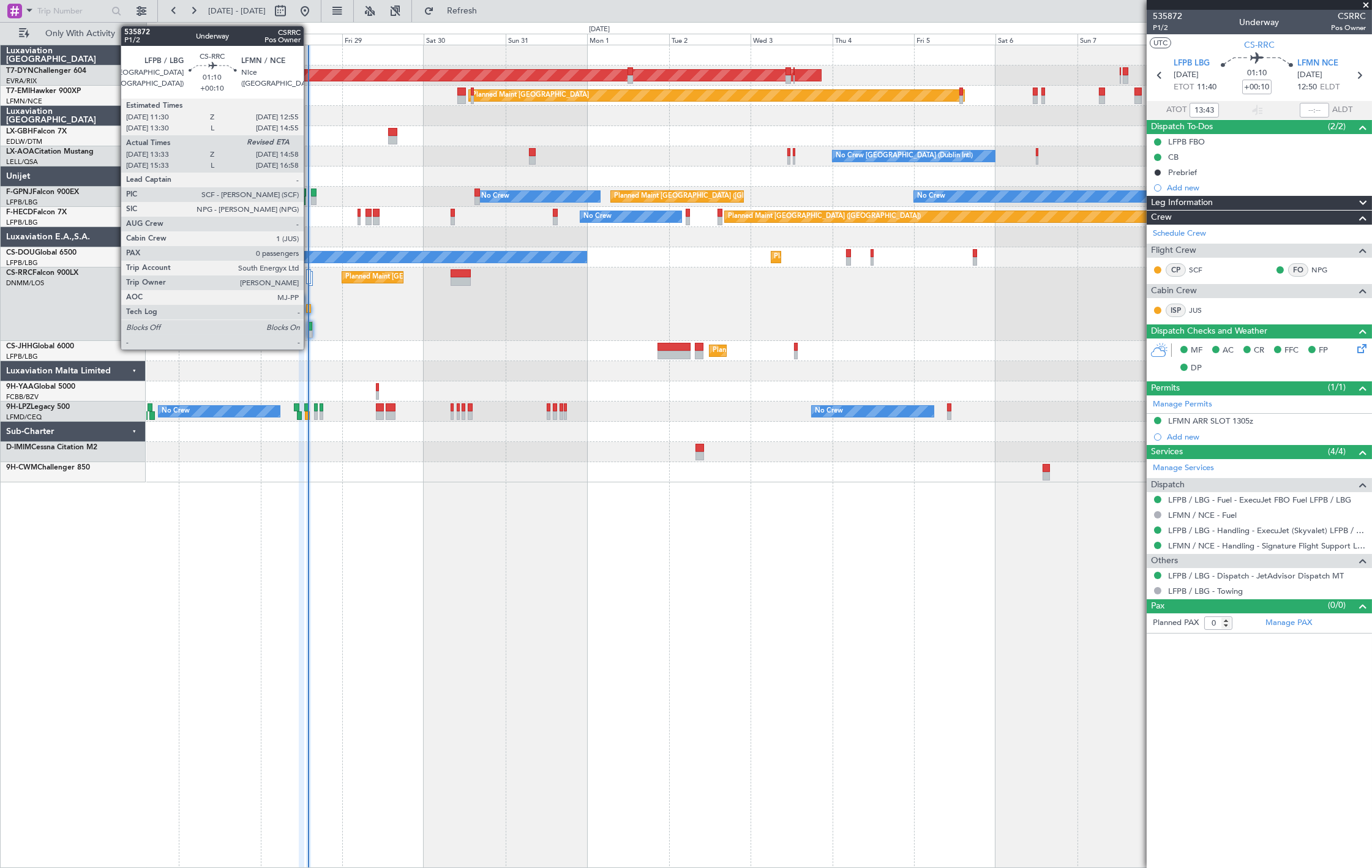
click at [309, 306] on div at bounding box center [308, 308] width 5 height 8
click at [309, 331] on div at bounding box center [311, 335] width 5 height 8
click at [311, 335] on div at bounding box center [311, 335] width 5 height 8
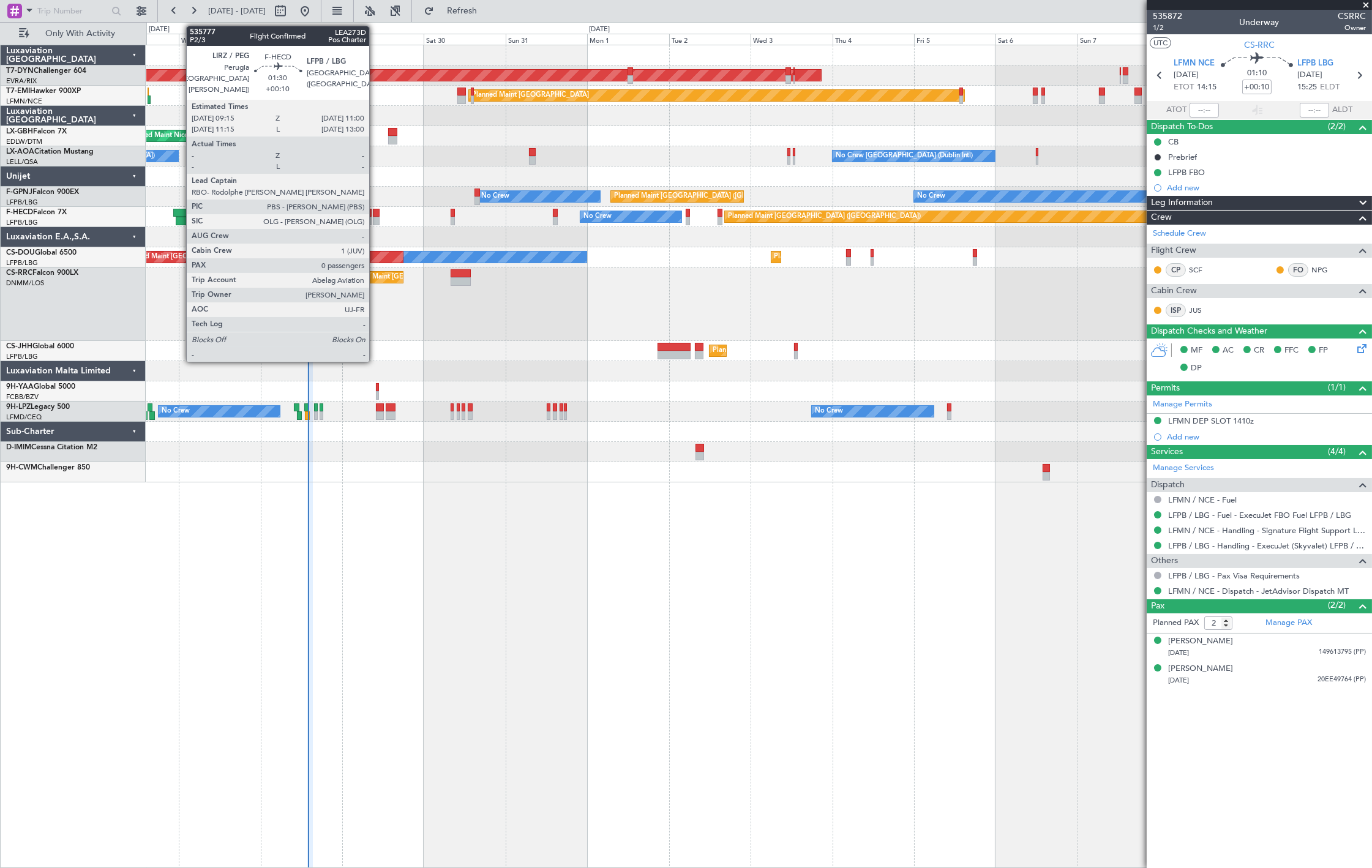
click at [377, 210] on div at bounding box center [376, 212] width 6 height 8
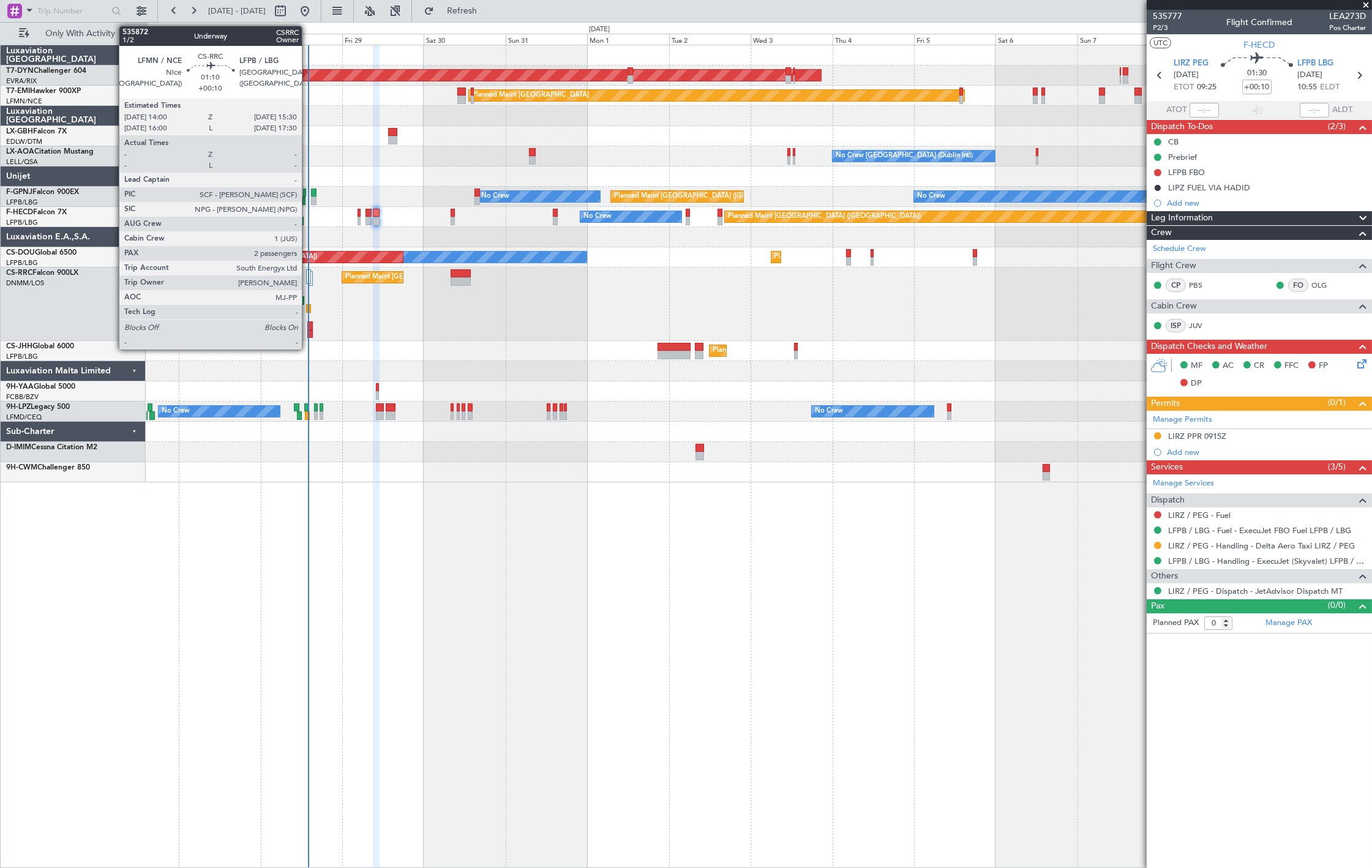
click at [308, 330] on div at bounding box center [310, 334] width 5 height 8
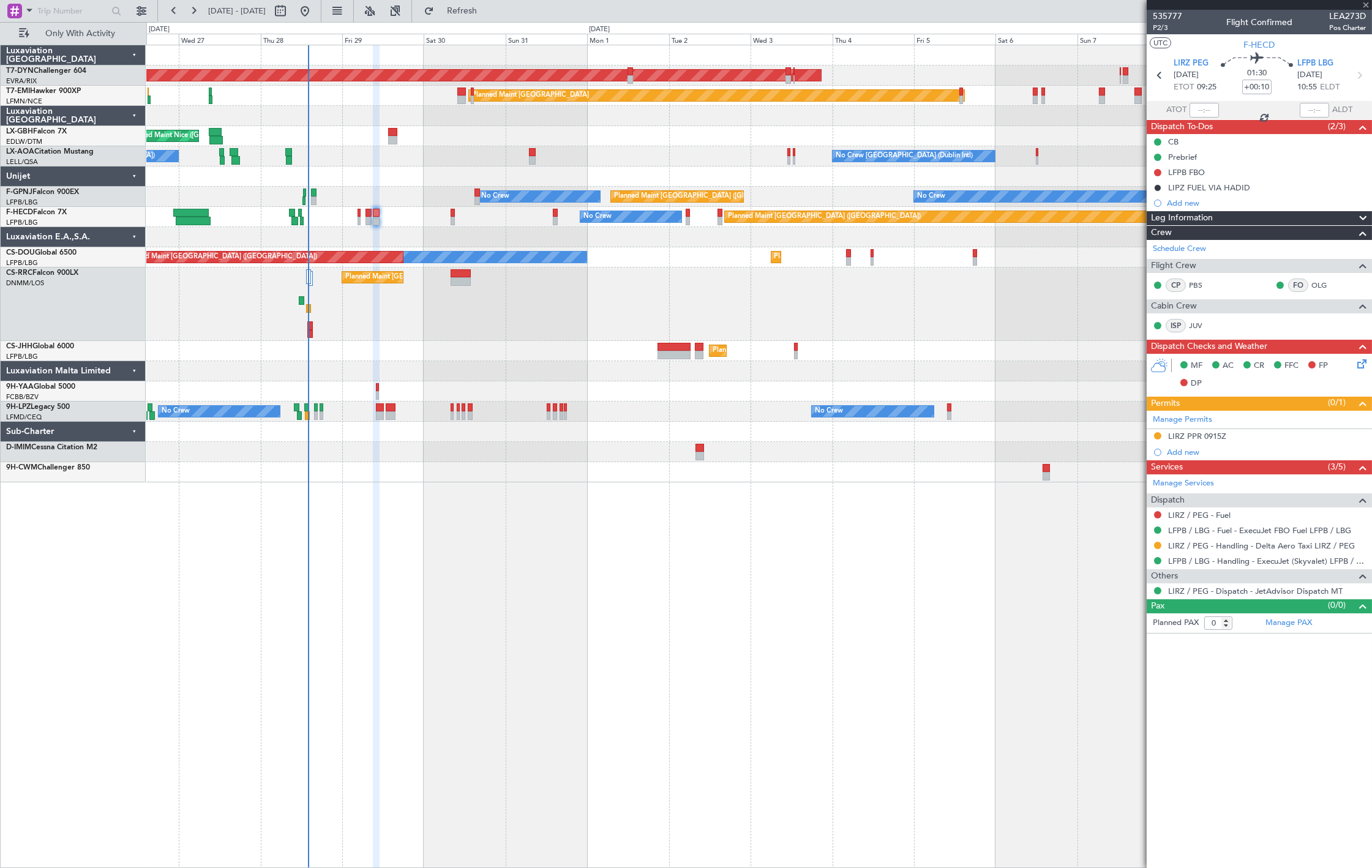
type input "2"
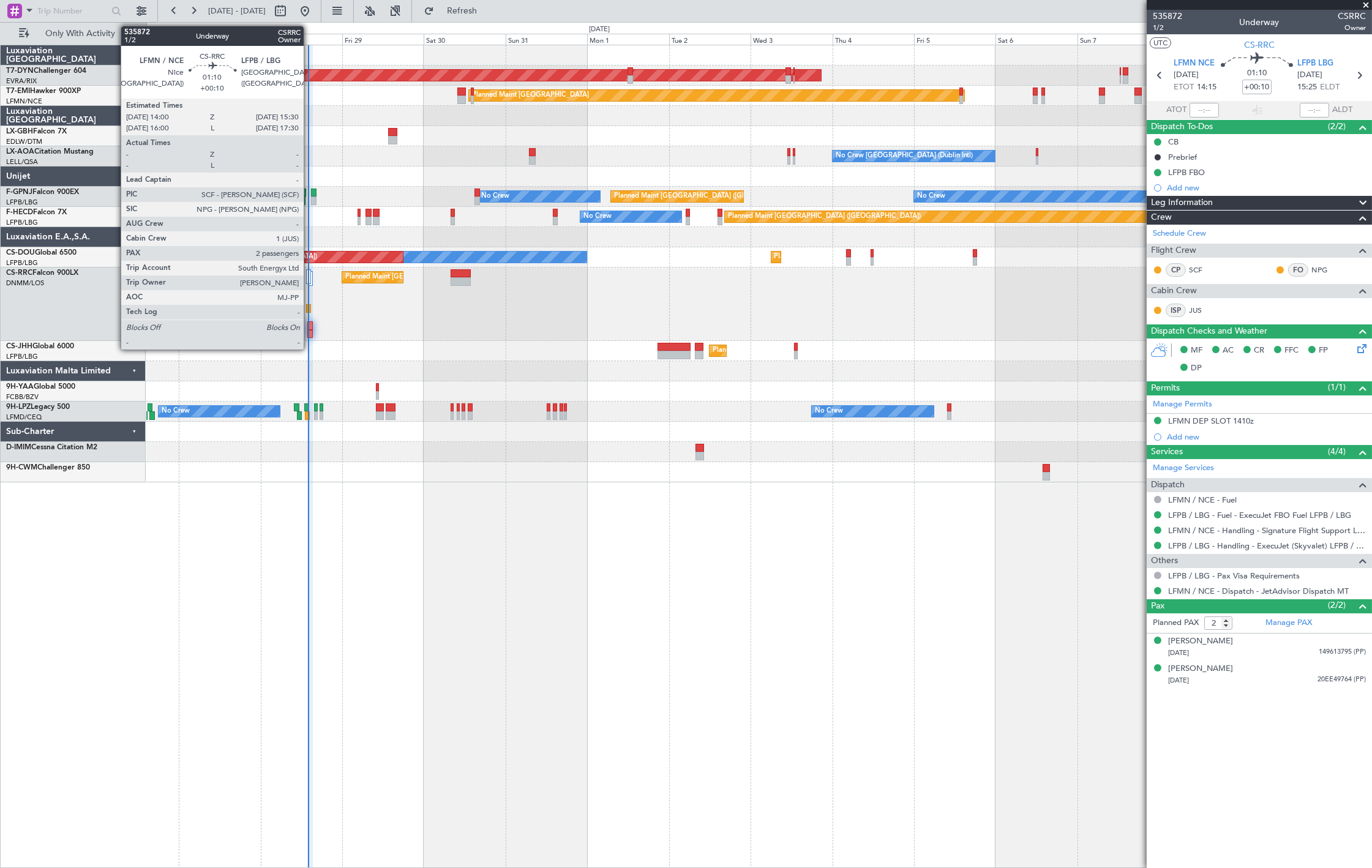
click at [310, 332] on div at bounding box center [310, 334] width 5 height 8
